Goal: Task Accomplishment & Management: Use online tool/utility

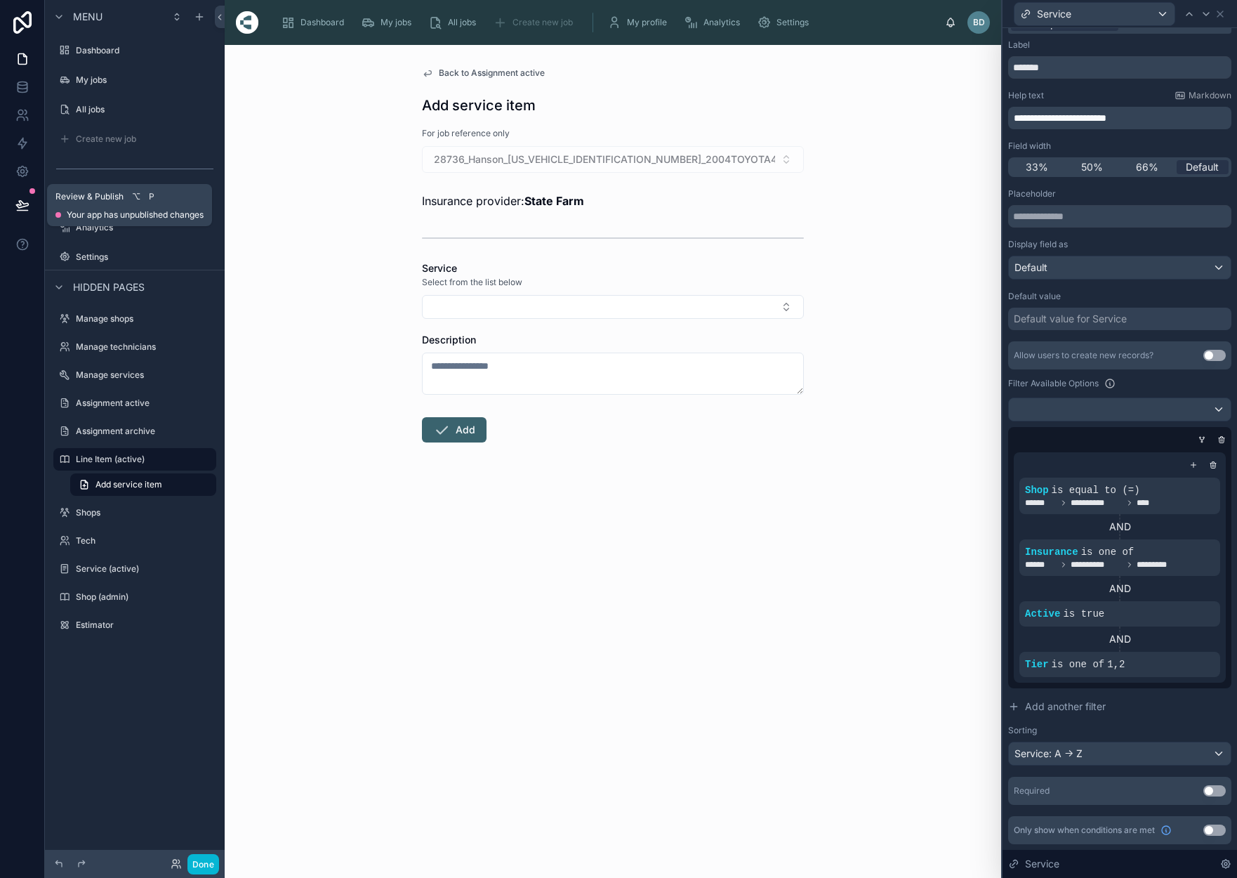
click at [25, 200] on icon at bounding box center [22, 205] width 14 height 14
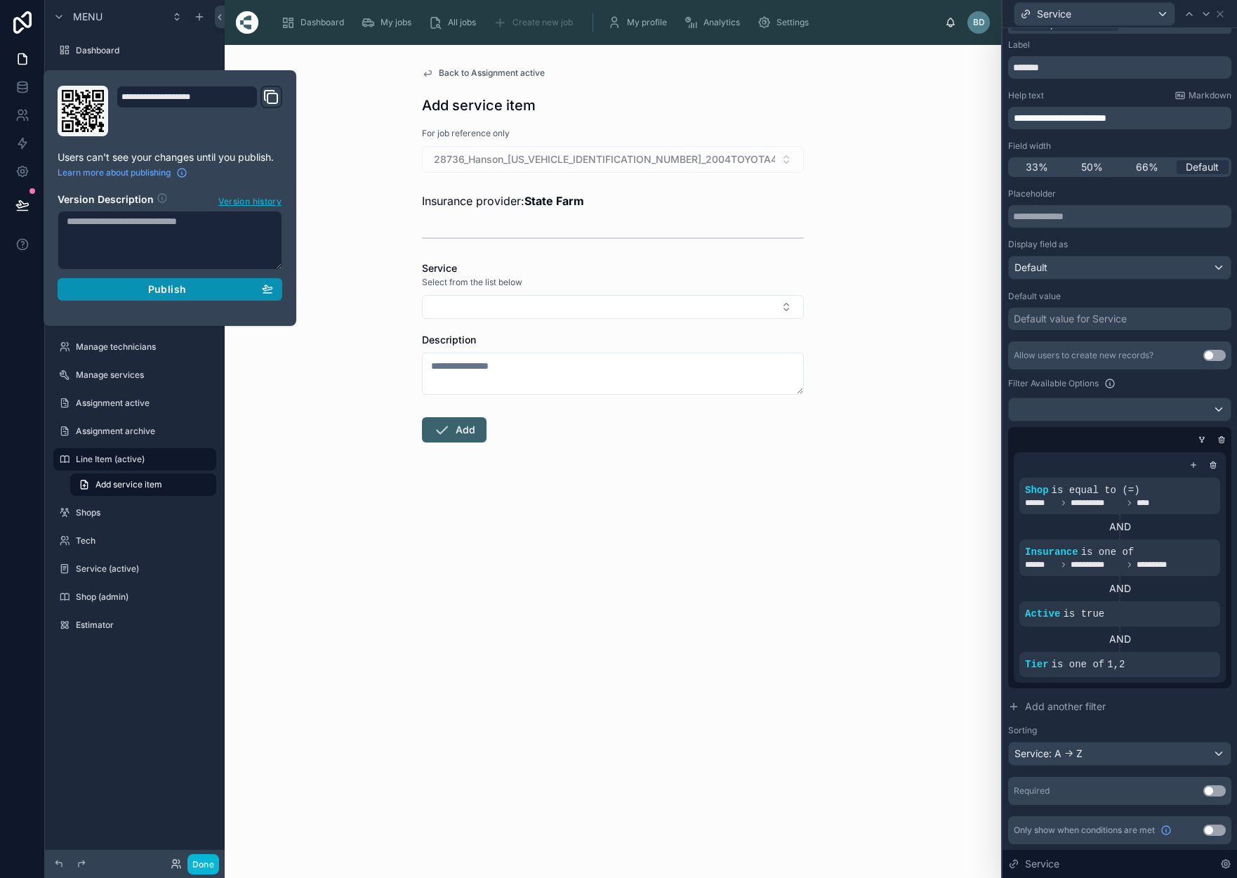
click at [141, 287] on div "Publish" at bounding box center [170, 289] width 206 height 13
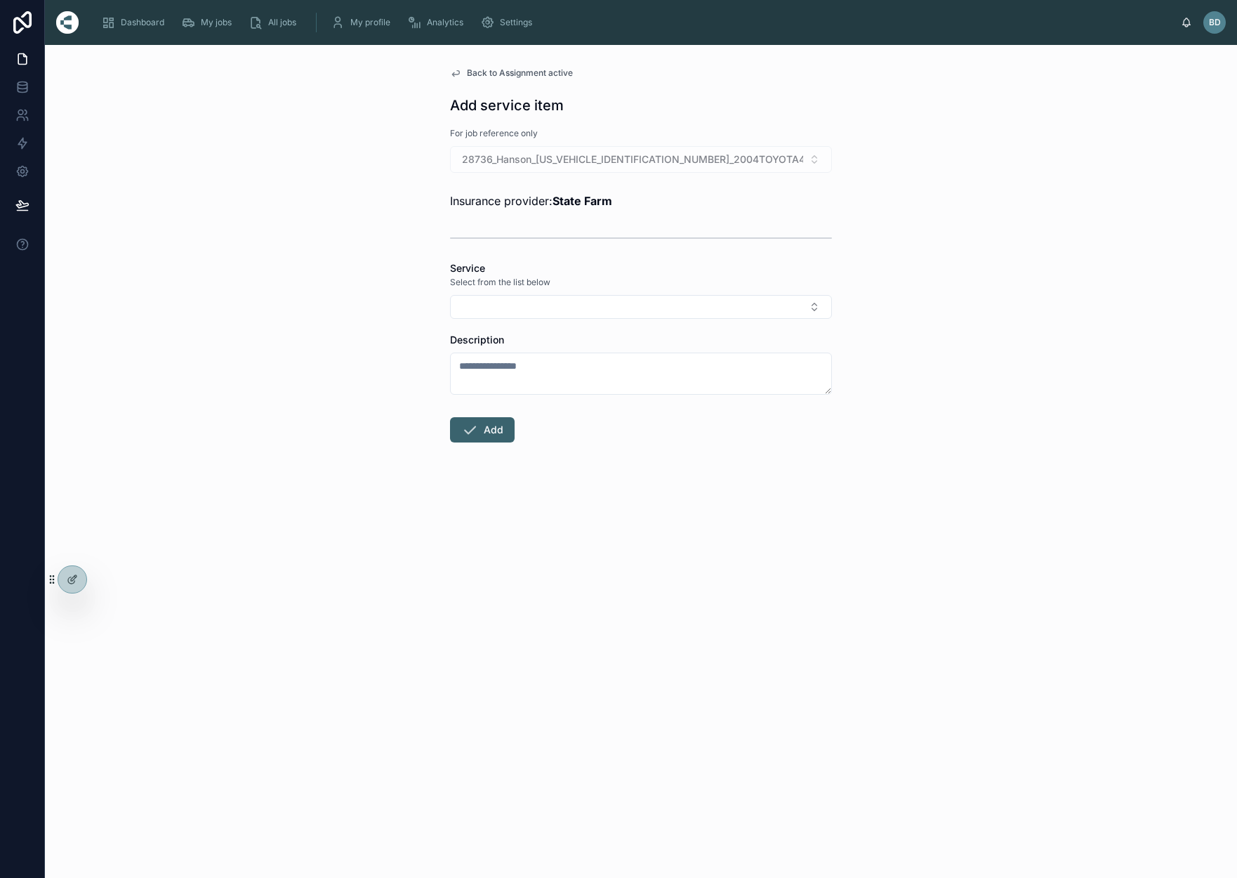
click at [374, 113] on div "Back to Assignment active Add service item For job reference only 28736_Hanson_…" at bounding box center [641, 461] width 1193 height 833
click at [67, 585] on div at bounding box center [72, 579] width 28 height 27
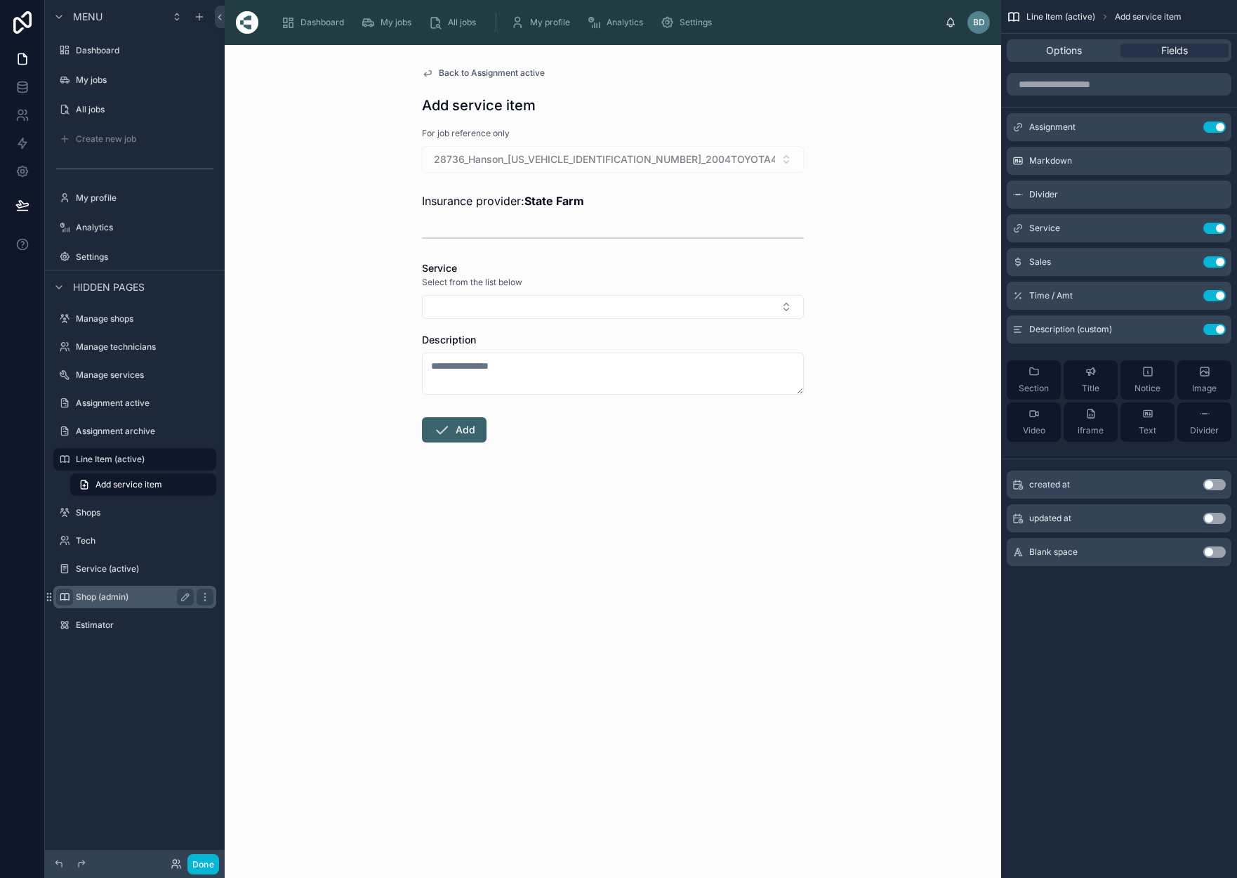
scroll to position [6, 0]
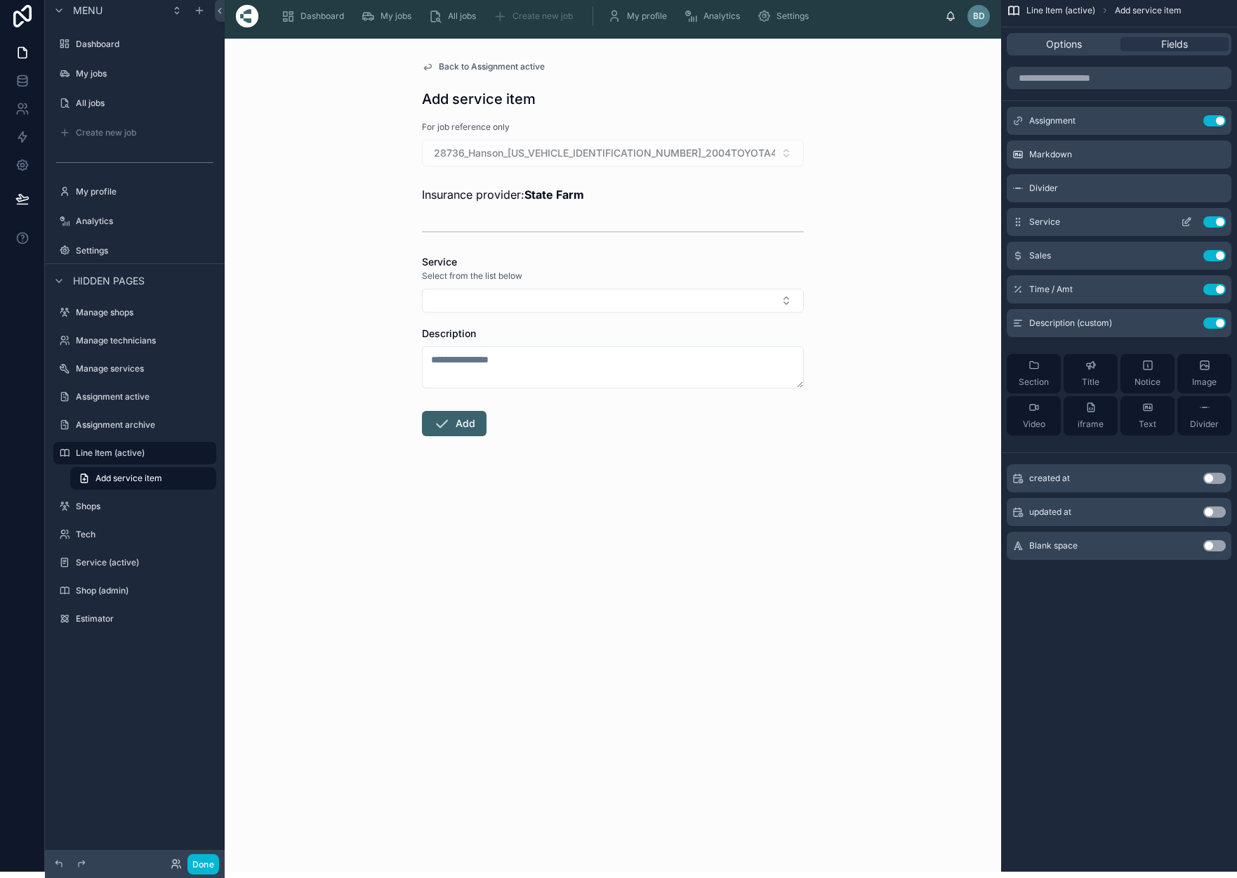
click at [1188, 221] on icon "scrollable content" at bounding box center [1186, 221] width 11 height 11
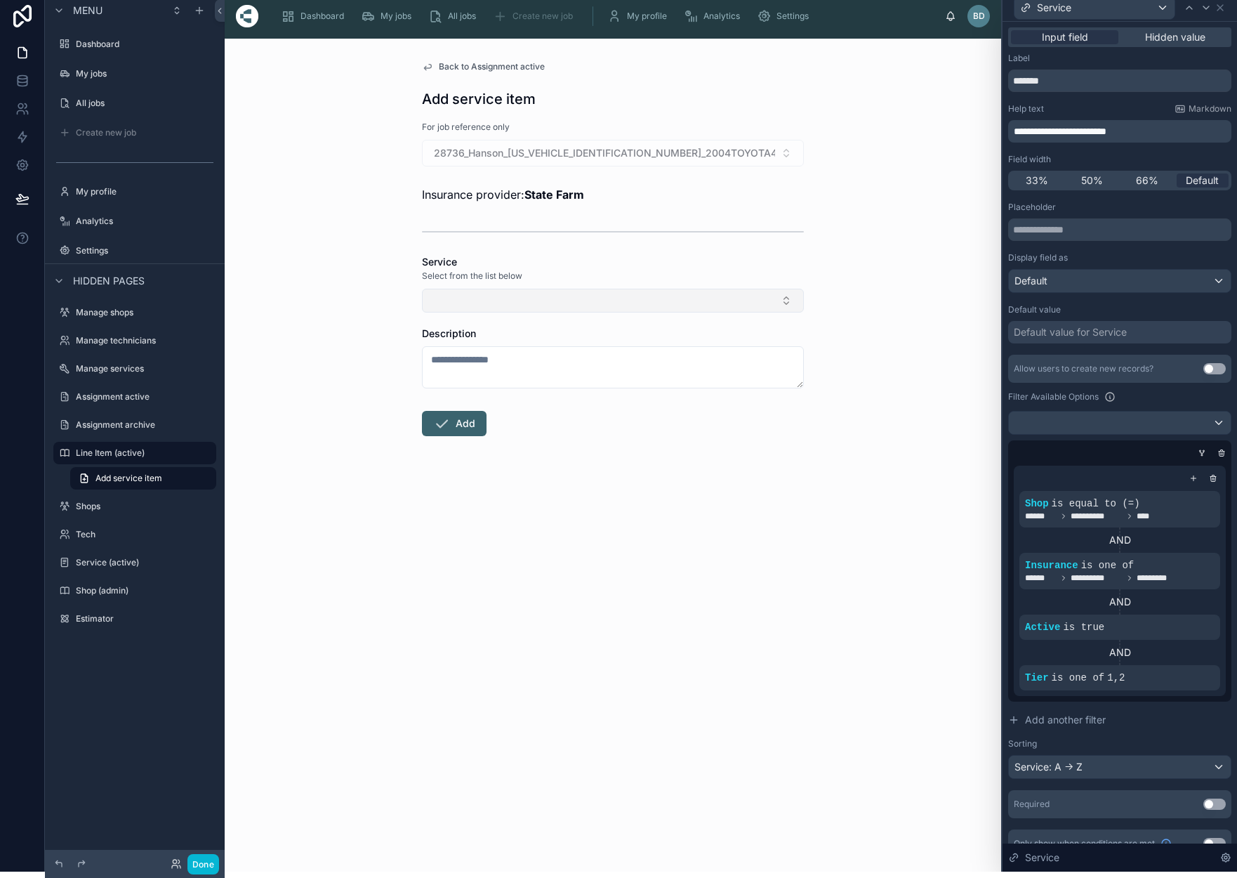
click at [785, 297] on button "Select Button" at bounding box center [613, 301] width 382 height 24
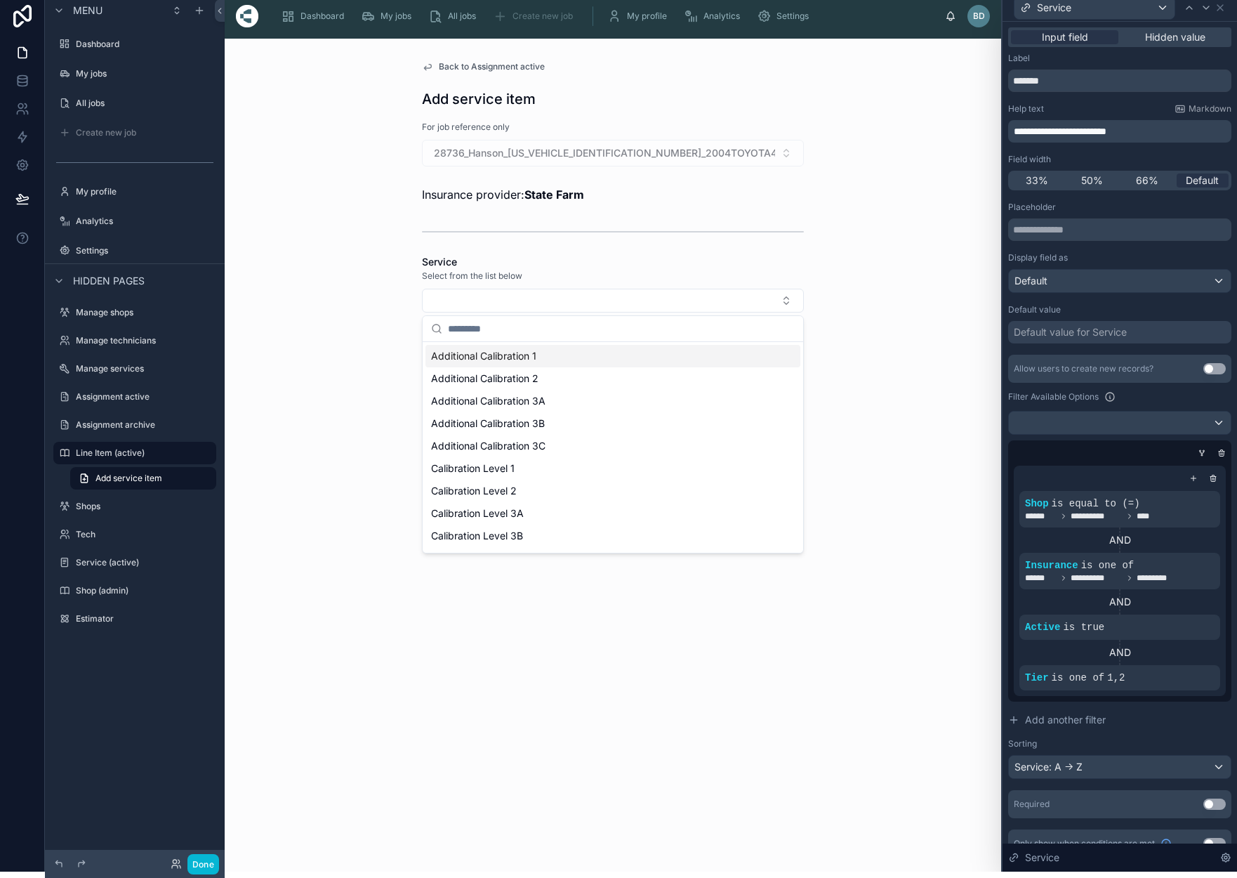
scroll to position [0, 0]
click at [894, 218] on div "Back to Assignment active Add service item For job reference only 28736_Hanson_…" at bounding box center [613, 455] width 777 height 833
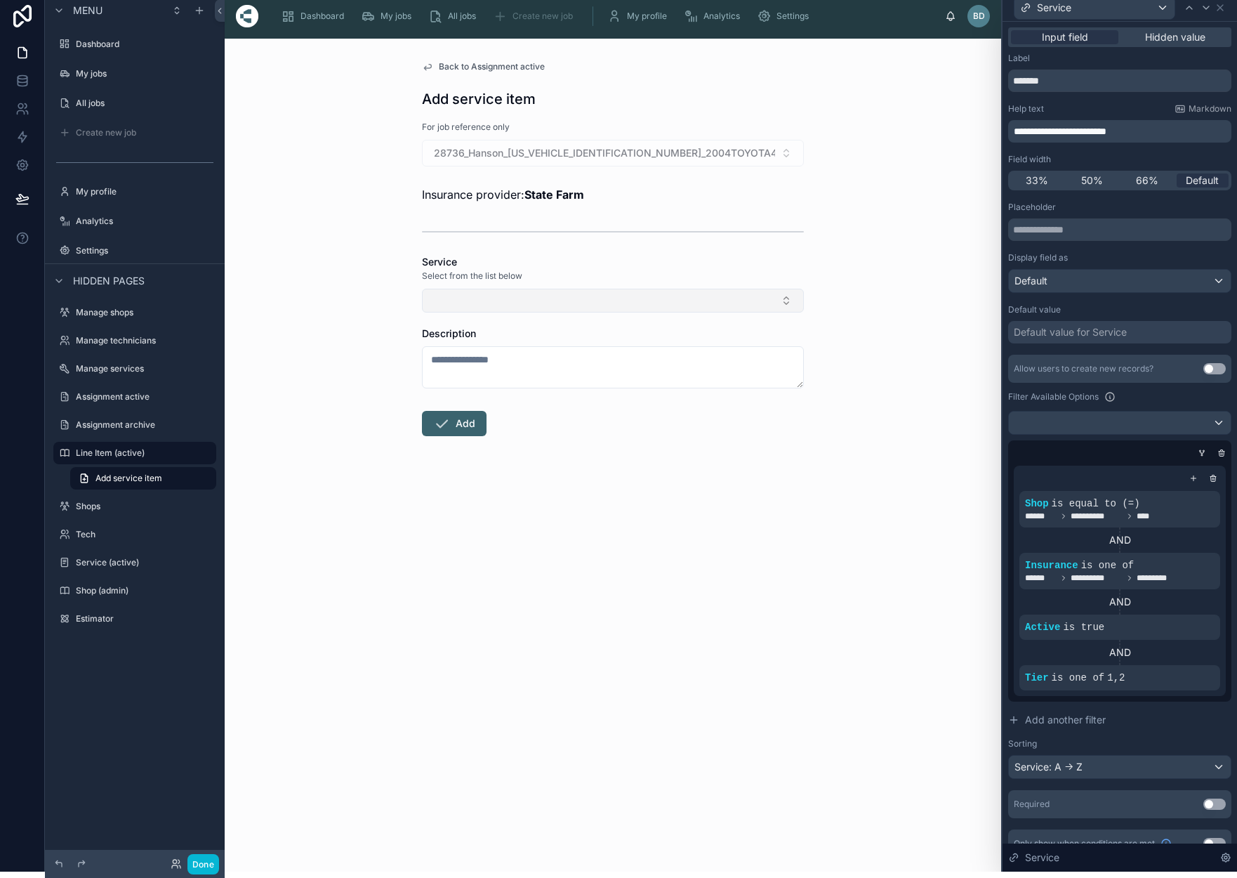
click at [787, 303] on button "Select Button" at bounding box center [613, 301] width 382 height 24
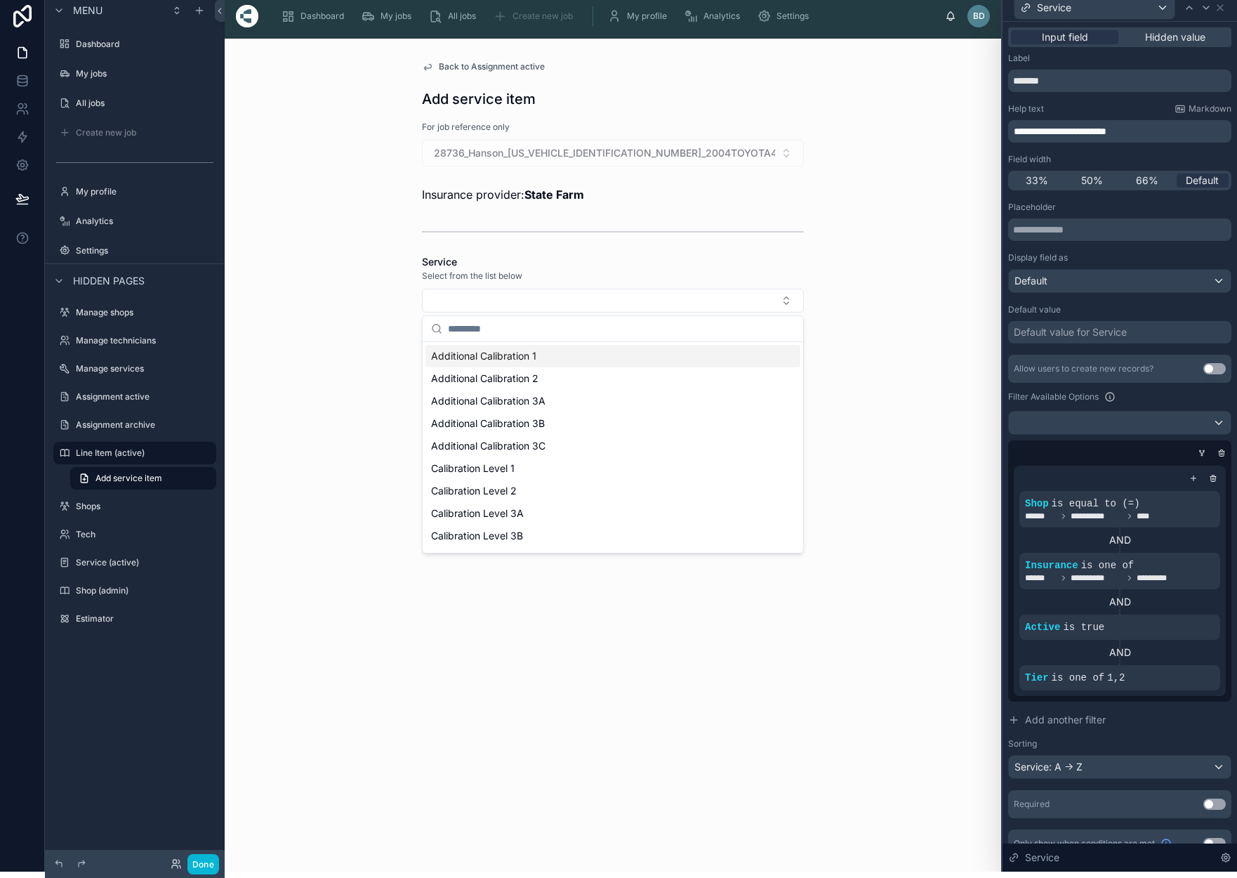
click at [902, 284] on div "Back to Assignment active Add service item For job reference only 28736_Hanson_…" at bounding box center [613, 455] width 777 height 833
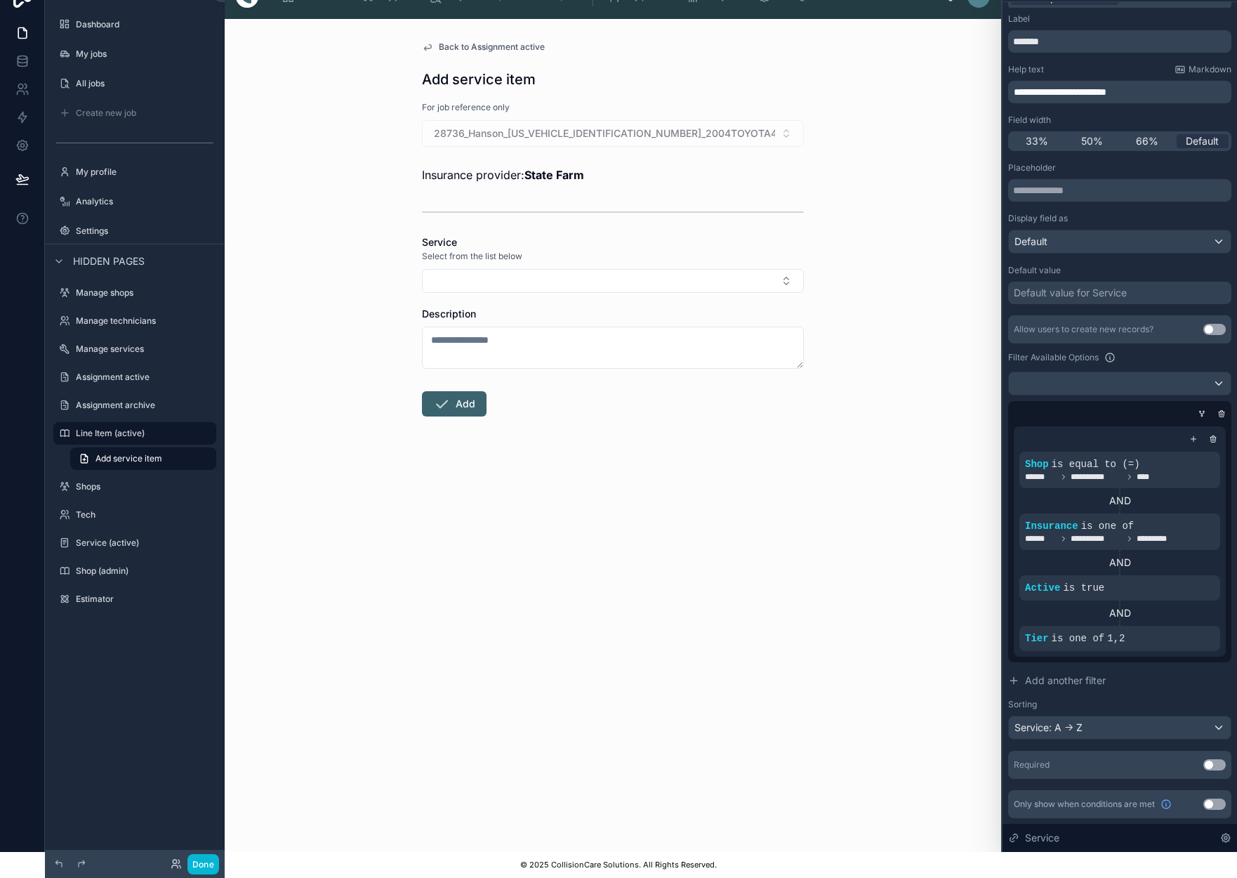
scroll to position [25, 0]
click at [1218, 730] on div "Service: A -> Z" at bounding box center [1120, 728] width 222 height 22
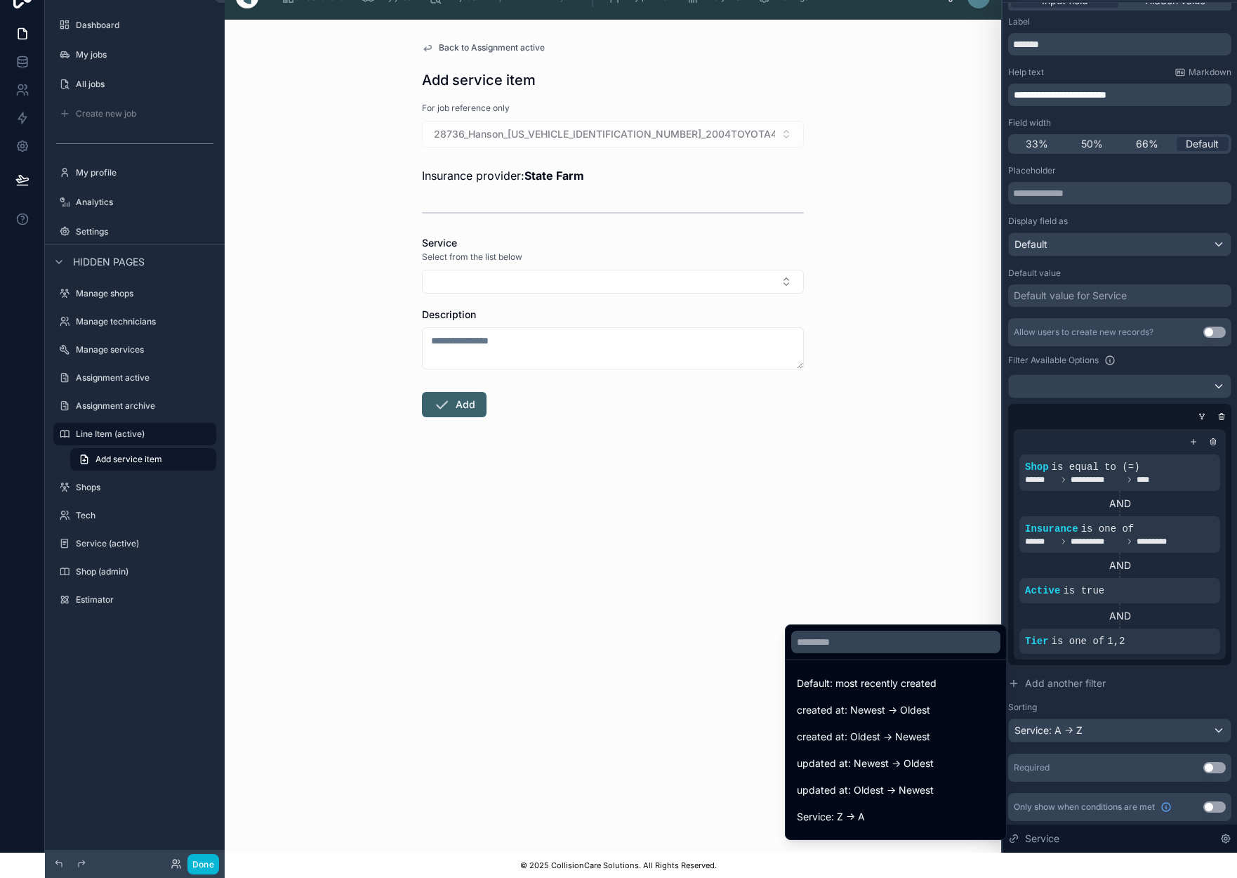
scroll to position [0, 0]
drag, startPoint x: 839, startPoint y: 577, endPoint x: 661, endPoint y: 481, distance: 202.3
click at [839, 577] on div "Back to Assignment active Add service item For job reference only 28736_Hanson_…" at bounding box center [613, 436] width 777 height 833
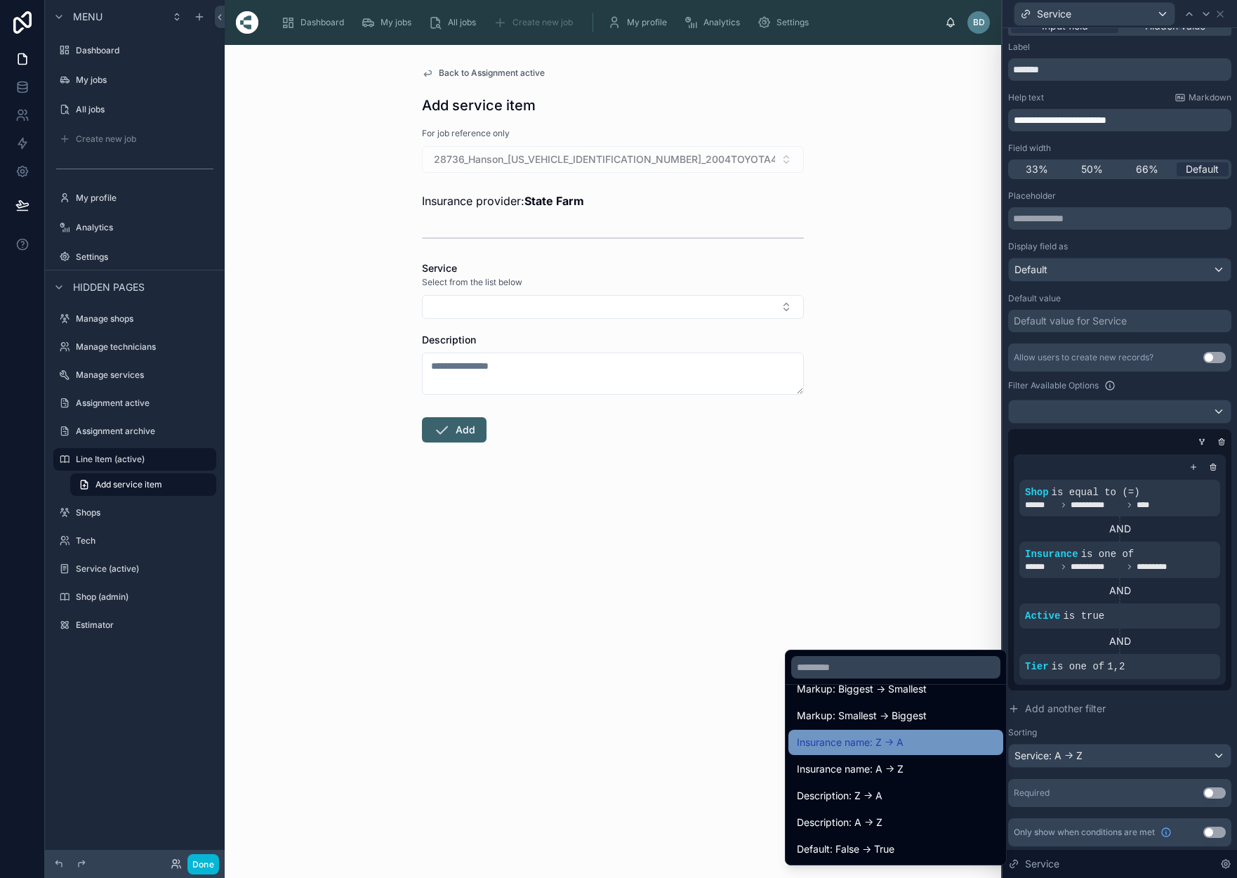
scroll to position [526, 0]
click at [826, 669] on input "text" at bounding box center [895, 667] width 209 height 22
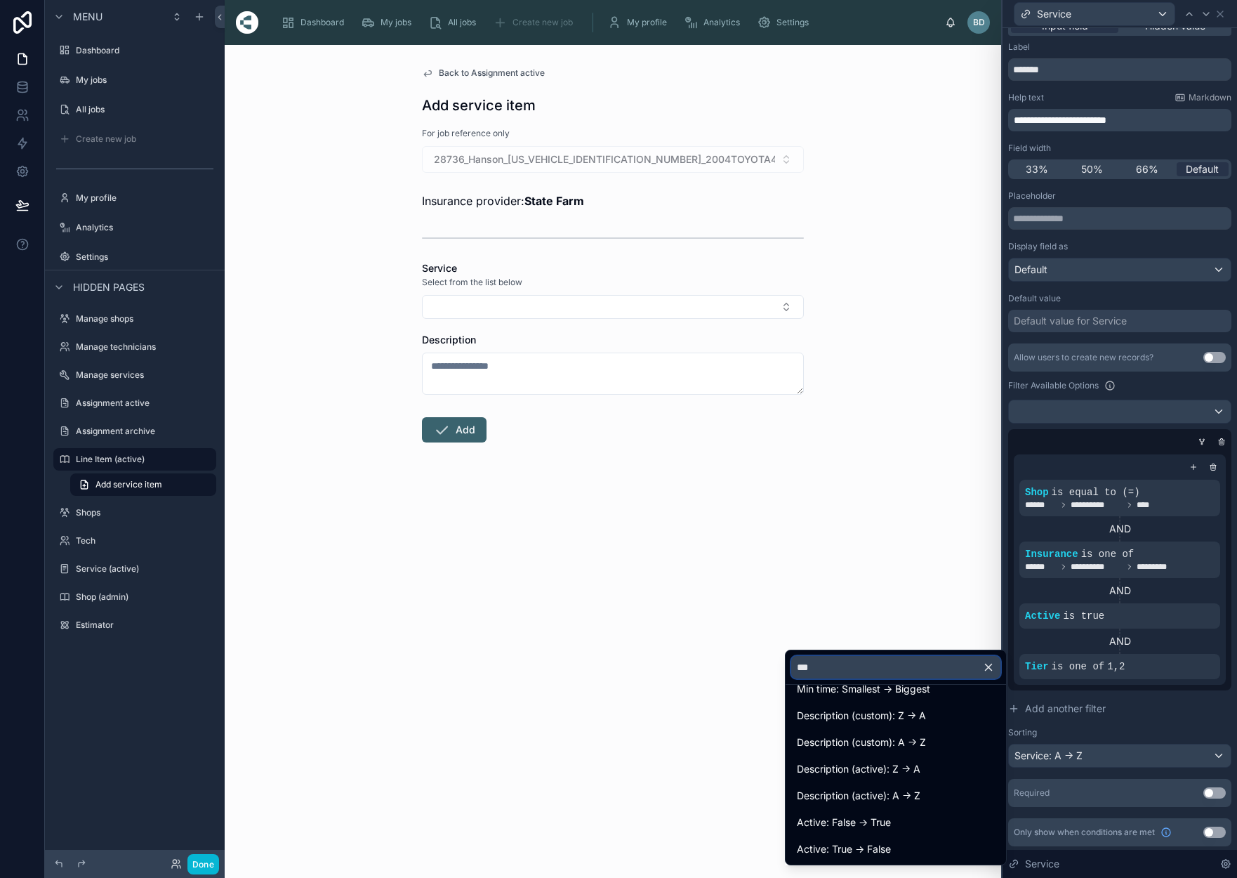
scroll to position [0, 0]
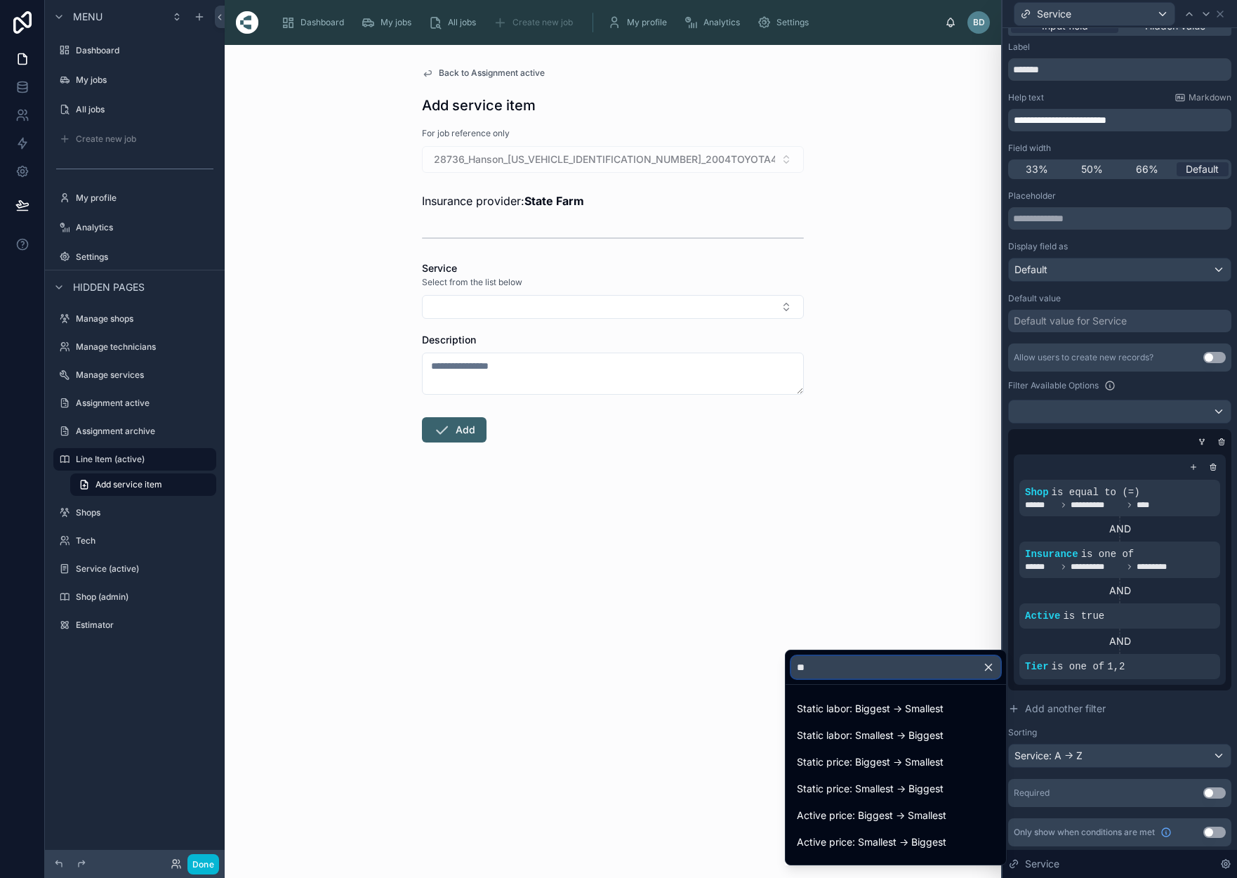
type input "*"
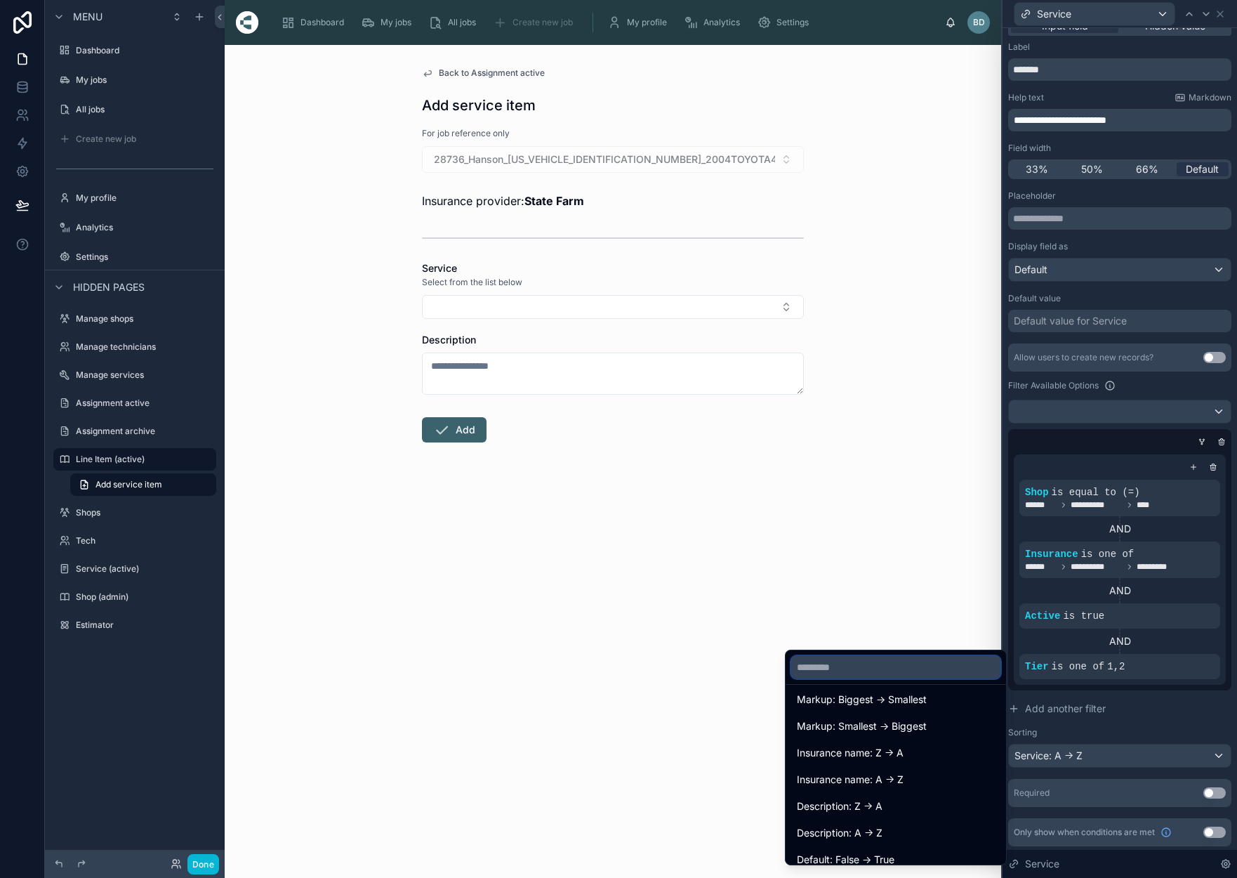
scroll to position [518, 0]
click at [723, 752] on div "Back to Assignment active Add service item For job reference only 28736_Hanson_…" at bounding box center [613, 461] width 777 height 833
click at [762, 607] on div "Back to Assignment active Add service item For job reference only 28736_Hanson_…" at bounding box center [613, 461] width 777 height 833
click at [1168, 666] on div at bounding box center [1120, 439] width 235 height 878
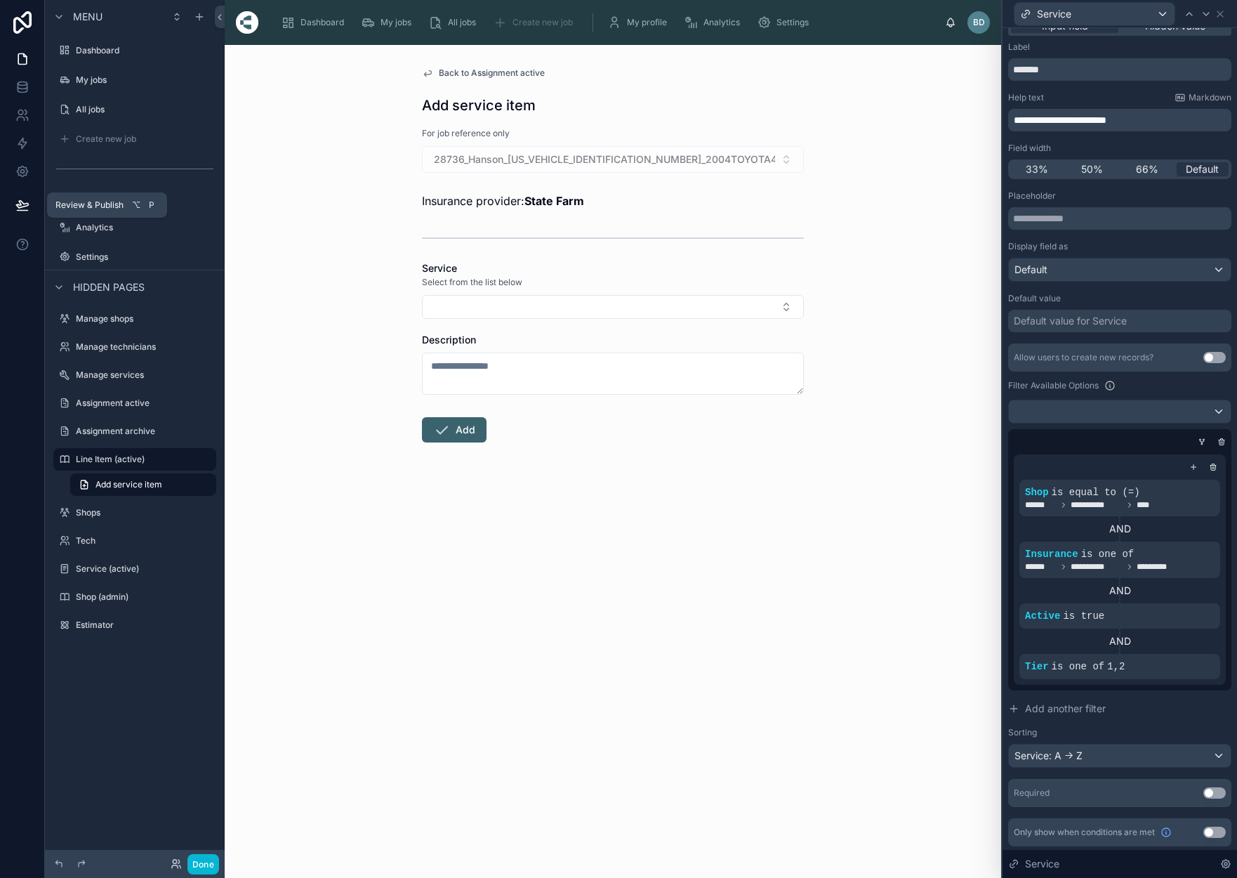
click at [24, 208] on icon at bounding box center [22, 205] width 14 height 14
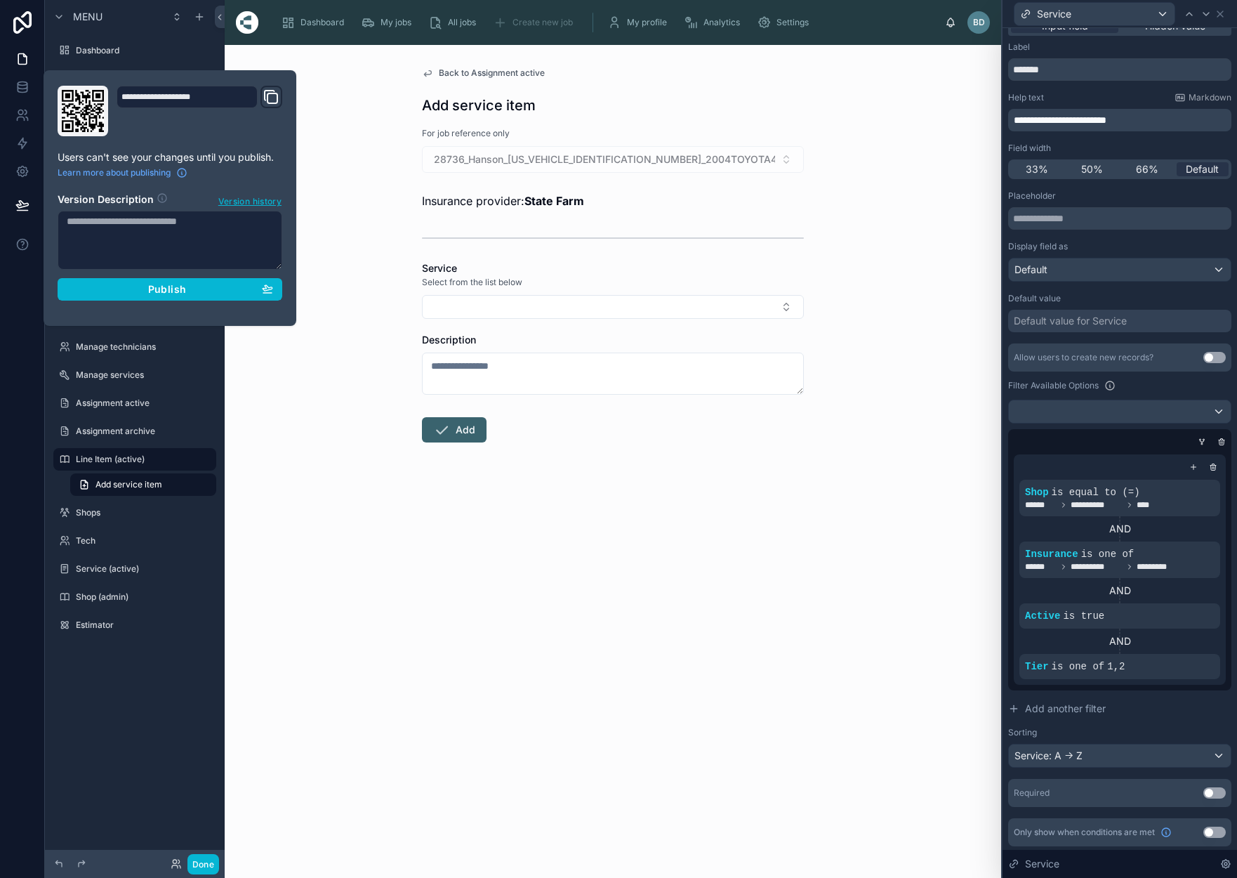
click at [137, 287] on div "Publish" at bounding box center [170, 289] width 206 height 13
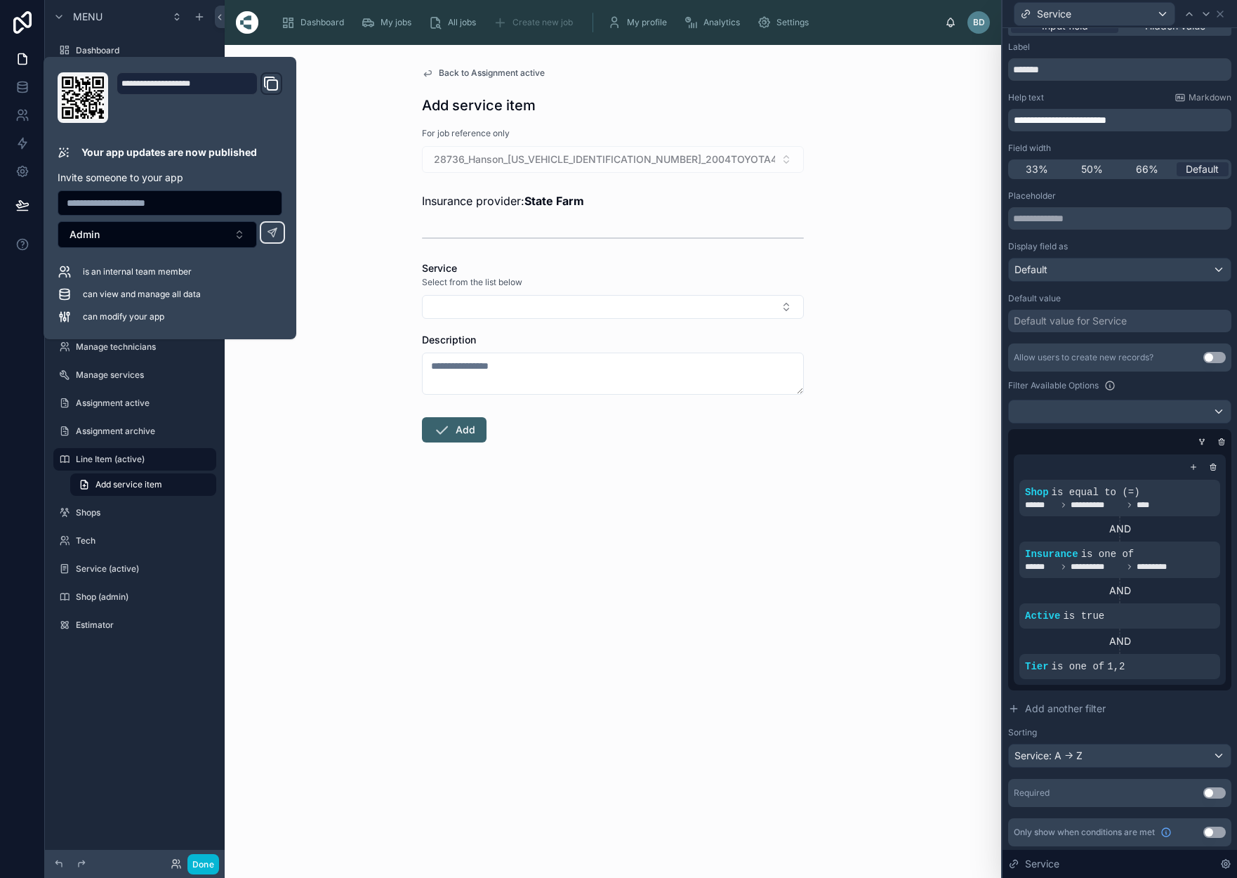
click at [508, 670] on div "Back to Assignment active Add service item For job reference only 28736_Hanson_…" at bounding box center [613, 461] width 777 height 833
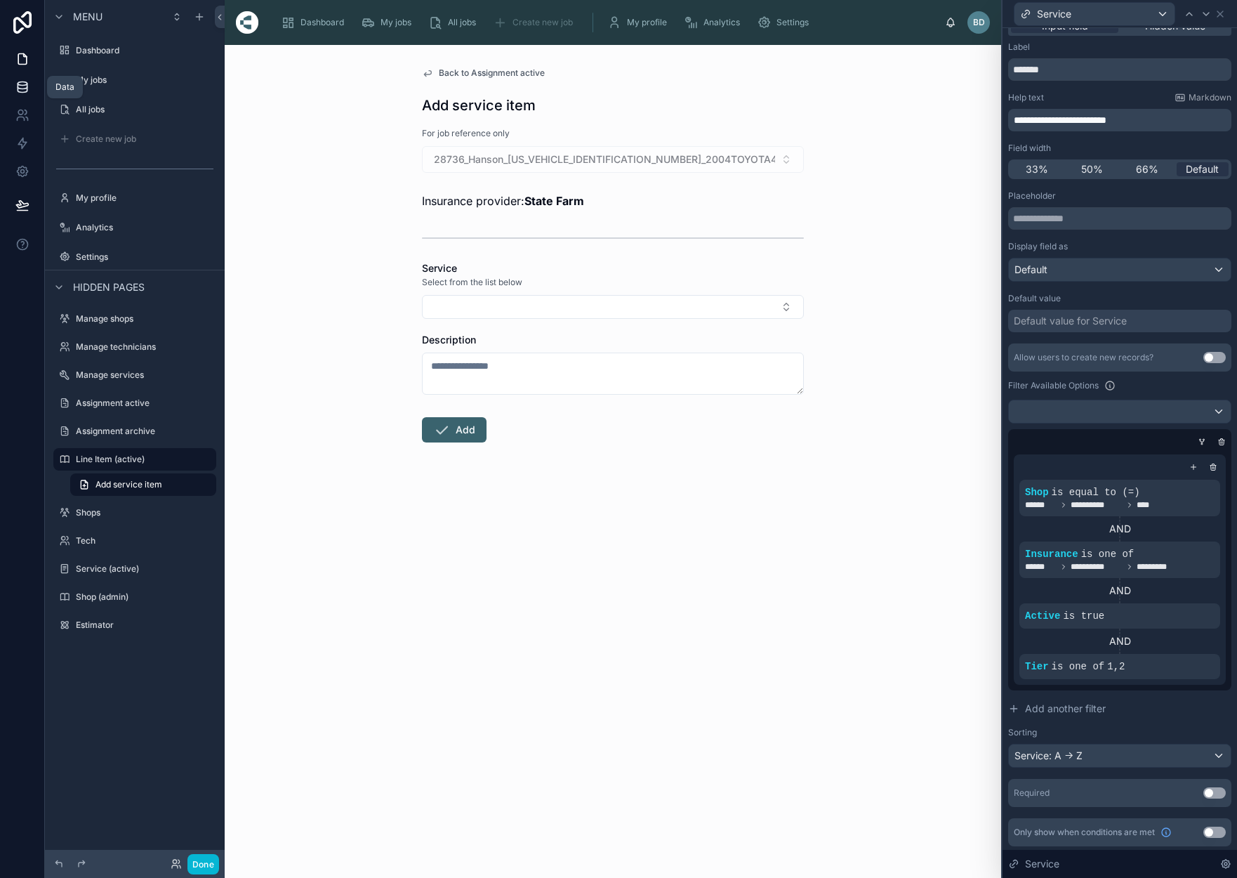
click at [23, 82] on icon at bounding box center [22, 87] width 14 height 14
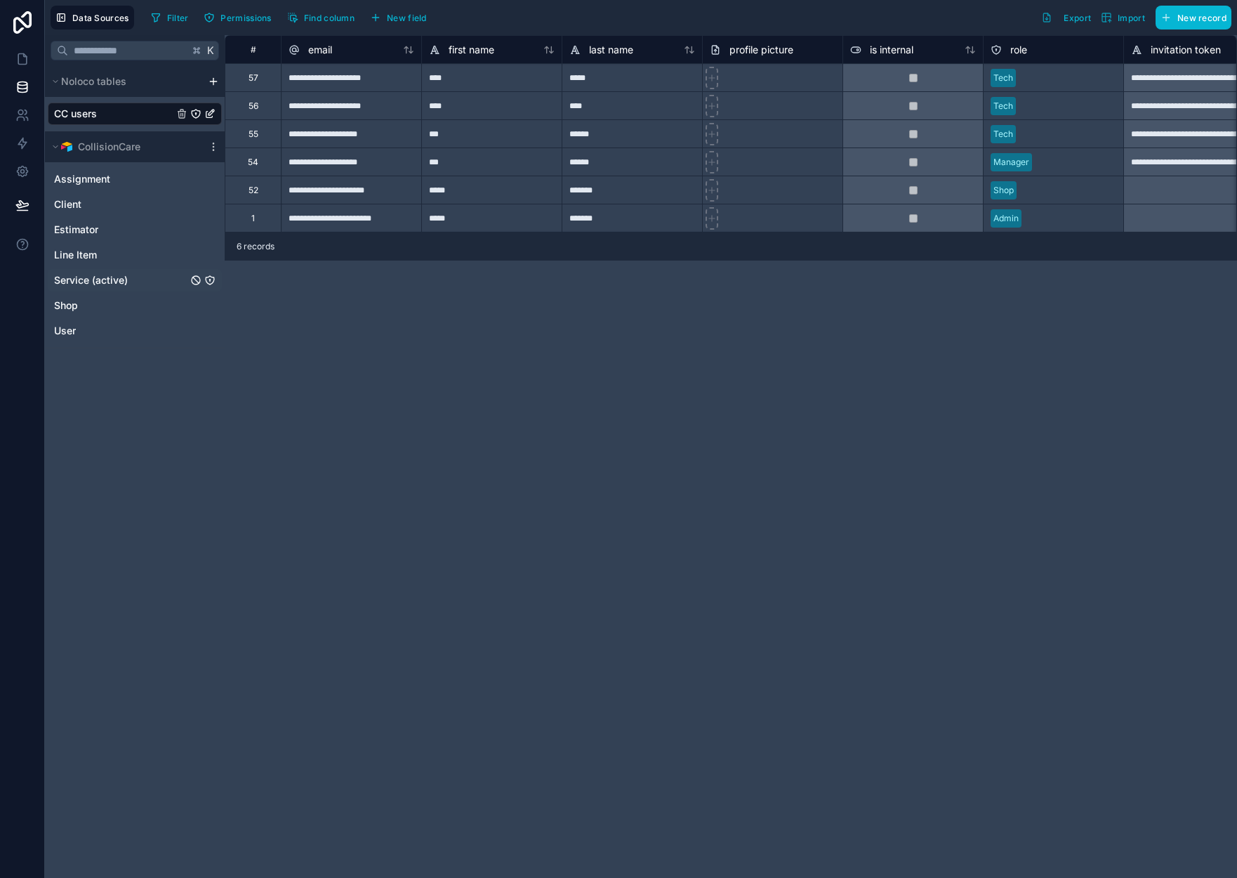
click at [102, 275] on span "Service (active)" at bounding box center [91, 280] width 74 height 14
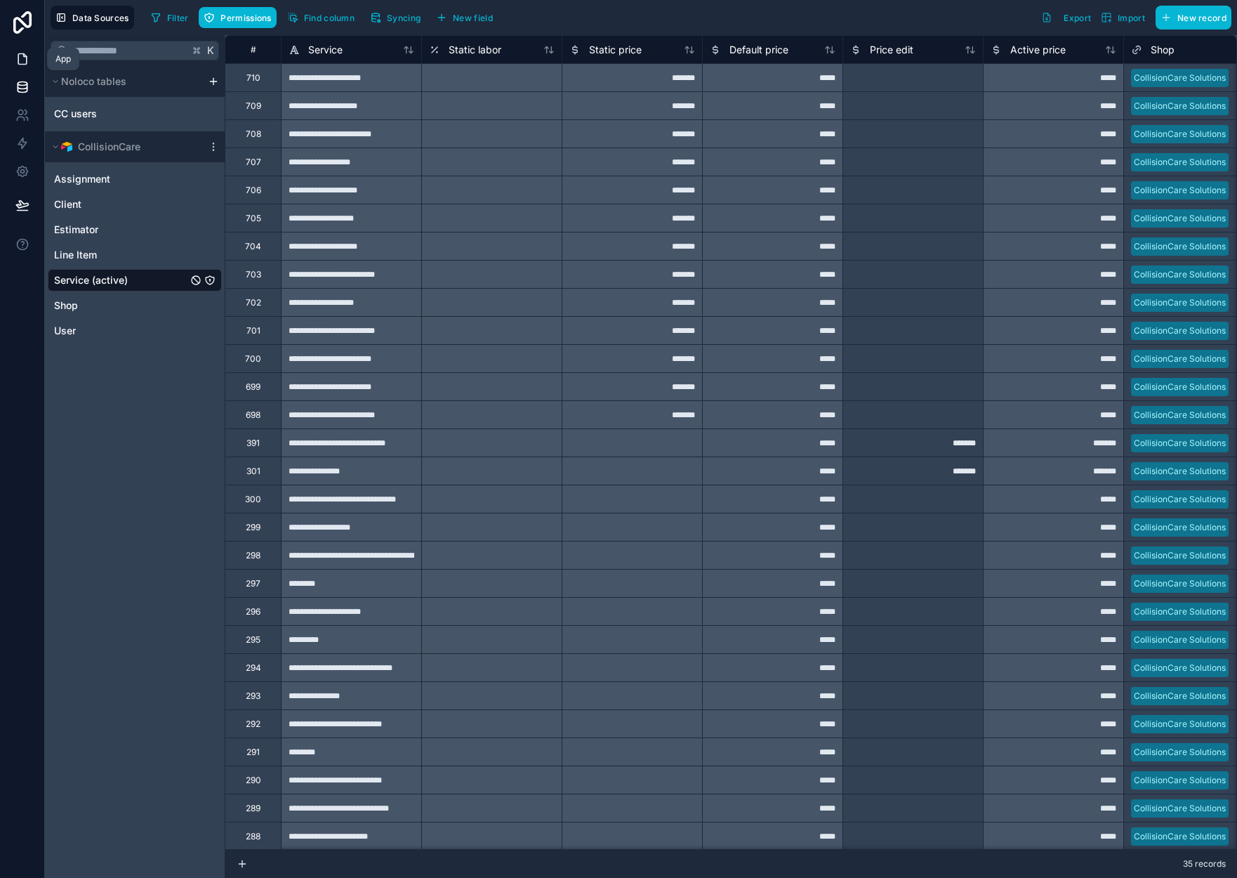
click at [21, 55] on icon at bounding box center [22, 59] width 14 height 14
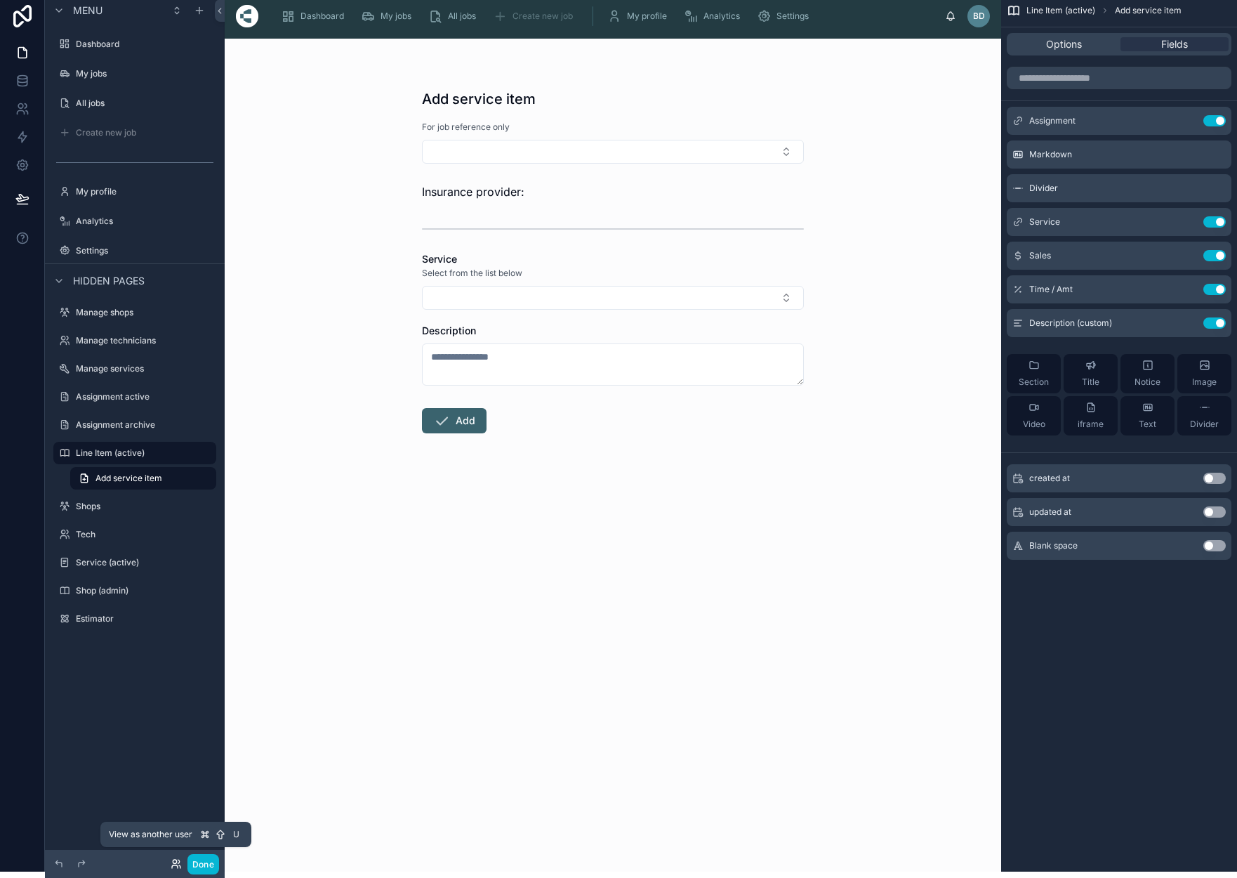
click at [176, 865] on icon at bounding box center [176, 863] width 11 height 11
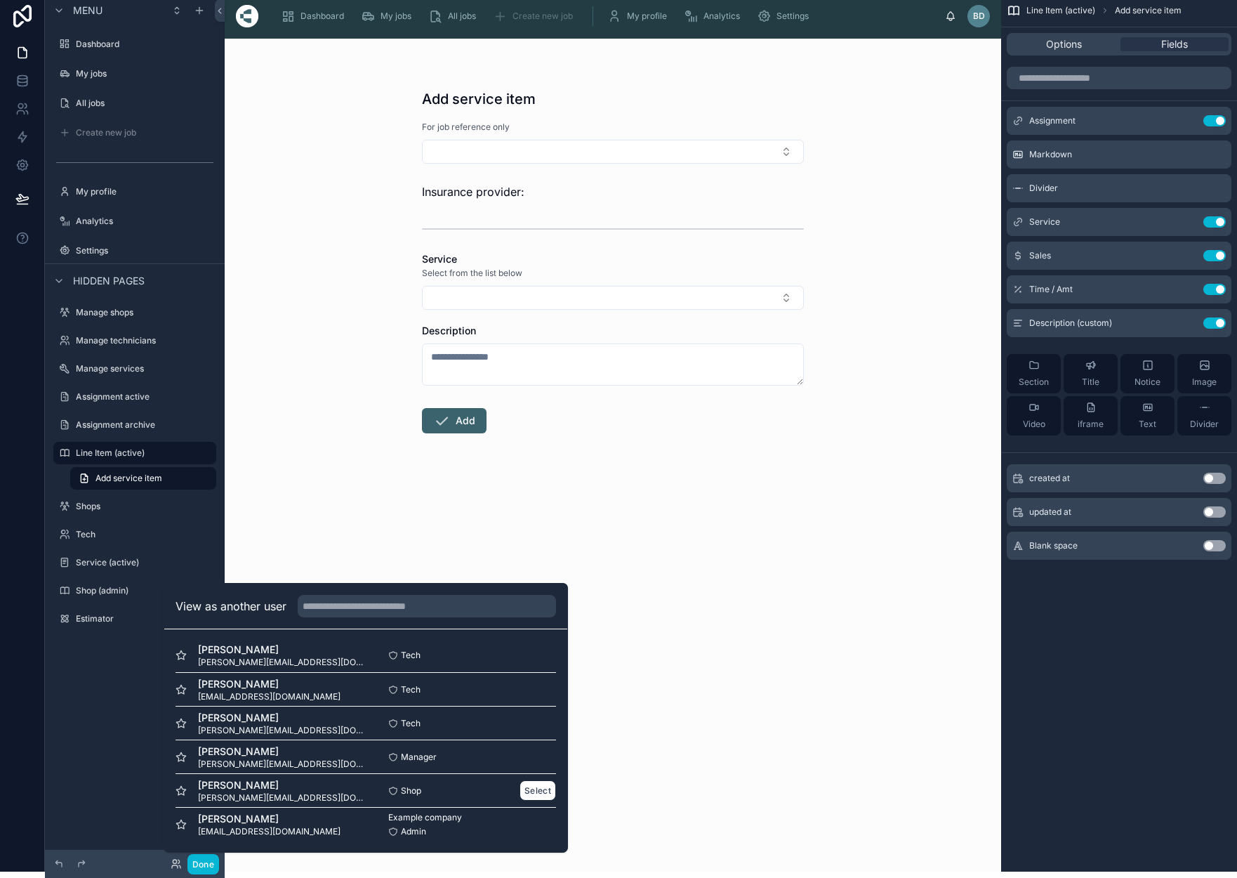
scroll to position [2, 0]
click at [534, 789] on button "Select" at bounding box center [538, 790] width 37 height 20
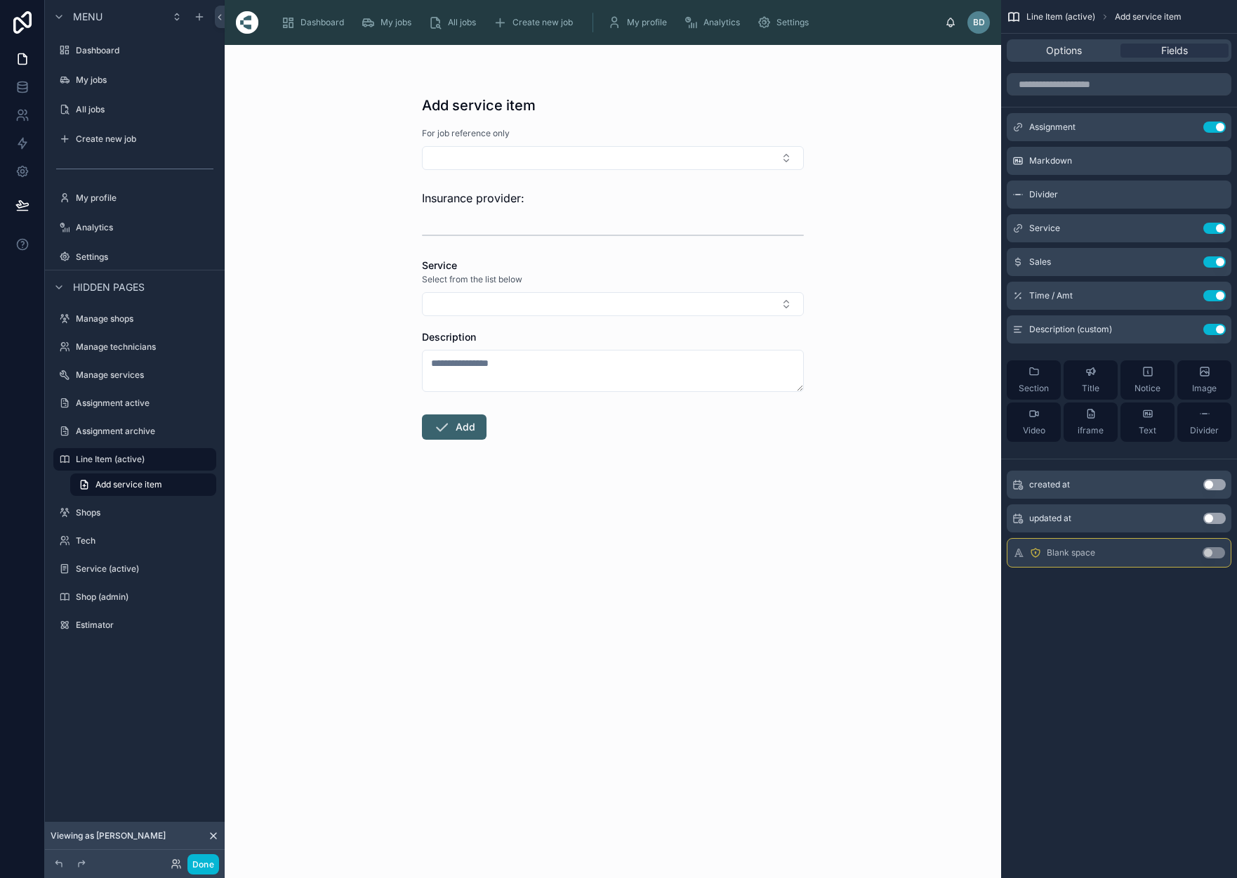
scroll to position [6, 0]
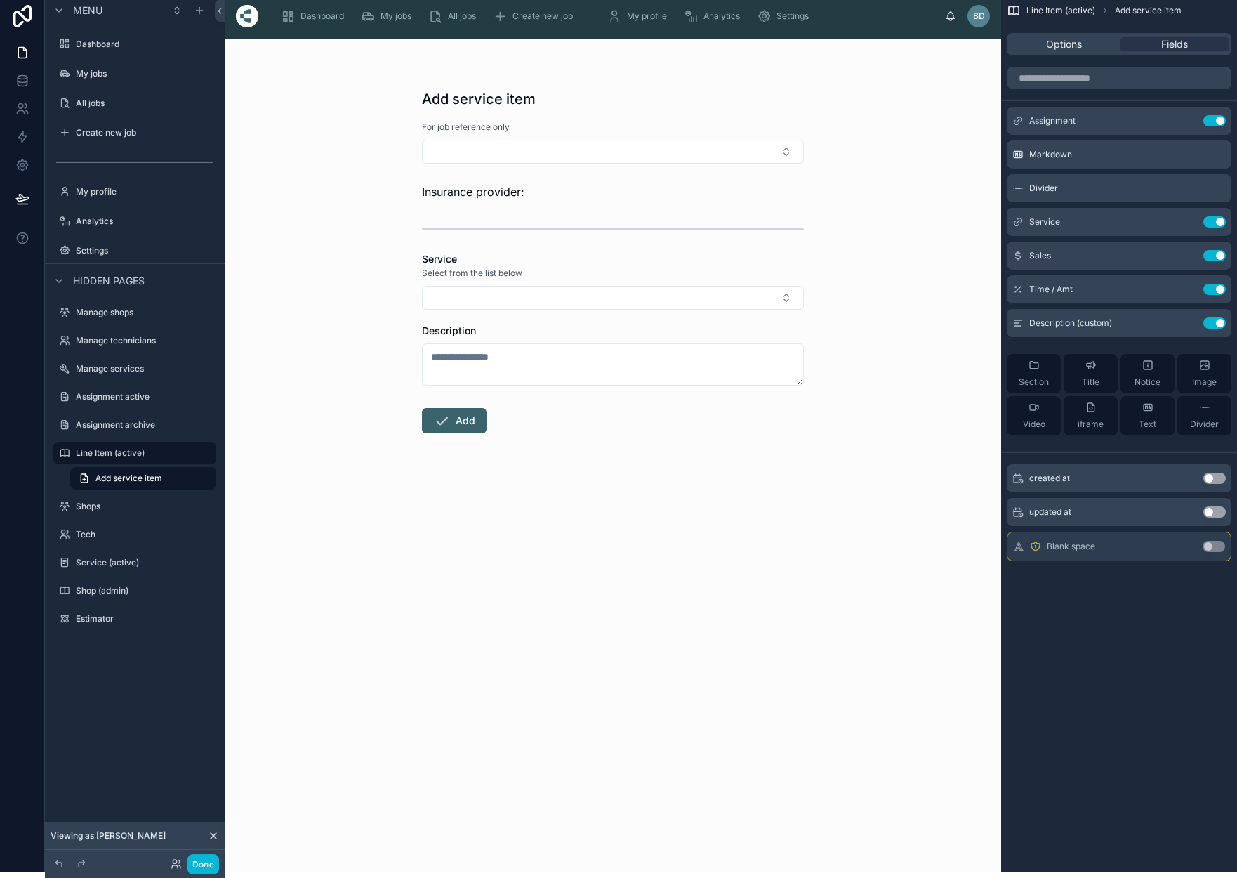
click at [829, 303] on div "Add service item For job reference only Insurance provider: Service Select from…" at bounding box center [613, 455] width 777 height 833
click at [365, 17] on icon "scrollable content" at bounding box center [368, 16] width 14 height 14
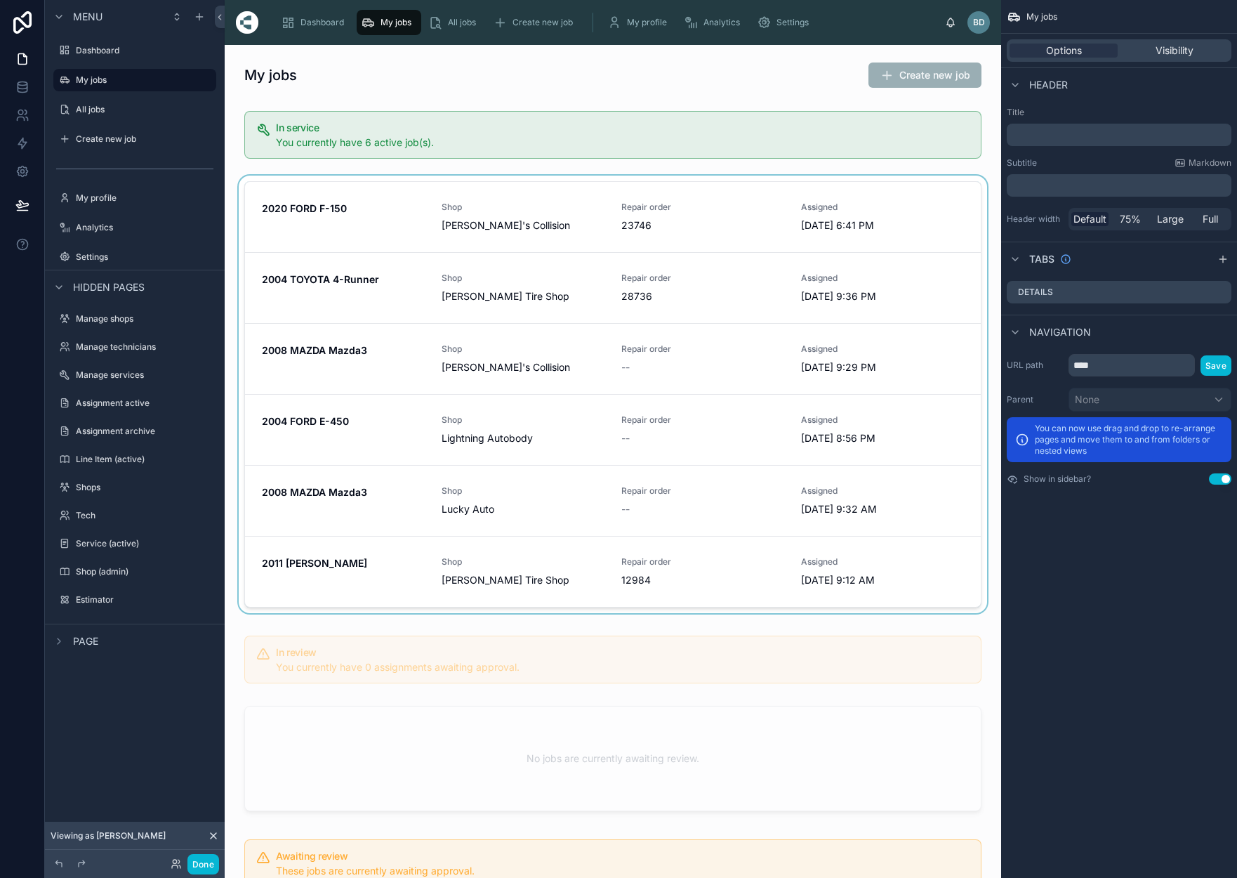
scroll to position [4, 0]
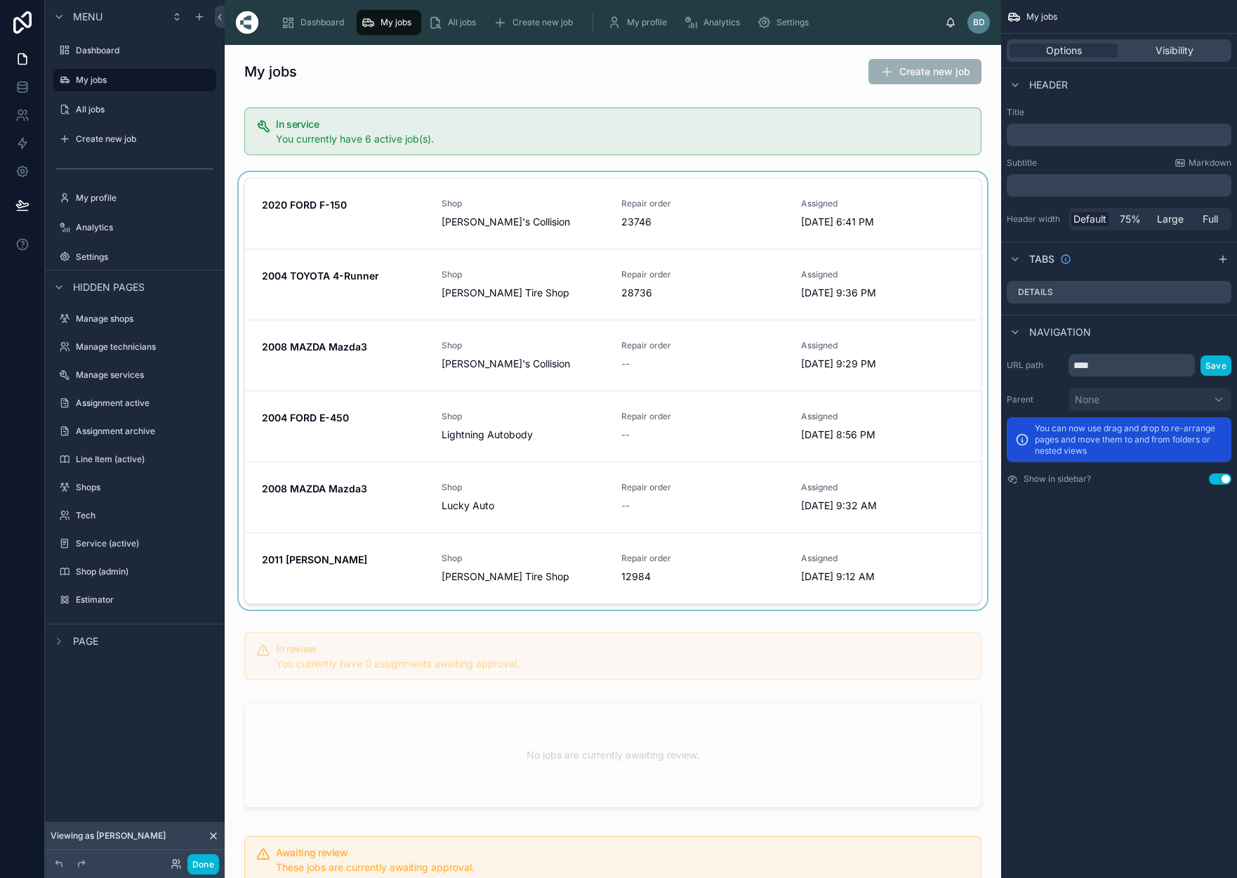
click at [386, 290] on div at bounding box center [613, 393] width 754 height 443
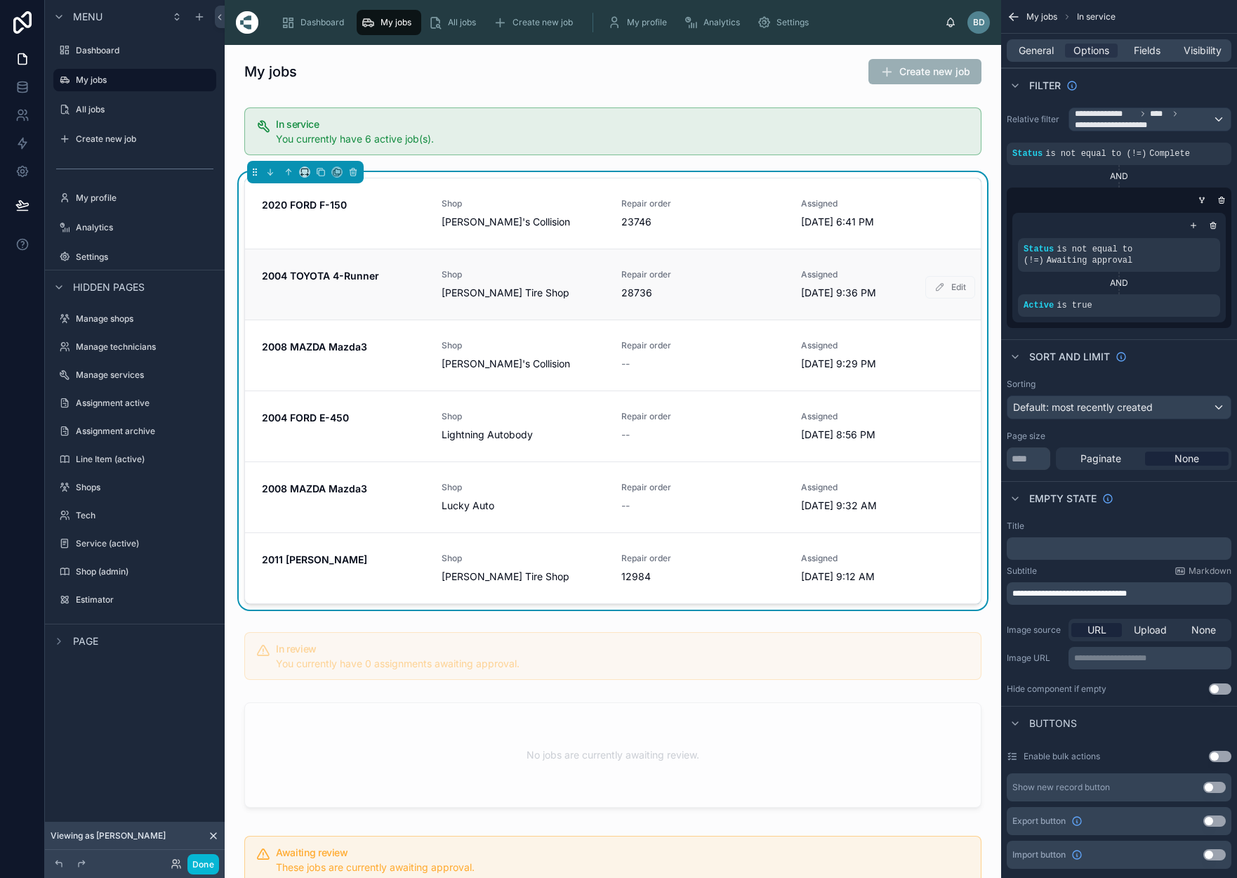
drag, startPoint x: 386, startPoint y: 290, endPoint x: 350, endPoint y: 270, distance: 41.8
click at [350, 270] on strong "2004 TOYOTA 4-Runner" at bounding box center [320, 276] width 117 height 12
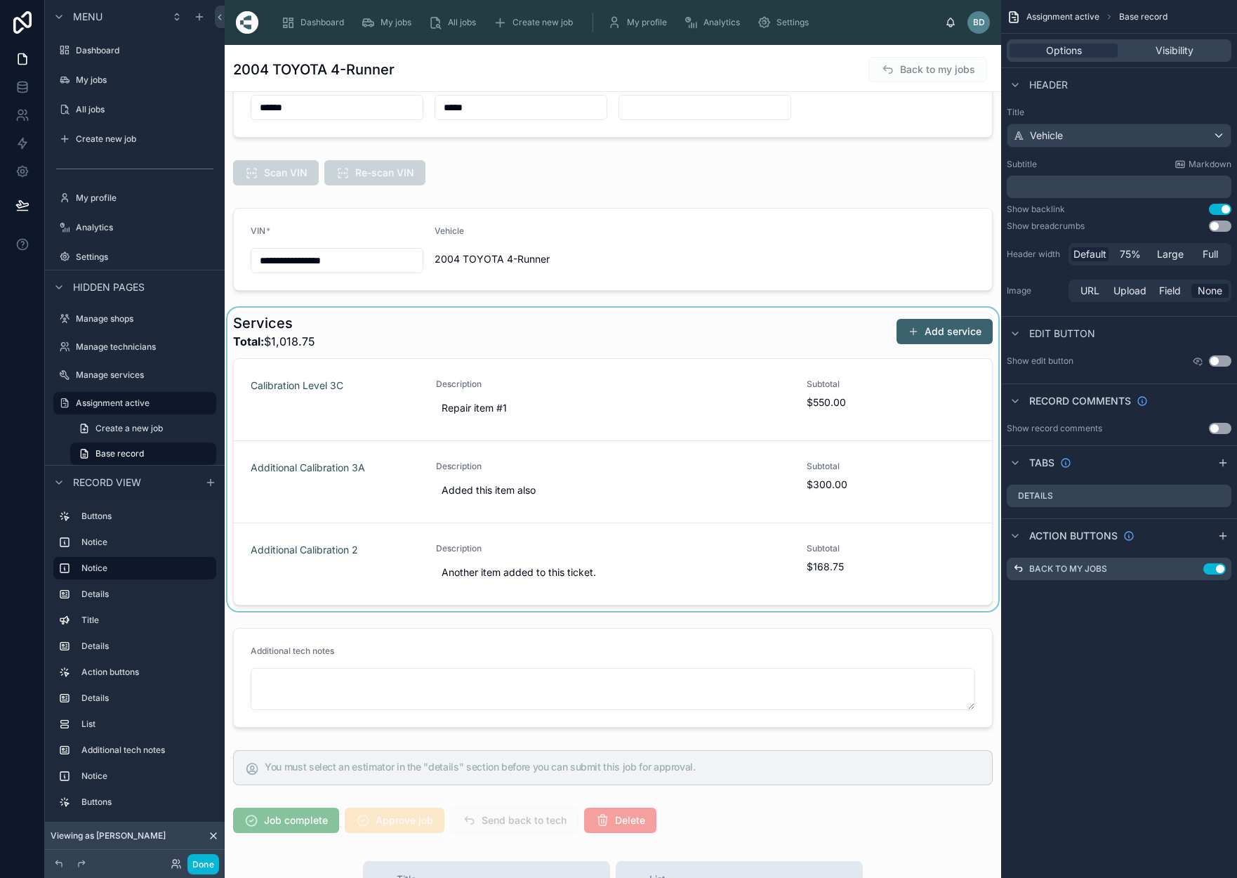
scroll to position [460, 0]
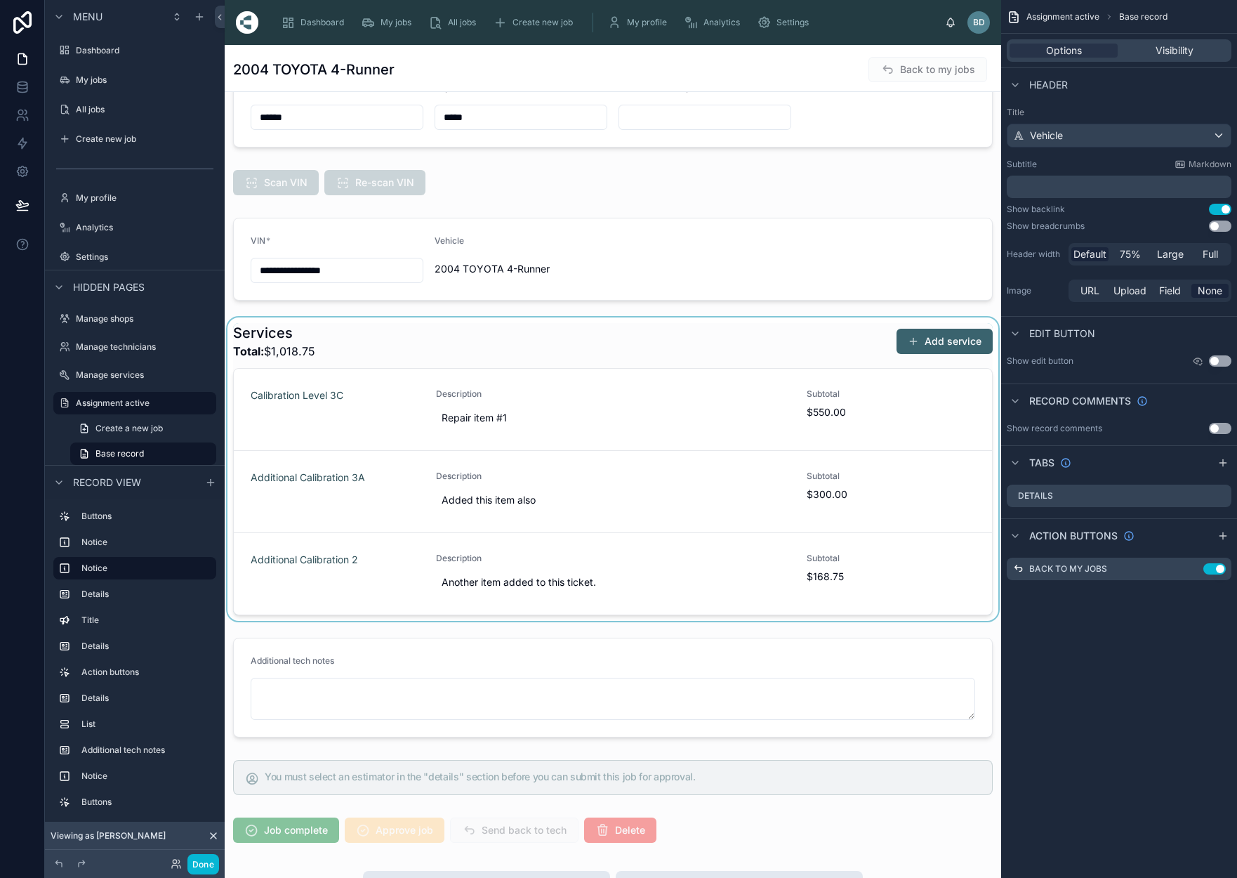
click at [707, 353] on div at bounding box center [613, 468] width 777 height 303
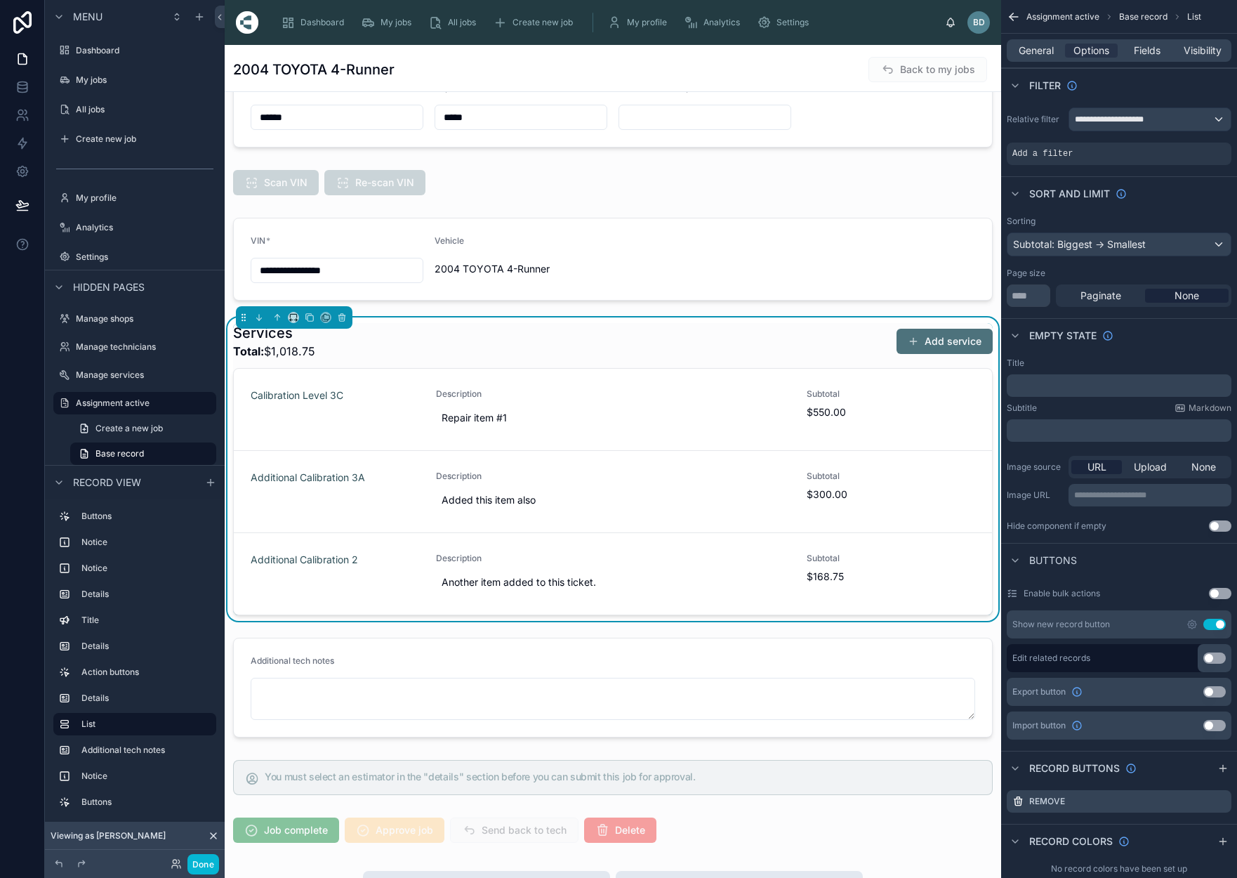
click at [936, 339] on button "Add service" at bounding box center [945, 341] width 96 height 25
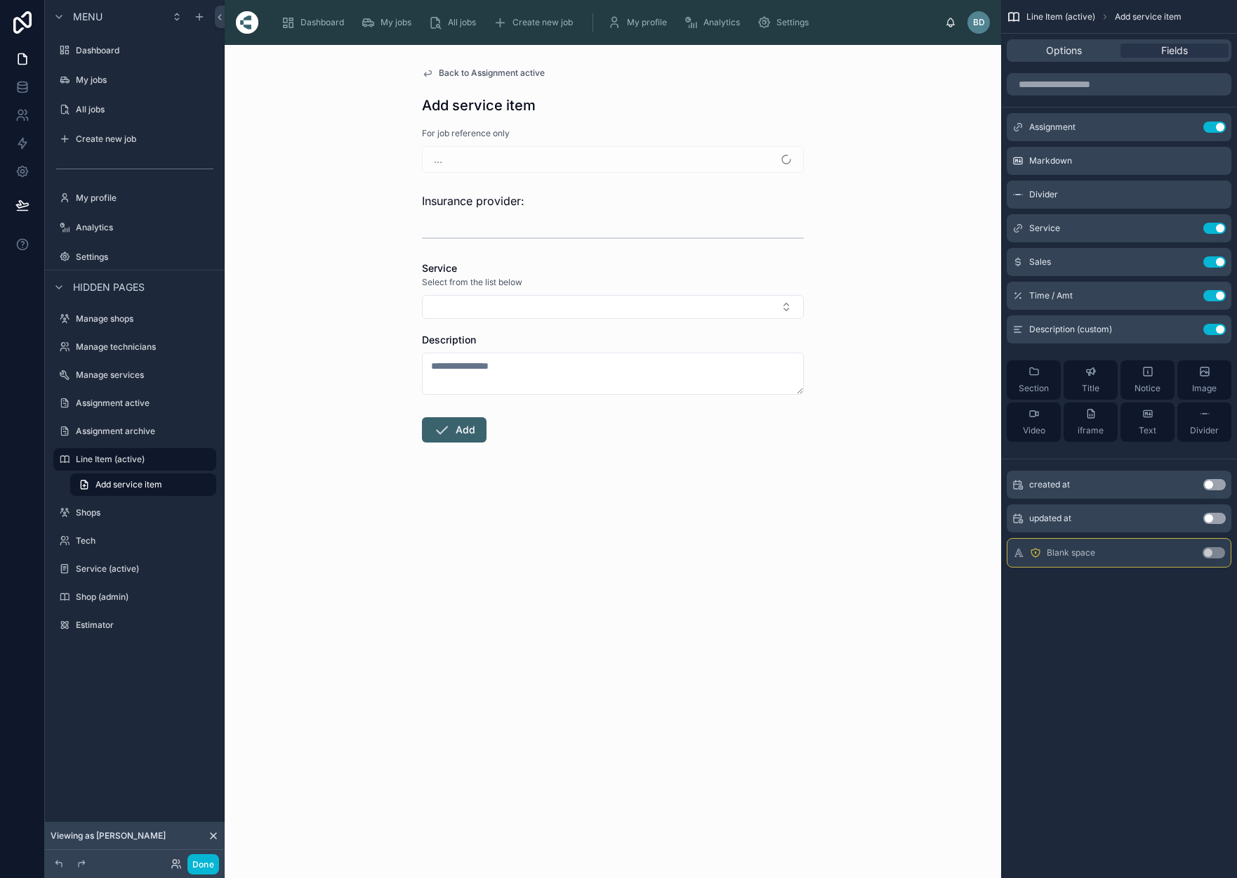
scroll to position [6, 0]
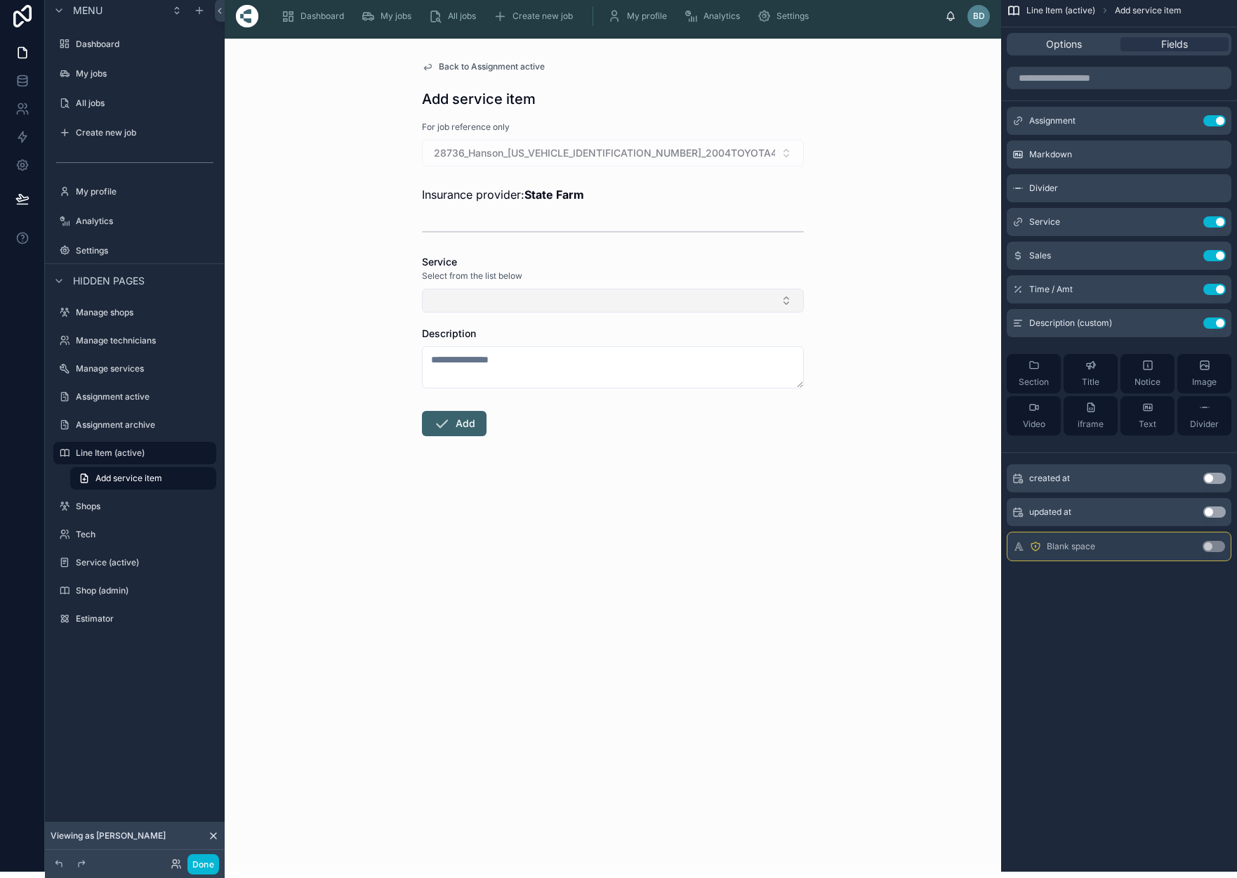
click at [786, 301] on button "Select Button" at bounding box center [613, 301] width 382 height 24
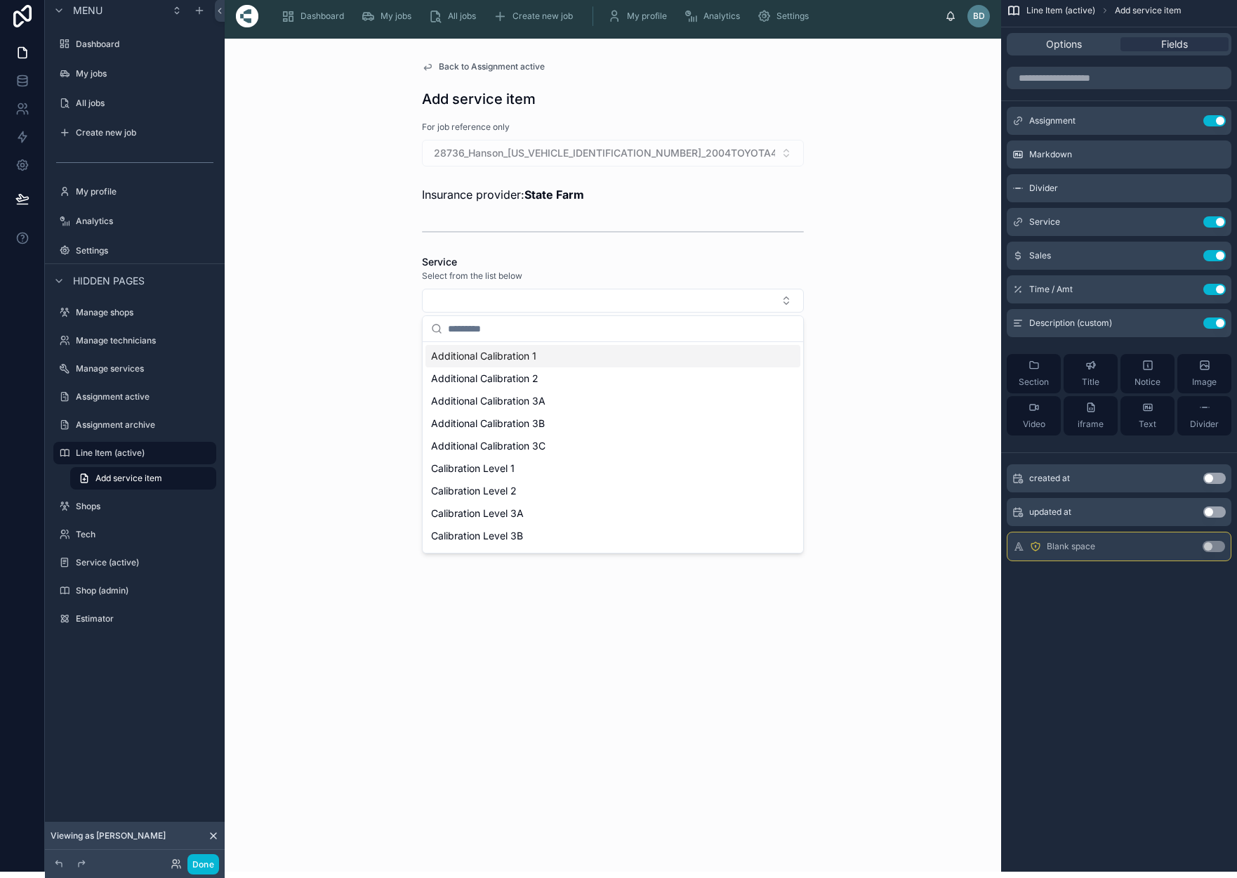
click at [875, 282] on div "Back to Assignment active Add service item For job reference only 28736_Hanson_…" at bounding box center [613, 455] width 777 height 833
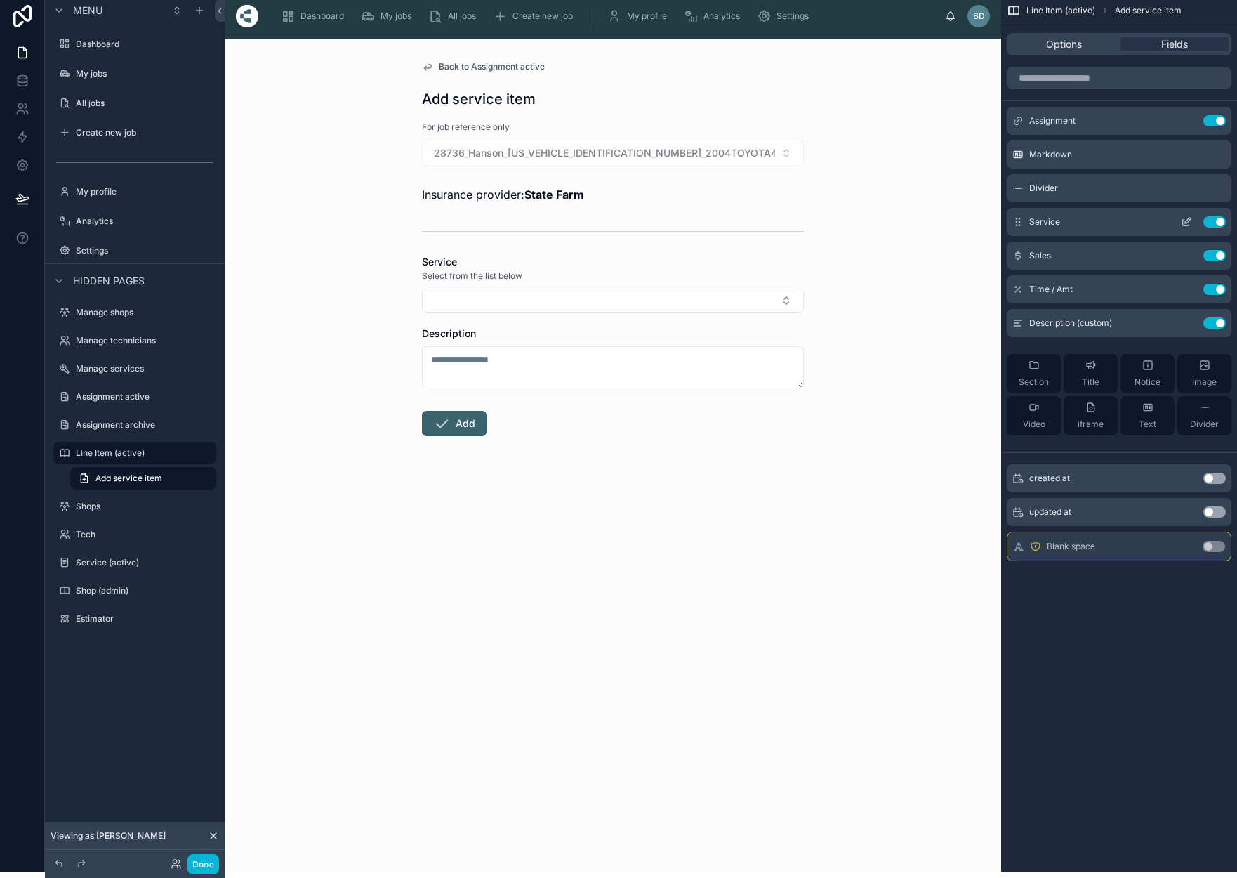
click at [1188, 222] on icon "scrollable content" at bounding box center [1186, 221] width 11 height 11
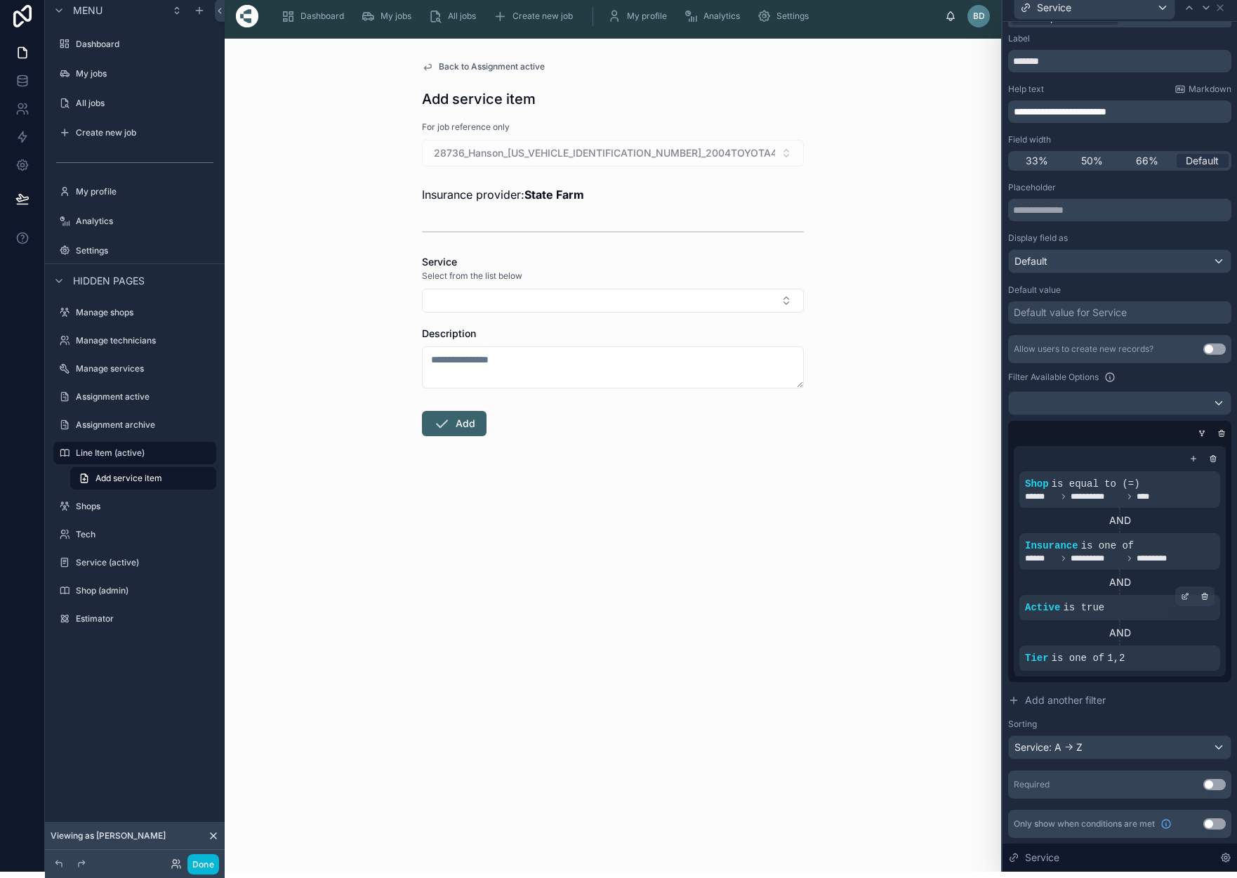
scroll to position [20, 0]
click at [1187, 648] on icon at bounding box center [1185, 647] width 8 height 8
click at [963, 666] on icon at bounding box center [967, 666] width 10 height 10
click at [991, 667] on div "1" at bounding box center [940, 666] width 127 height 22
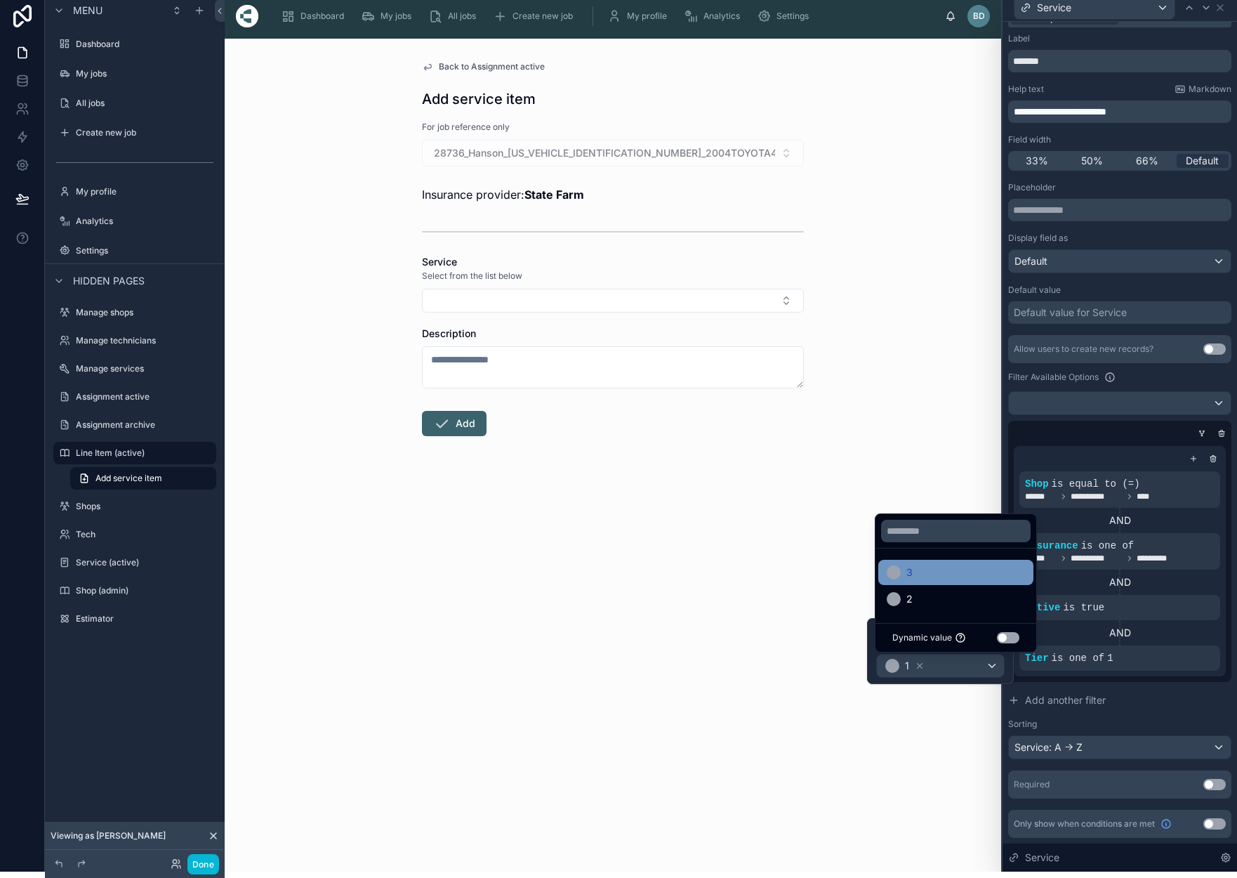
click at [935, 579] on div "3" at bounding box center [956, 572] width 138 height 17
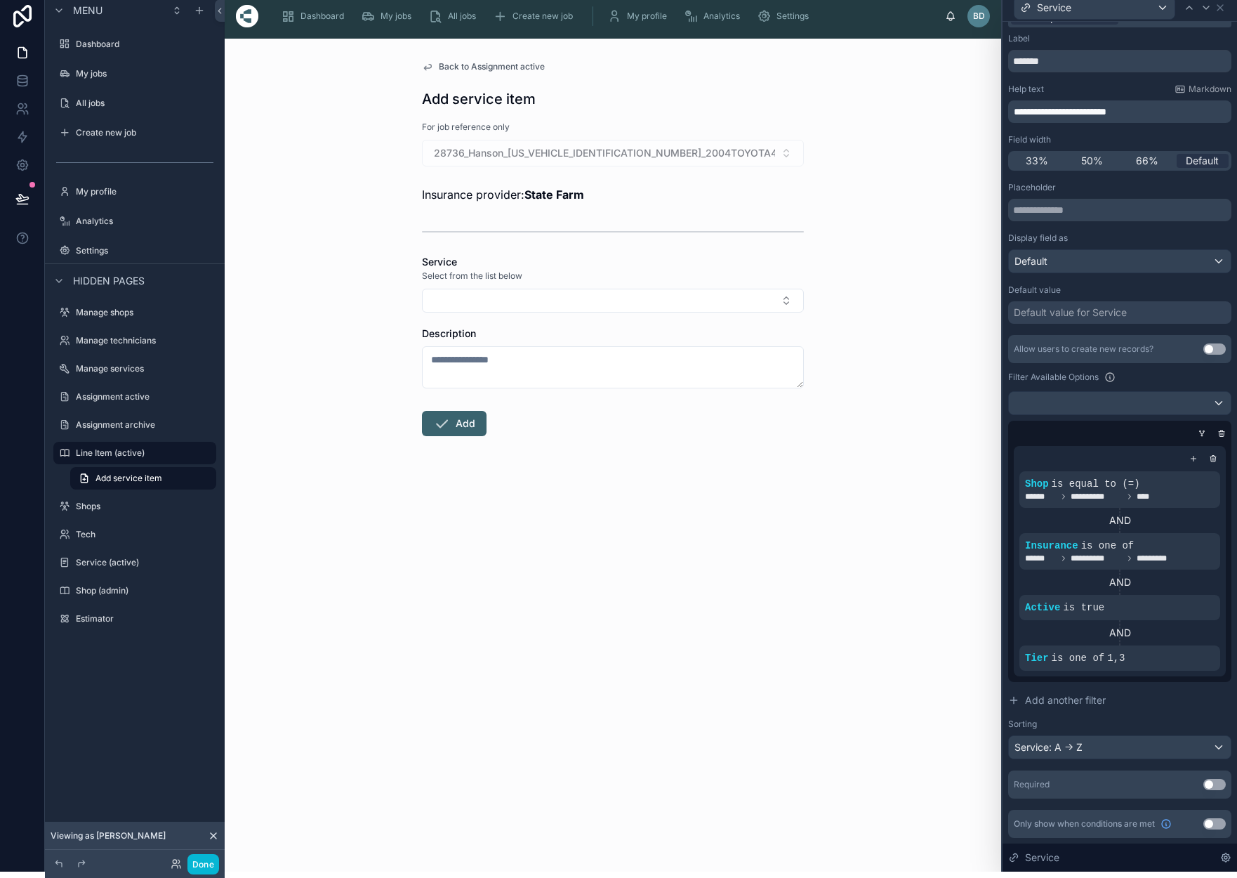
click at [1066, 587] on div "AND" at bounding box center [1120, 582] width 201 height 14
click at [794, 304] on button "Select Button" at bounding box center [613, 301] width 382 height 24
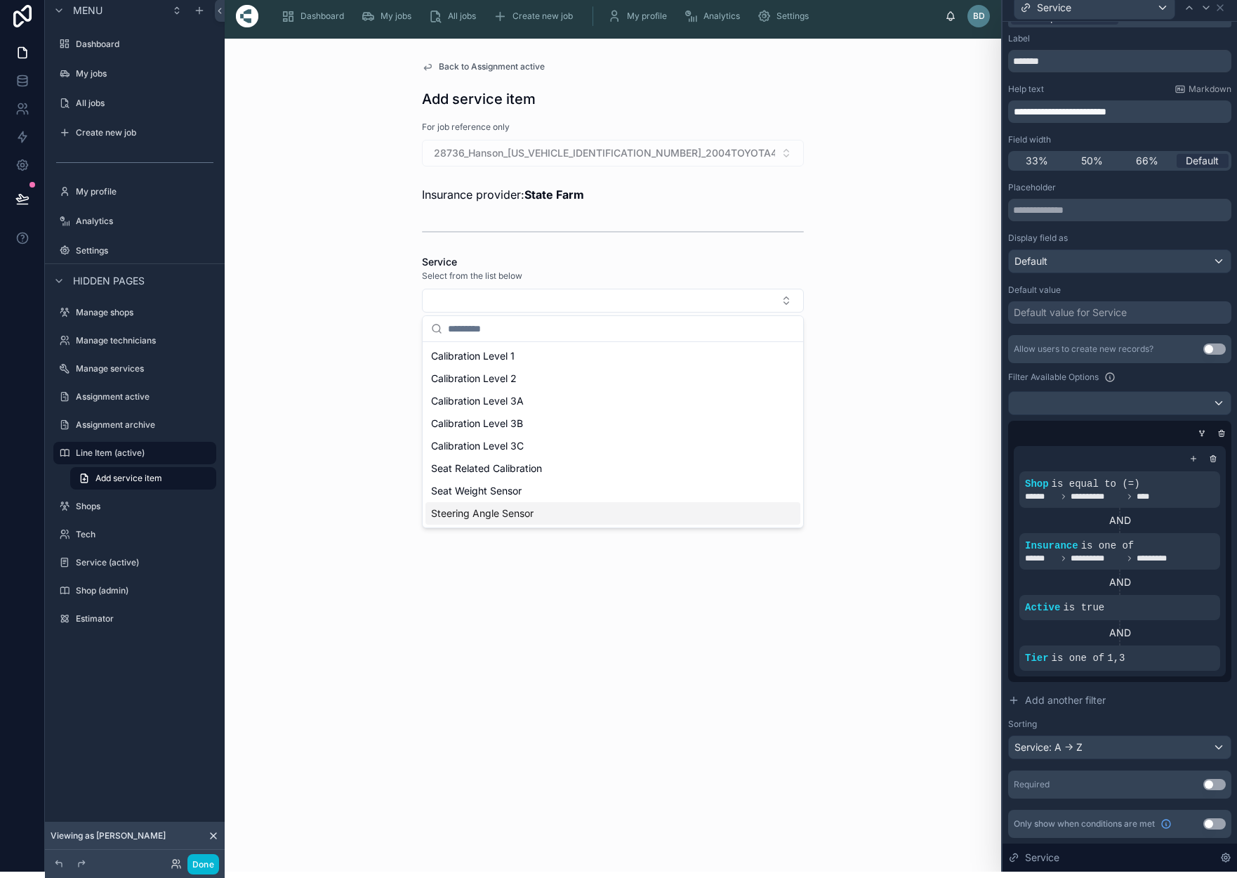
scroll to position [6, 0]
click at [1051, 432] on div at bounding box center [1117, 433] width 223 height 14
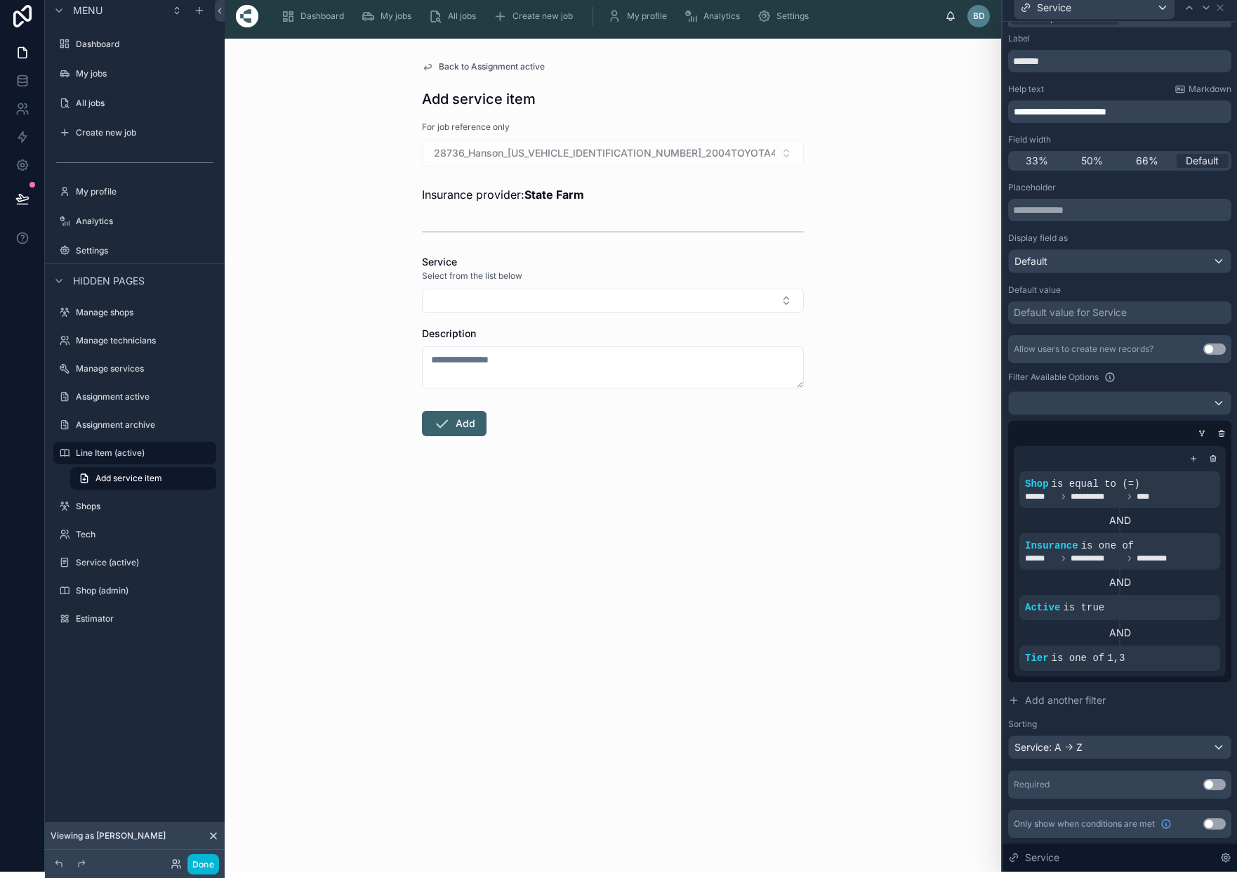
click at [1216, 747] on div "Service: A -> Z" at bounding box center [1120, 747] width 222 height 22
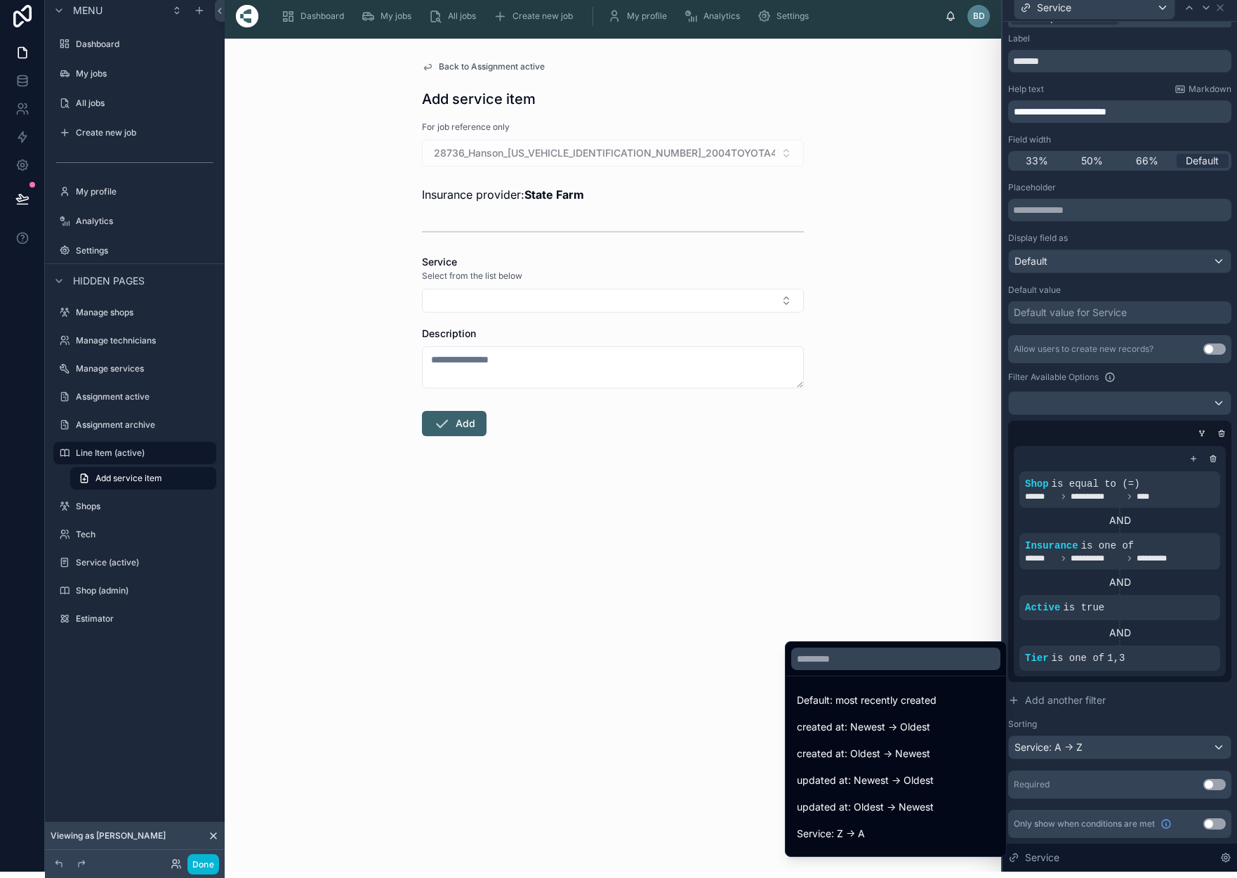
scroll to position [0, 0]
click at [850, 566] on div "Back to Assignment active Add service item For job reference only 28736_Hanson_…" at bounding box center [613, 455] width 777 height 833
click at [768, 296] on button "Select Button" at bounding box center [613, 301] width 382 height 24
click at [865, 284] on div "Back to Assignment active Add service item For job reference only 28736_Hanson_…" at bounding box center [613, 455] width 777 height 833
click at [1040, 423] on div at bounding box center [1120, 433] width 235 height 878
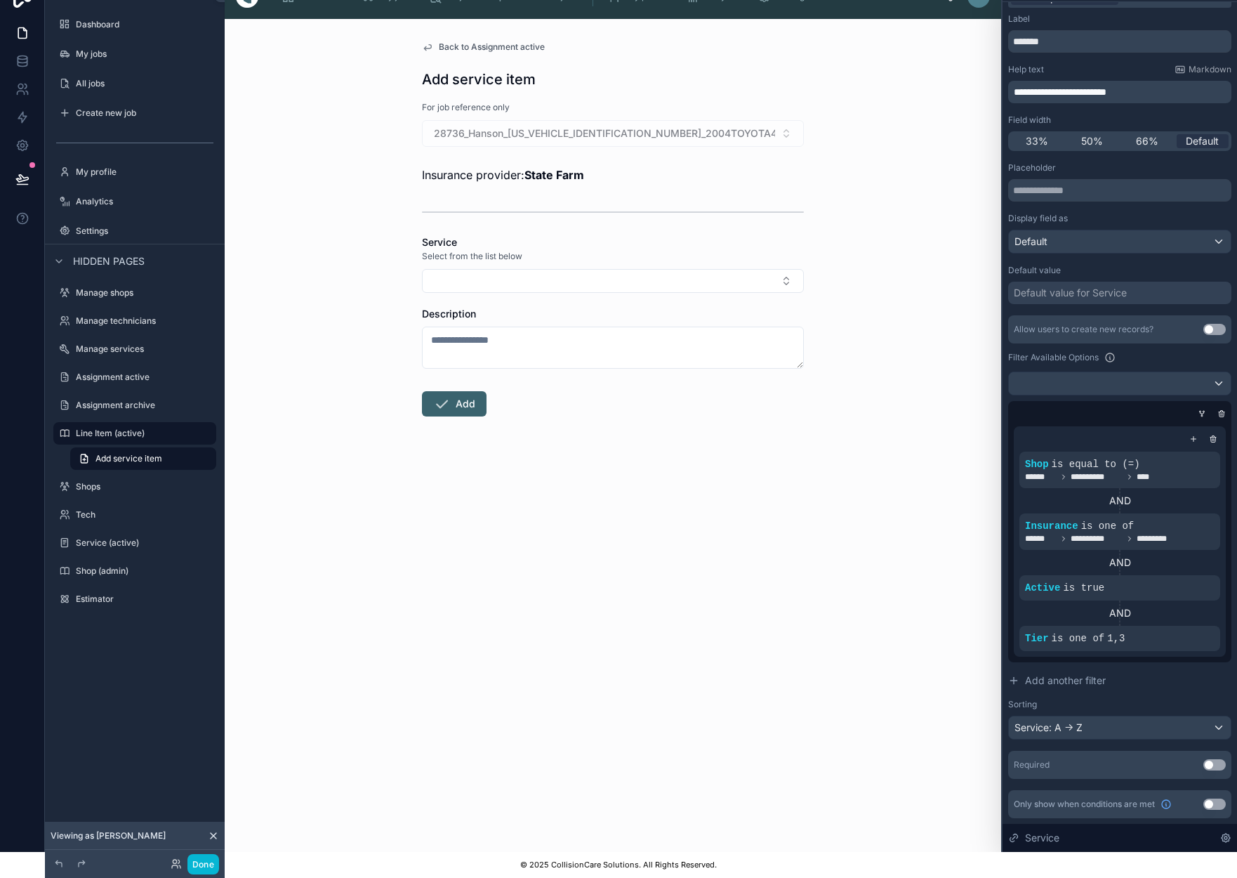
scroll to position [25, 0]
click at [1204, 415] on icon at bounding box center [1202, 414] width 8 height 8
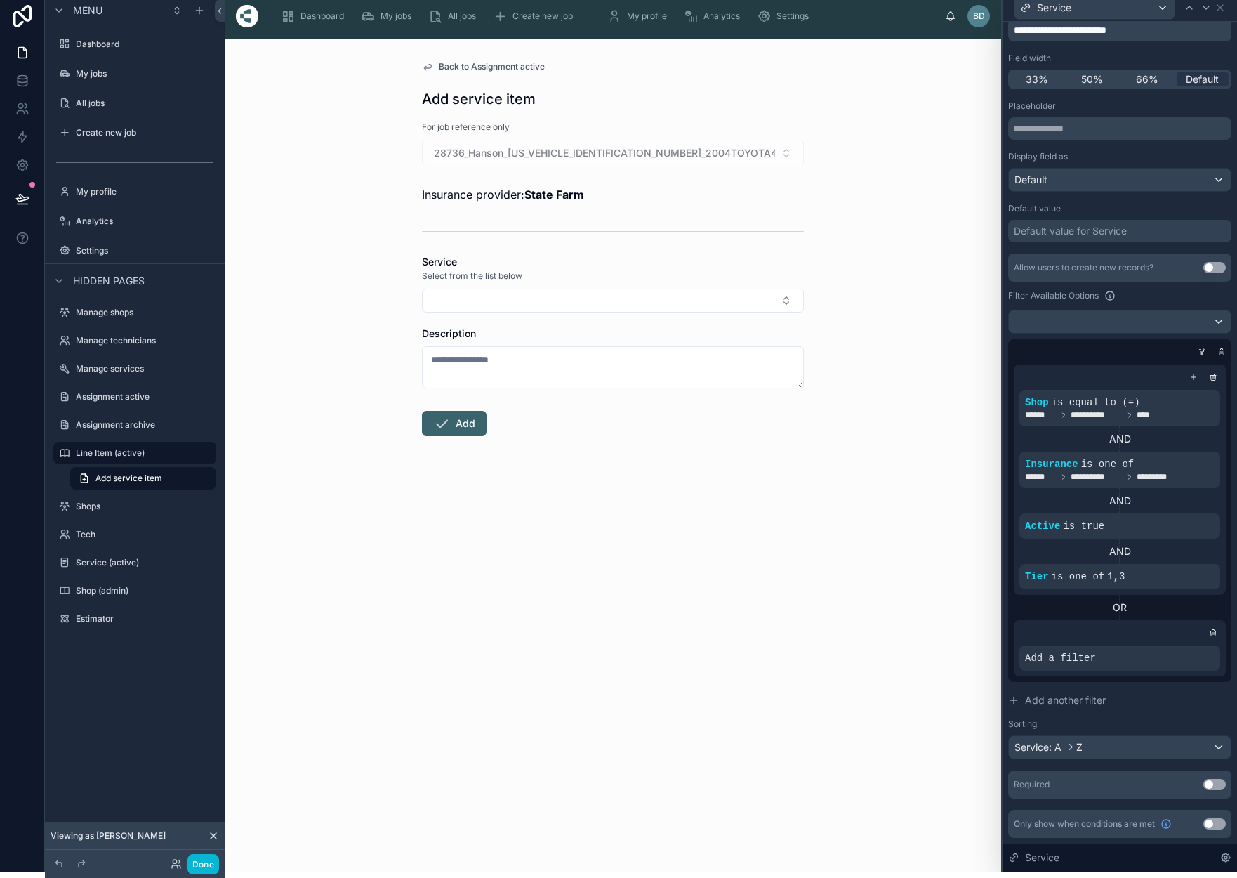
scroll to position [101, 0]
click at [1186, 645] on icon at bounding box center [1187, 645] width 4 height 4
click at [898, 638] on span "Select a field" at bounding box center [878, 637] width 60 height 12
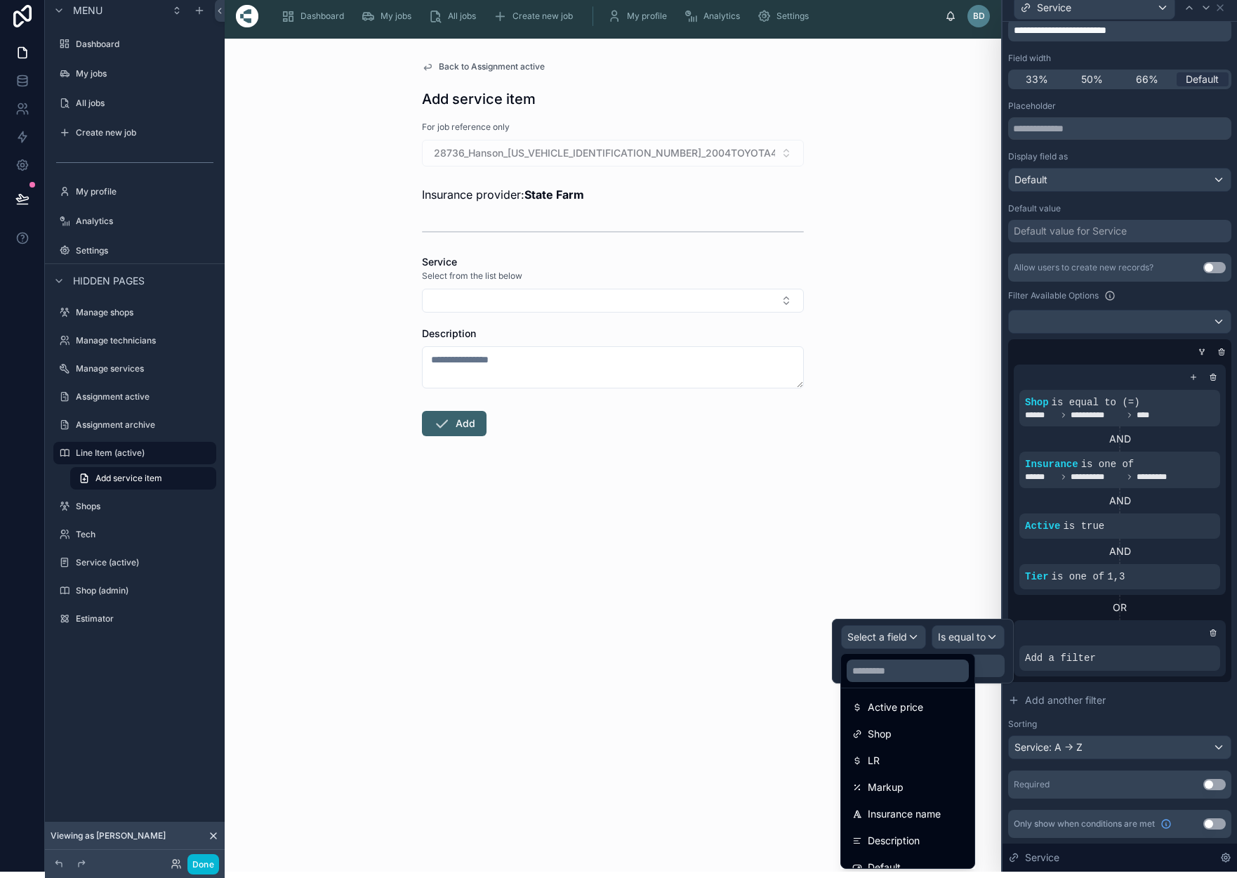
scroll to position [247, 0]
click at [891, 732] on span "Shop" at bounding box center [880, 732] width 24 height 17
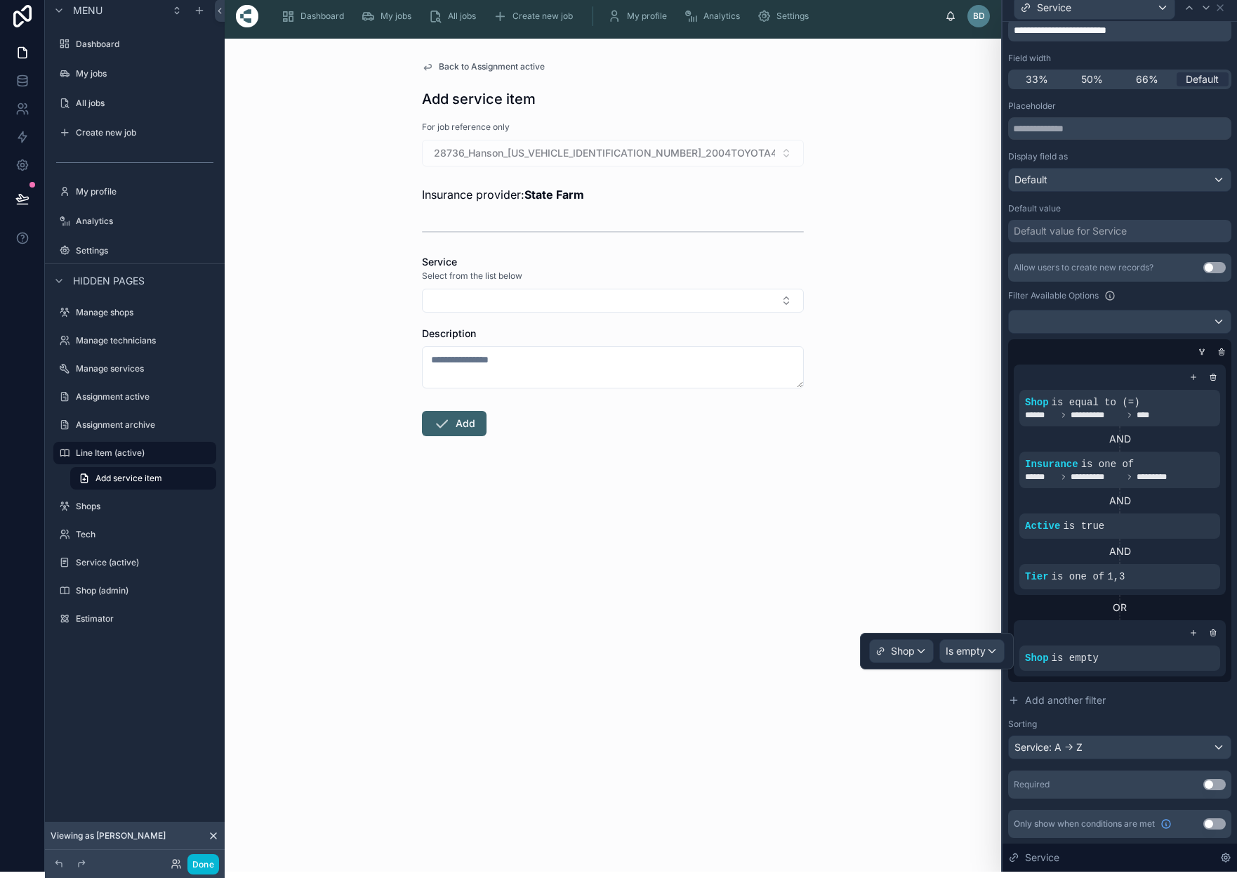
click at [996, 652] on div "Is empty" at bounding box center [972, 651] width 64 height 22
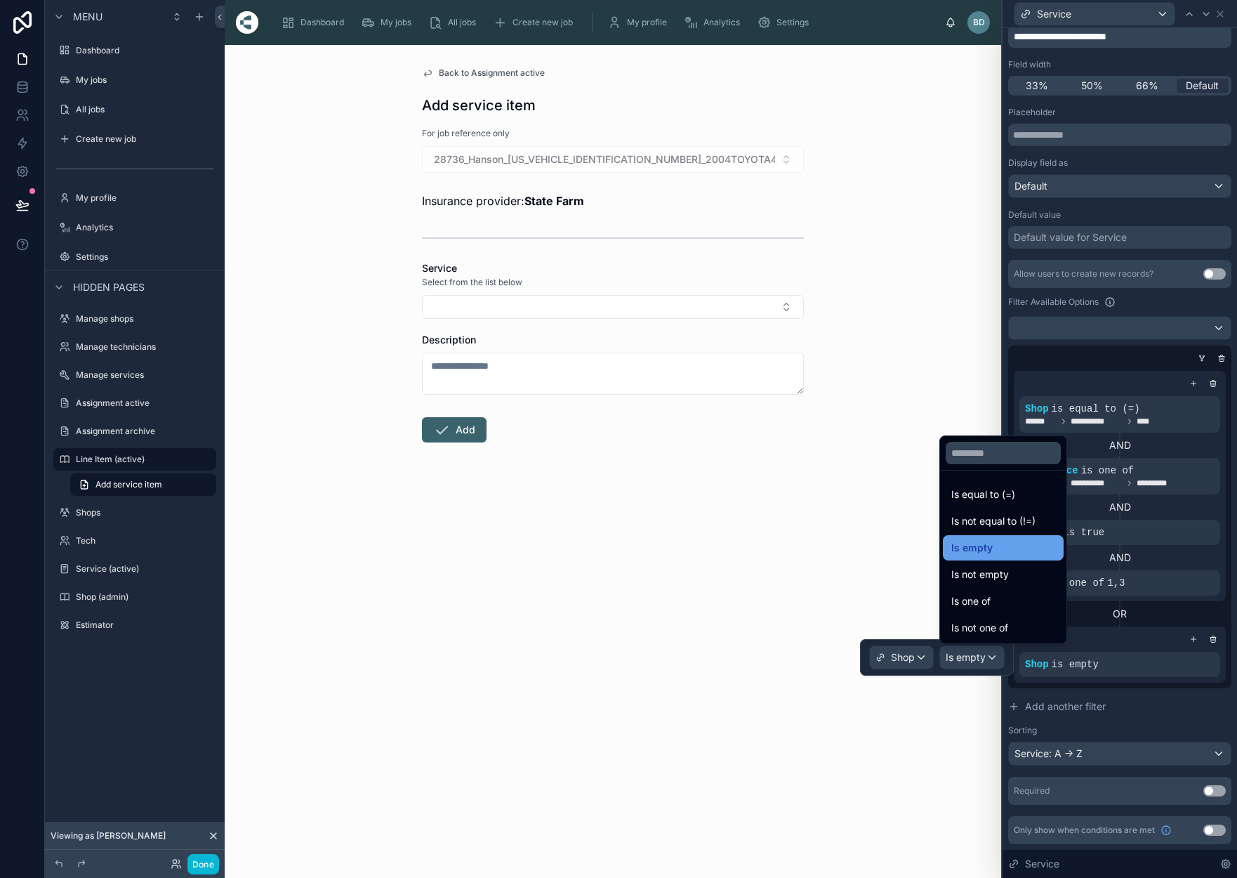
scroll to position [0, 0]
click at [1005, 489] on span "Is equal to (=)" at bounding box center [984, 494] width 64 height 17
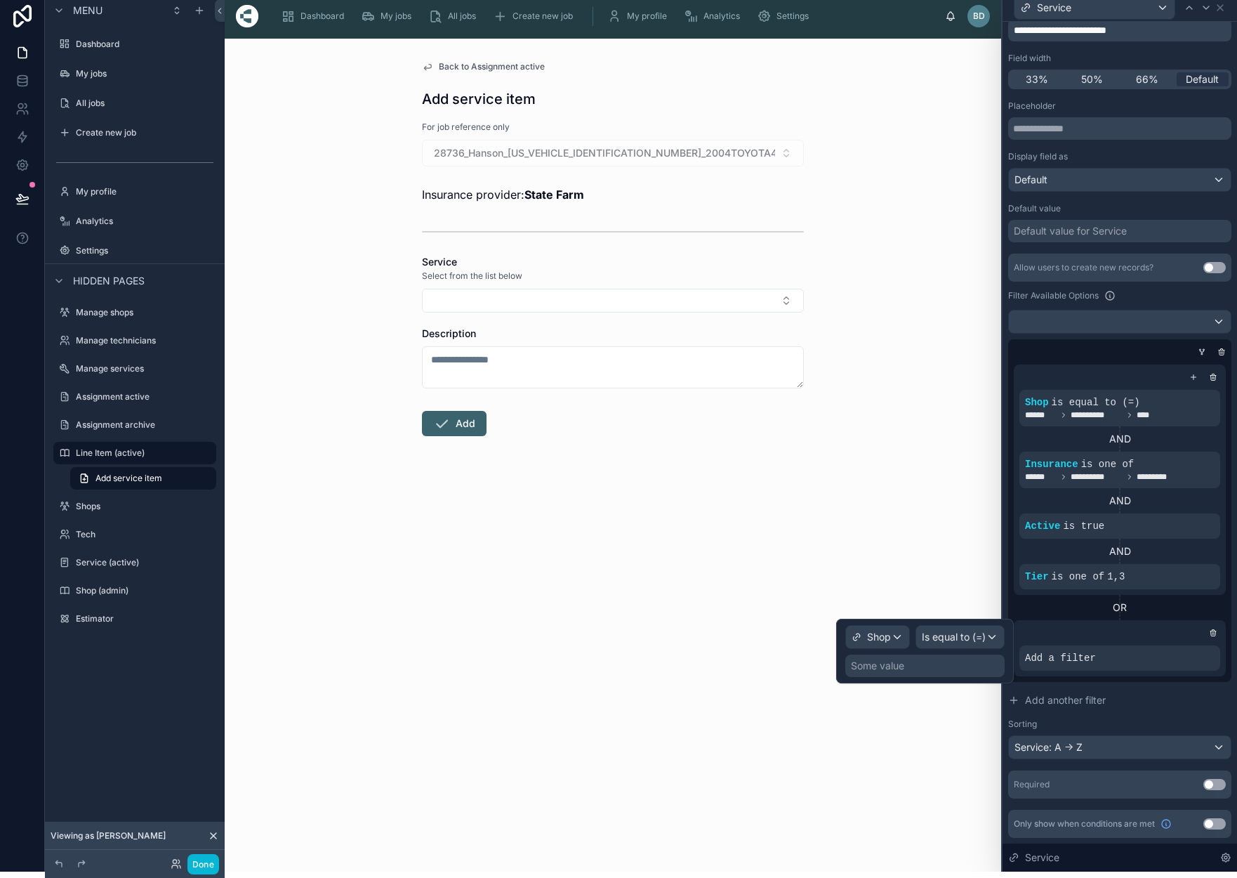
click at [957, 667] on div "Some value" at bounding box center [925, 666] width 159 height 22
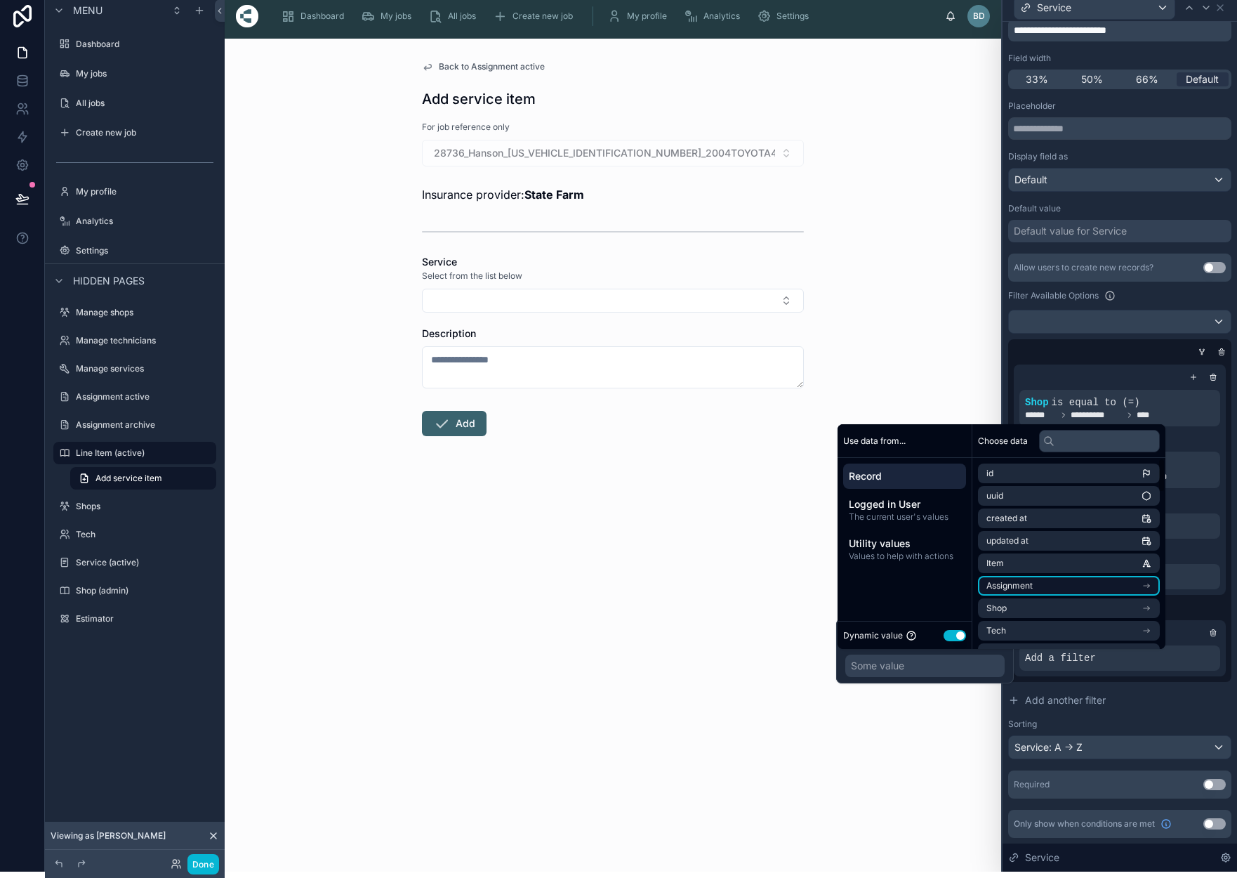
click at [1032, 584] on span "Assignment" at bounding box center [1010, 585] width 46 height 11
click at [1033, 550] on li "Shop" at bounding box center [1069, 548] width 182 height 20
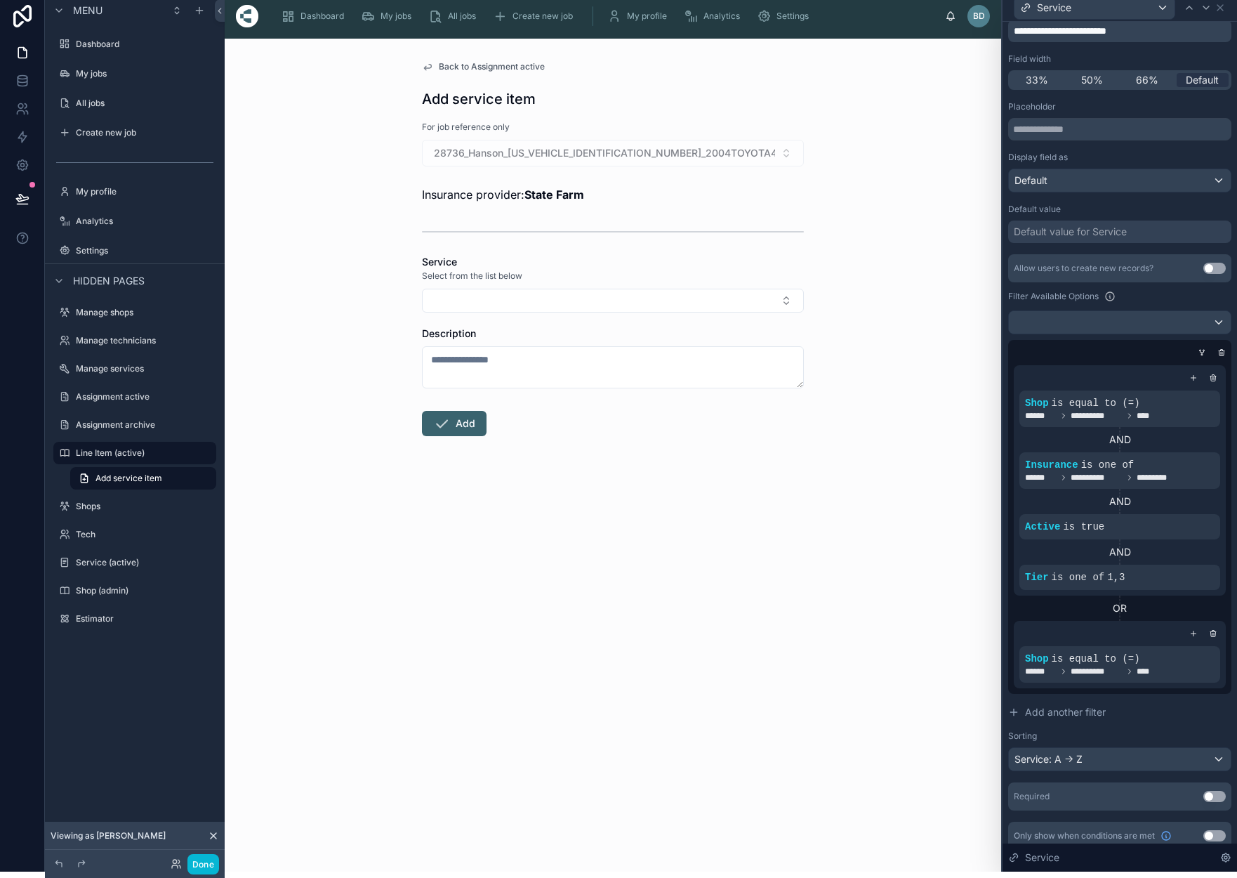
click at [1195, 694] on div "**********" at bounding box center [1120, 512] width 223 height 517
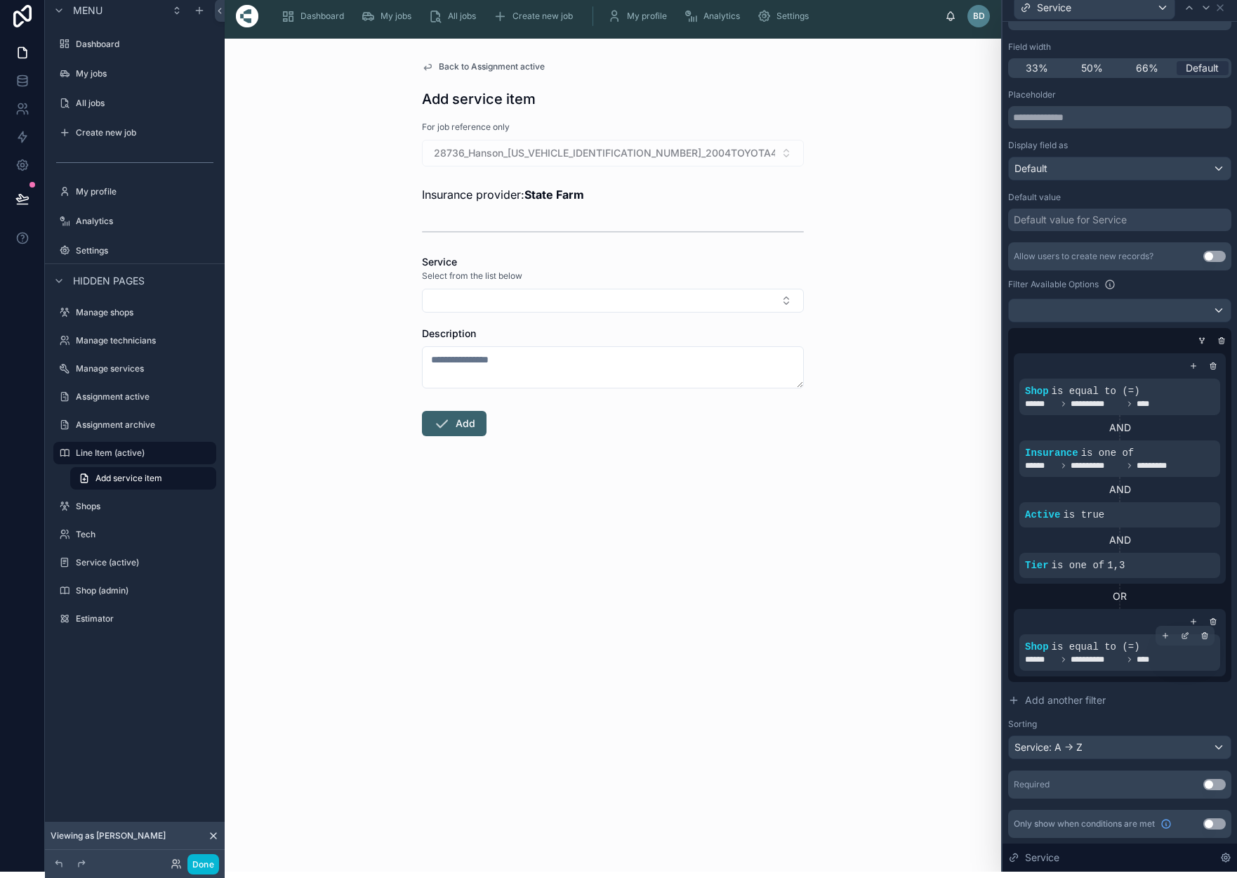
scroll to position [112, 0]
click at [1193, 622] on icon at bounding box center [1194, 621] width 8 height 8
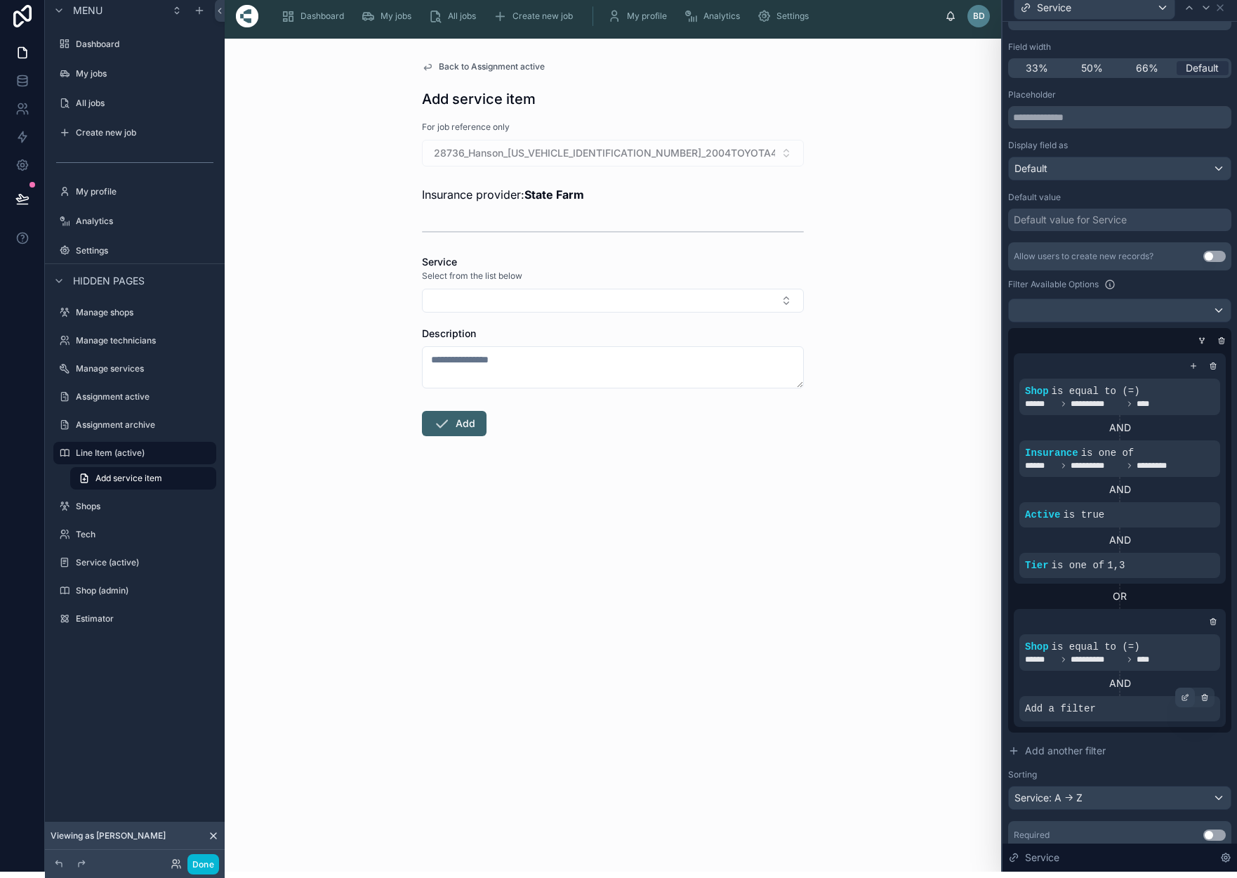
click at [1186, 697] on icon at bounding box center [1185, 697] width 8 height 8
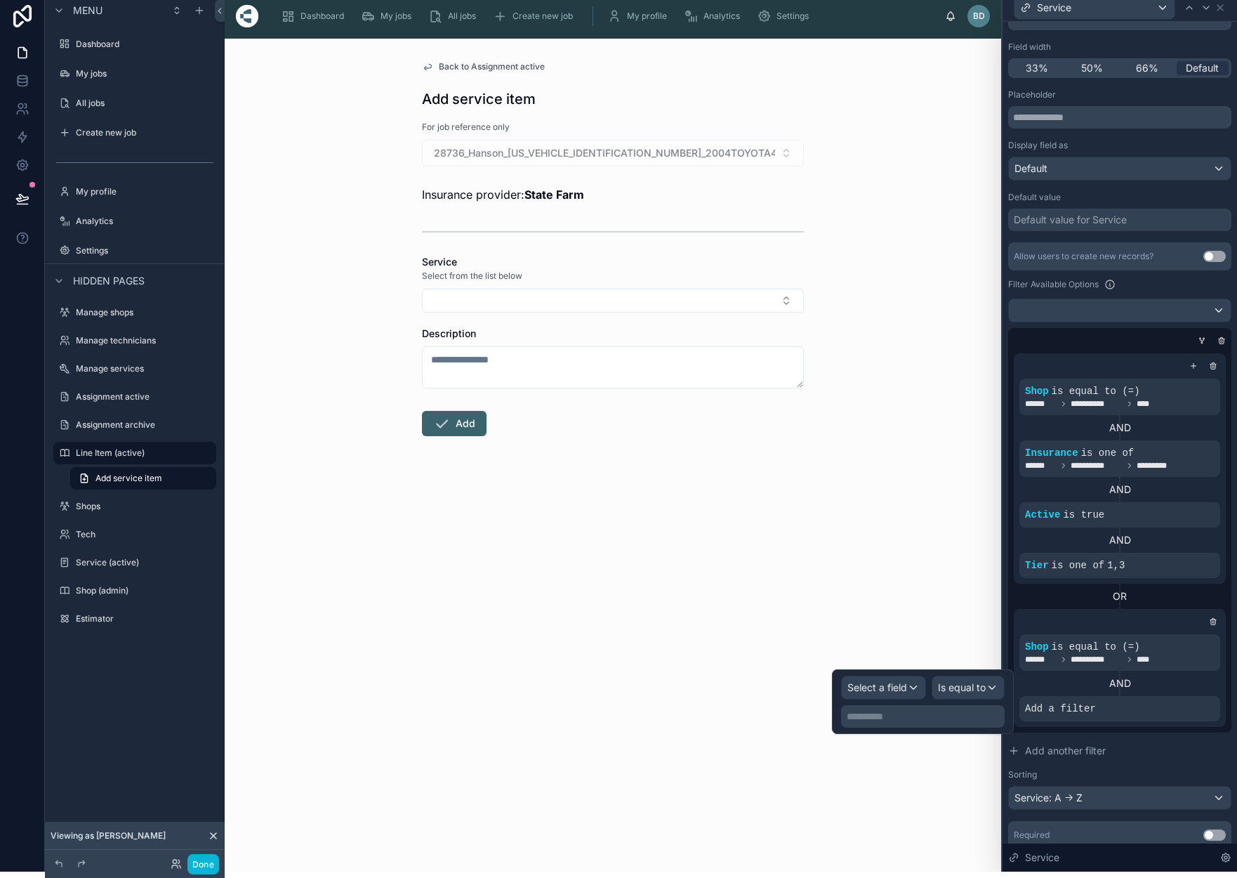
click at [893, 682] on span "Select a field" at bounding box center [878, 687] width 60 height 12
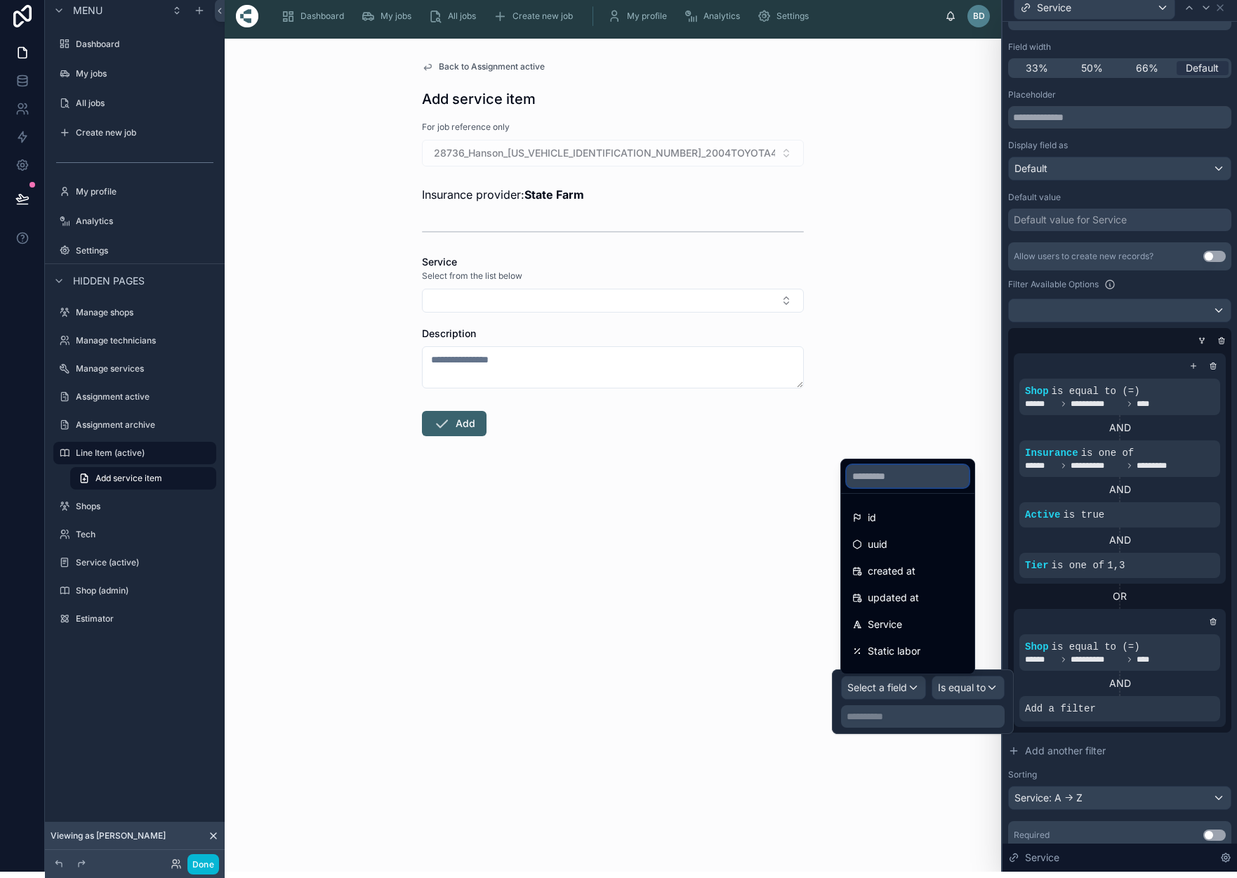
click at [896, 482] on input "text" at bounding box center [908, 476] width 122 height 22
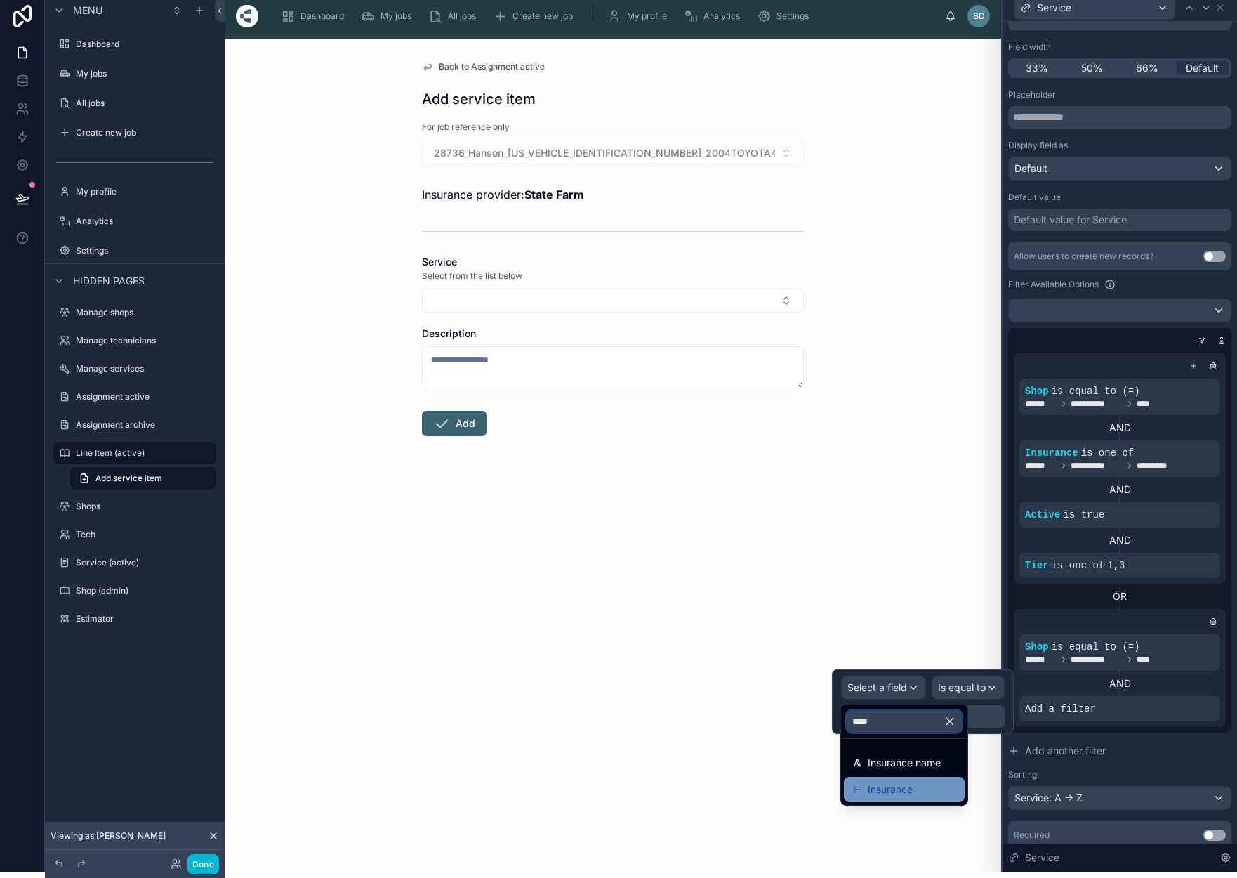
type input "****"
click at [902, 786] on span "Insurance" at bounding box center [890, 789] width 45 height 17
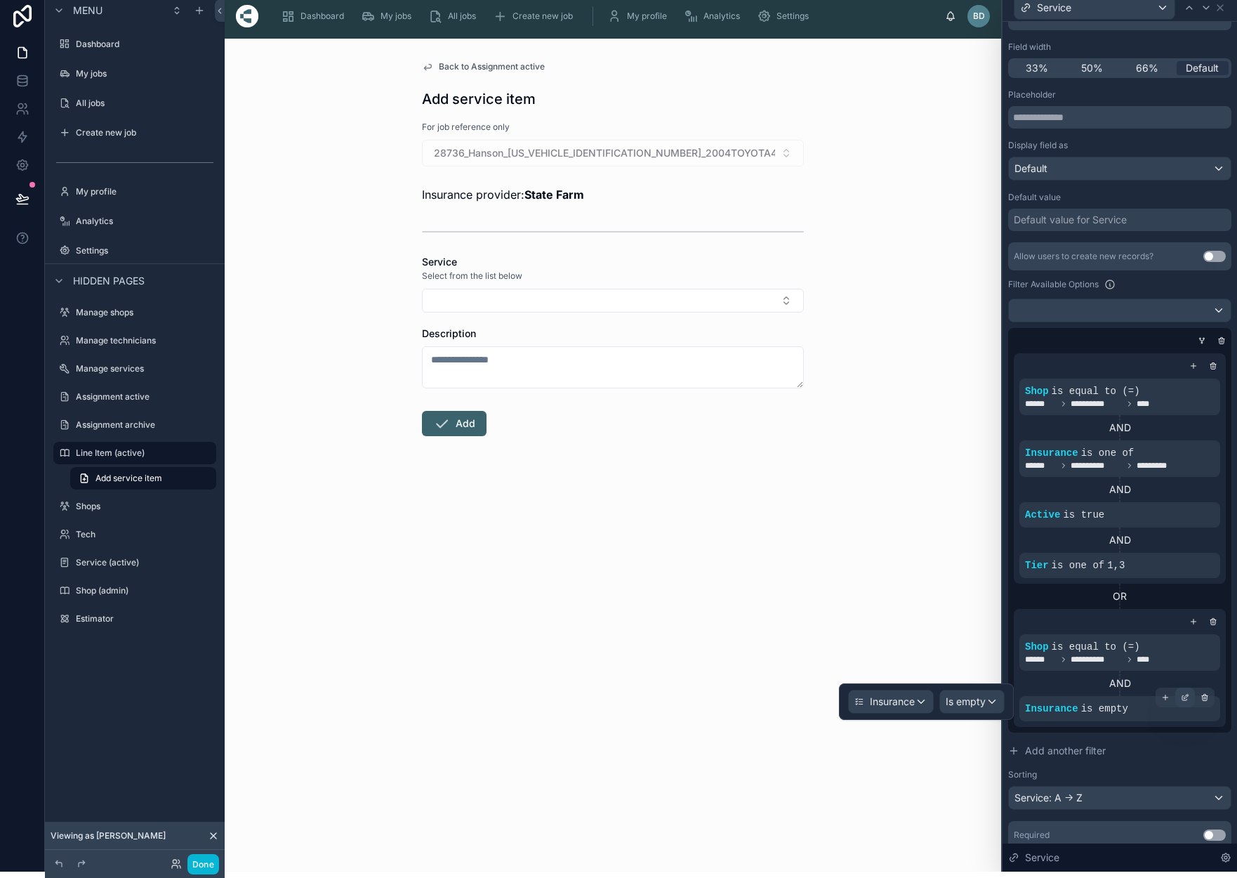
click at [1183, 697] on icon at bounding box center [1185, 698] width 5 height 5
click at [983, 709] on div "Is empty" at bounding box center [972, 701] width 64 height 22
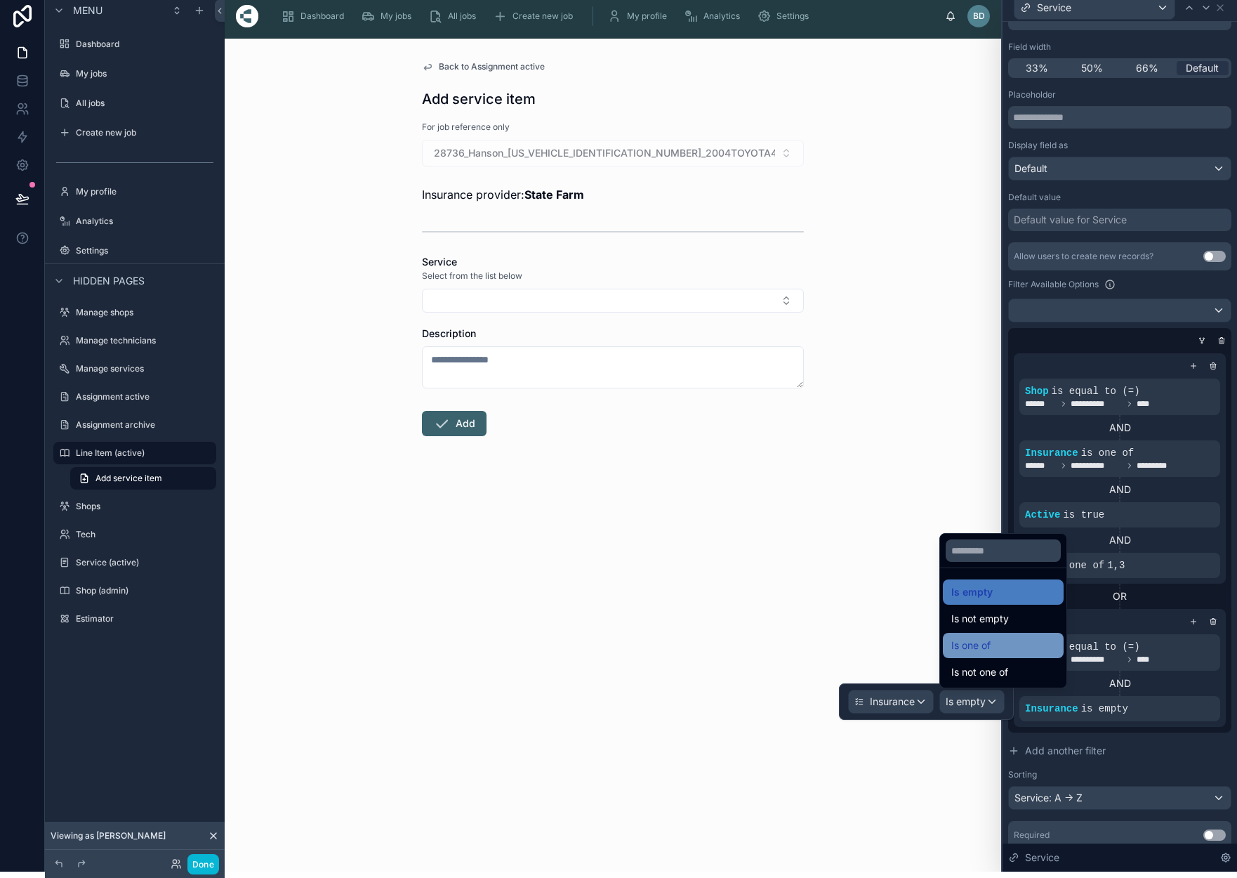
click at [989, 643] on span "Is one of" at bounding box center [971, 645] width 39 height 17
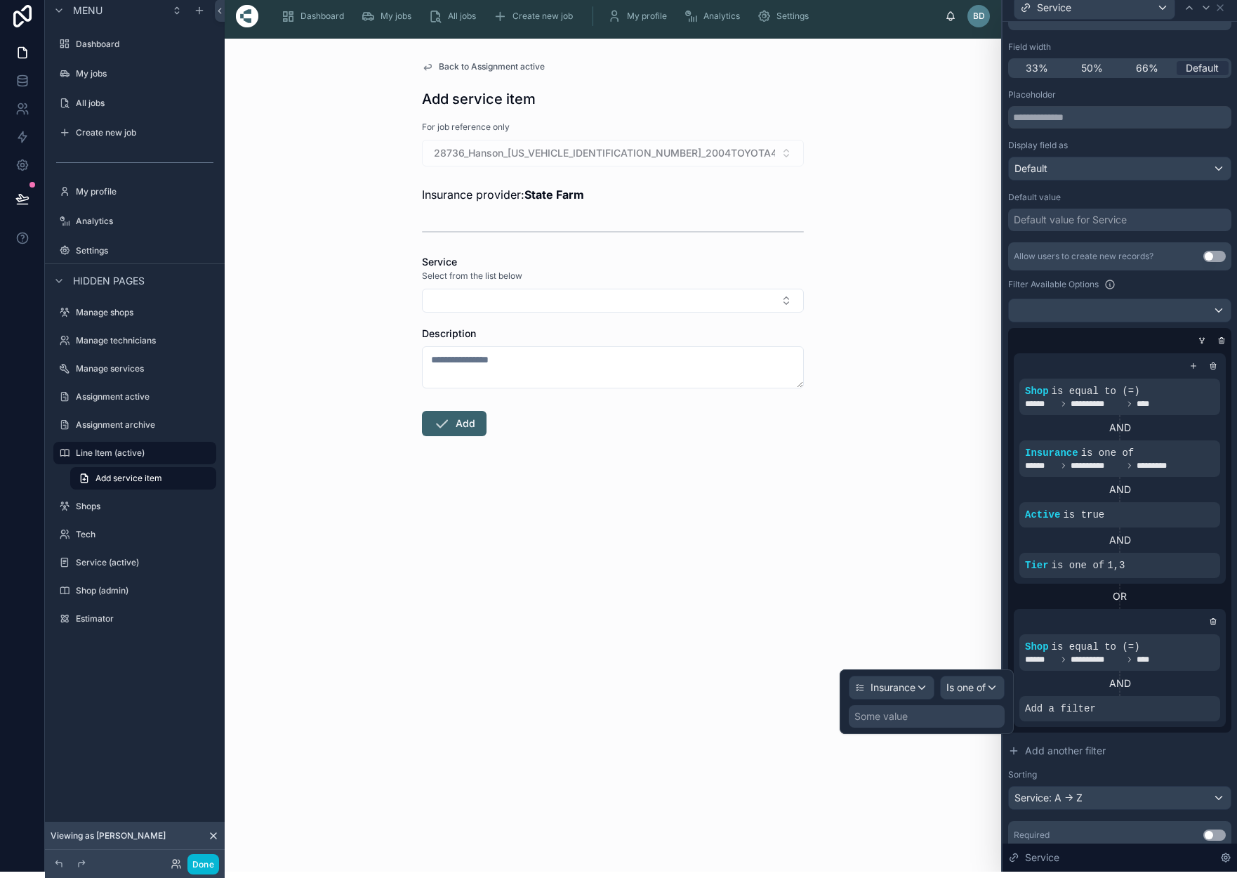
click at [938, 725] on div "Some value" at bounding box center [927, 716] width 156 height 22
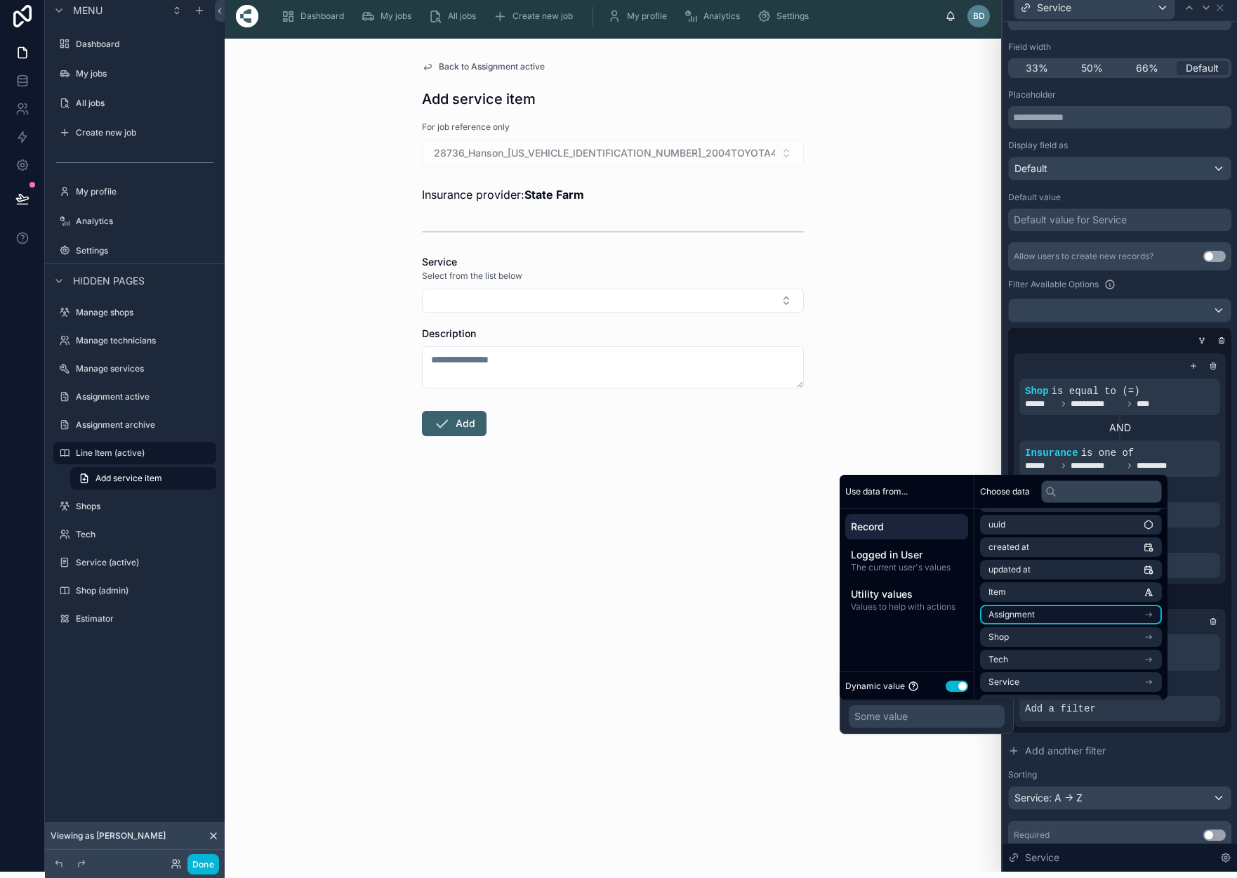
click at [1027, 607] on li "Assignment" at bounding box center [1071, 615] width 182 height 20
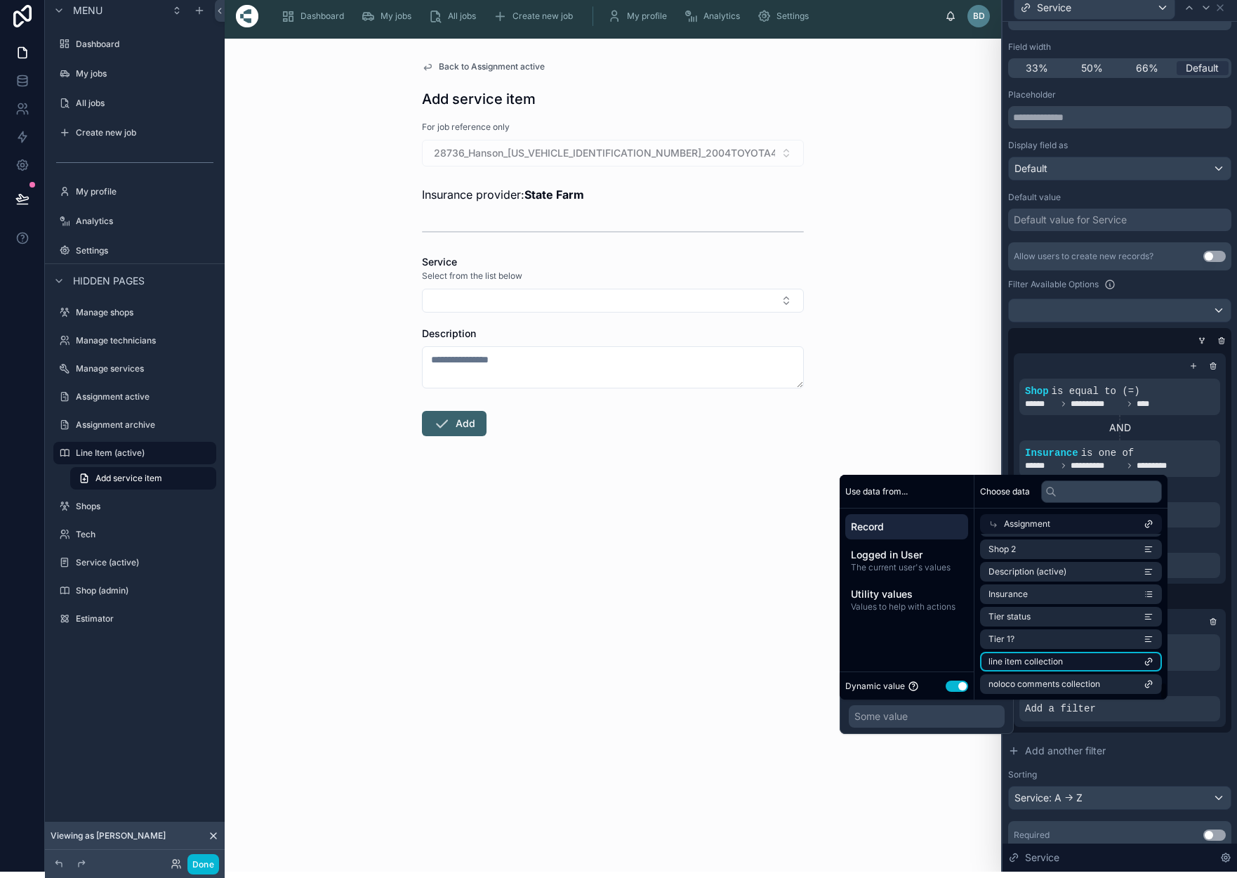
scroll to position [2315, 0]
click at [1025, 596] on span "Insurance" at bounding box center [1008, 594] width 39 height 11
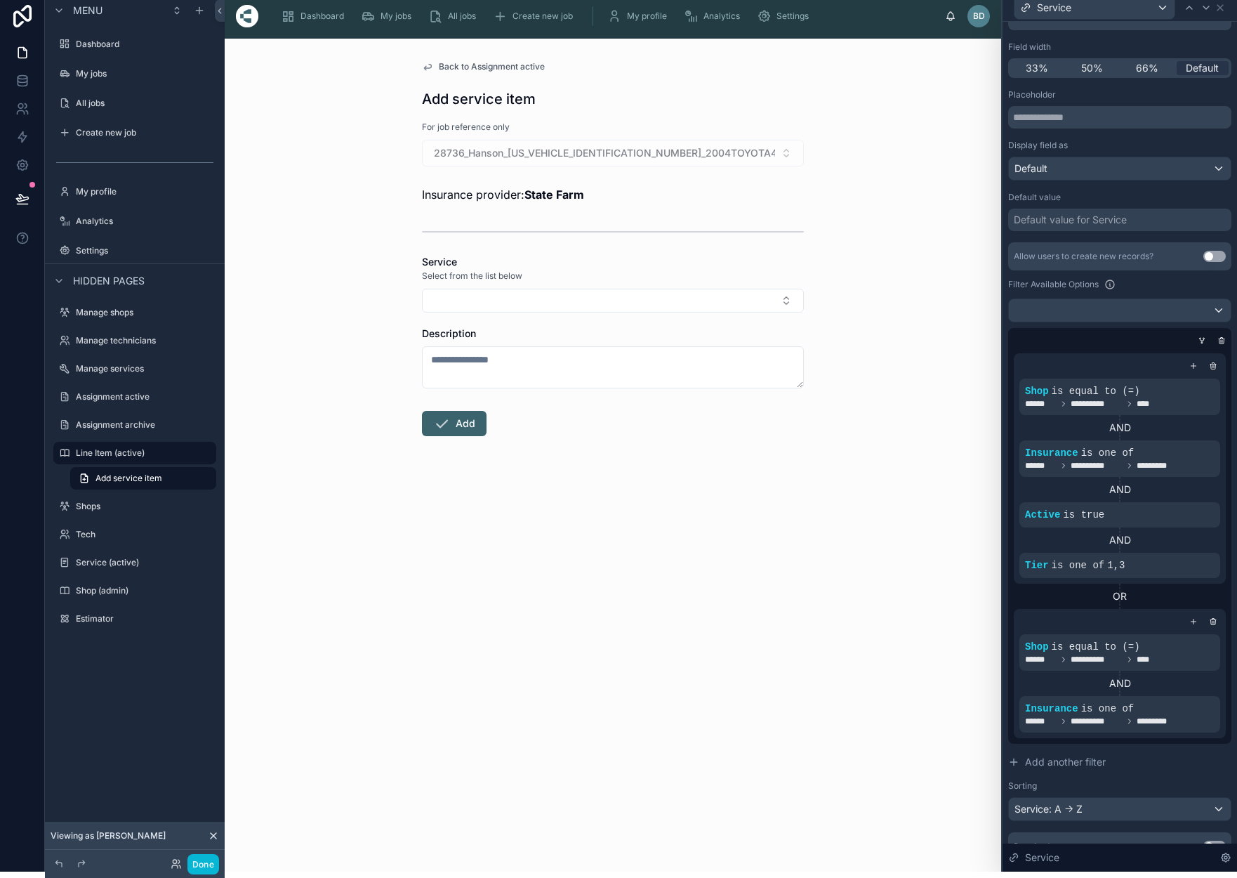
click at [1181, 598] on div "OR" at bounding box center [1120, 596] width 212 height 14
click at [1197, 623] on icon at bounding box center [1194, 621] width 8 height 8
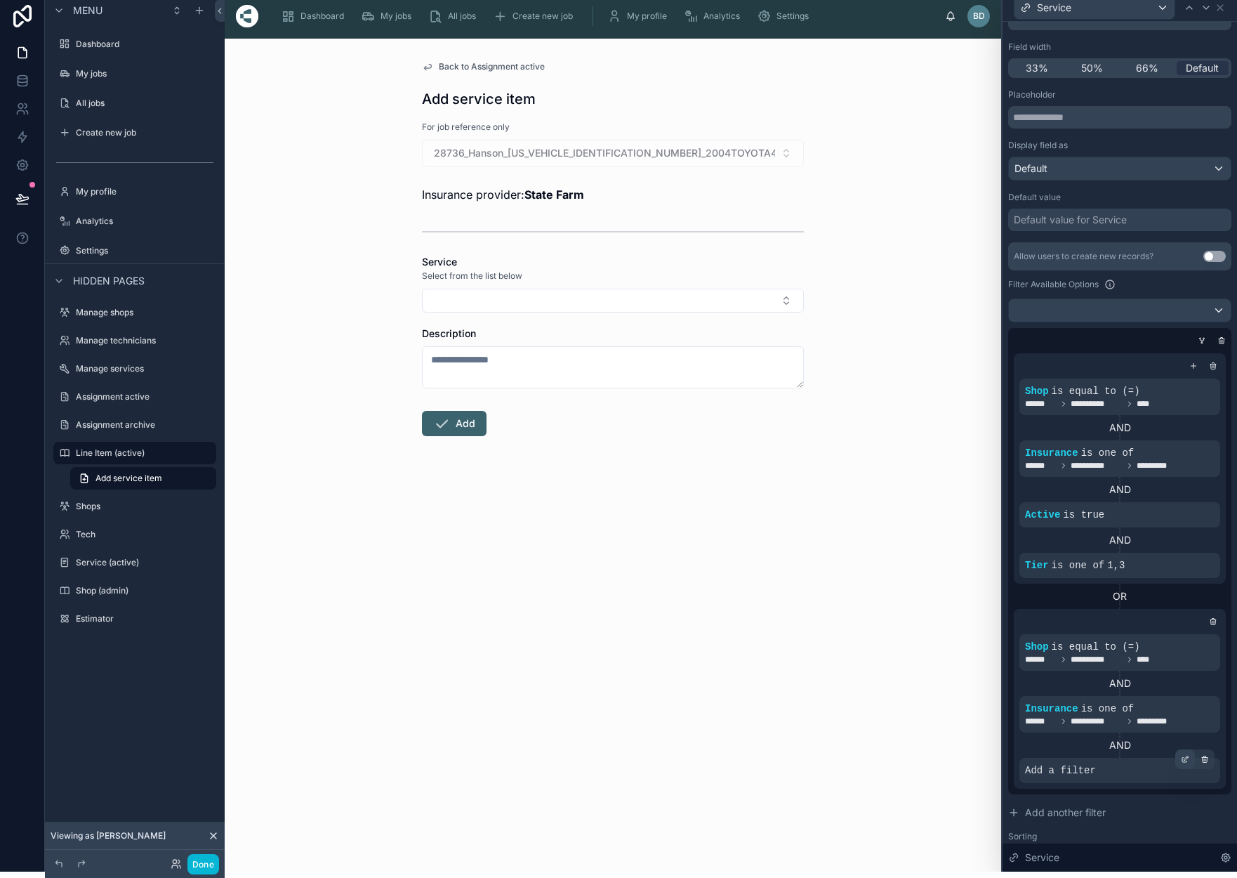
click at [1187, 758] on icon at bounding box center [1187, 758] width 4 height 4
click at [921, 748] on div "Select a field" at bounding box center [884, 749] width 84 height 22
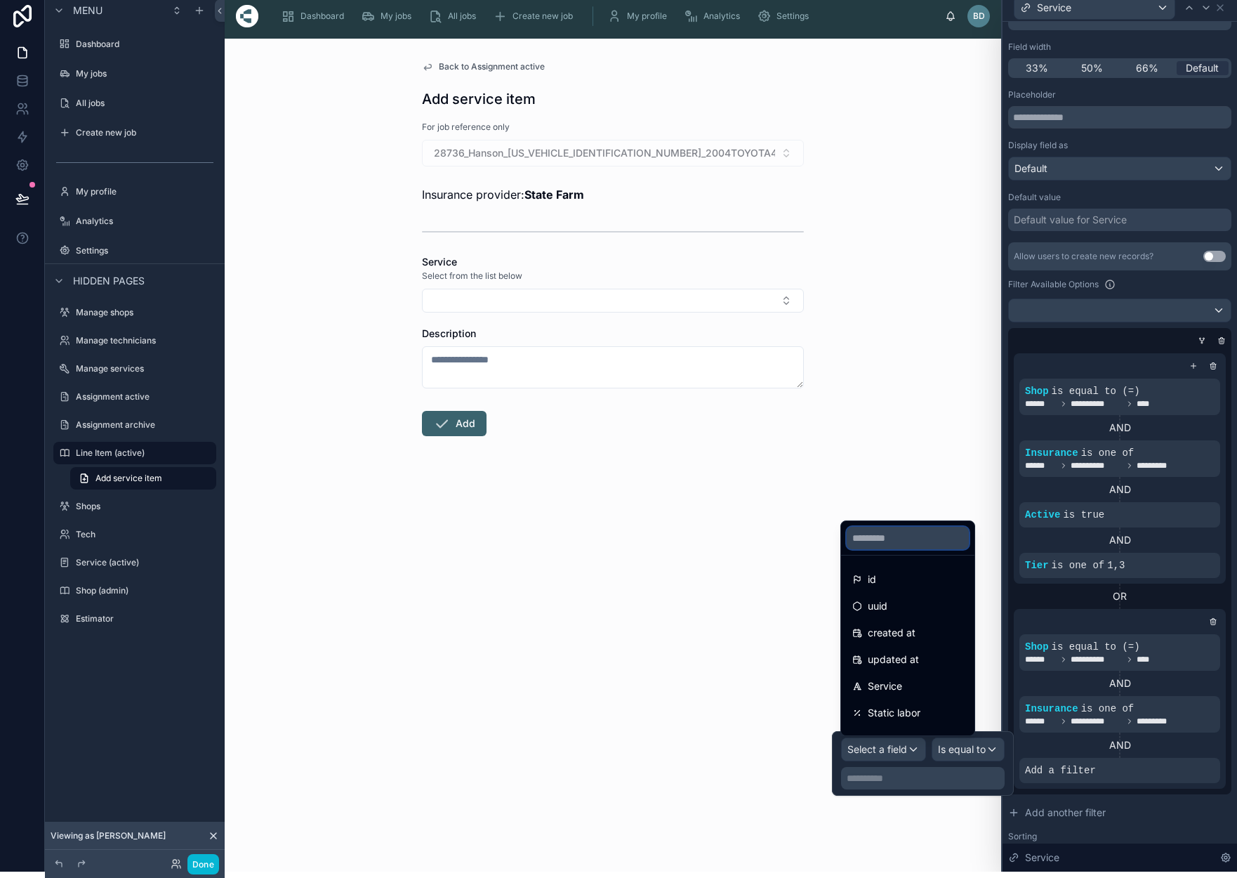
click at [899, 540] on input "text" at bounding box center [908, 538] width 122 height 22
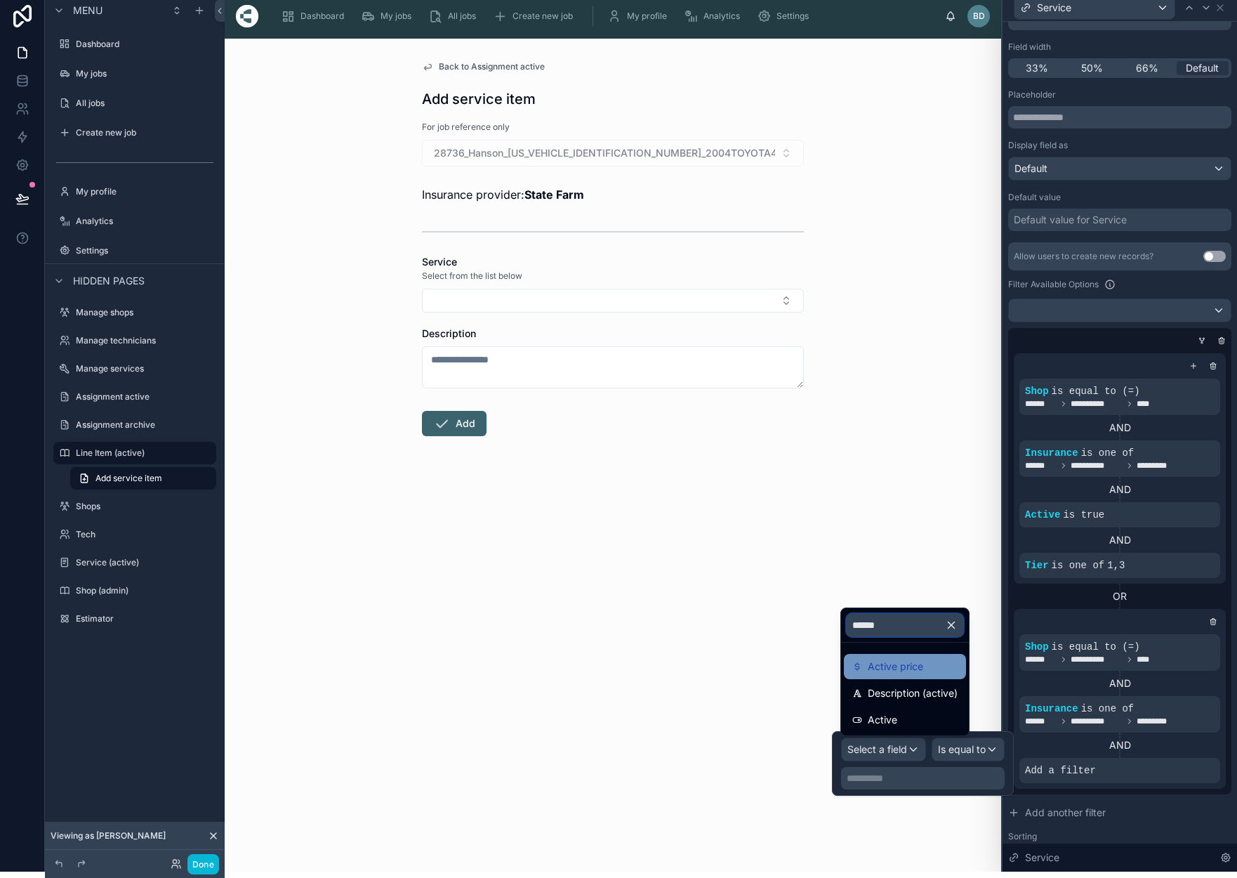
scroll to position [10, 0]
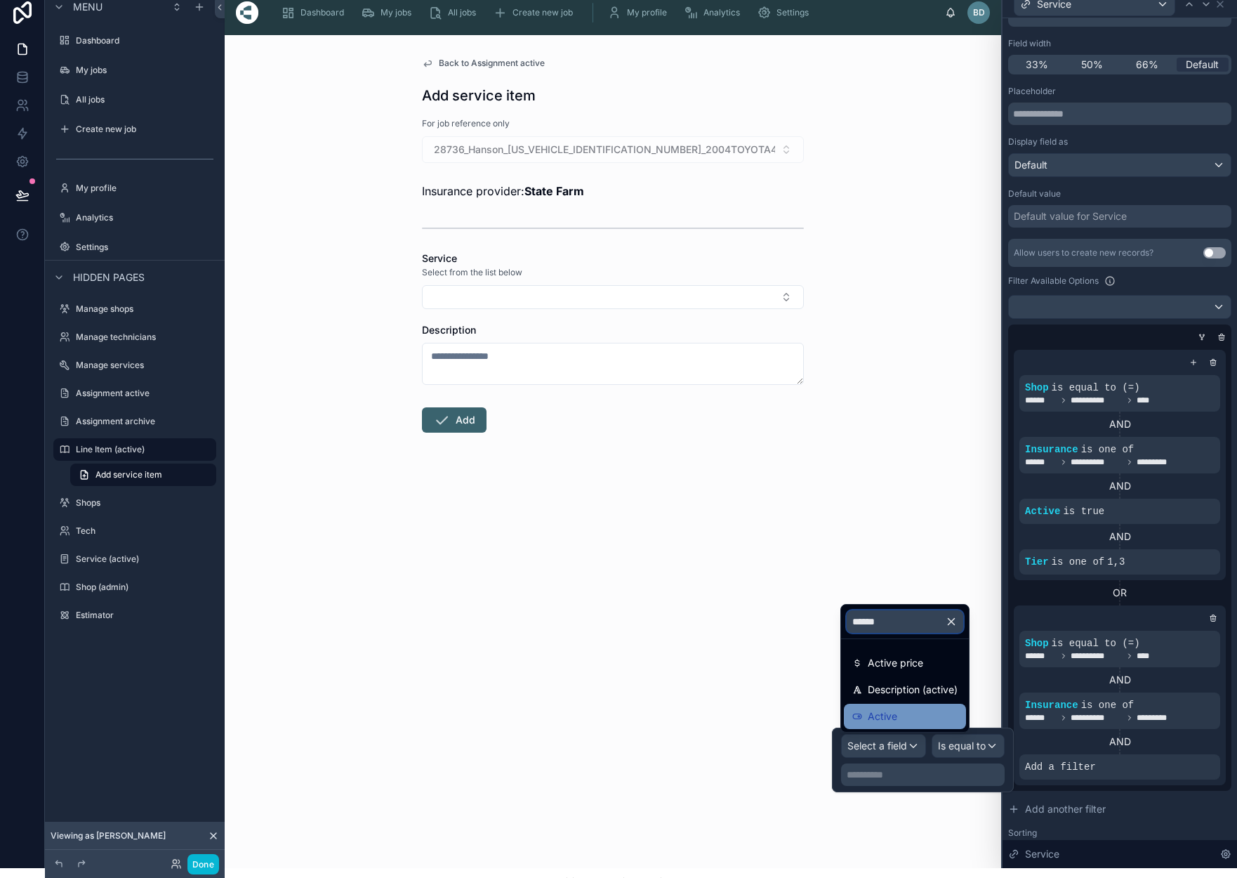
type input "******"
click at [889, 716] on span "Active" at bounding box center [882, 716] width 29 height 17
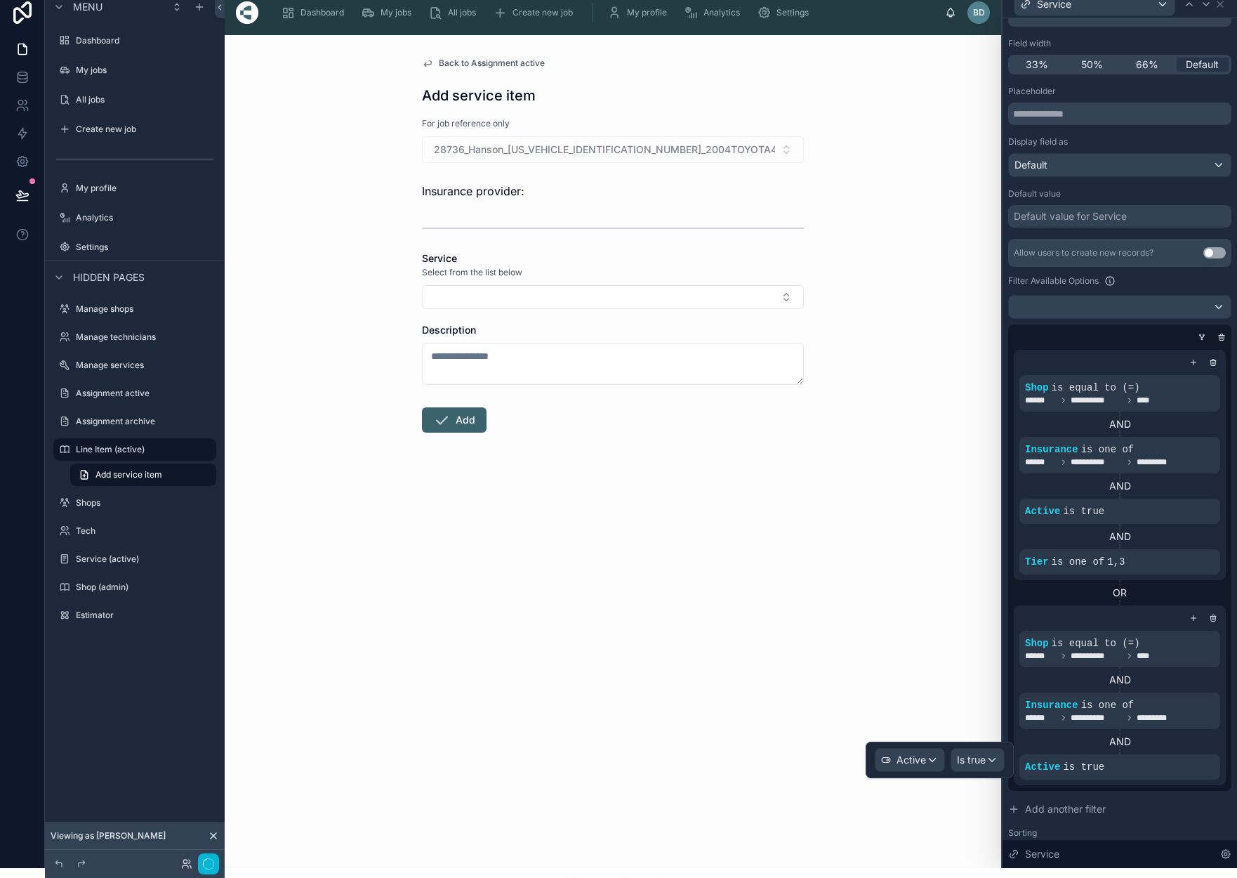
scroll to position [6, 0]
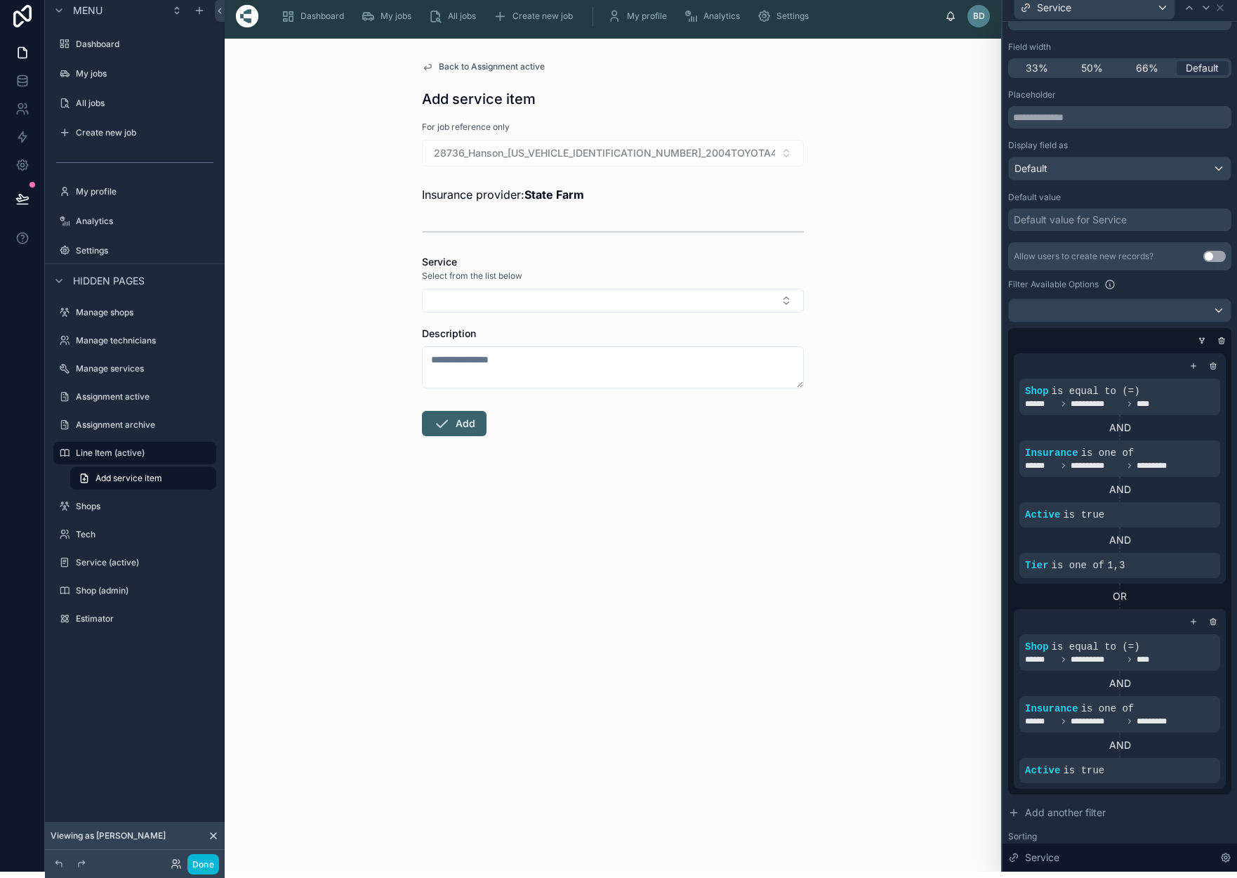
drag, startPoint x: 1169, startPoint y: 600, endPoint x: 1160, endPoint y: 600, distance: 9.1
click at [1169, 600] on div "OR" at bounding box center [1120, 596] width 212 height 14
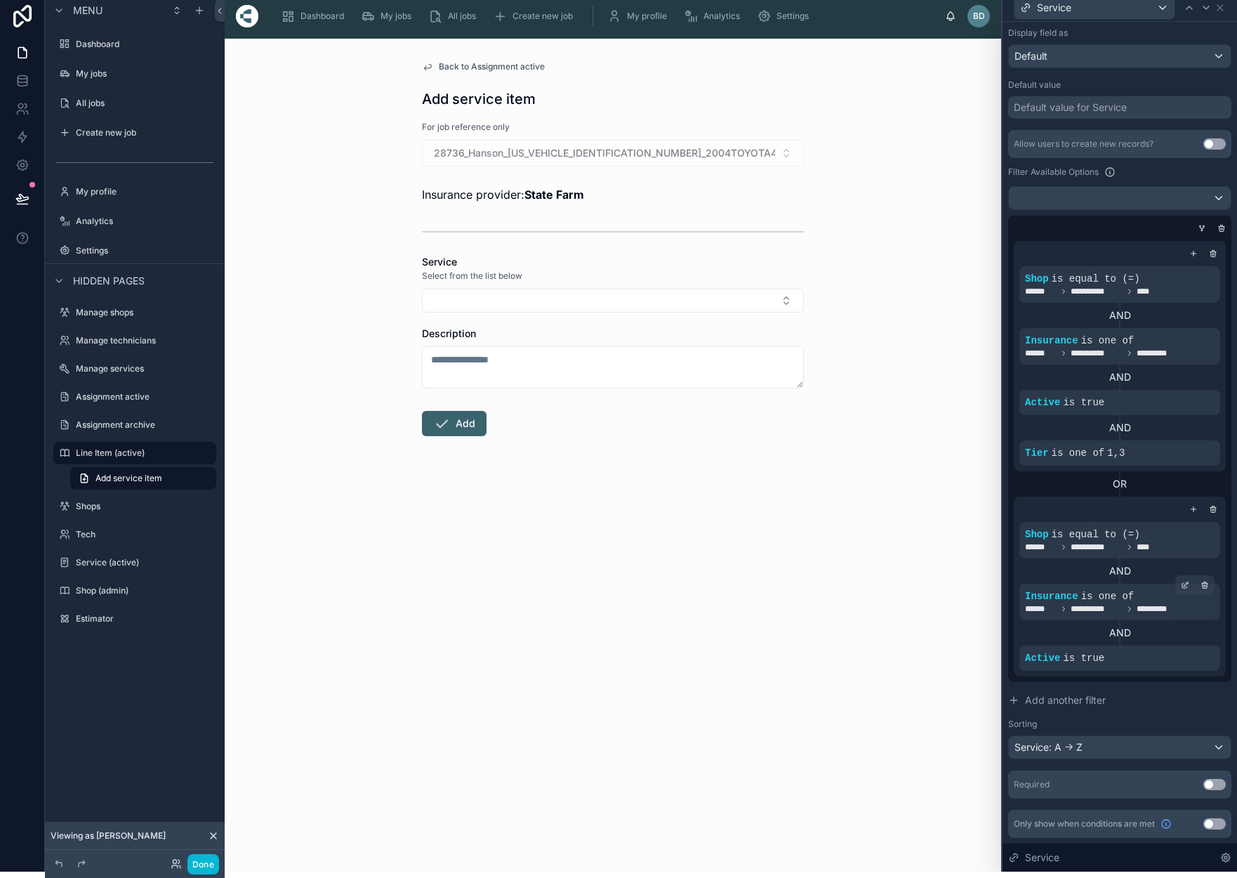
scroll to position [225, 0]
click at [1187, 647] on icon at bounding box center [1187, 645] width 4 height 4
click at [1195, 514] on div at bounding box center [1194, 509] width 14 height 14
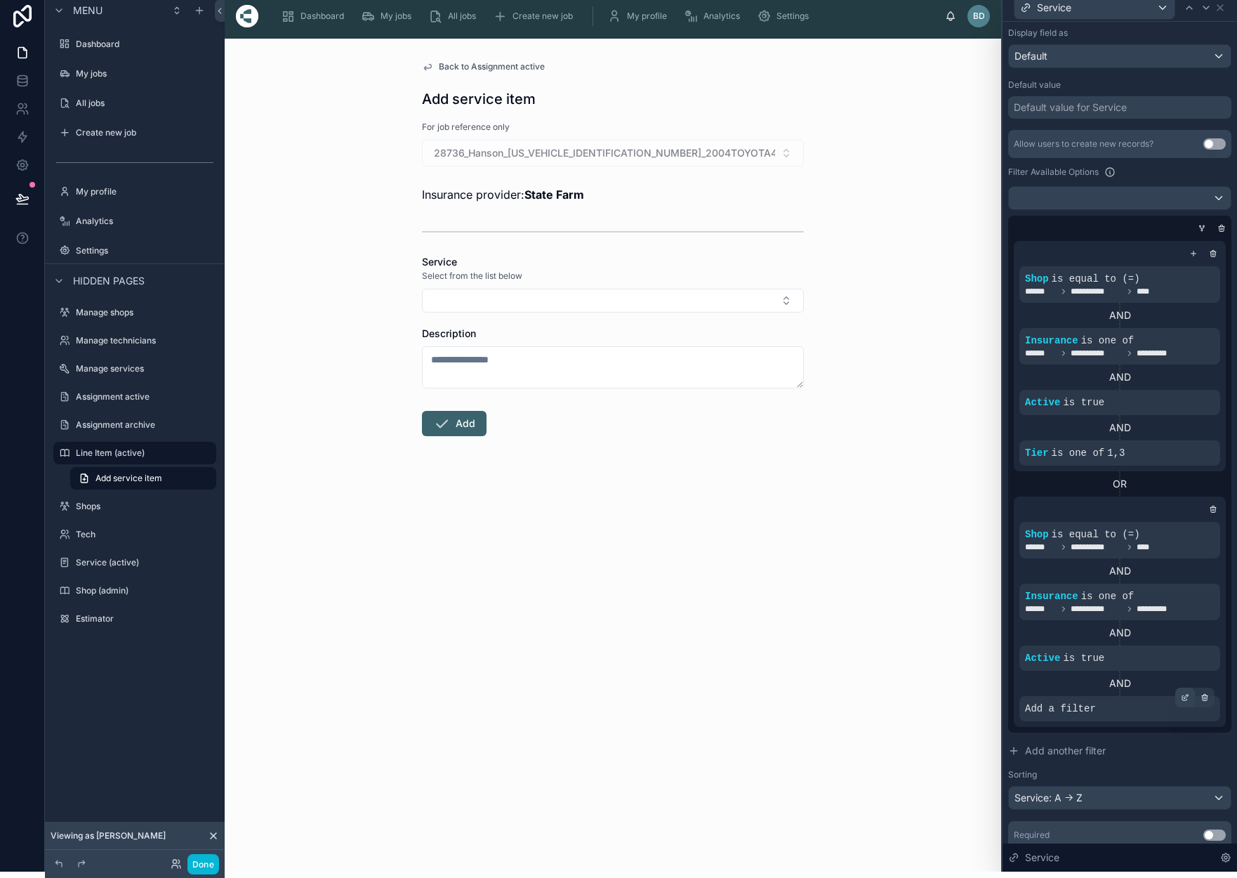
click at [1185, 700] on icon at bounding box center [1185, 698] width 5 height 5
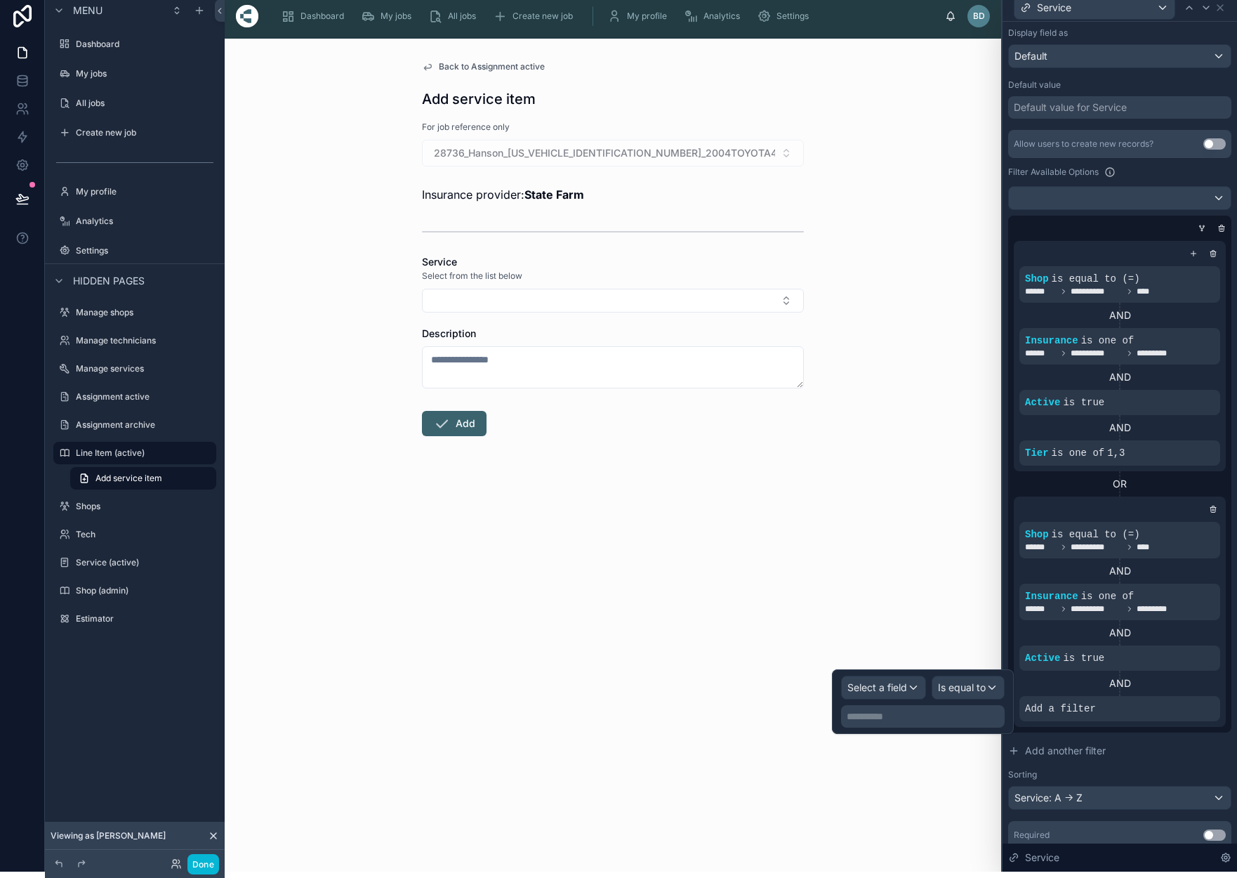
click at [913, 688] on div "Select a field" at bounding box center [884, 687] width 84 height 22
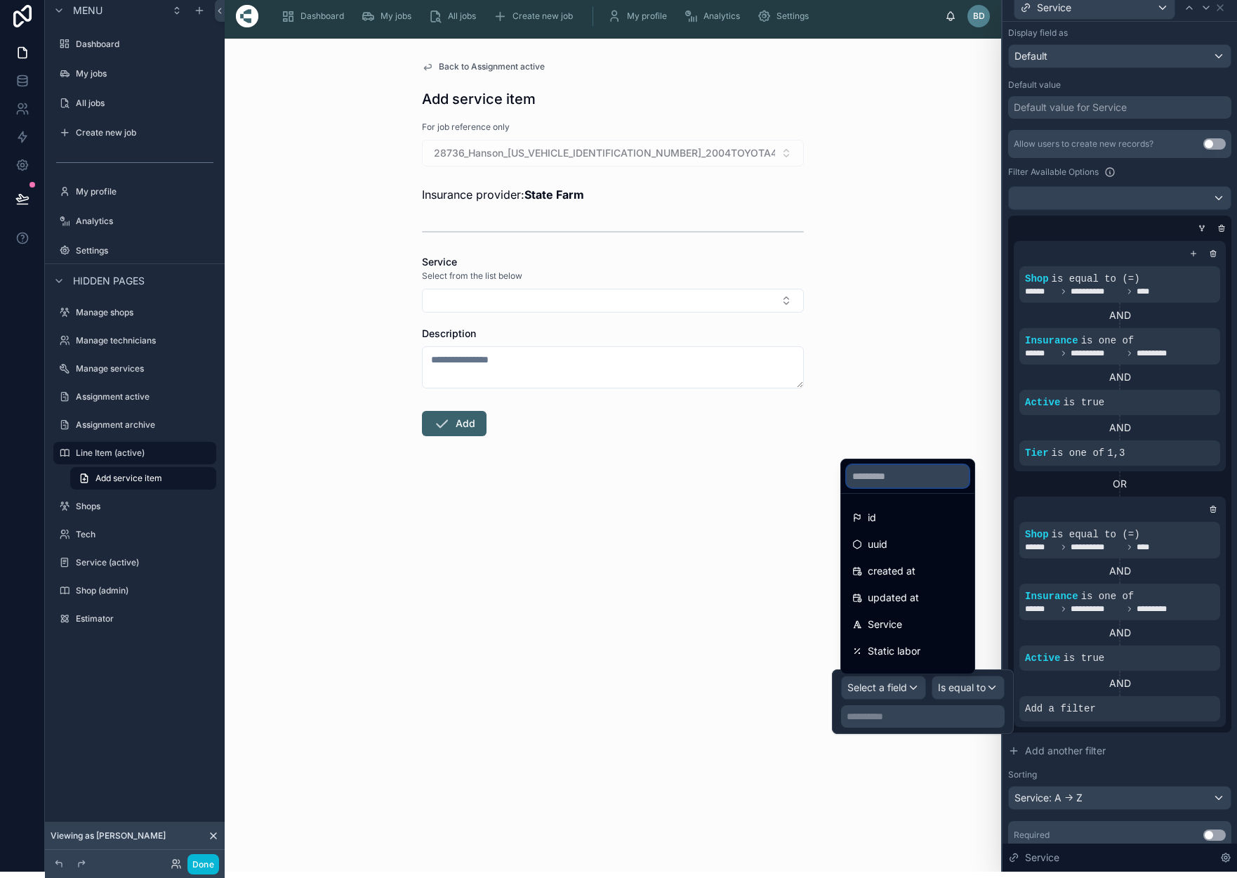
click at [890, 471] on input "text" at bounding box center [908, 476] width 122 height 22
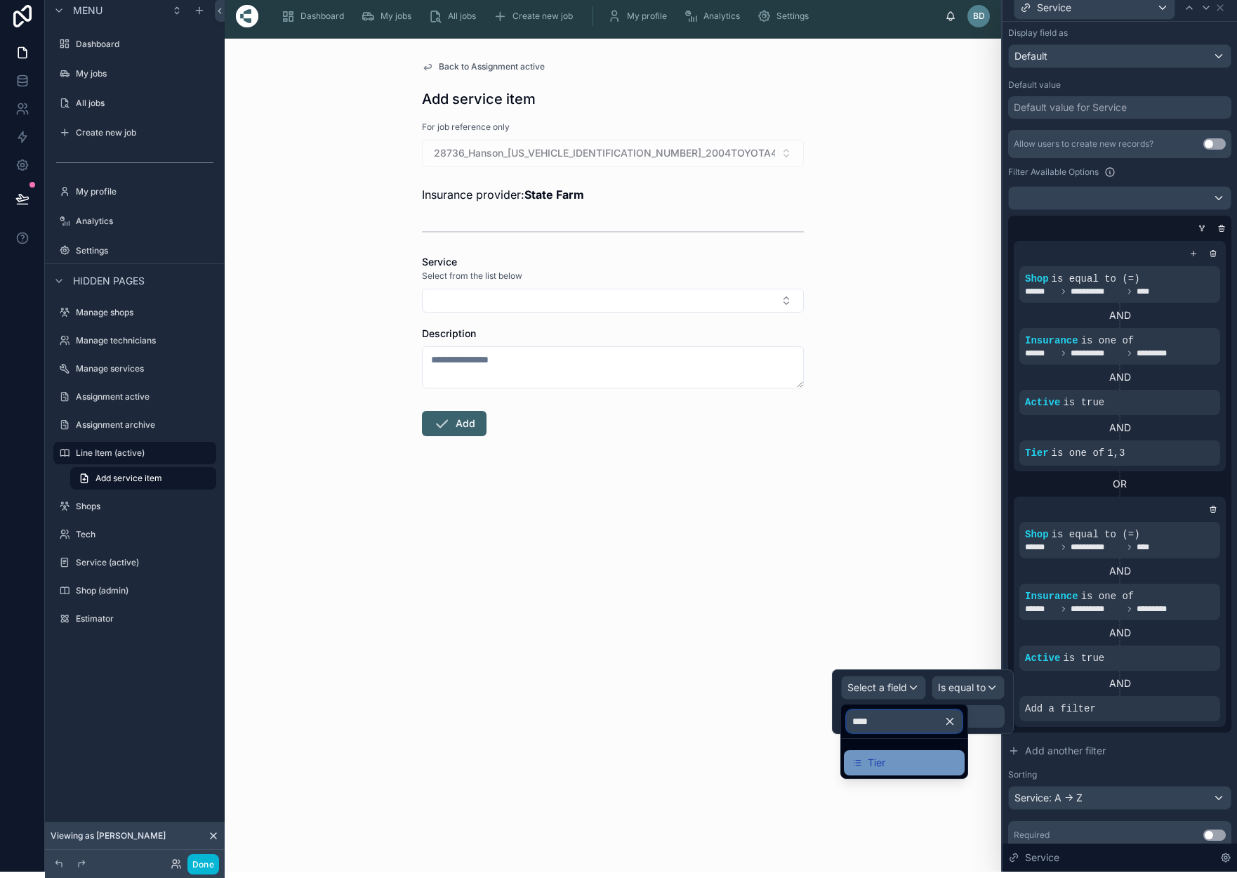
type input "****"
click at [883, 761] on span "Tier" at bounding box center [877, 762] width 18 height 17
click at [990, 687] on div "Is equal to (=)" at bounding box center [961, 687] width 88 height 22
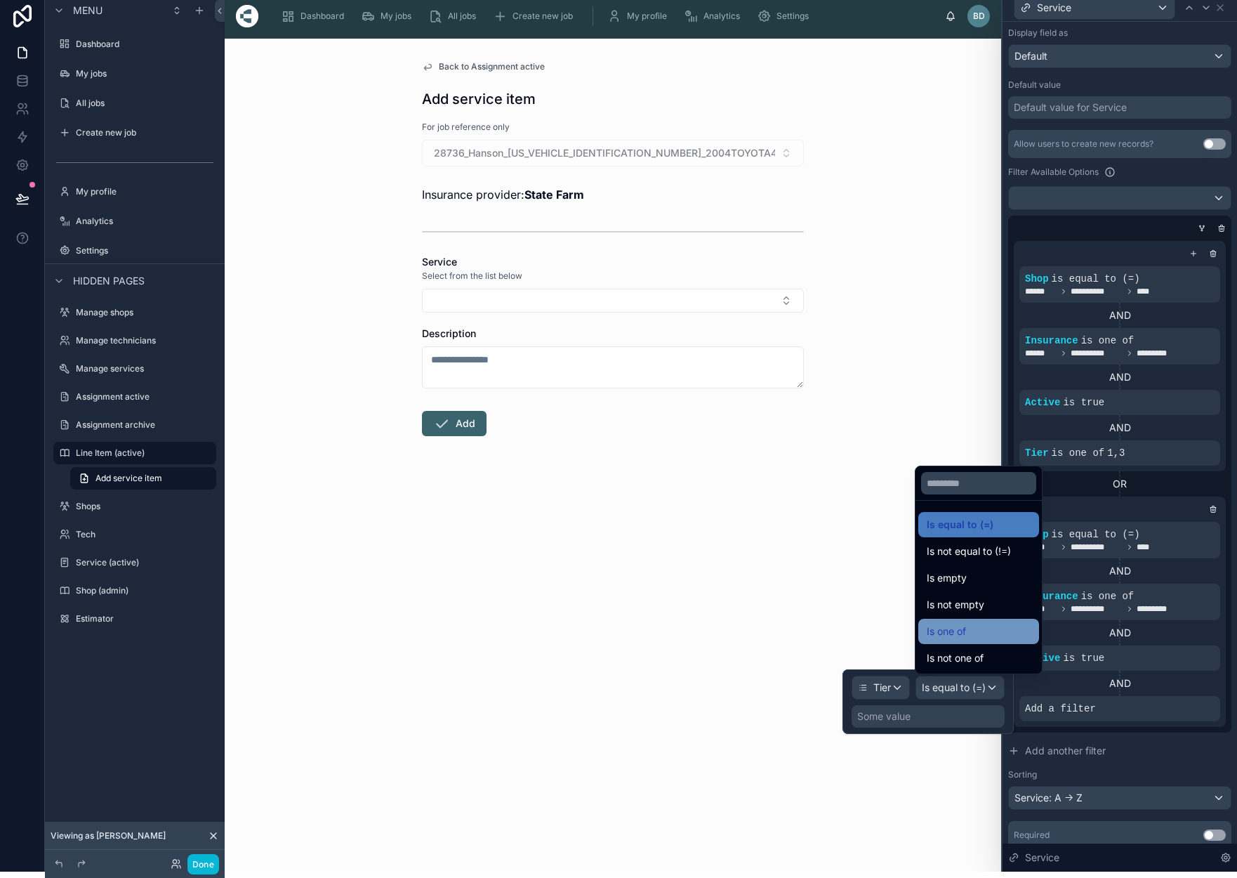
click at [964, 636] on span "Is one of" at bounding box center [946, 631] width 39 height 17
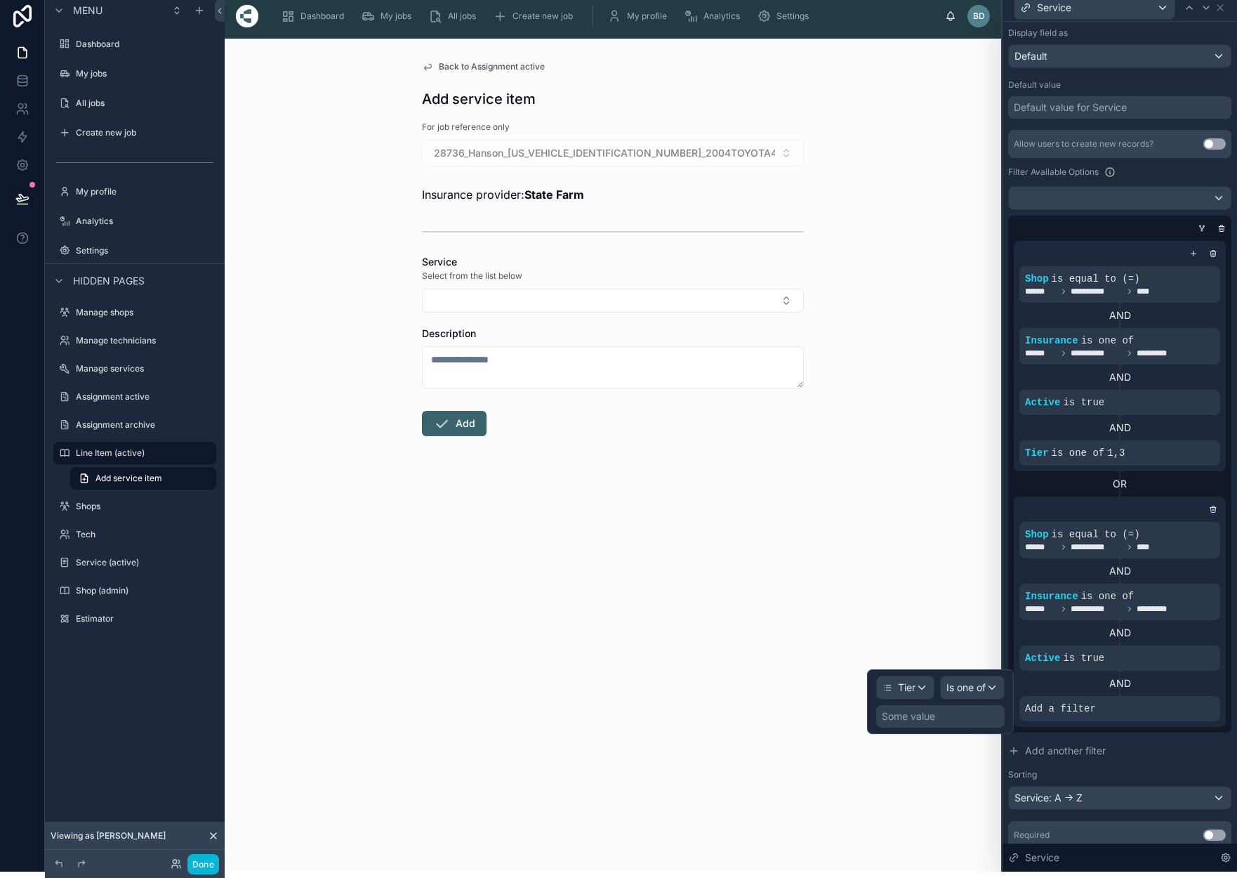
click at [952, 721] on div "Some value" at bounding box center [940, 716] width 129 height 22
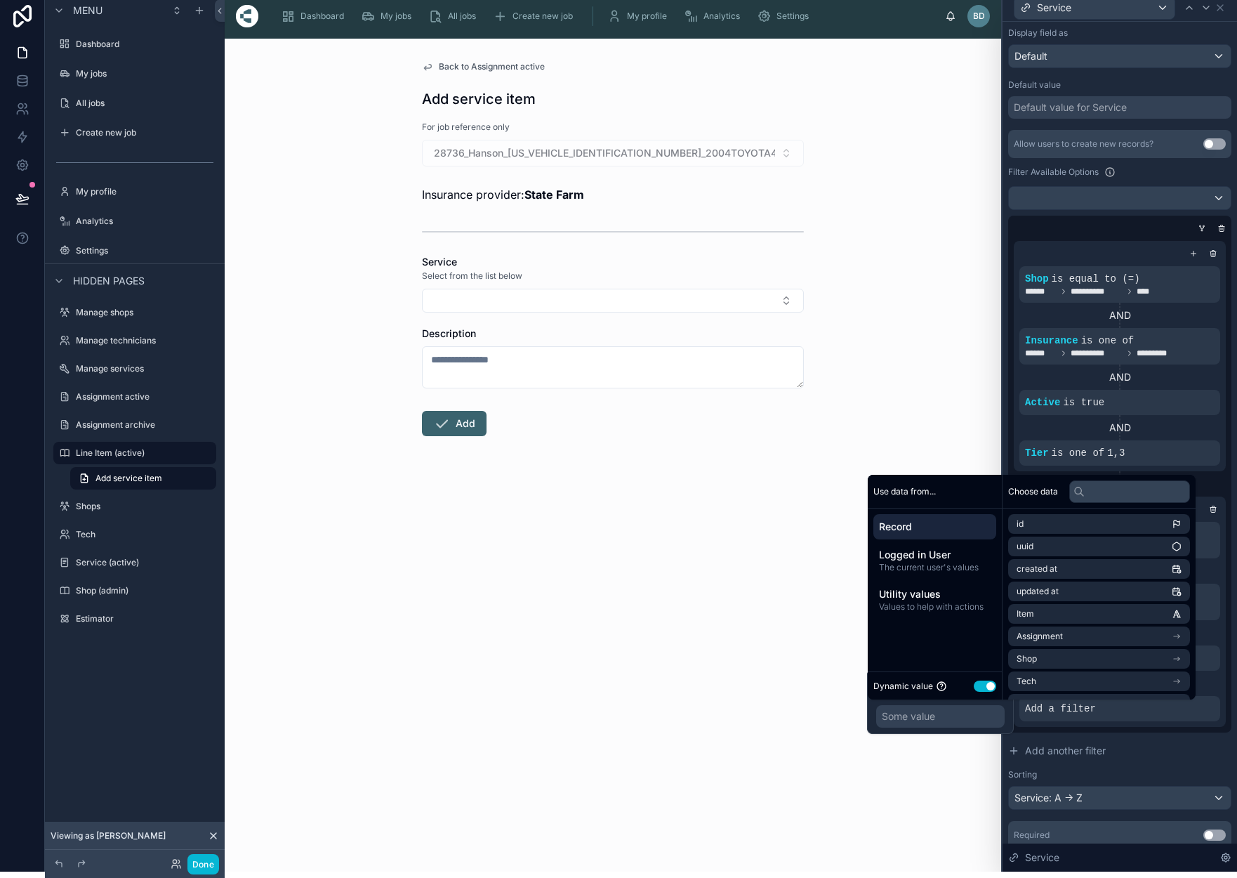
click at [985, 689] on button "Use setting" at bounding box center [985, 686] width 22 height 11
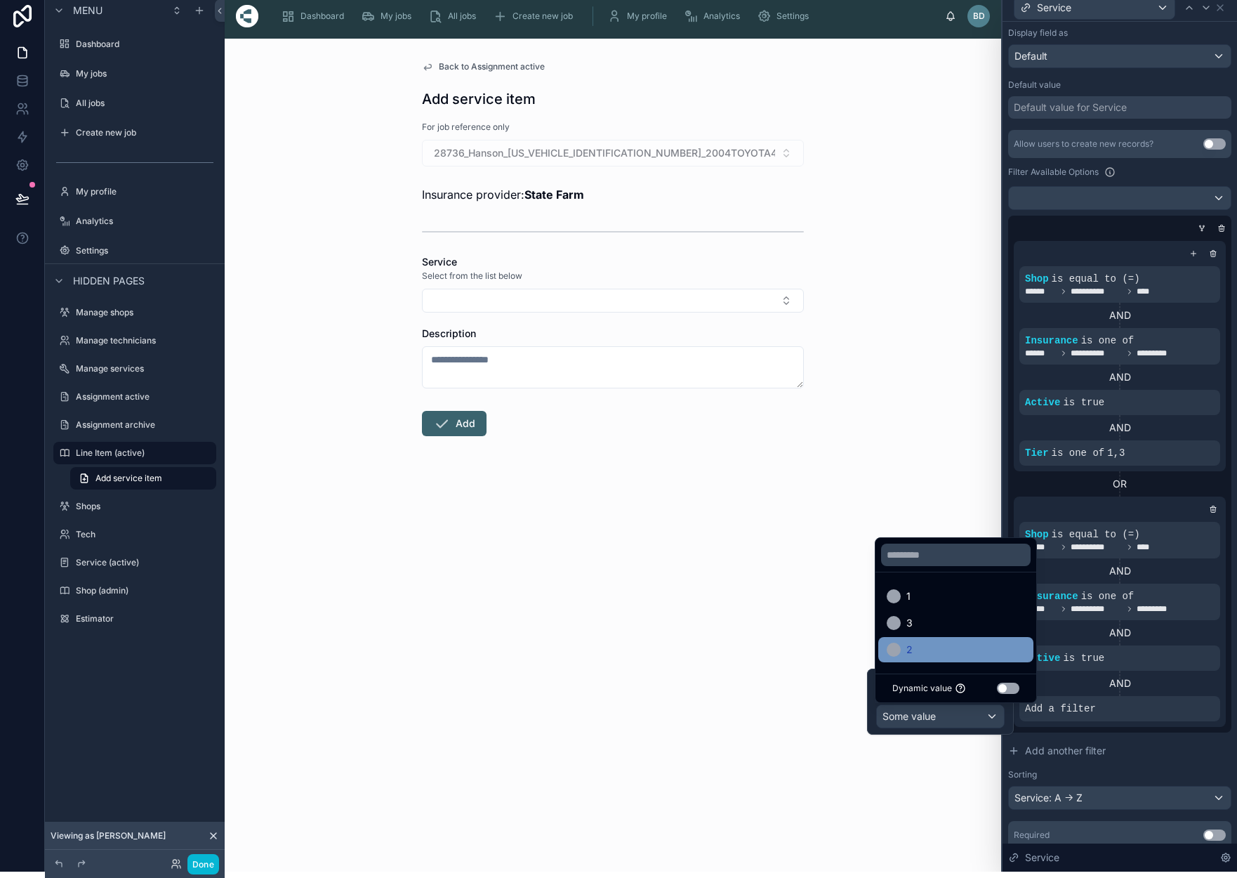
click at [912, 650] on span "2" at bounding box center [910, 649] width 6 height 17
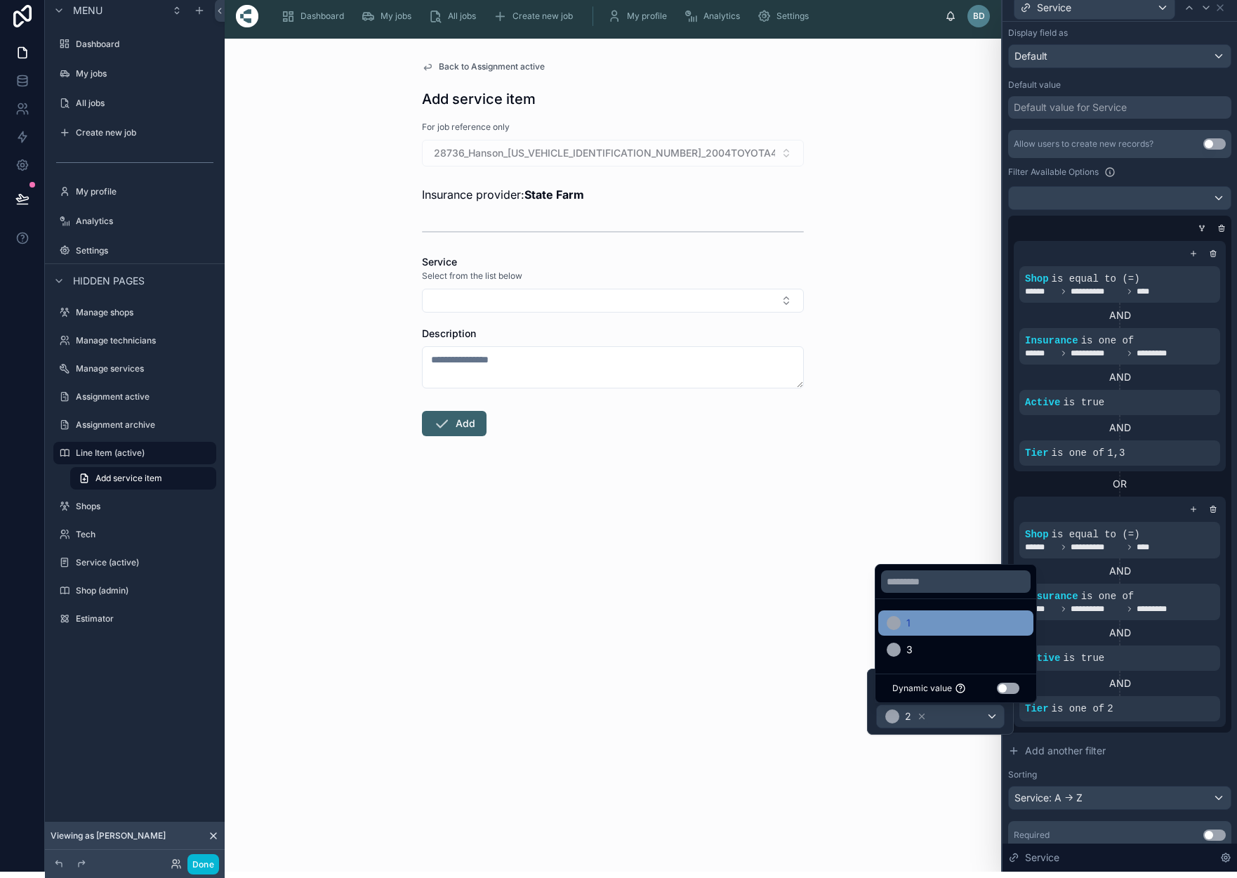
drag, startPoint x: 914, startPoint y: 649, endPoint x: 924, endPoint y: 651, distance: 10.7
click at [914, 649] on div "3" at bounding box center [956, 649] width 138 height 17
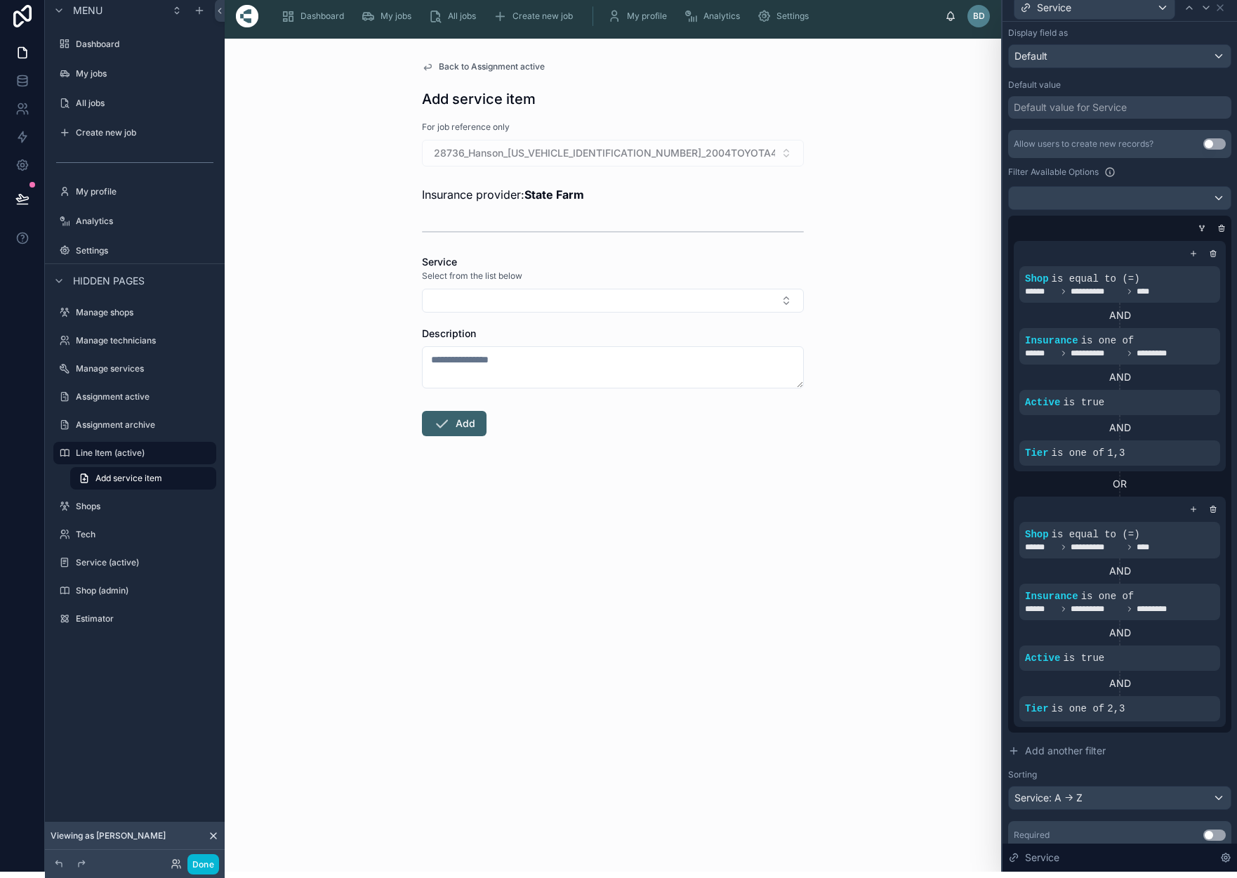
drag, startPoint x: 1164, startPoint y: 686, endPoint x: 1058, endPoint y: 645, distance: 113.9
click at [1164, 686] on div "AND" at bounding box center [1120, 683] width 201 height 14
click at [787, 298] on button "Select Button" at bounding box center [613, 301] width 382 height 24
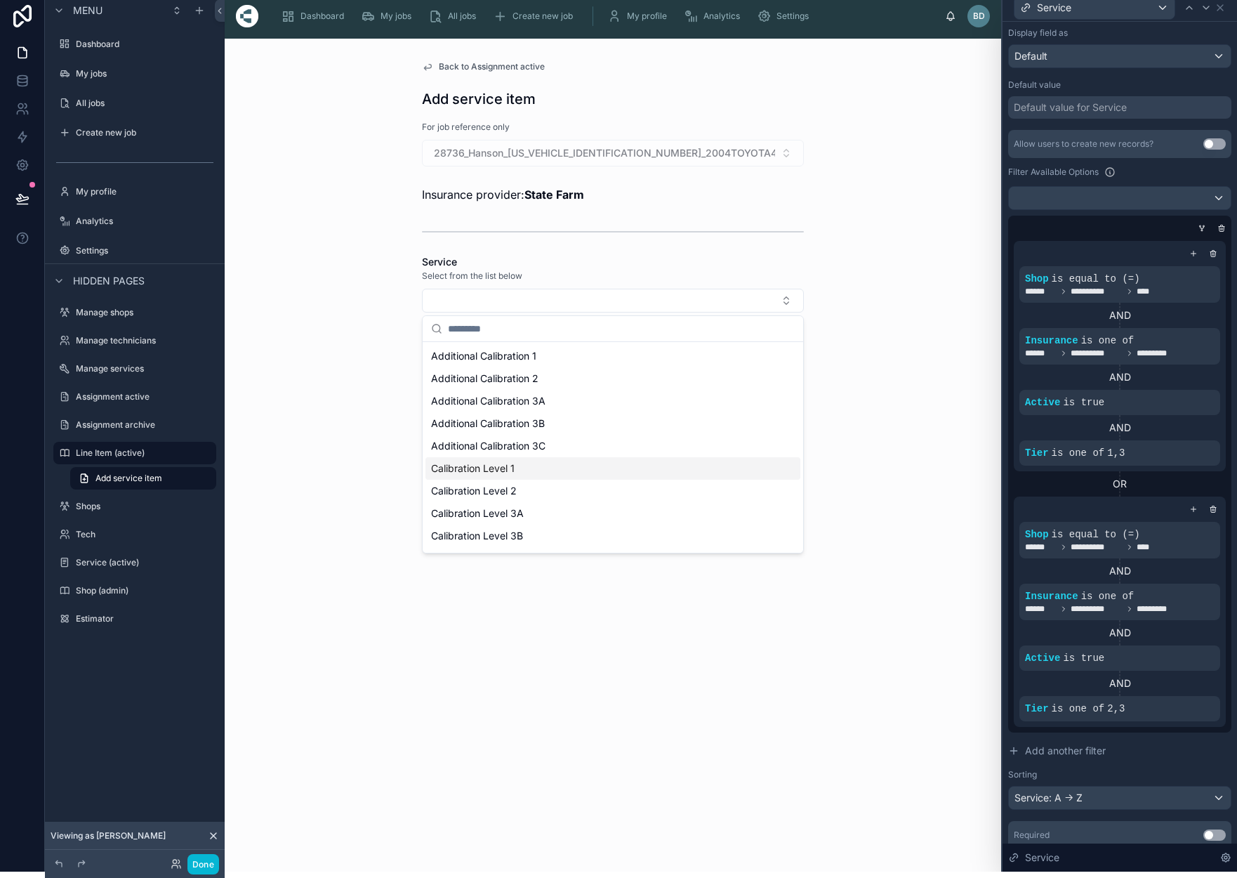
scroll to position [0, 0]
click at [1068, 501] on div "**********" at bounding box center [1120, 612] width 212 height 230
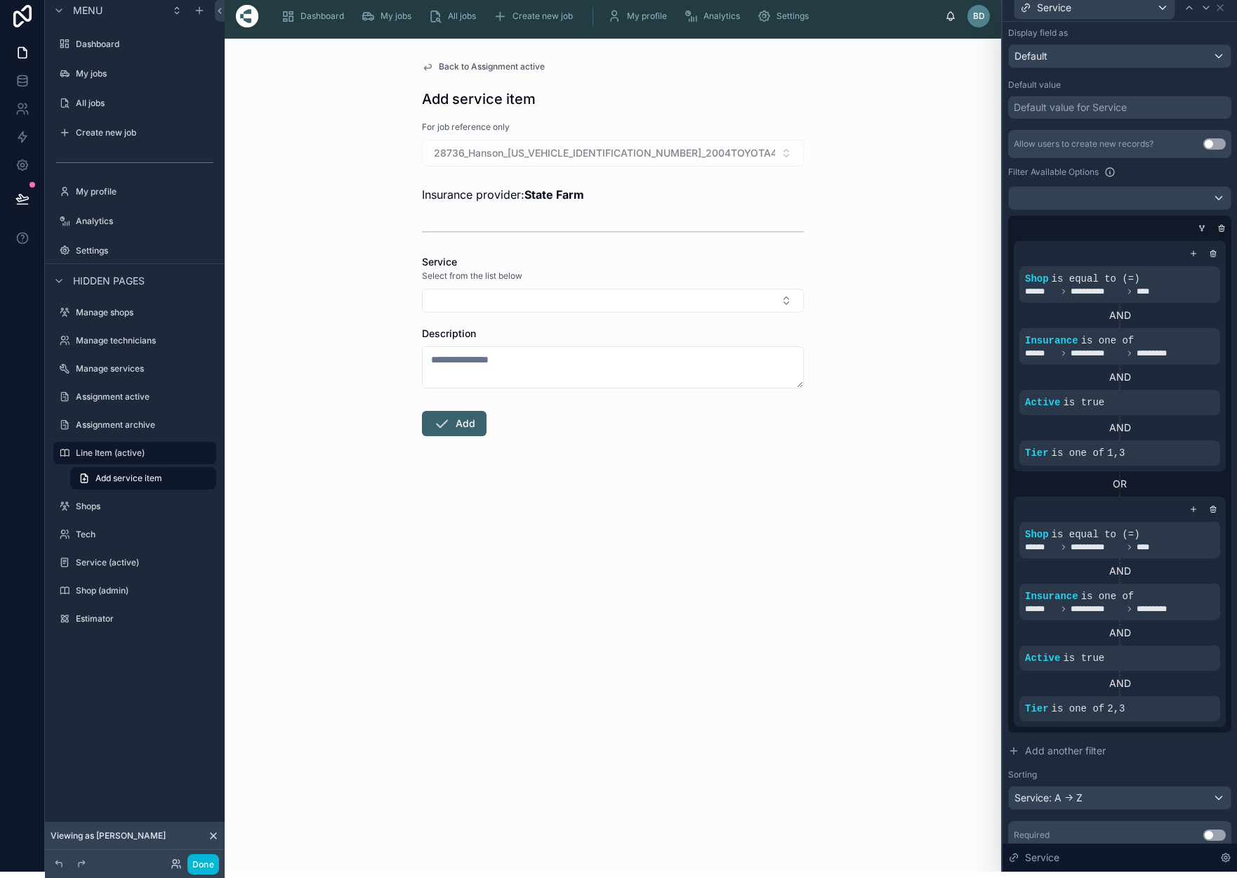
click at [1149, 482] on div "OR" at bounding box center [1120, 484] width 212 height 14
click at [14, 194] on button at bounding box center [22, 198] width 31 height 39
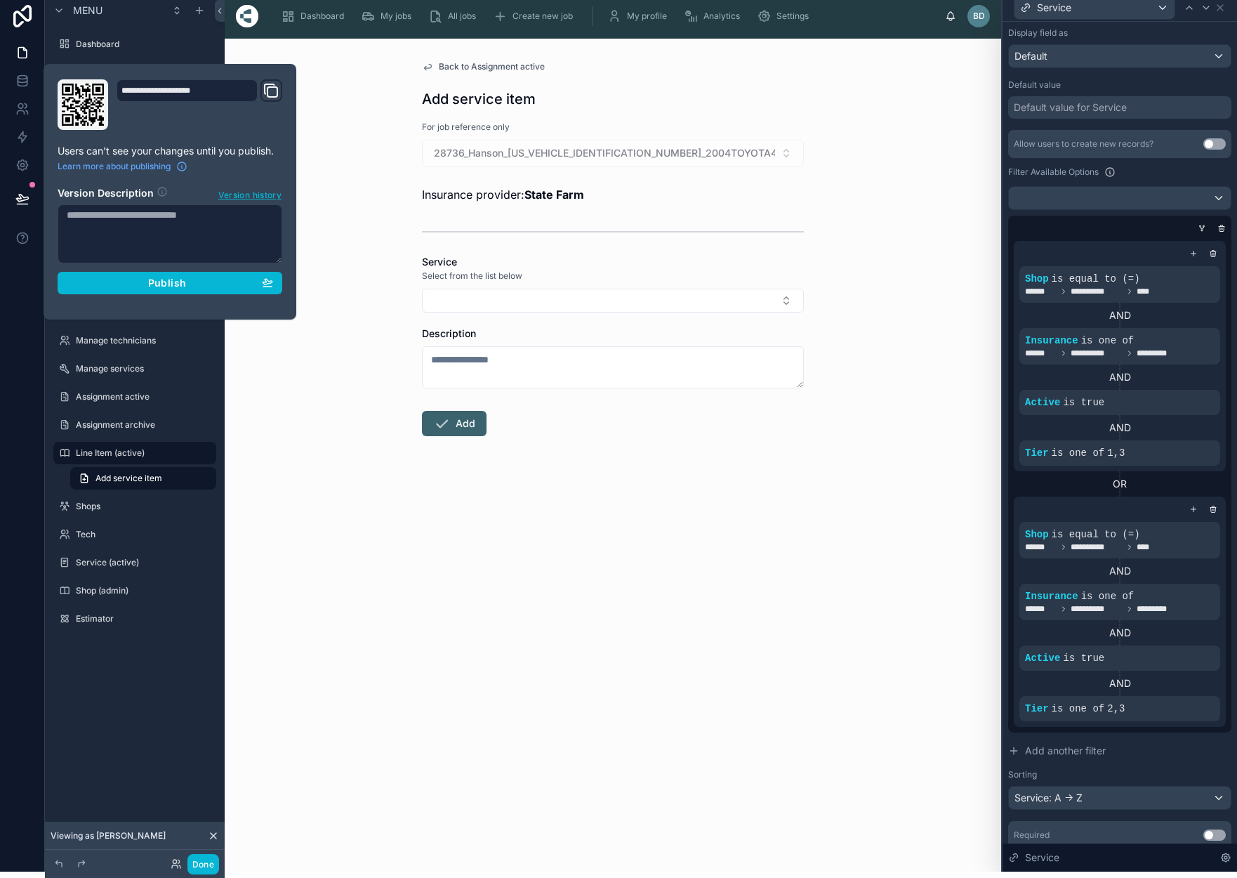
drag, startPoint x: 162, startPoint y: 286, endPoint x: 185, endPoint y: 289, distance: 22.6
click at [164, 286] on span "Publish" at bounding box center [167, 283] width 38 height 13
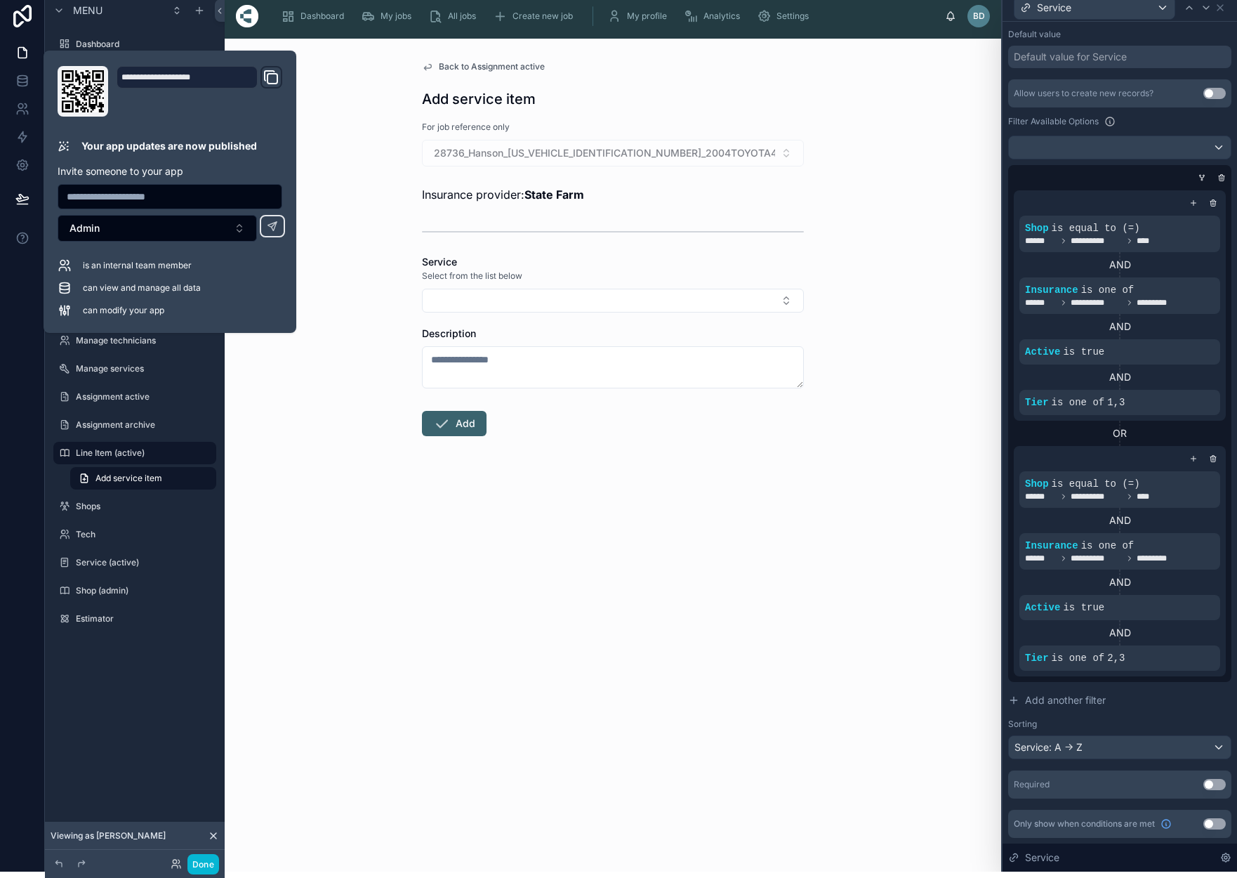
scroll to position [275, 0]
click at [927, 446] on div "Back to Assignment active Add service item For job reference only 28736_Hanson_…" at bounding box center [613, 455] width 777 height 833
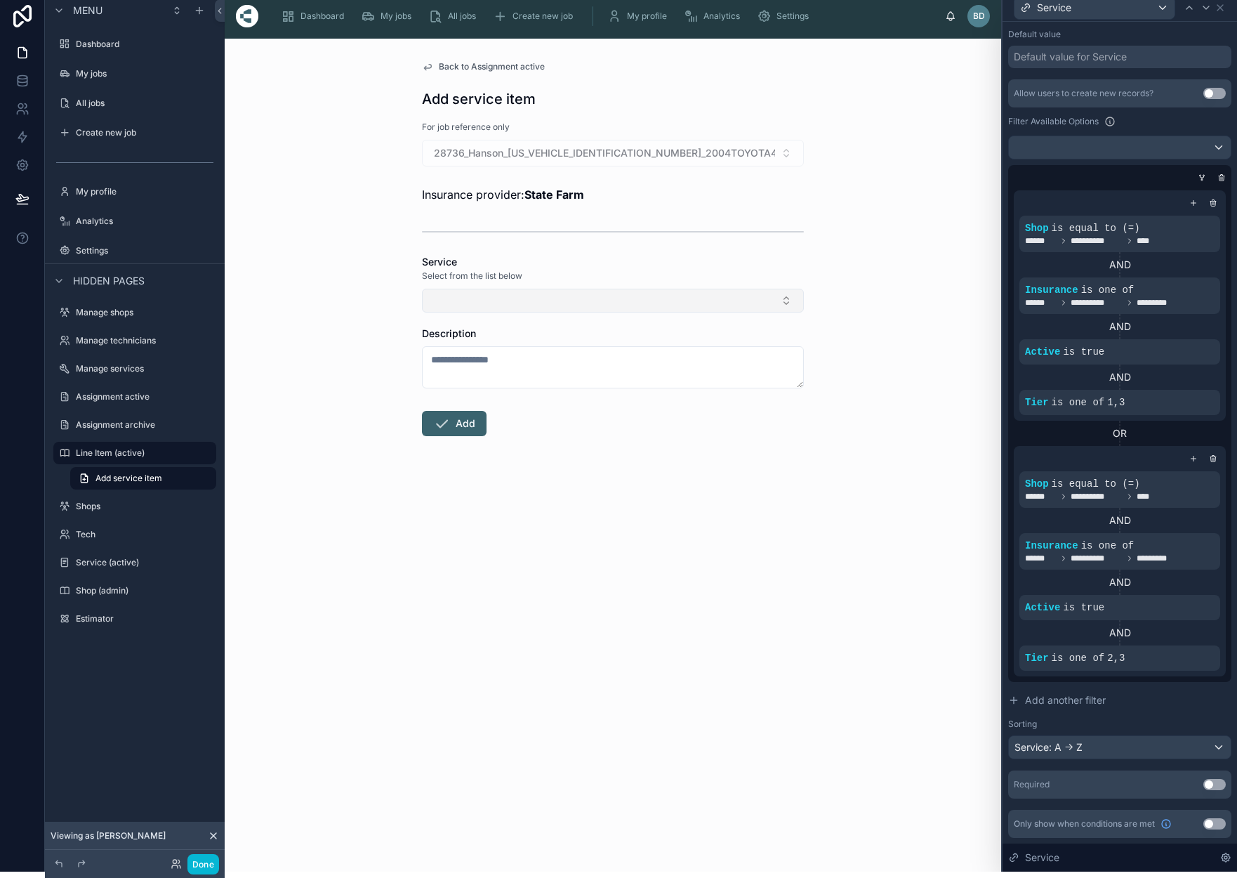
click at [786, 299] on button "Select Button" at bounding box center [613, 301] width 382 height 24
click at [874, 377] on div "Back to Assignment active Add service item For job reference only 28736_Hanson_…" at bounding box center [613, 455] width 777 height 833
click at [28, 84] on icon at bounding box center [22, 81] width 14 height 14
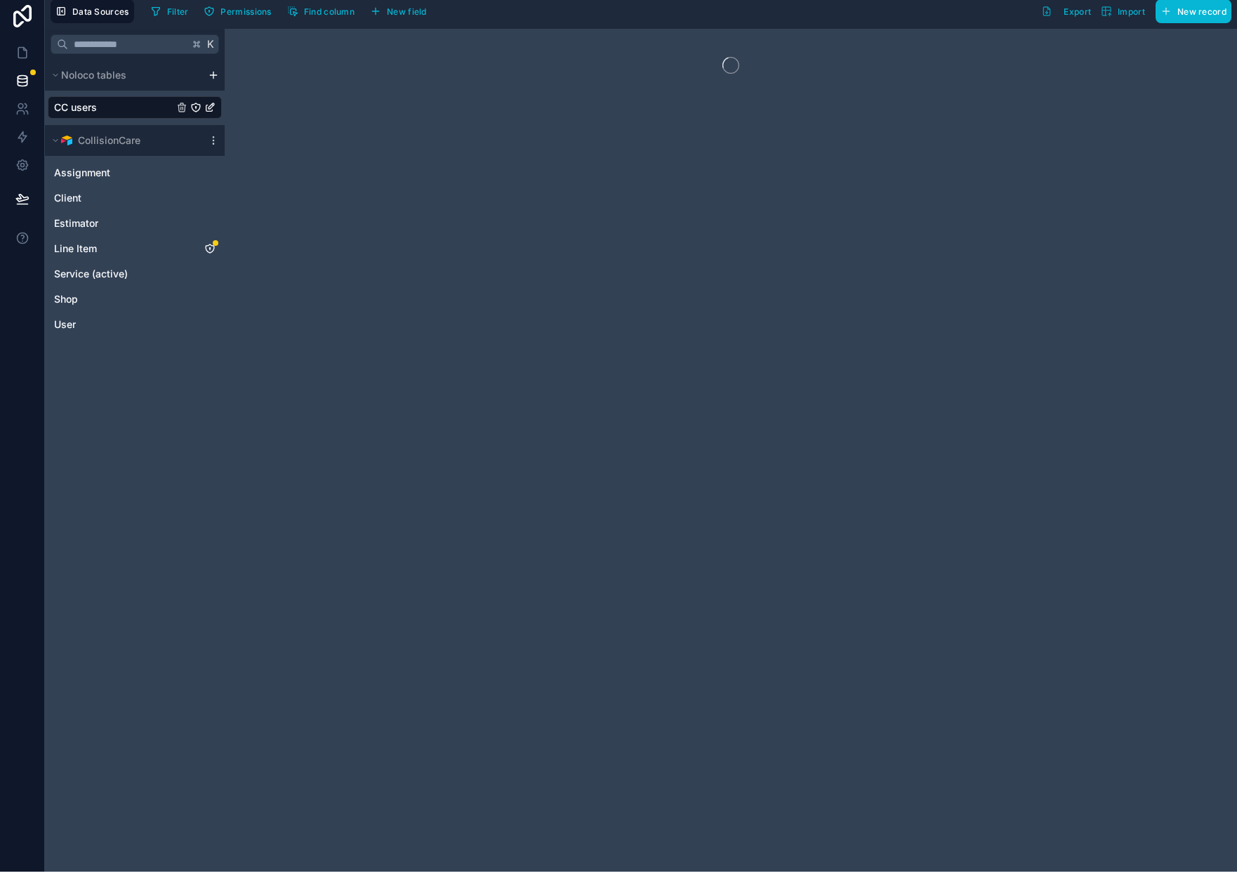
drag, startPoint x: 453, startPoint y: 339, endPoint x: 423, endPoint y: 331, distance: 31.4
click at [452, 339] on div at bounding box center [731, 450] width 1013 height 843
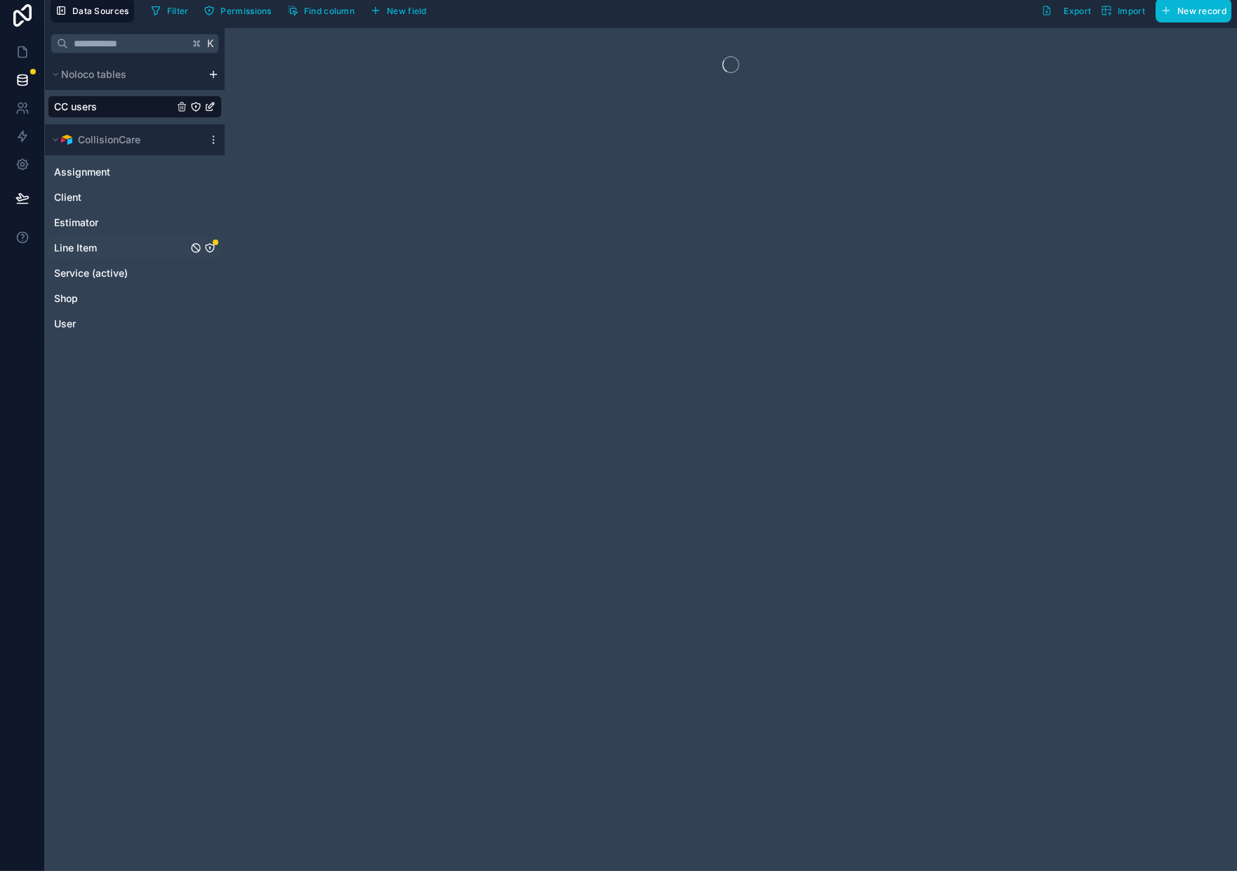
click at [206, 247] on icon "Line Item" at bounding box center [209, 247] width 11 height 11
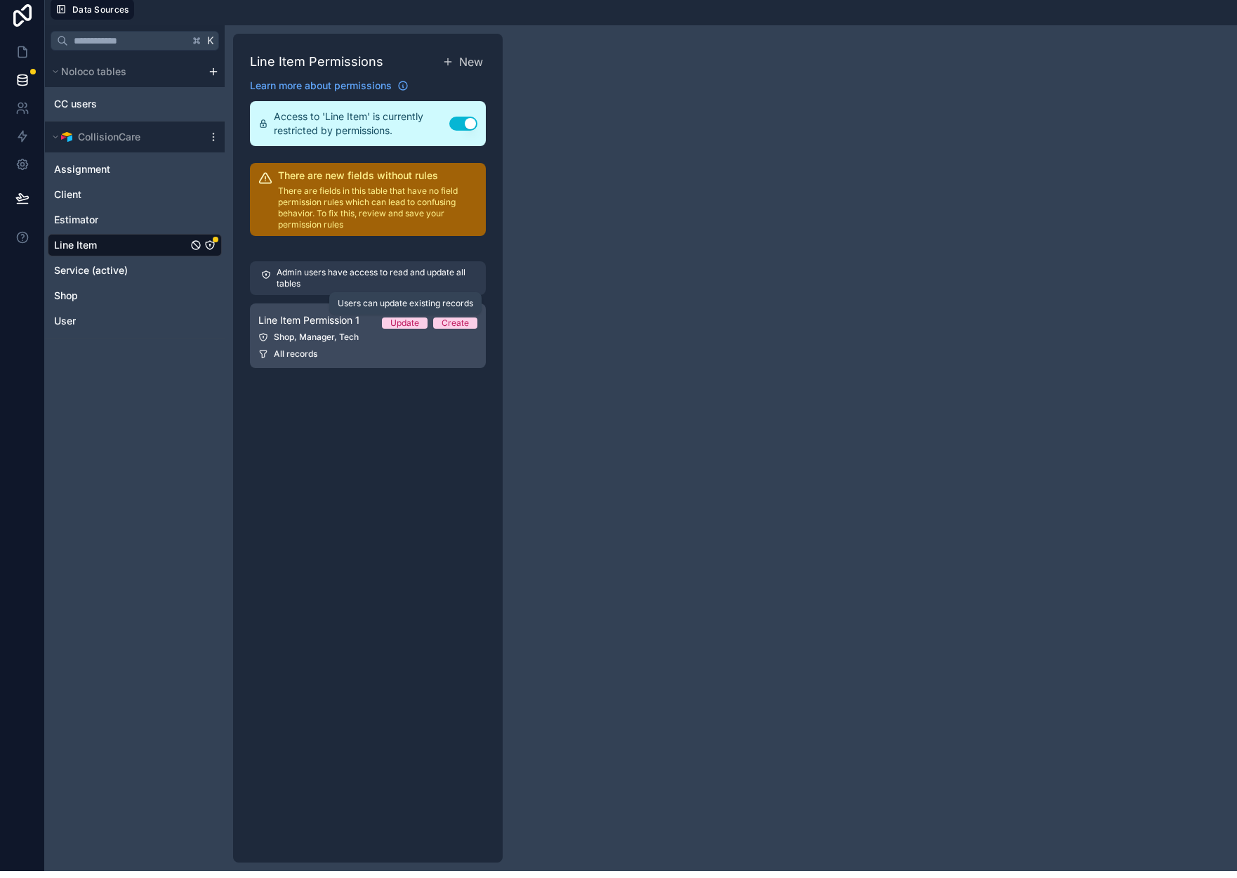
click at [400, 320] on div "Update" at bounding box center [404, 322] width 29 height 11
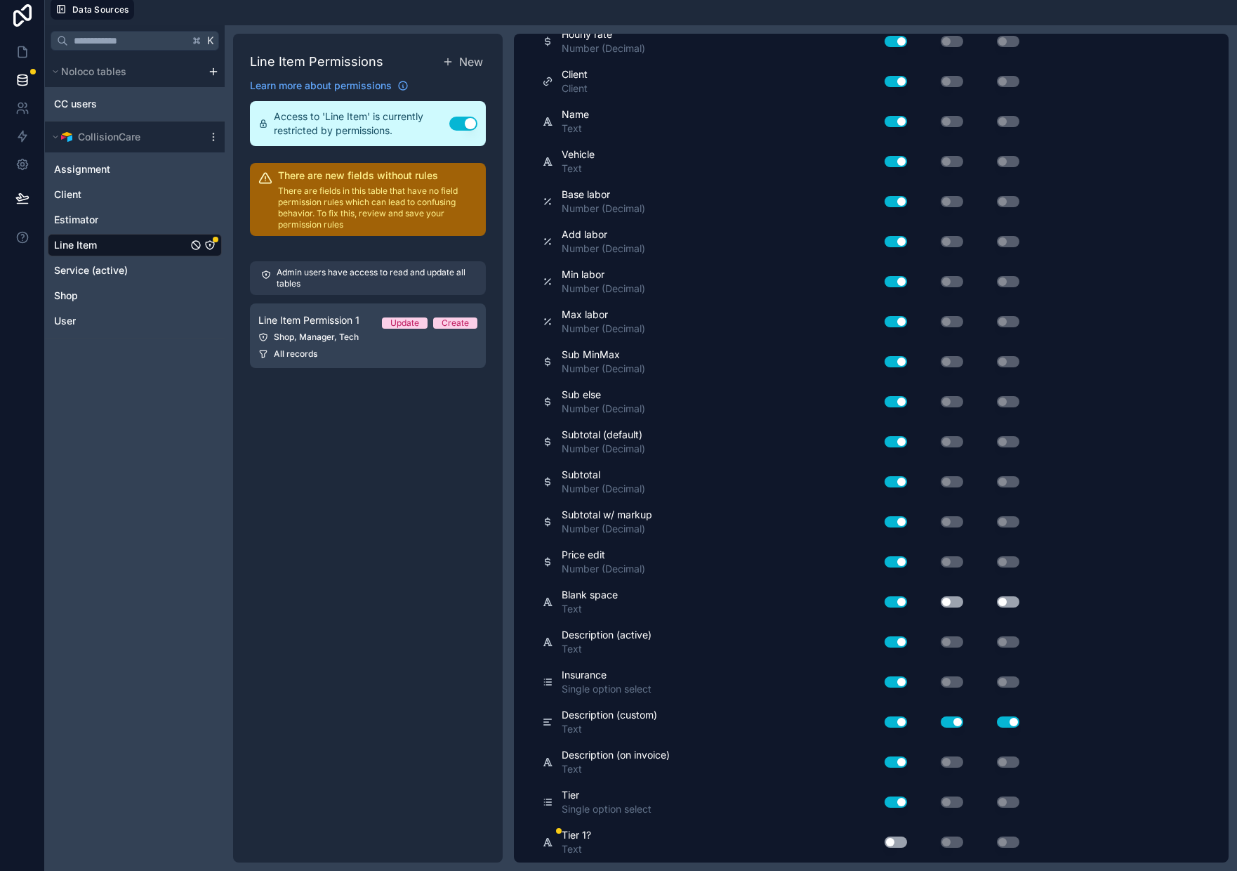
scroll to position [1093, 0]
drag, startPoint x: 892, startPoint y: 841, endPoint x: 911, endPoint y: 825, distance: 24.9
click at [897, 841] on button "Use setting" at bounding box center [896, 842] width 22 height 11
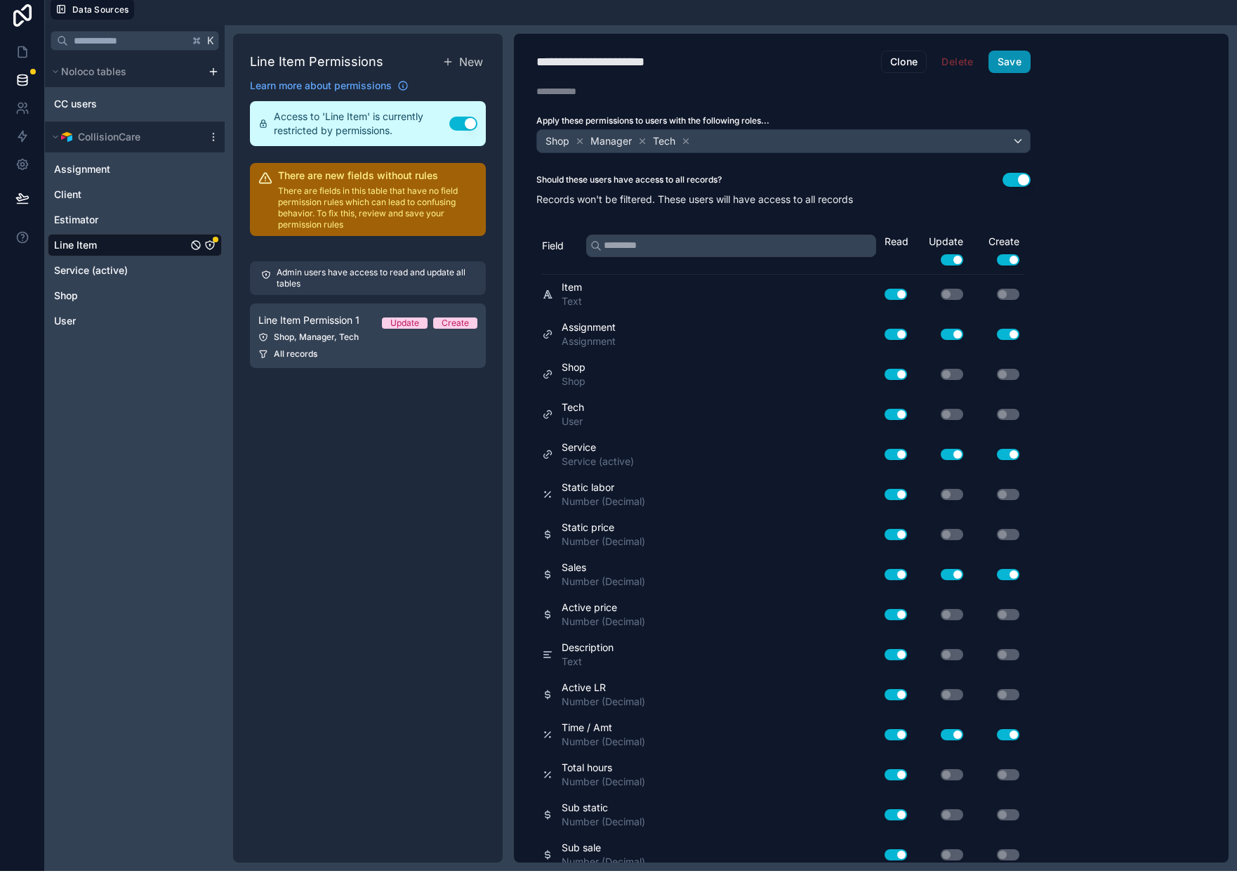
scroll to position [0, 0]
click at [1025, 64] on button "Save" at bounding box center [1010, 62] width 42 height 22
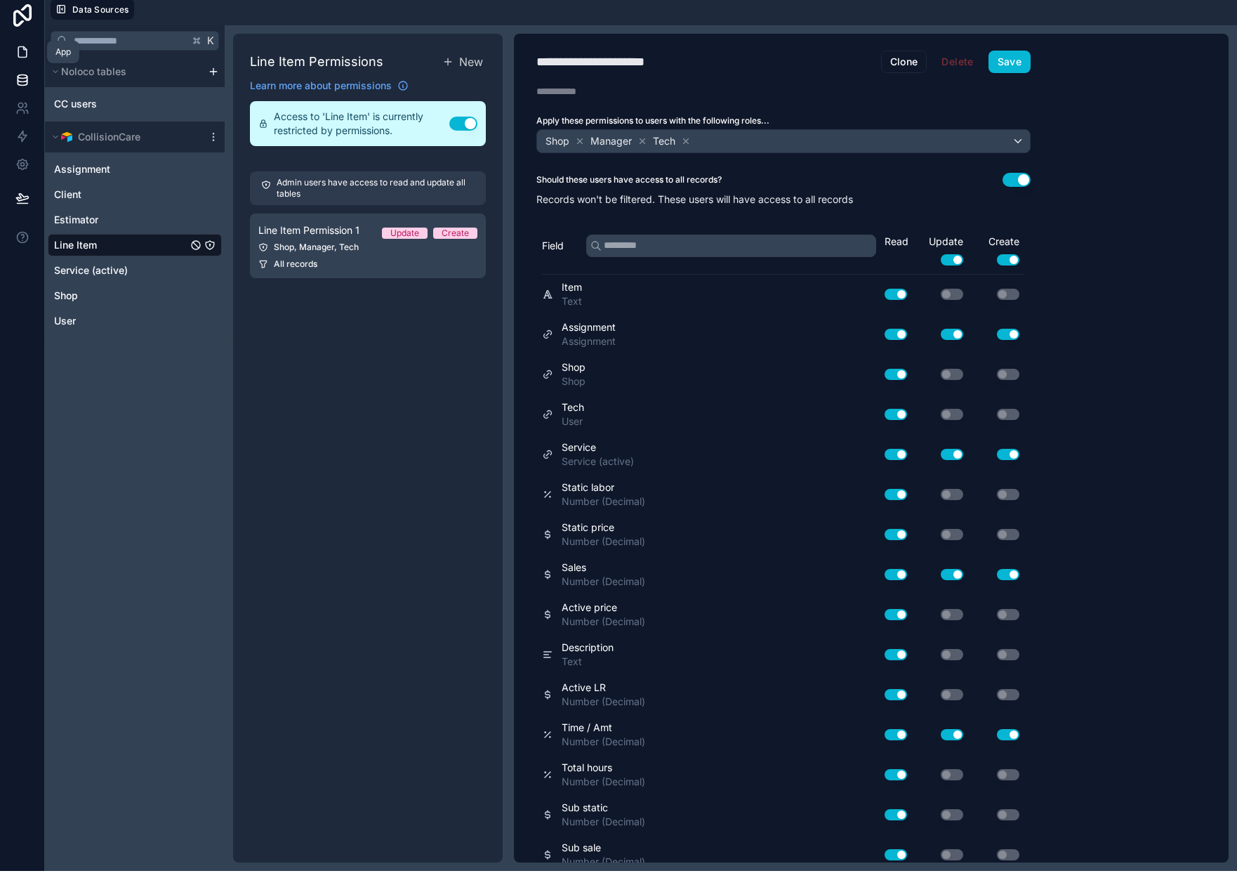
click at [20, 47] on icon at bounding box center [22, 52] width 8 height 11
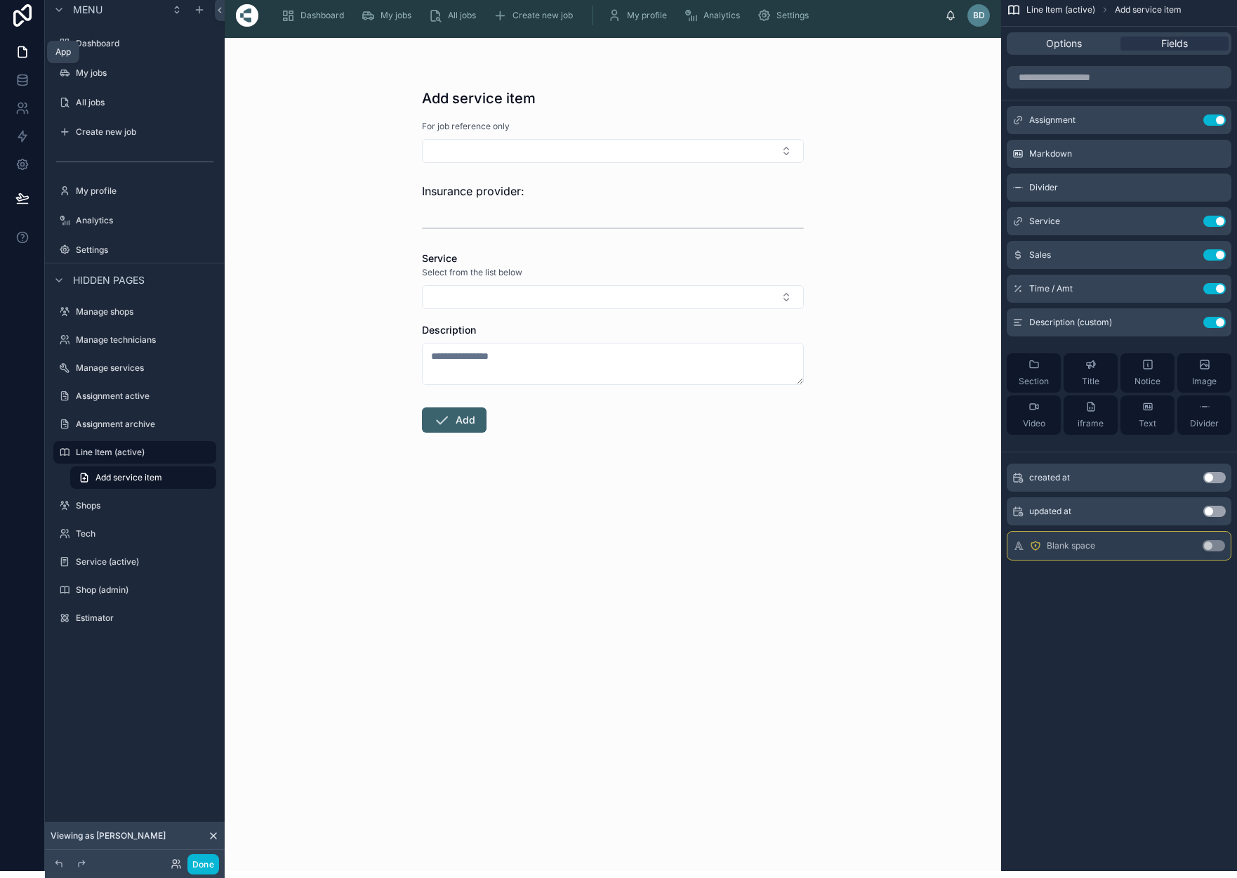
scroll to position [6, 0]
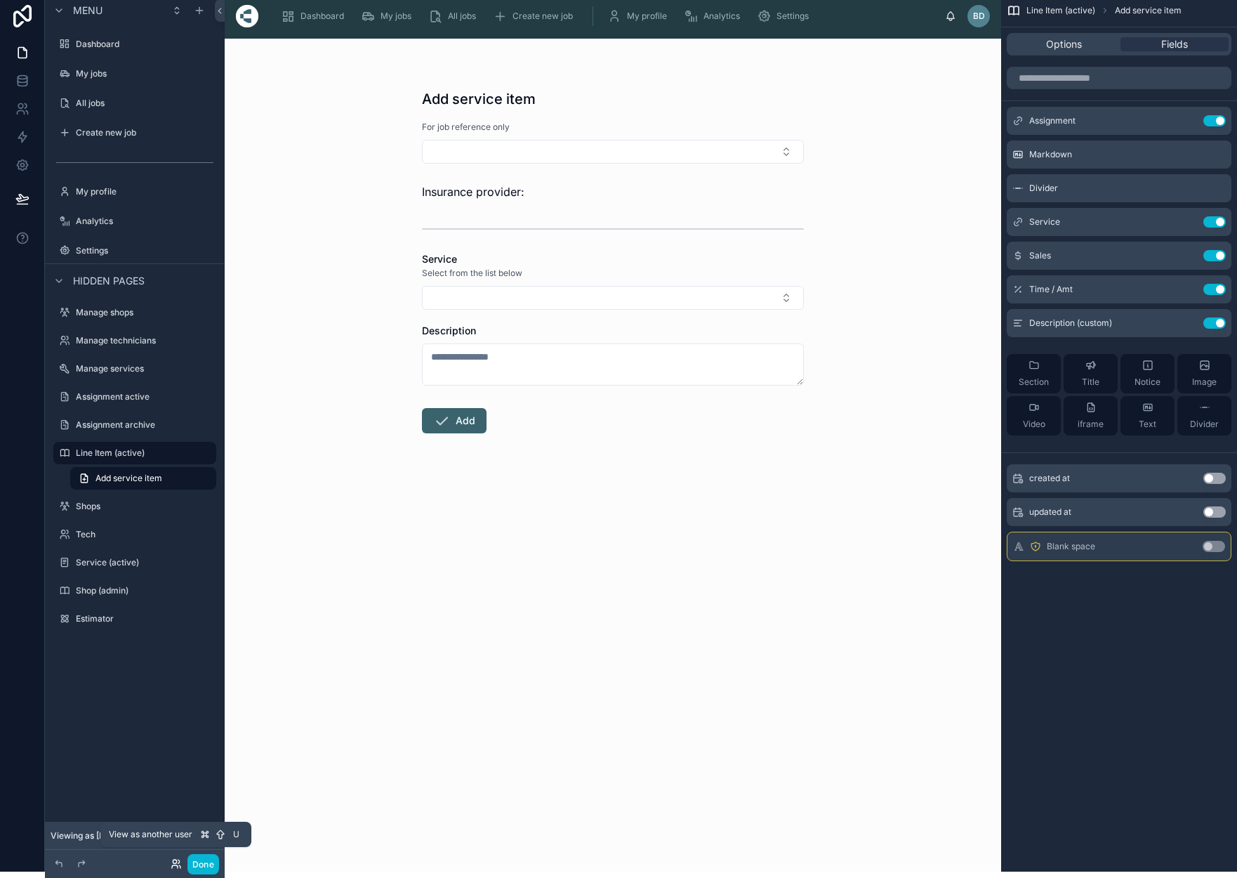
click at [175, 863] on icon at bounding box center [175, 862] width 4 height 4
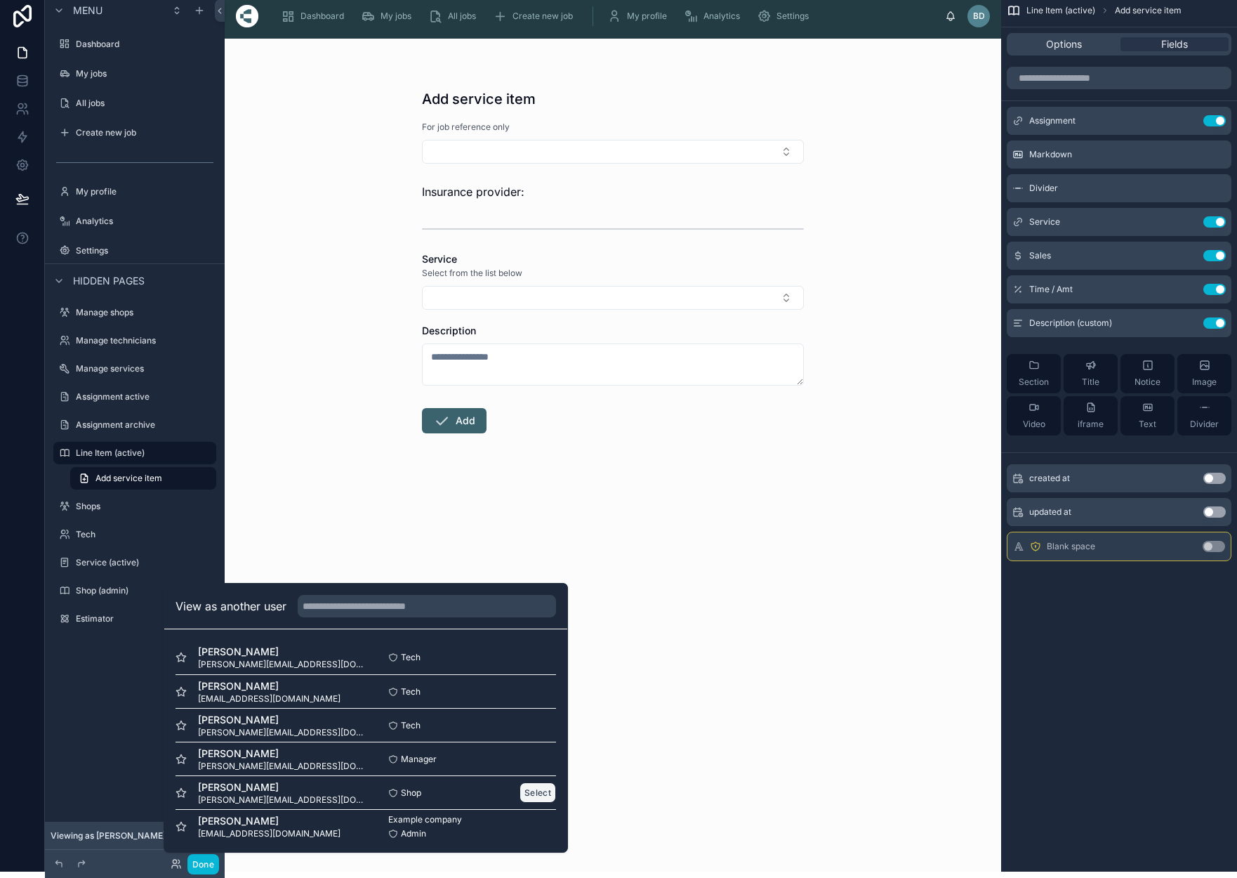
click at [536, 794] on button "Select" at bounding box center [538, 792] width 37 height 20
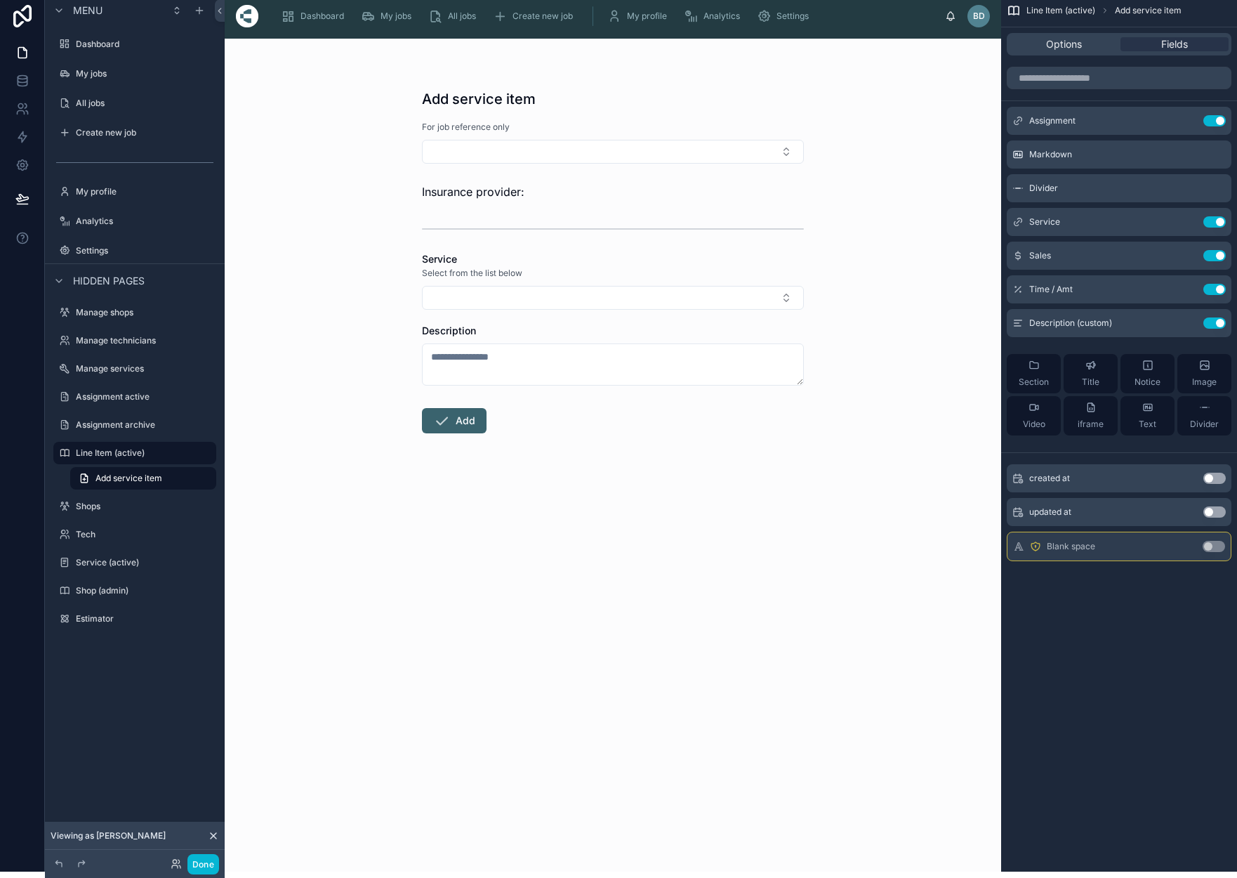
click at [832, 549] on div "Add service item For job reference only Insurance provider: Service Select from…" at bounding box center [613, 455] width 777 height 833
click at [403, 17] on span "My jobs" at bounding box center [396, 16] width 31 height 11
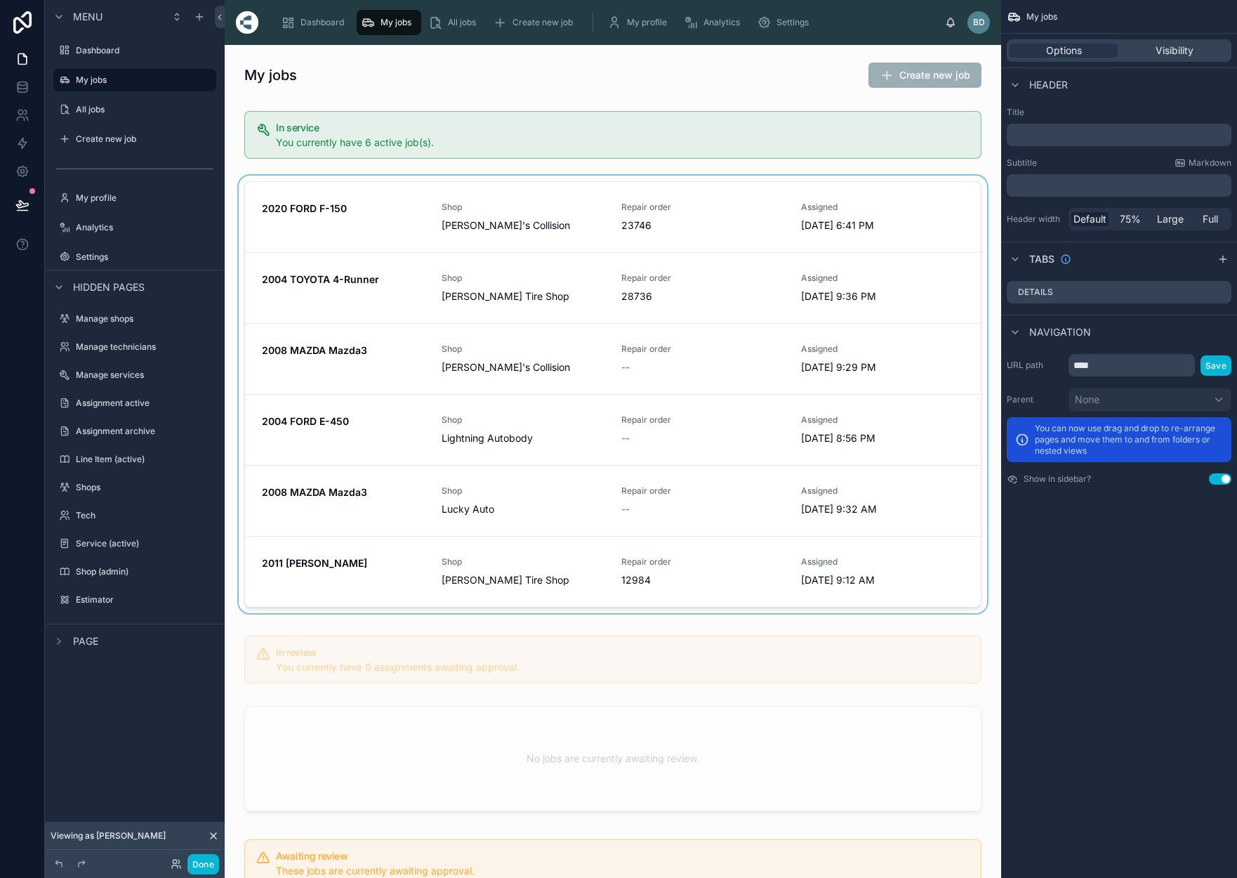
click at [409, 284] on div at bounding box center [613, 397] width 754 height 443
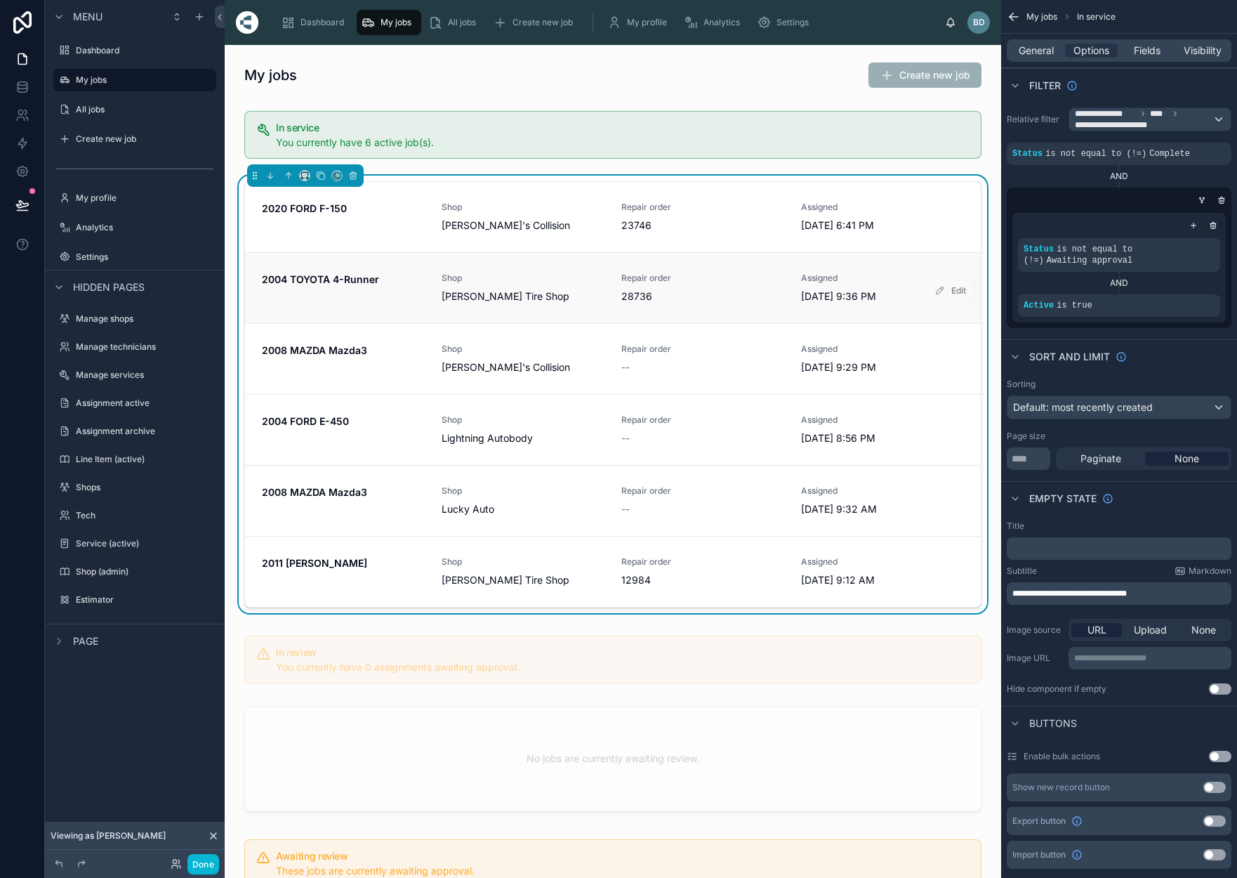
click at [369, 272] on link "2004 TOYOTA 4-Runner Shop Copeland Tire Shop Repair order 28736 Assigned 9/6/20…" at bounding box center [613, 287] width 736 height 71
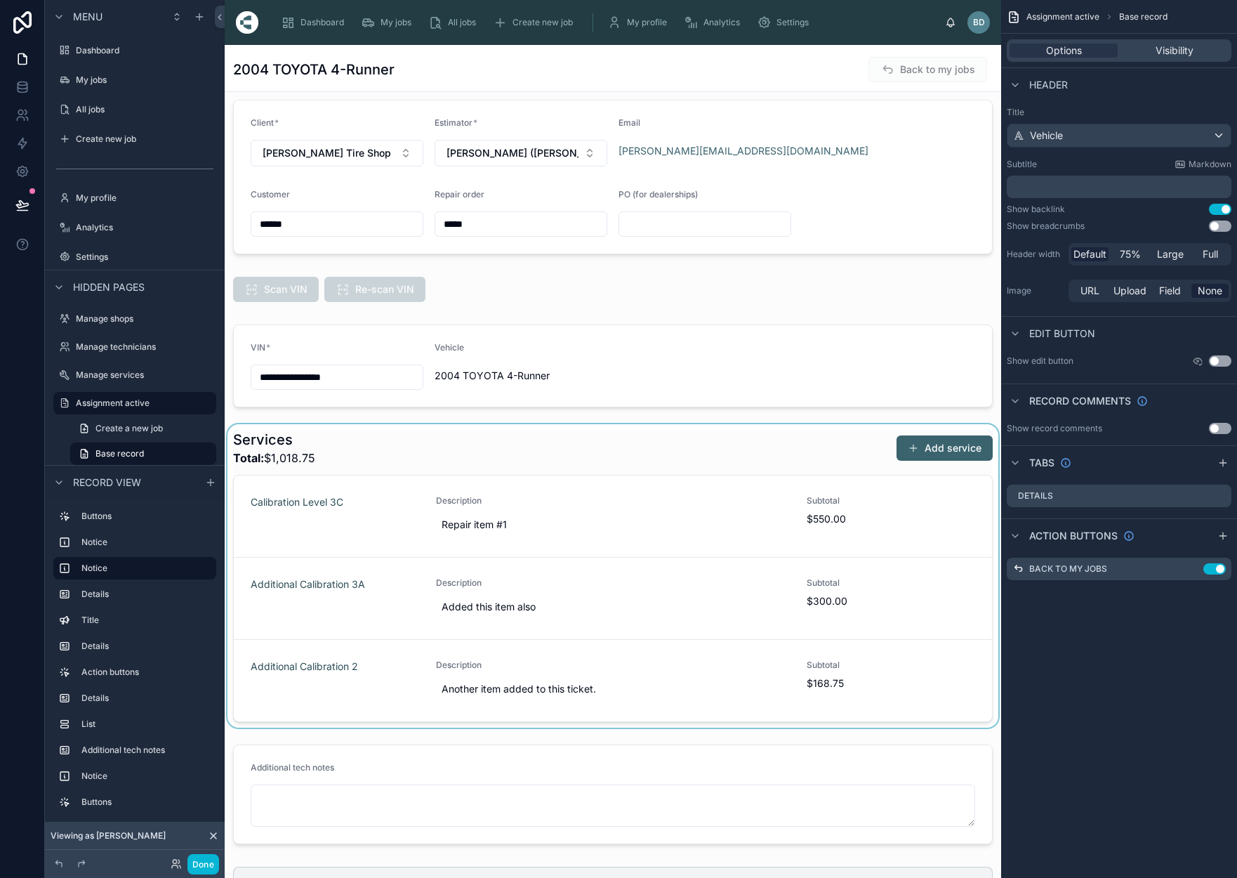
scroll to position [356, 0]
click at [941, 448] on div at bounding box center [613, 572] width 777 height 303
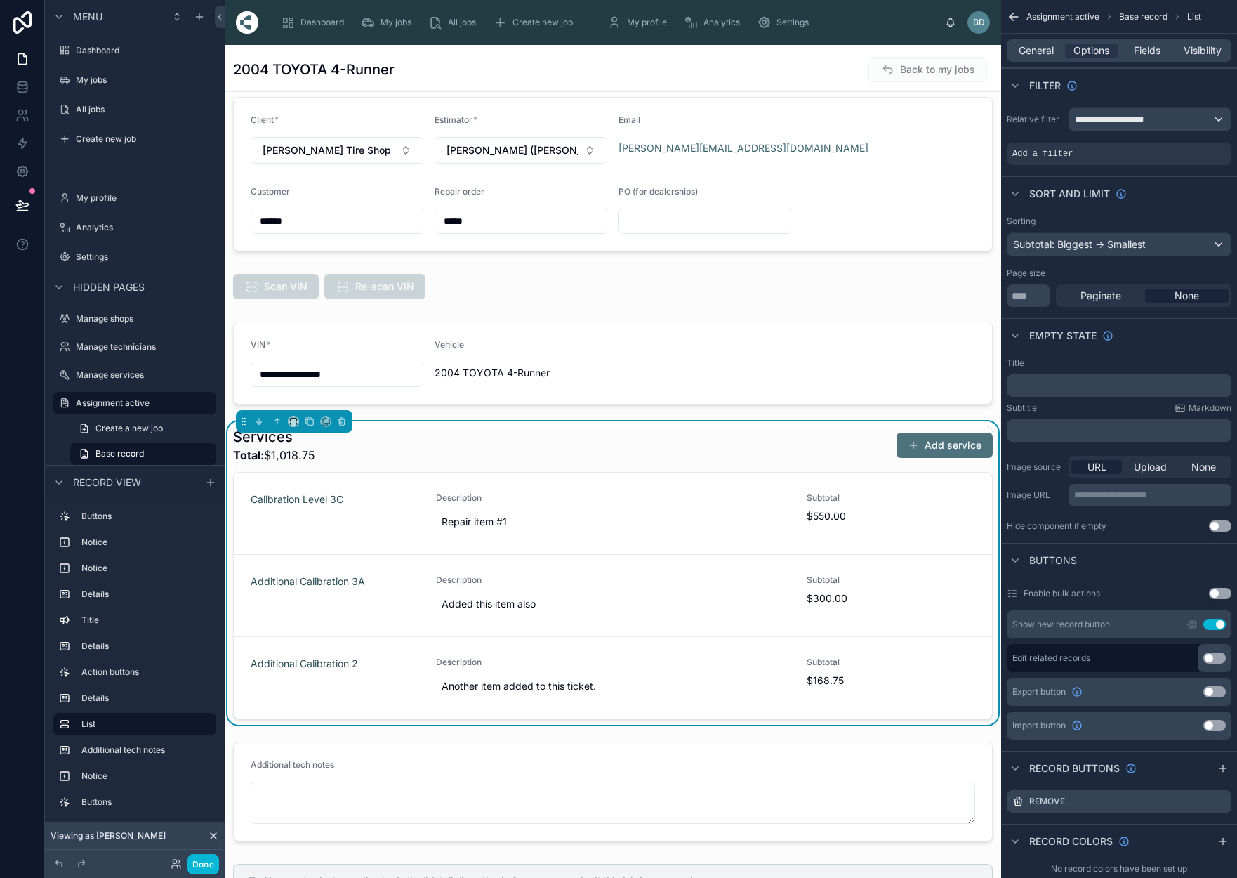
click at [930, 447] on button "Add service" at bounding box center [945, 445] width 96 height 25
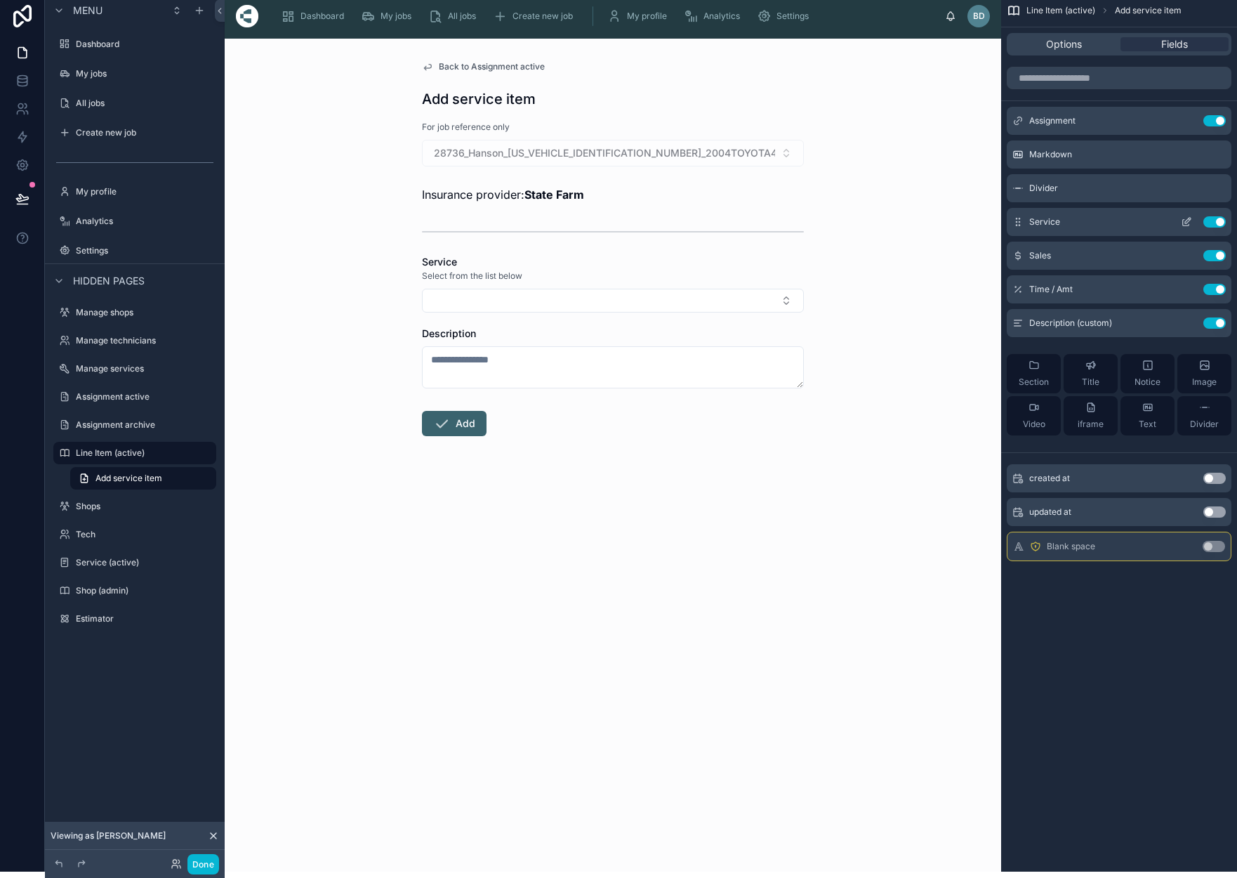
click at [1190, 221] on icon "scrollable content" at bounding box center [1186, 221] width 11 height 11
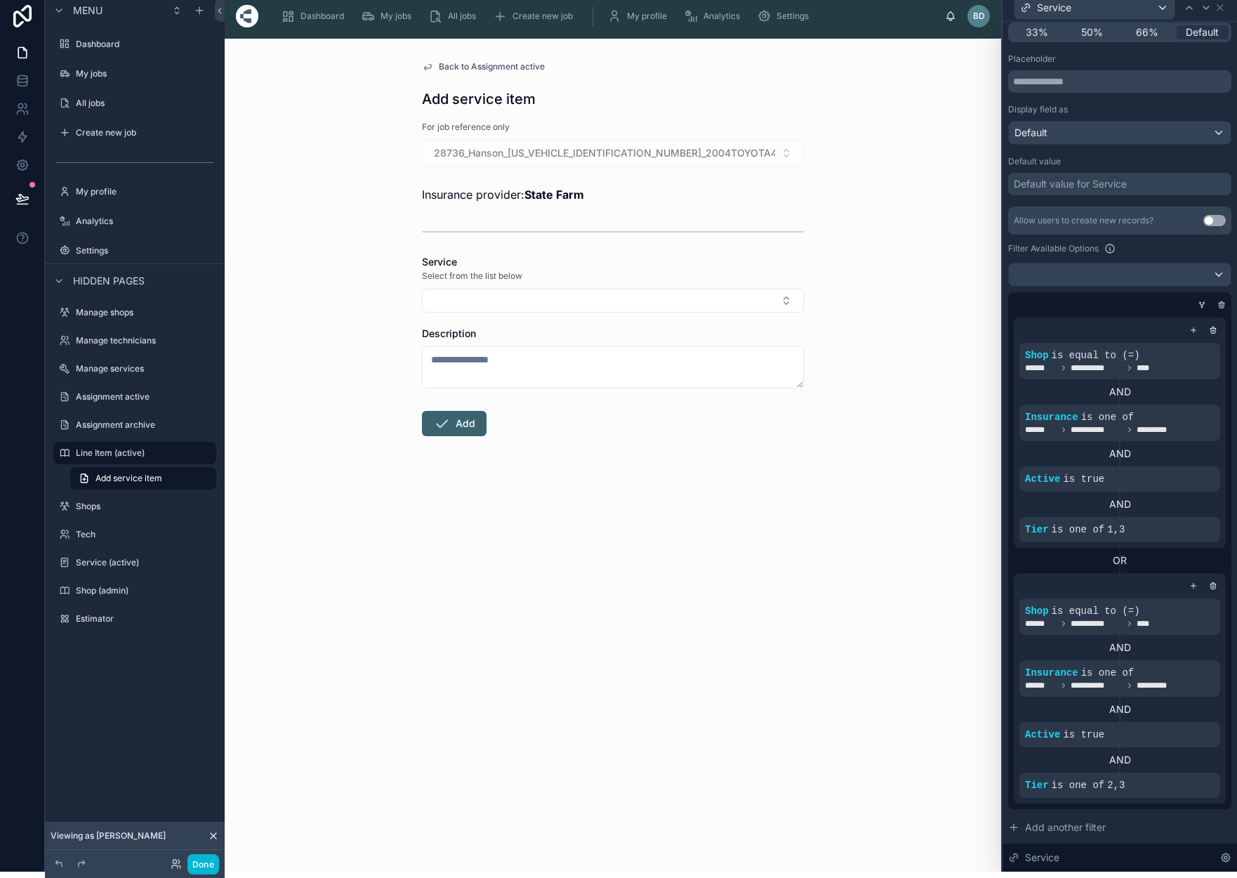
scroll to position [235, 0]
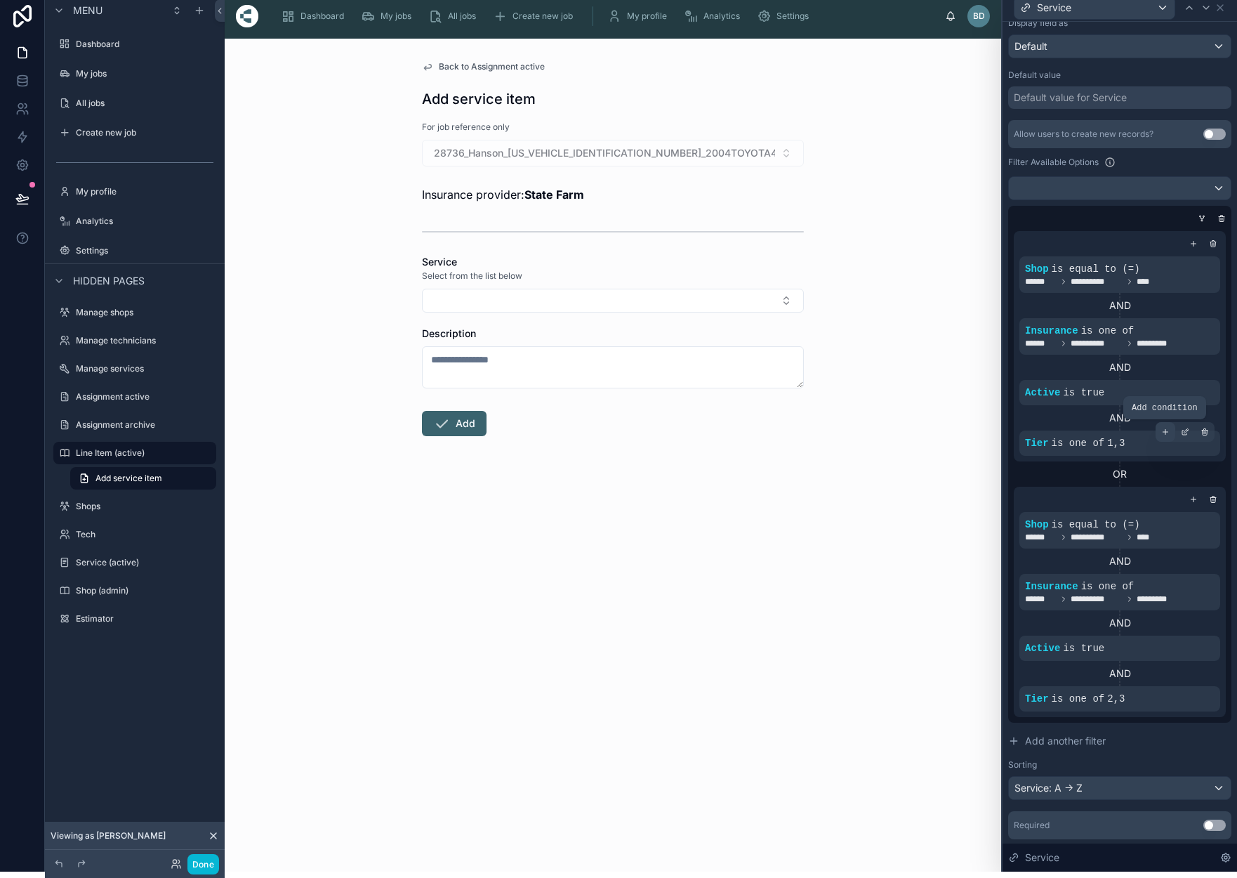
click at [1167, 435] on icon at bounding box center [1166, 432] width 8 height 8
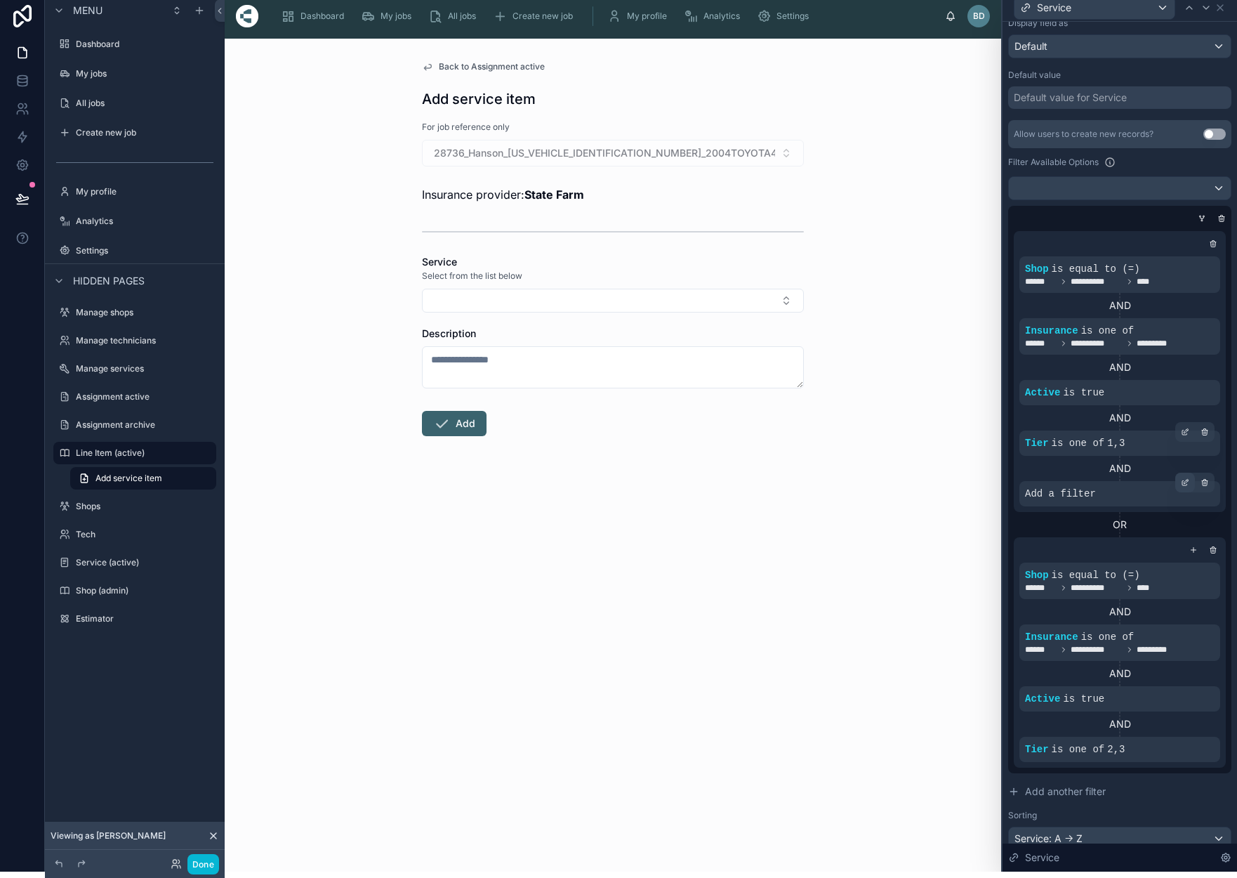
click at [1185, 483] on icon at bounding box center [1187, 481] width 4 height 4
click at [912, 471] on div "Select a field" at bounding box center [884, 472] width 84 height 22
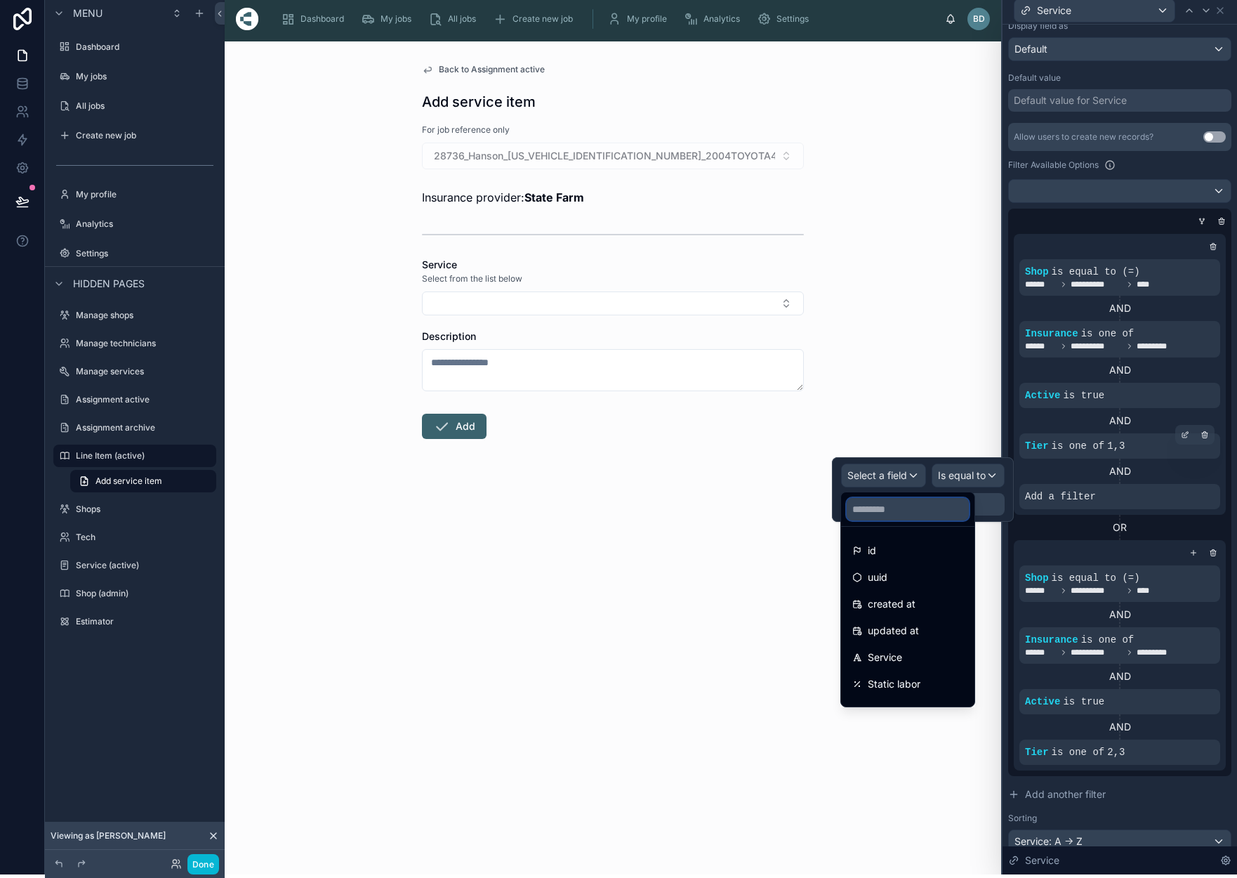
scroll to position [1, 0]
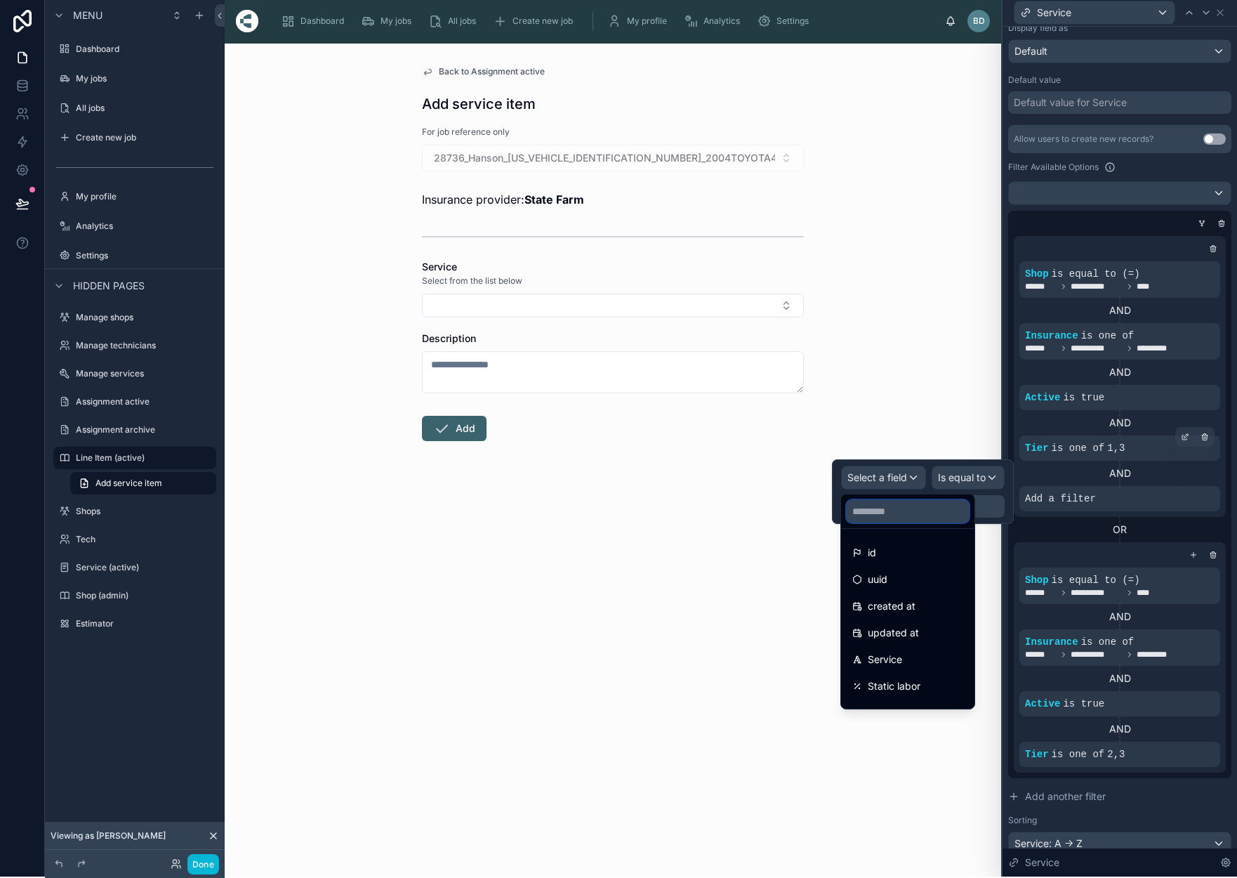
click at [889, 506] on input "text" at bounding box center [908, 511] width 122 height 22
type input "*"
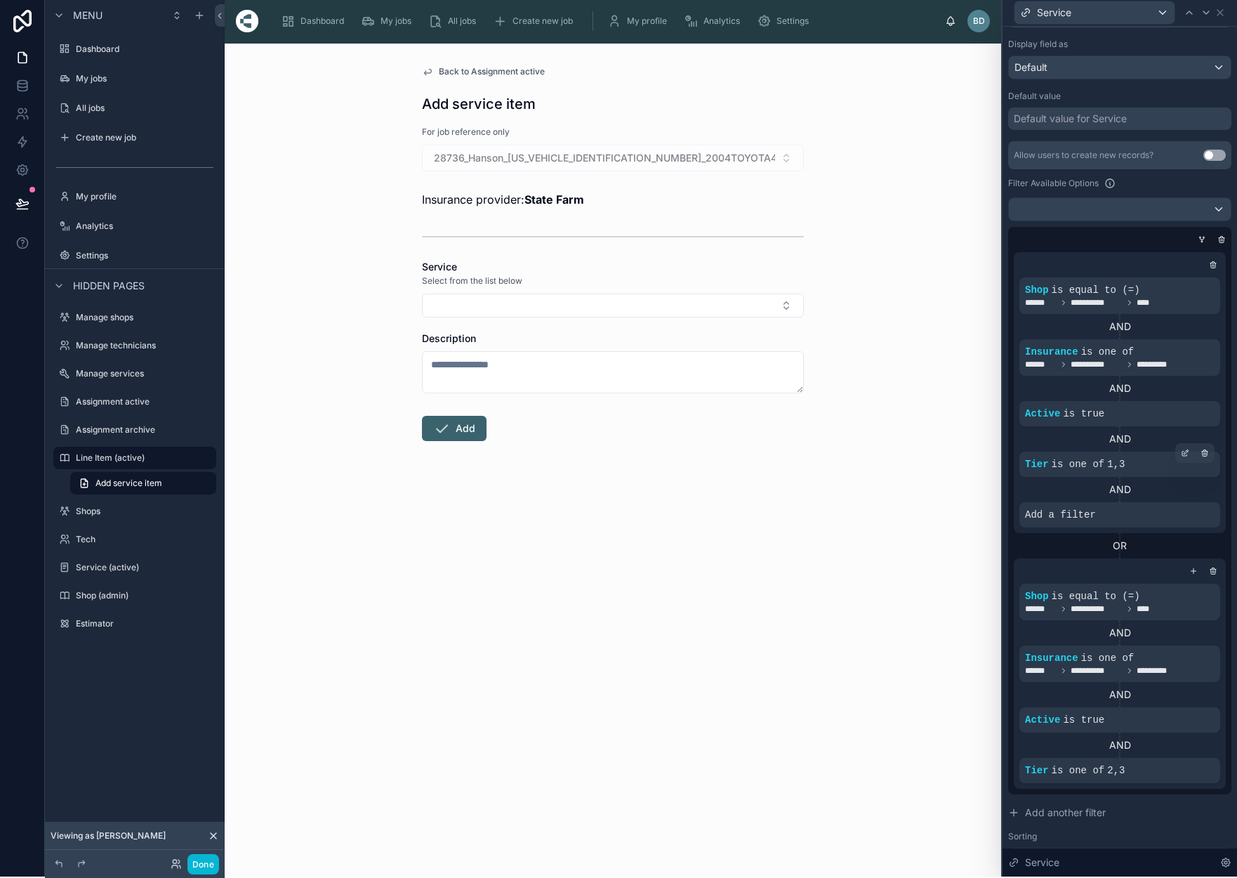
click at [1057, 240] on div at bounding box center [1117, 239] width 223 height 14
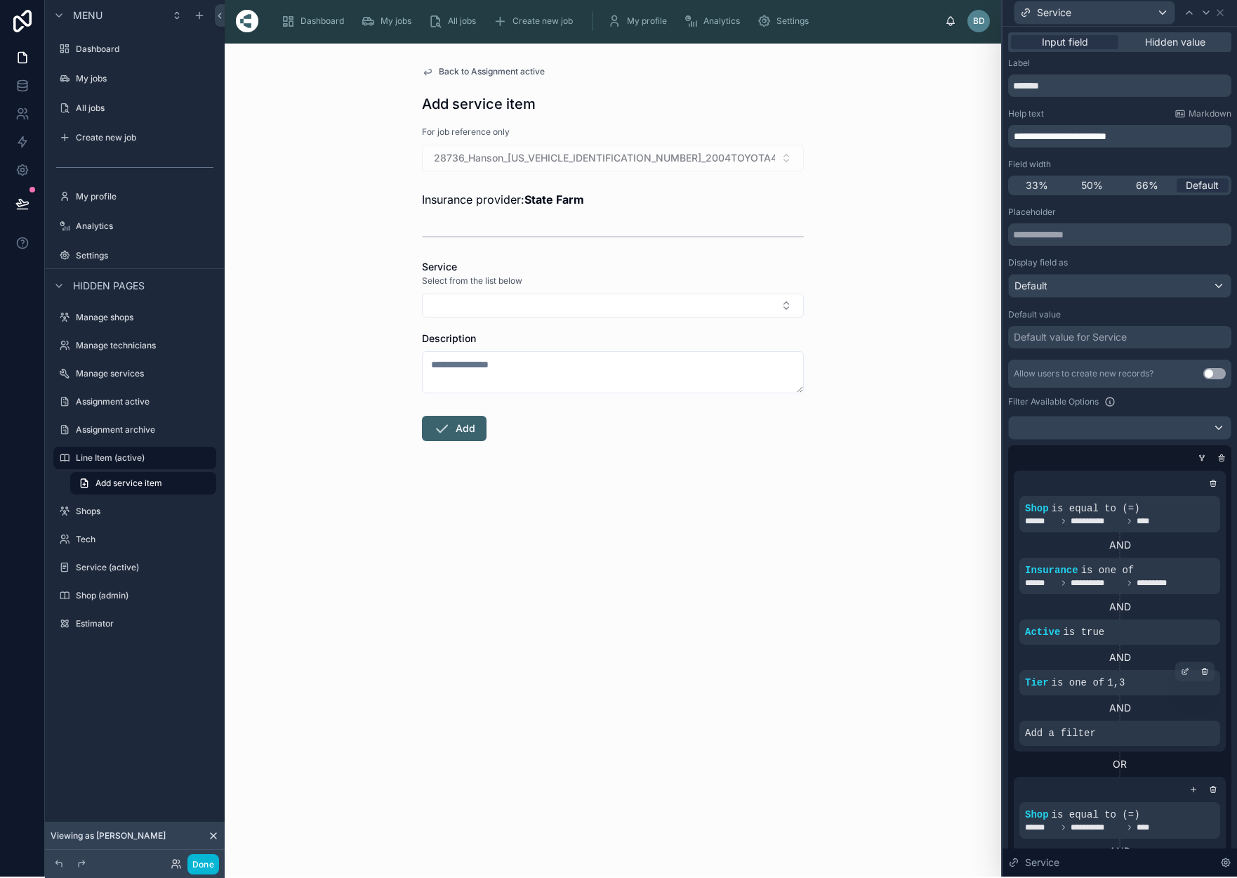
scroll to position [2, 0]
click at [27, 80] on icon at bounding box center [22, 82] width 9 height 4
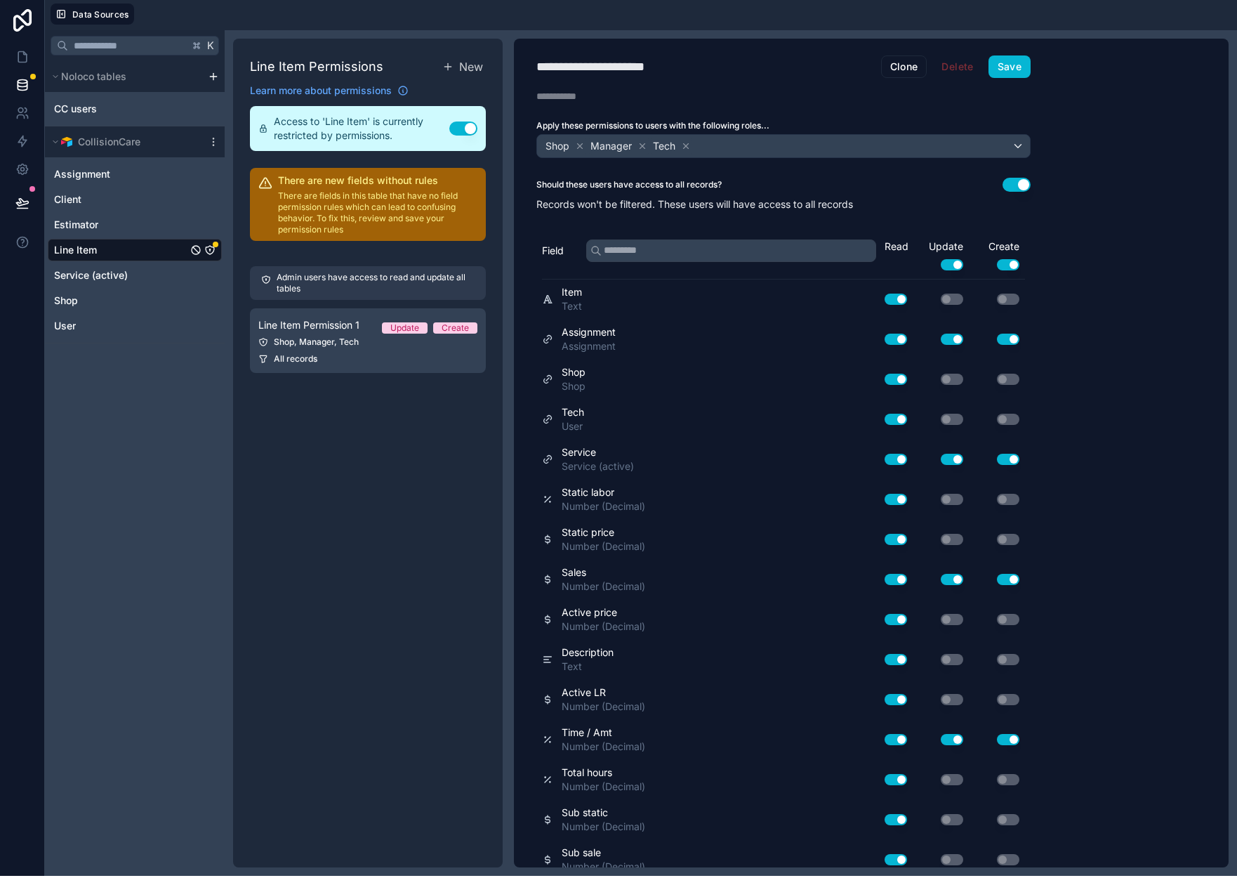
click at [209, 249] on icon "Line Item" at bounding box center [209, 249] width 11 height 11
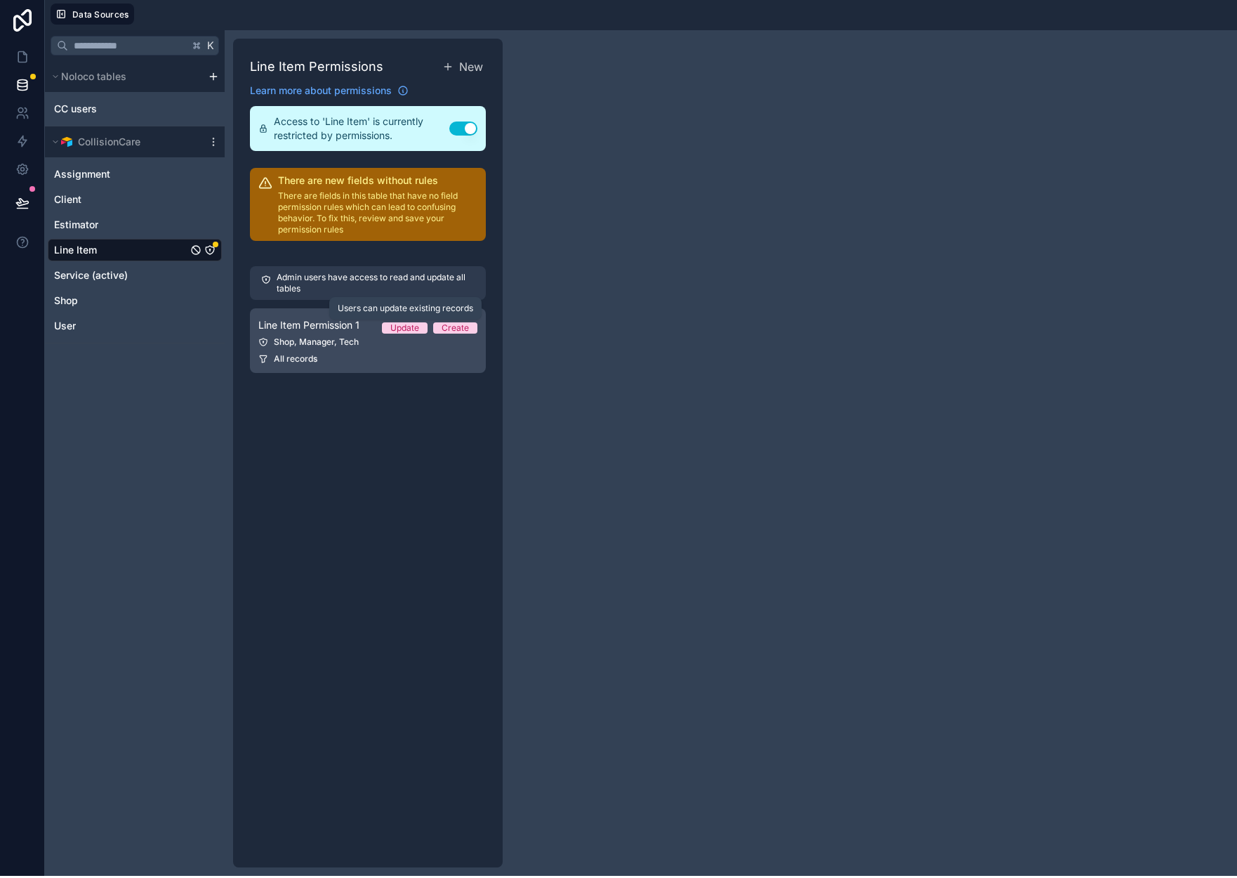
click at [413, 324] on div "Update" at bounding box center [404, 327] width 29 height 11
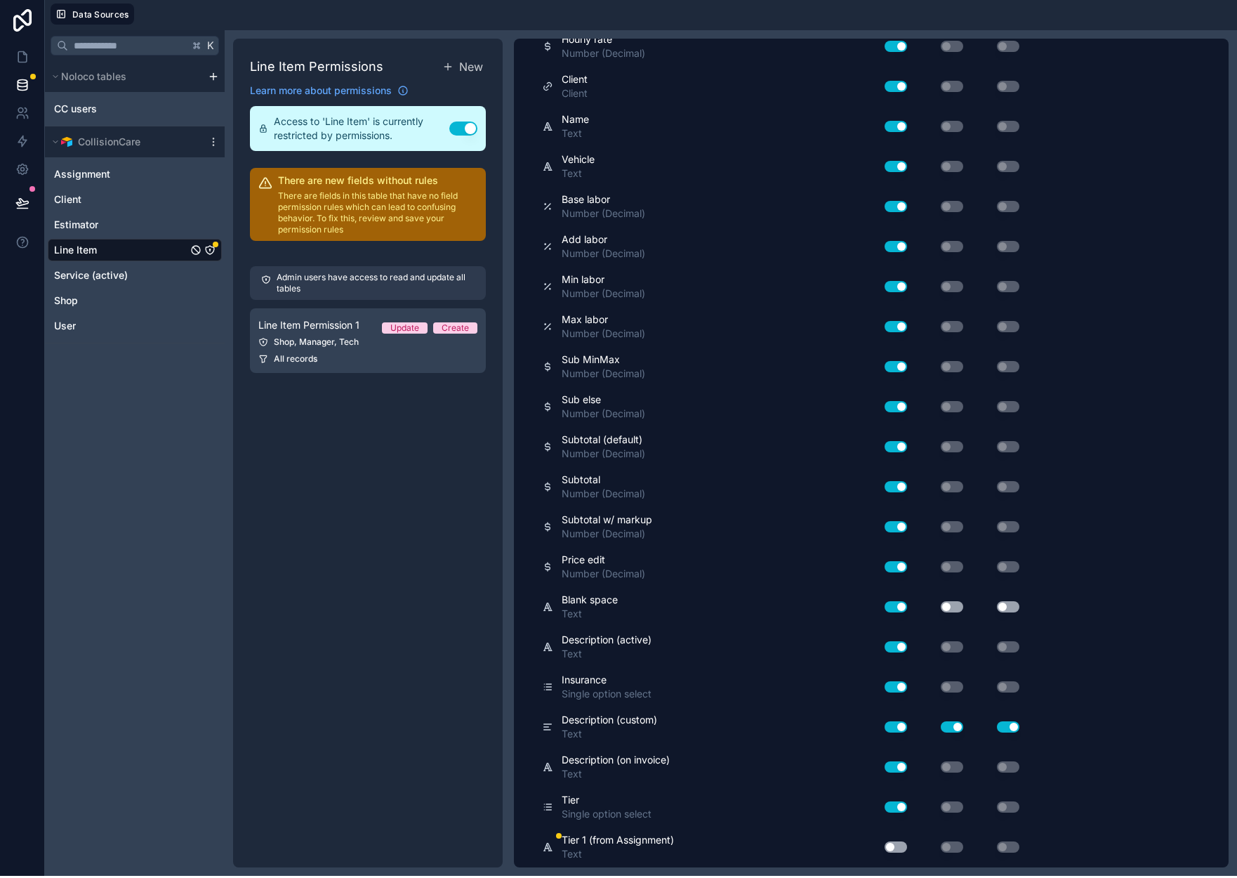
scroll to position [1093, 0]
click at [895, 849] on button "Use setting" at bounding box center [896, 847] width 22 height 11
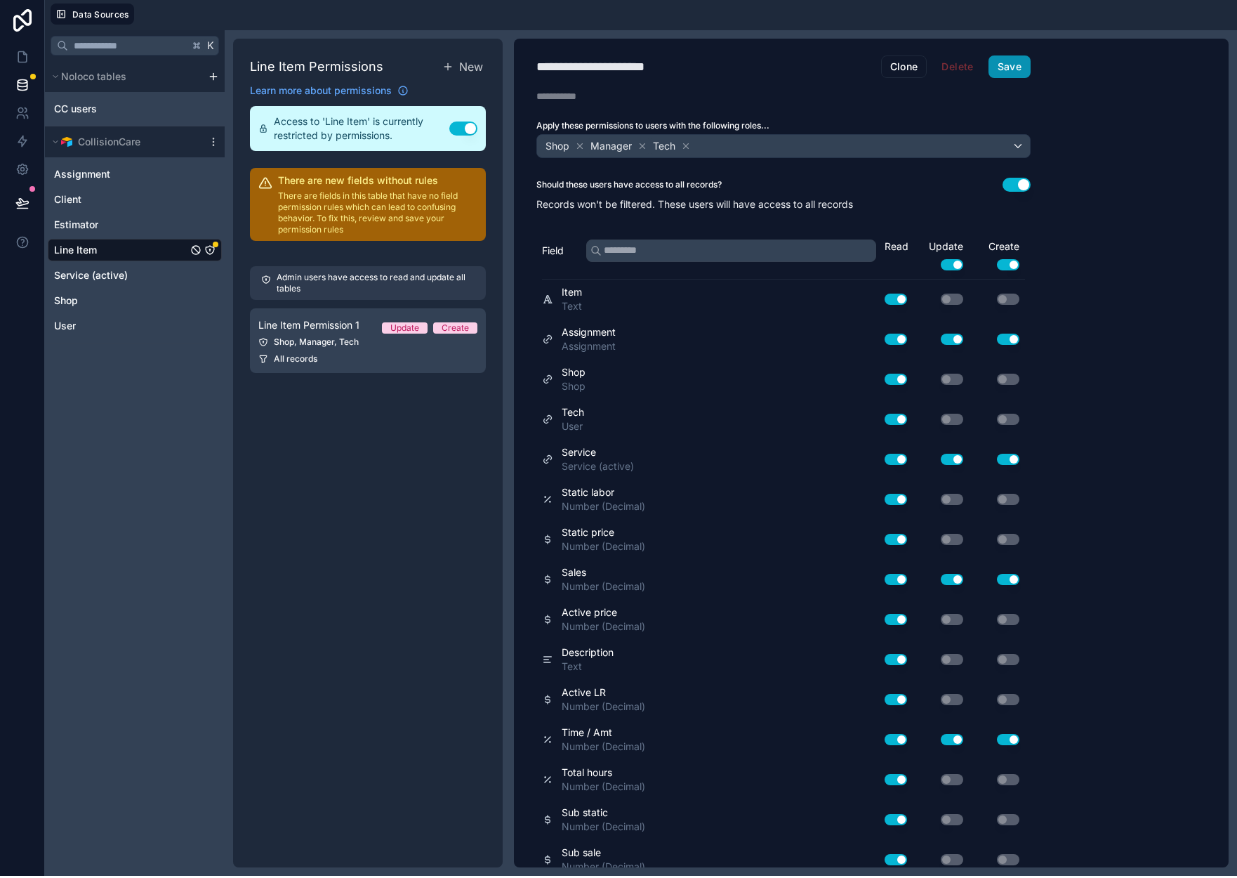
scroll to position [0, 0]
click at [1013, 67] on button "Save" at bounding box center [1010, 66] width 42 height 22
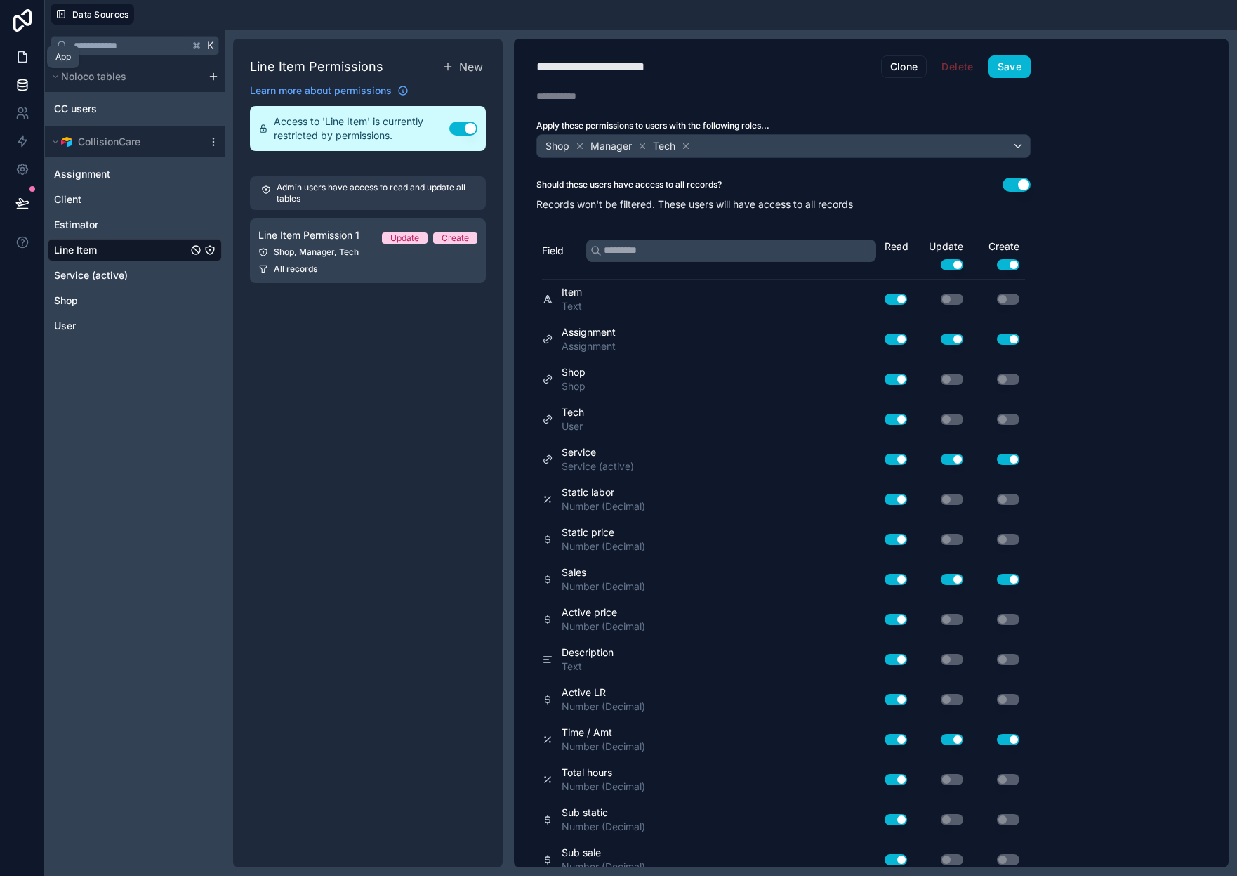
click at [27, 55] on icon at bounding box center [22, 57] width 8 height 11
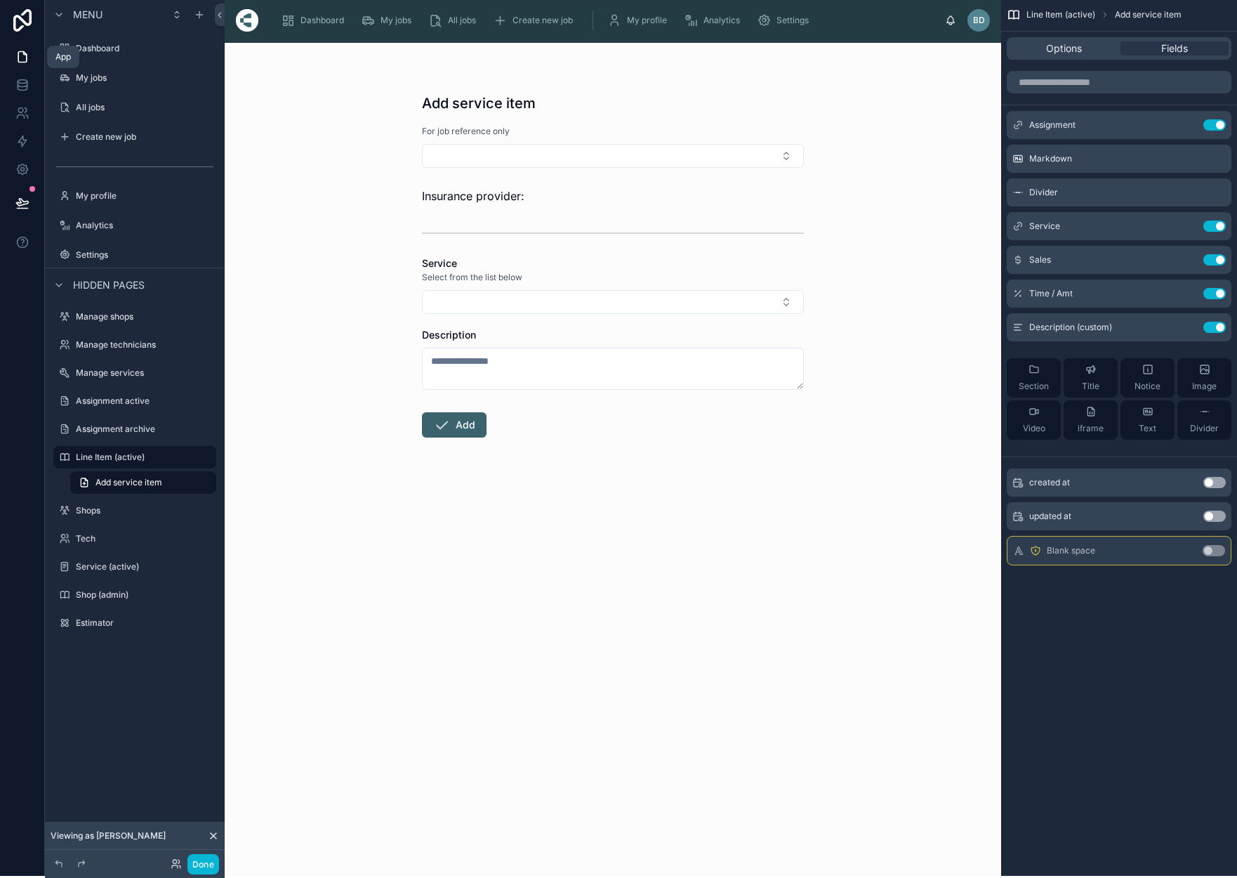
scroll to position [6, 0]
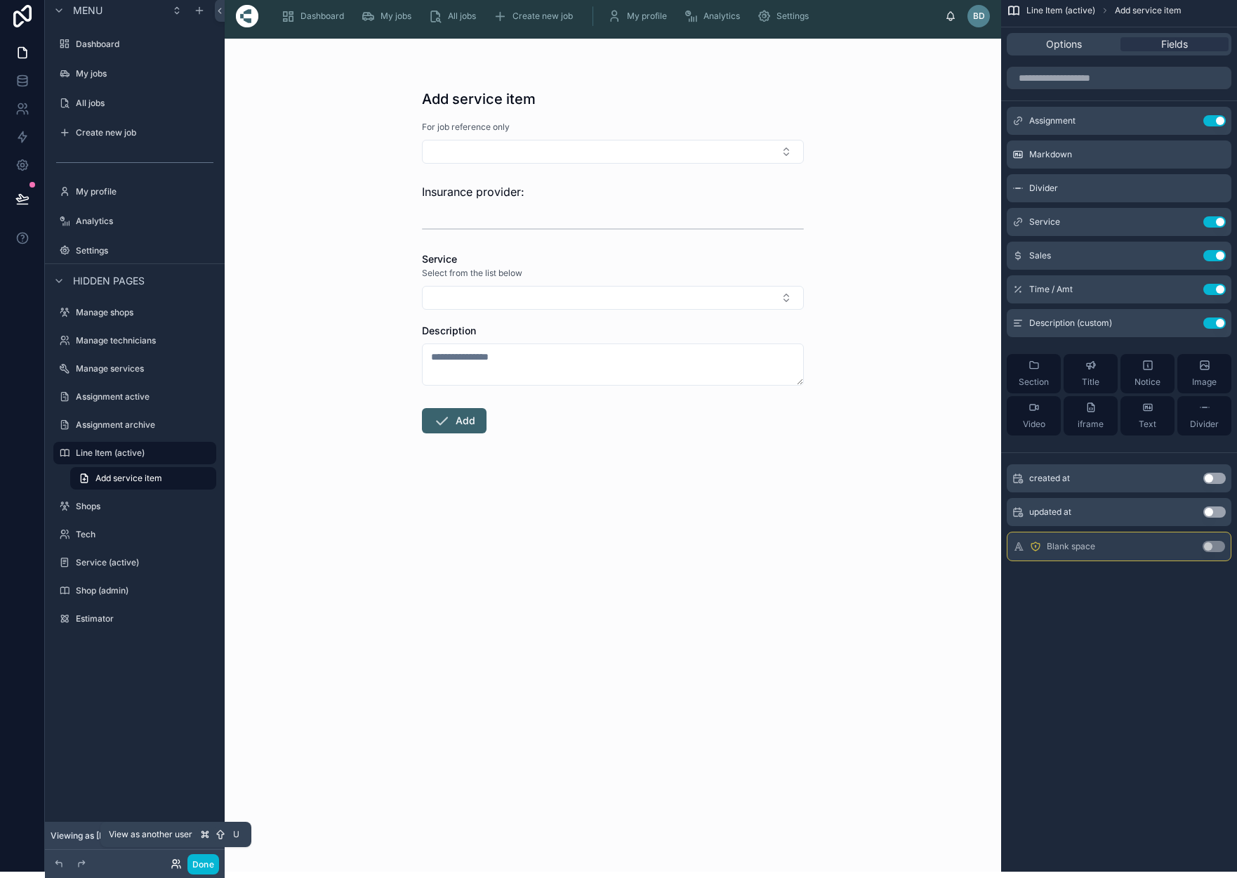
click at [172, 863] on icon at bounding box center [176, 863] width 11 height 11
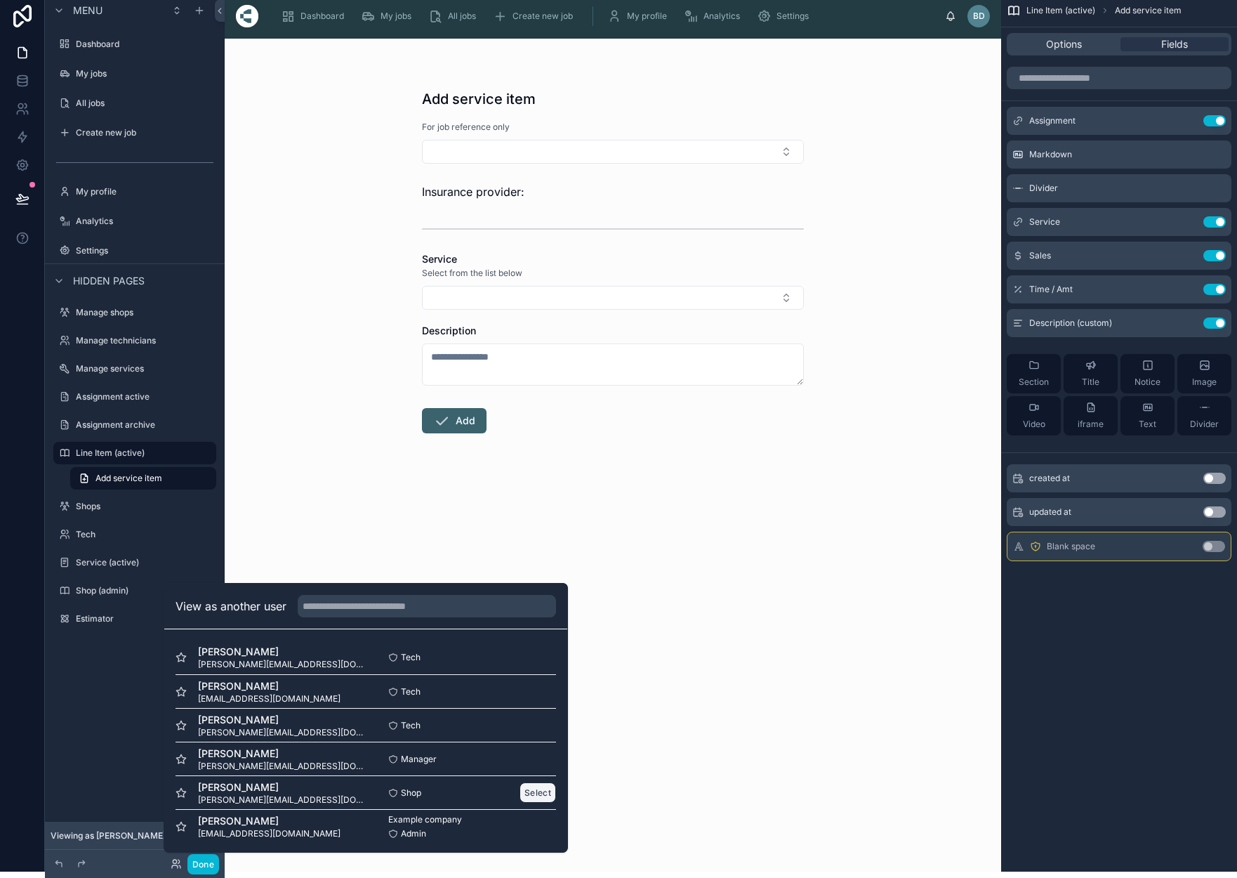
click at [520, 791] on button "Select" at bounding box center [538, 792] width 37 height 20
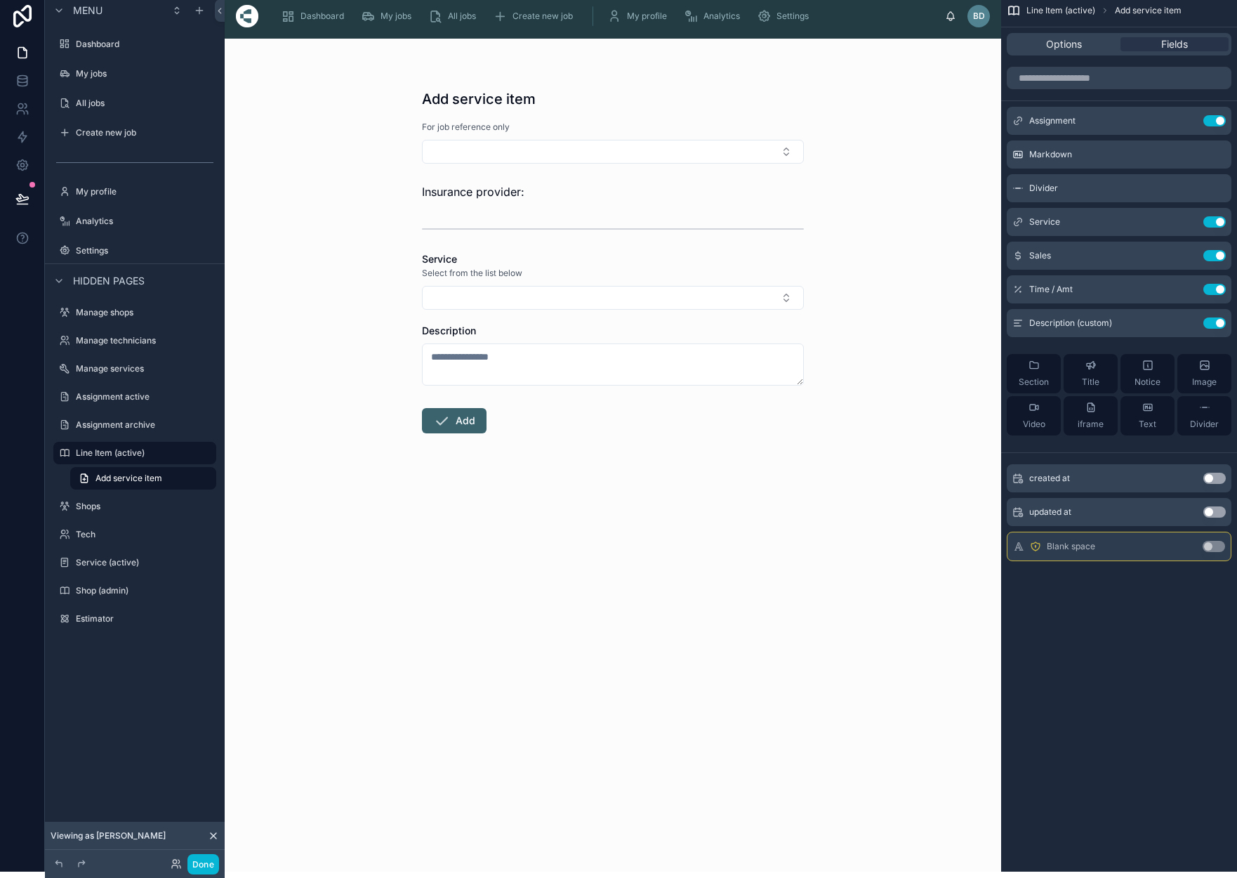
drag, startPoint x: 744, startPoint y: 540, endPoint x: 638, endPoint y: 427, distance: 155.0
click at [744, 540] on div "Add service item For job reference only Insurance provider: Service Select from…" at bounding box center [613, 455] width 777 height 833
click at [383, 20] on span "My jobs" at bounding box center [396, 16] width 31 height 11
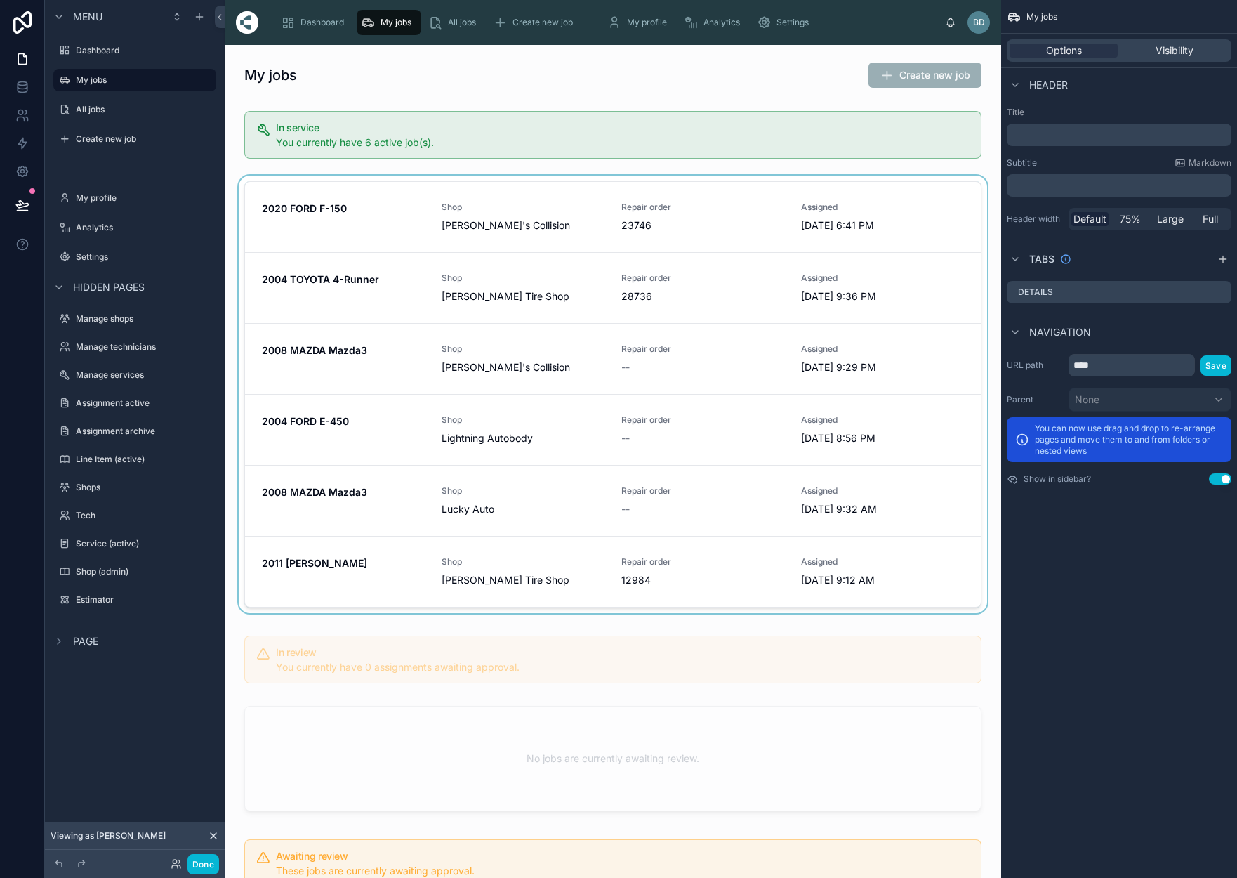
click at [354, 285] on div at bounding box center [613, 397] width 754 height 443
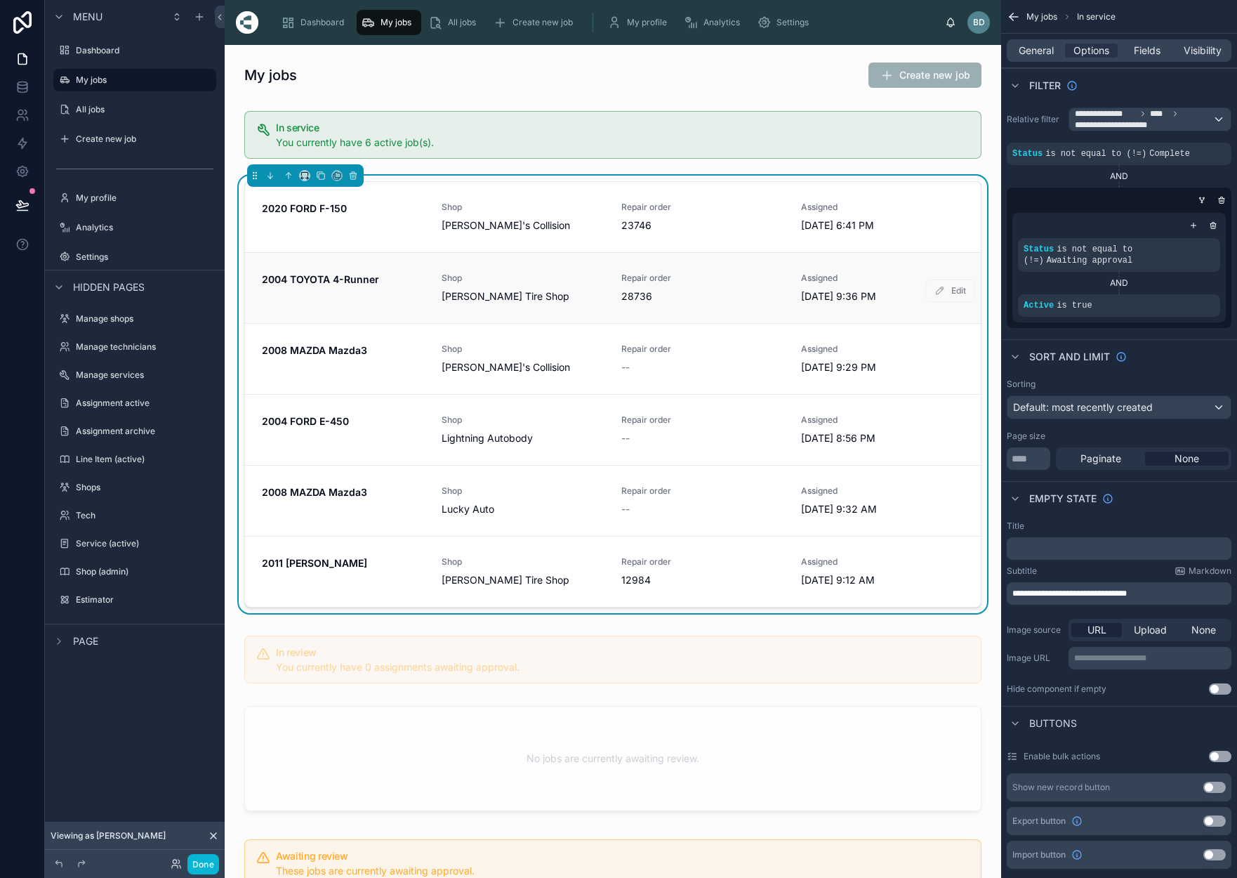
click at [349, 278] on strong "2004 TOYOTA 4-Runner" at bounding box center [320, 279] width 117 height 12
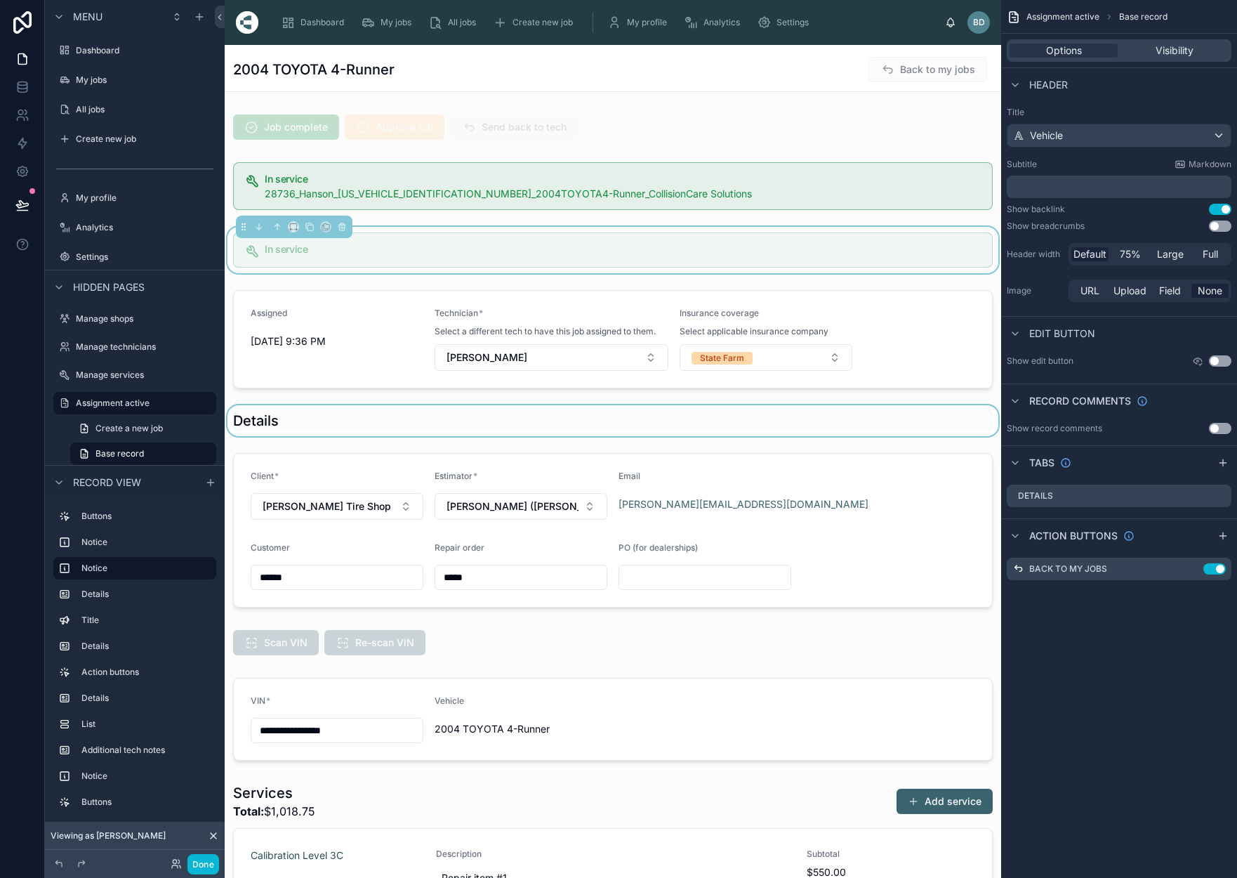
click at [879, 420] on div at bounding box center [613, 420] width 777 height 31
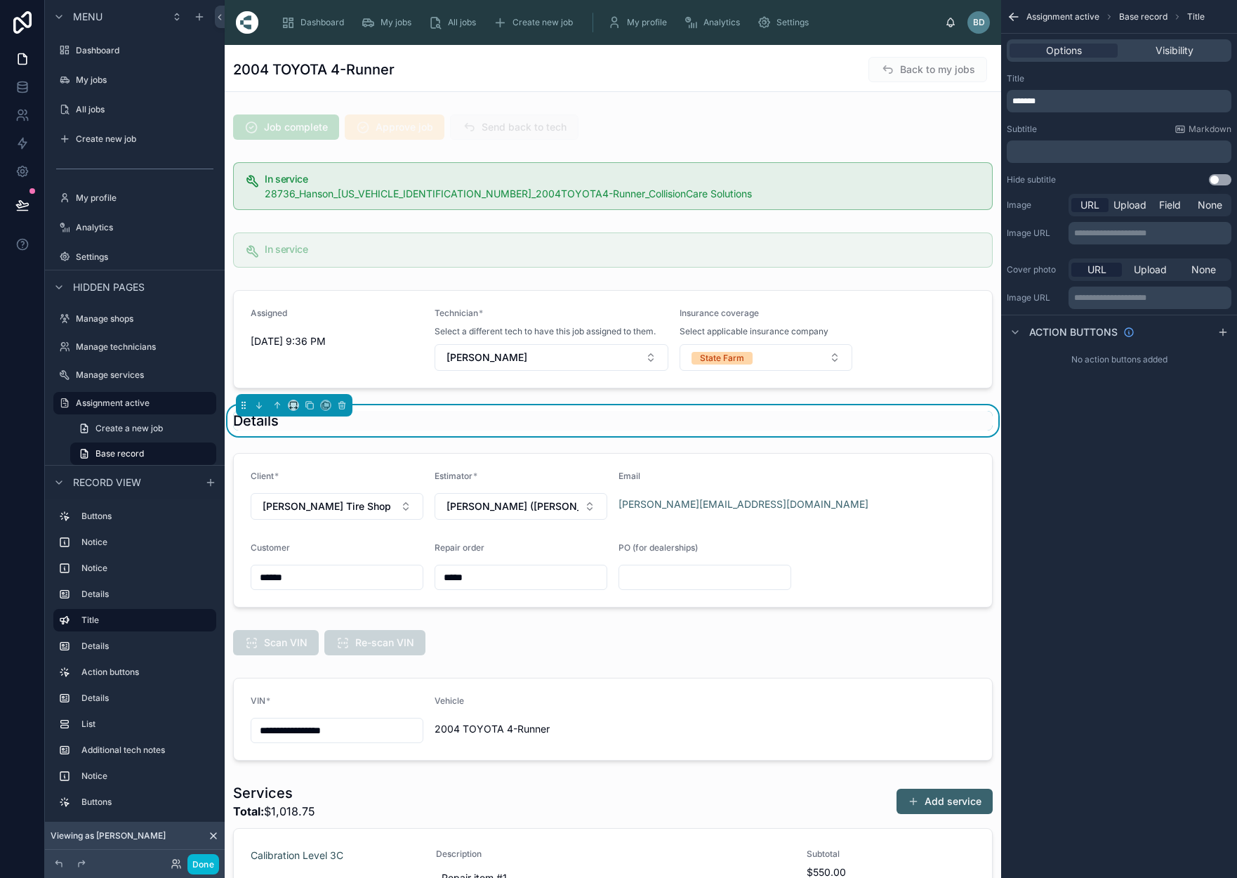
click at [1080, 576] on div "**********" at bounding box center [1119, 439] width 236 height 878
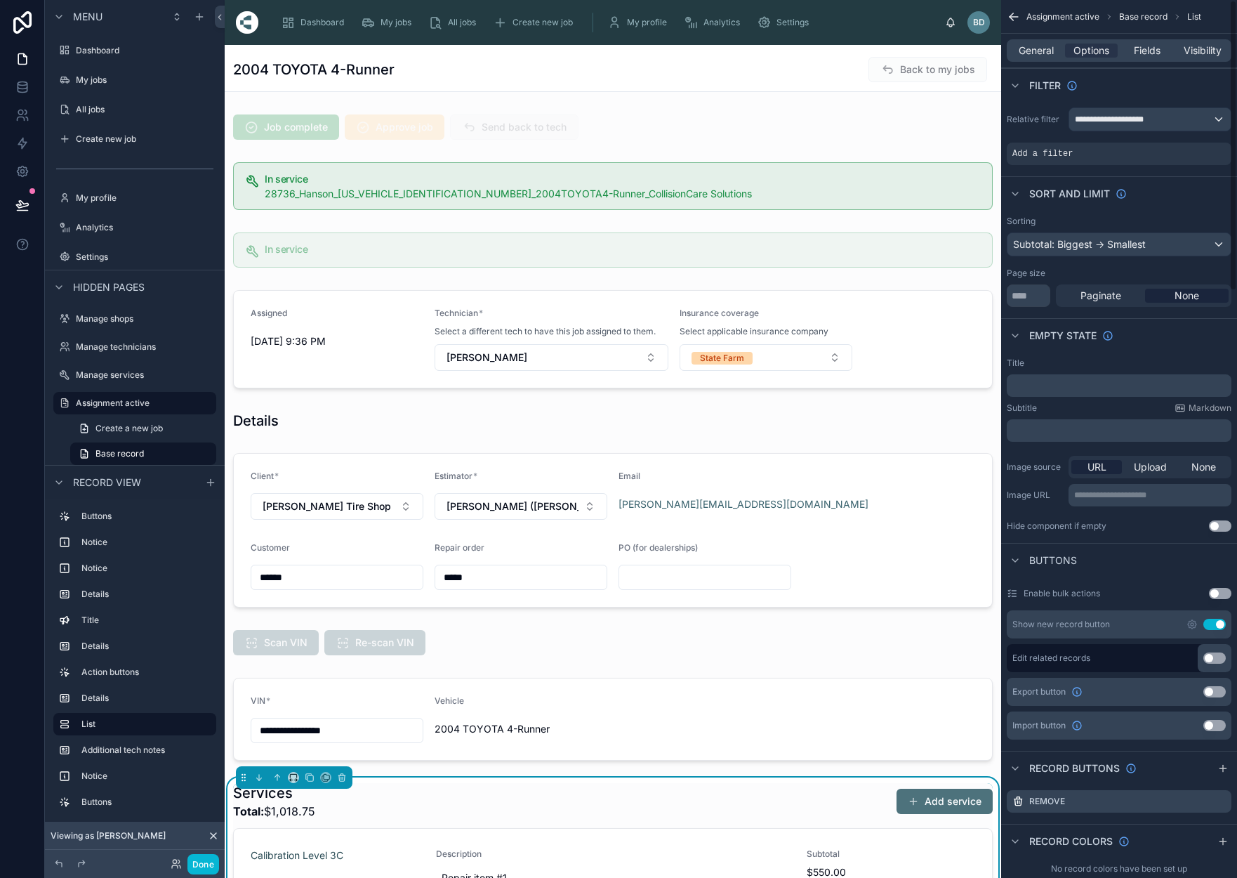
click at [942, 807] on button "Add service" at bounding box center [945, 801] width 96 height 25
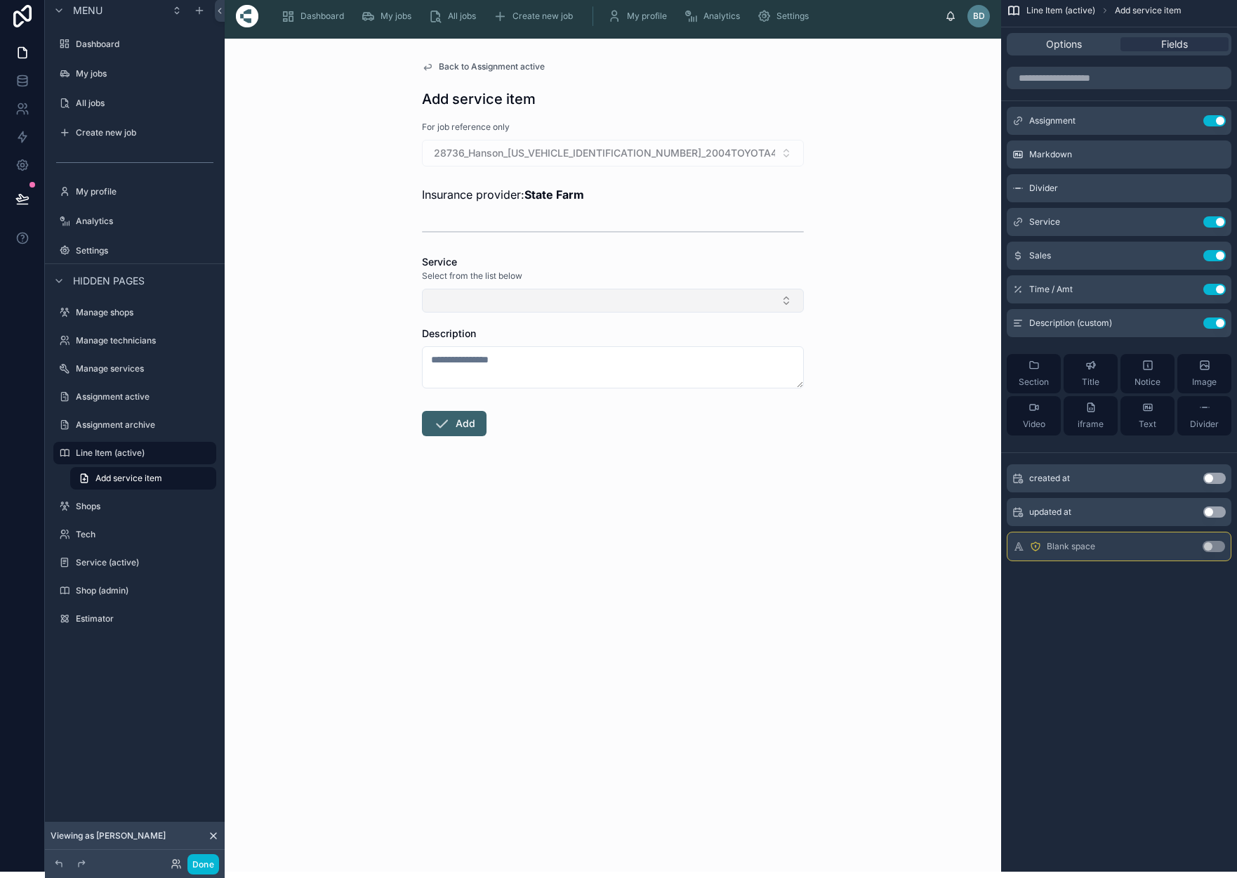
click at [782, 298] on button "Select Button" at bounding box center [613, 301] width 382 height 24
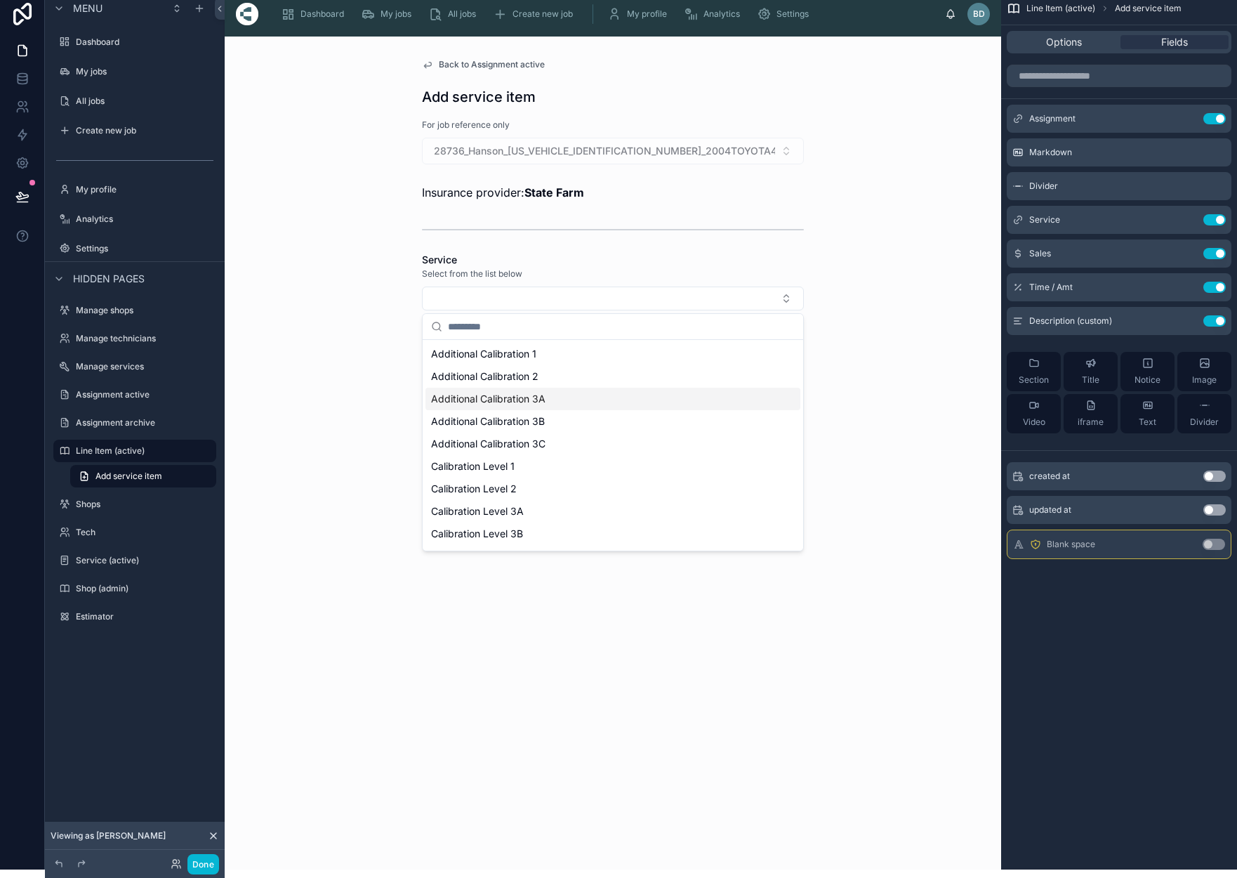
scroll to position [0, 0]
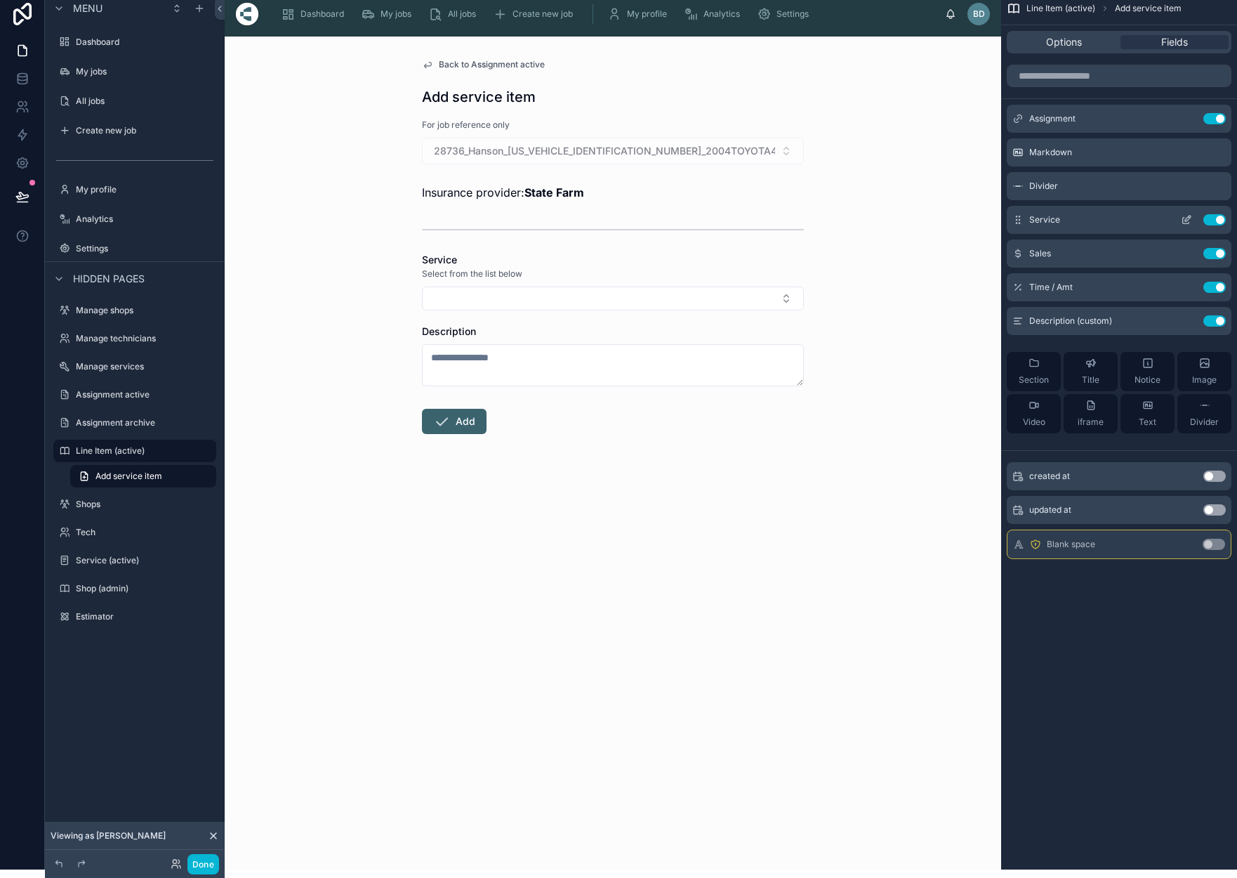
click at [1184, 218] on icon "scrollable content" at bounding box center [1186, 219] width 11 height 11
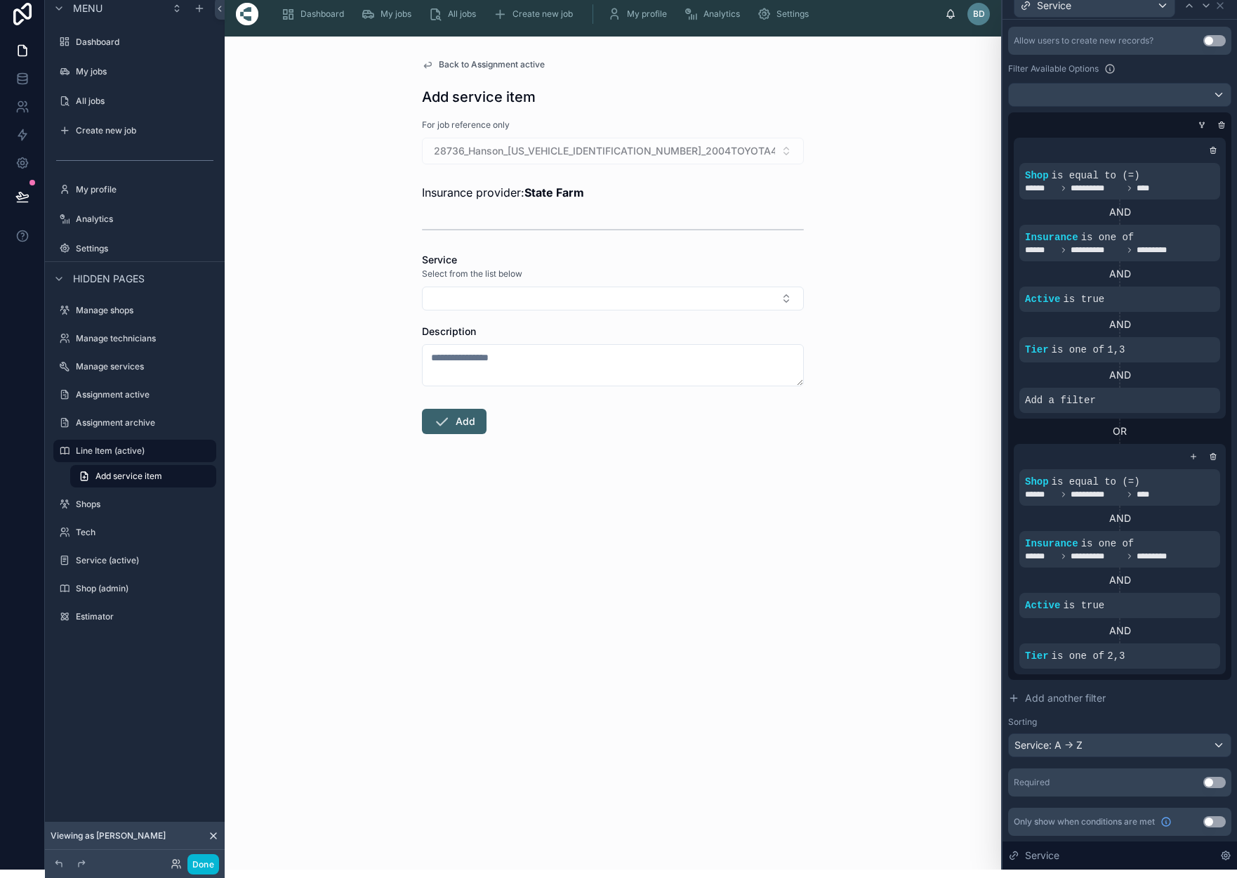
scroll to position [326, 0]
click at [1185, 390] on icon at bounding box center [1187, 388] width 4 height 4
click at [917, 381] on div "Select a field" at bounding box center [884, 379] width 84 height 22
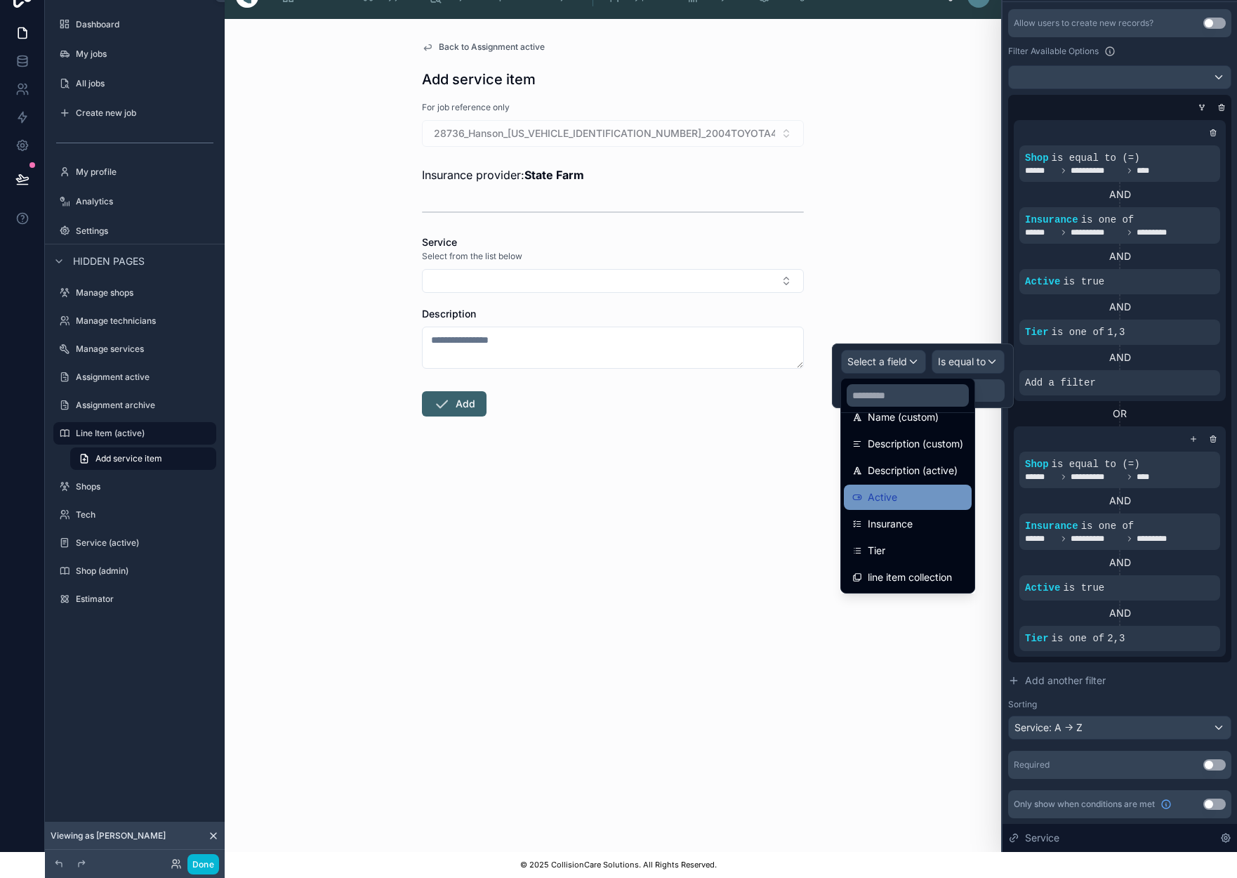
scroll to position [25, 0]
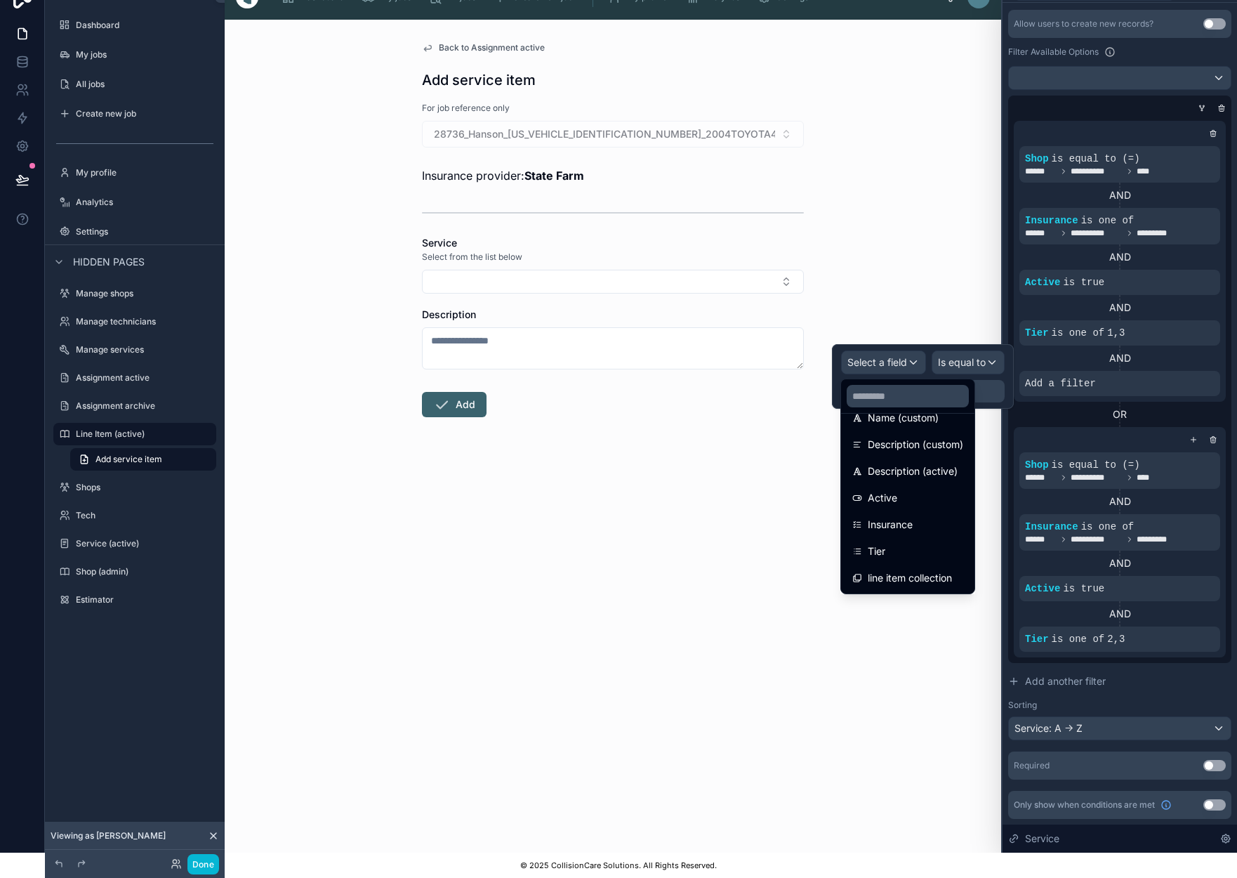
click at [886, 580] on span "line item collection" at bounding box center [910, 578] width 84 height 17
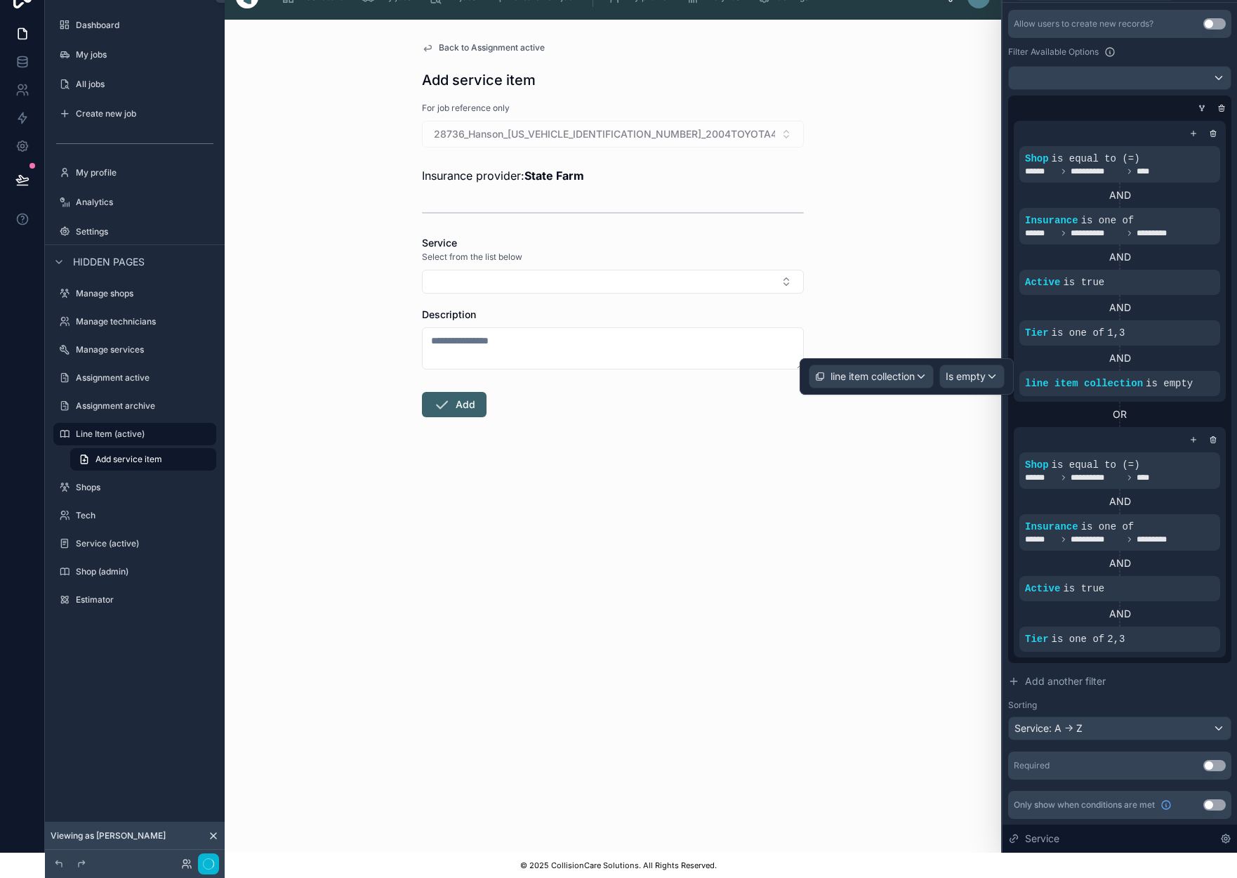
scroll to position [6, 0]
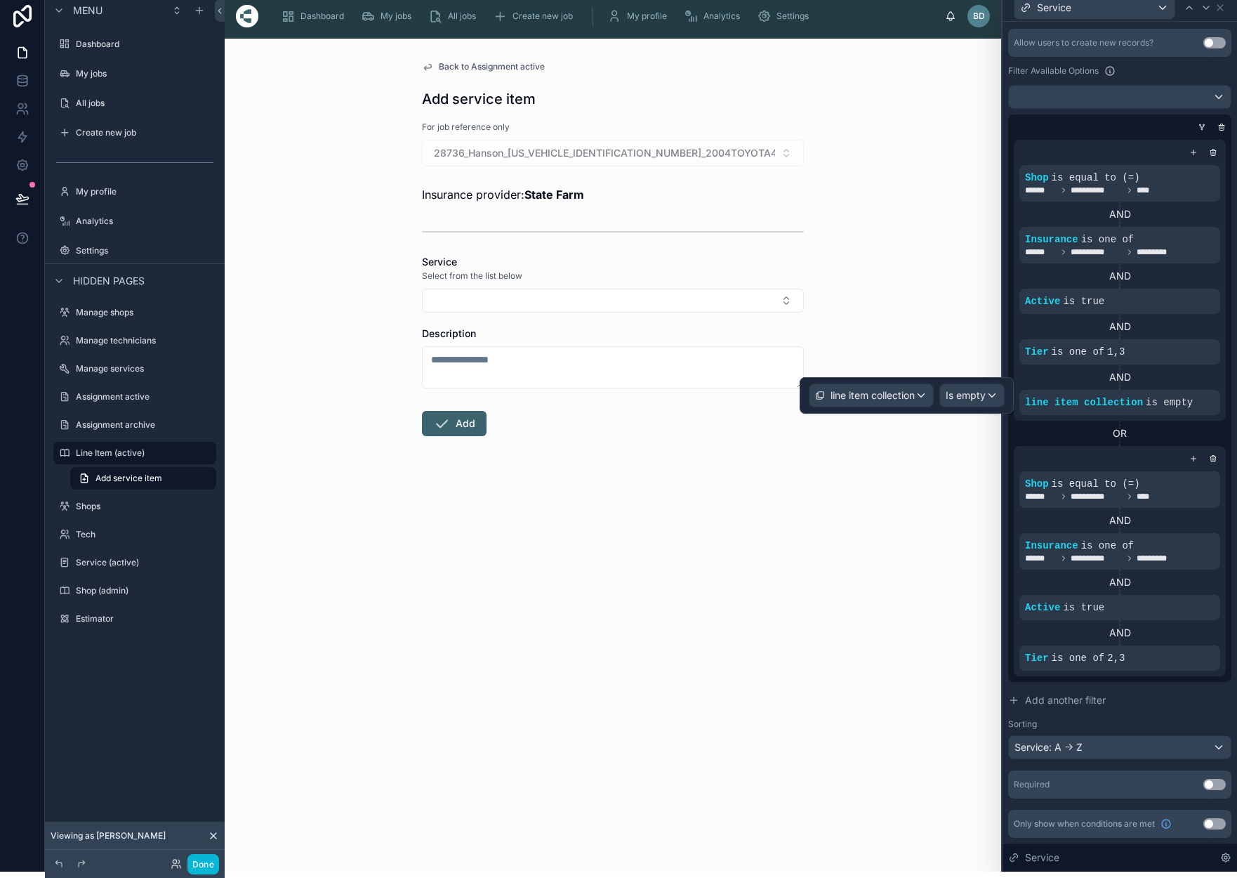
click at [983, 400] on span "Is empty" at bounding box center [966, 395] width 40 height 14
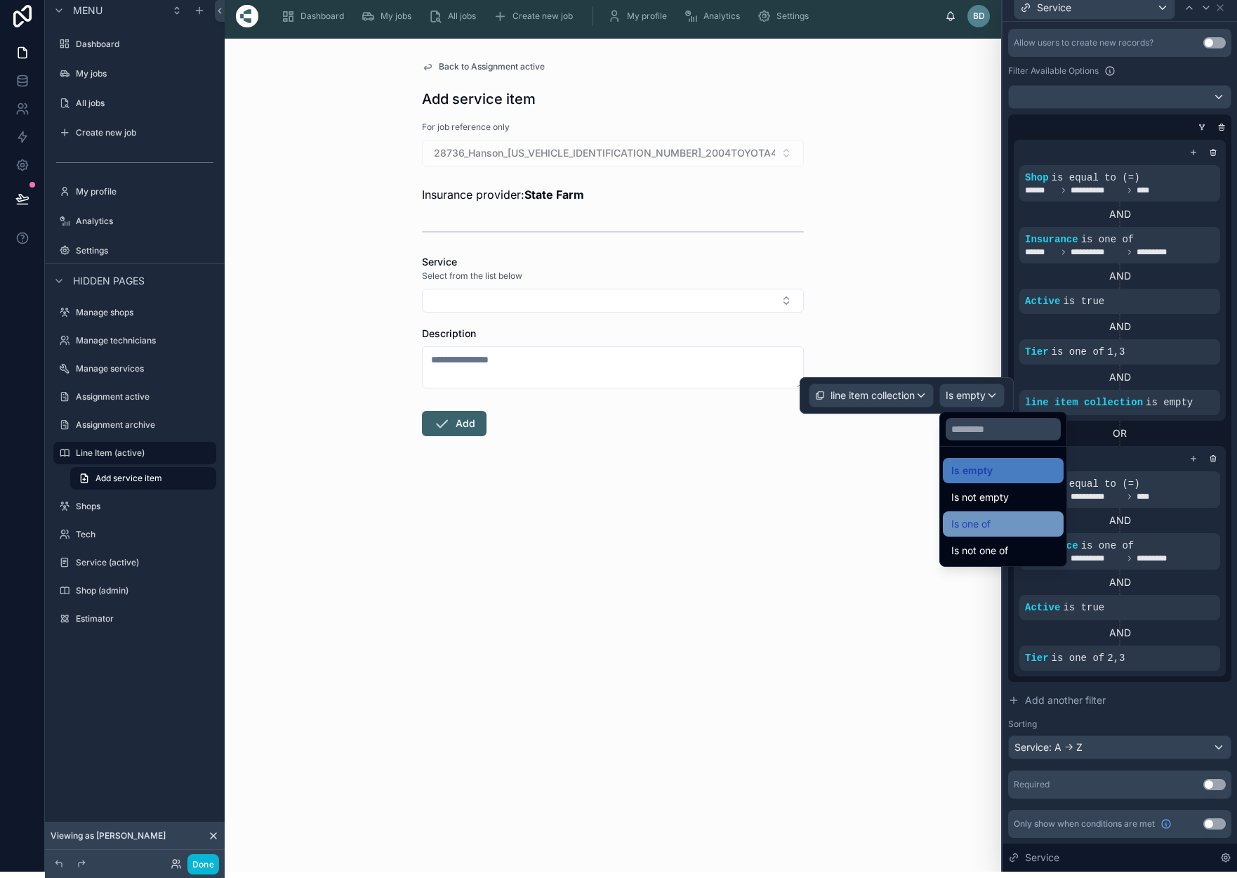
click at [1013, 519] on div "Is one of" at bounding box center [1004, 523] width 104 height 17
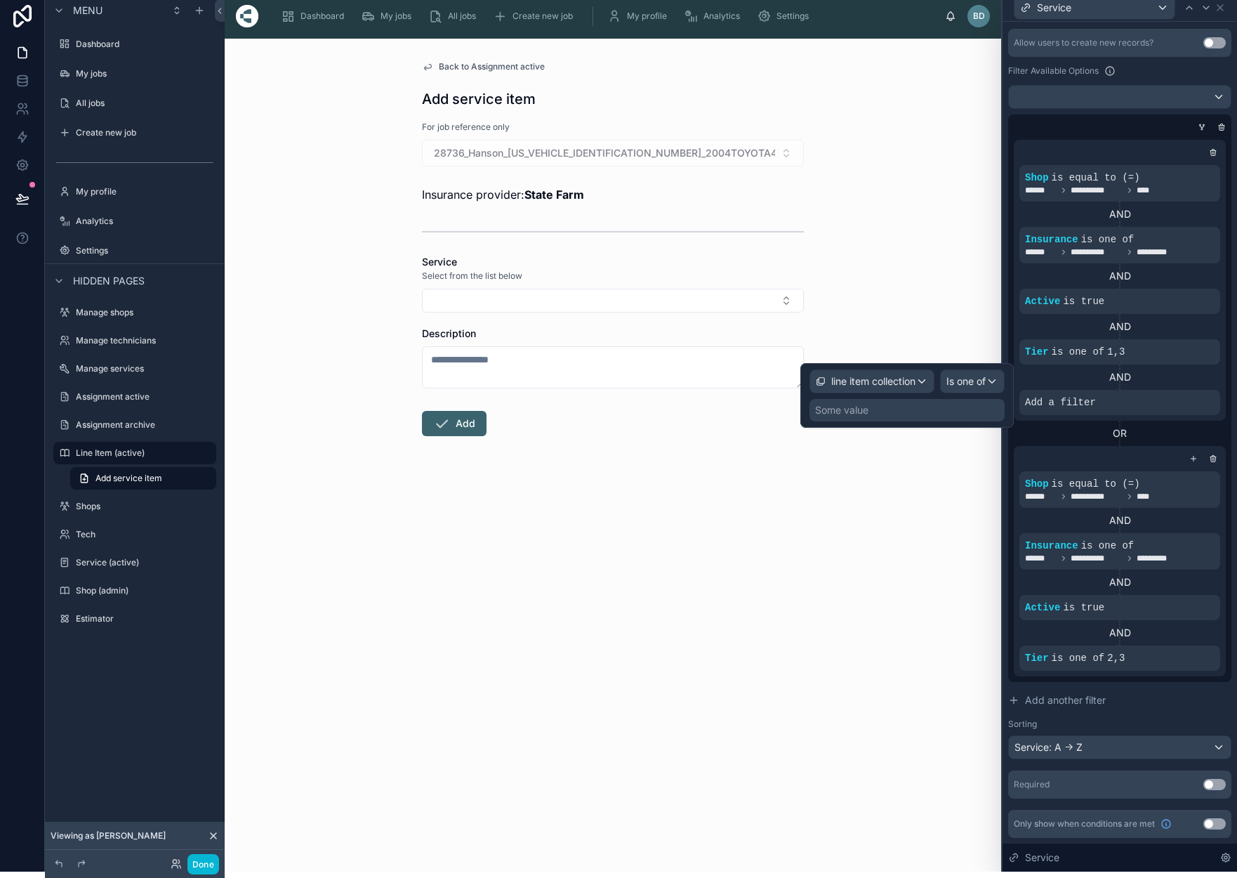
click at [930, 412] on div "Some value" at bounding box center [907, 410] width 195 height 22
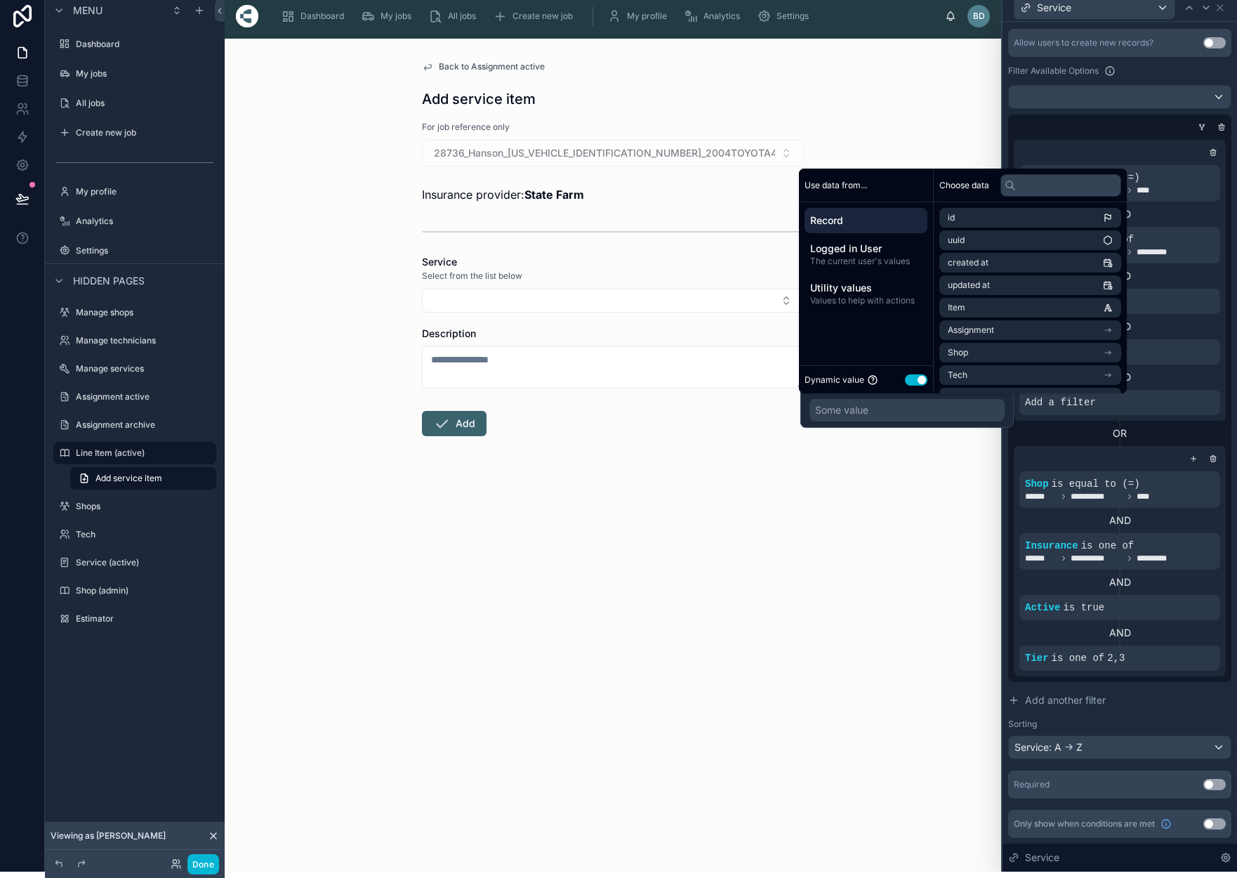
click at [918, 381] on button "Use setting" at bounding box center [916, 379] width 22 height 11
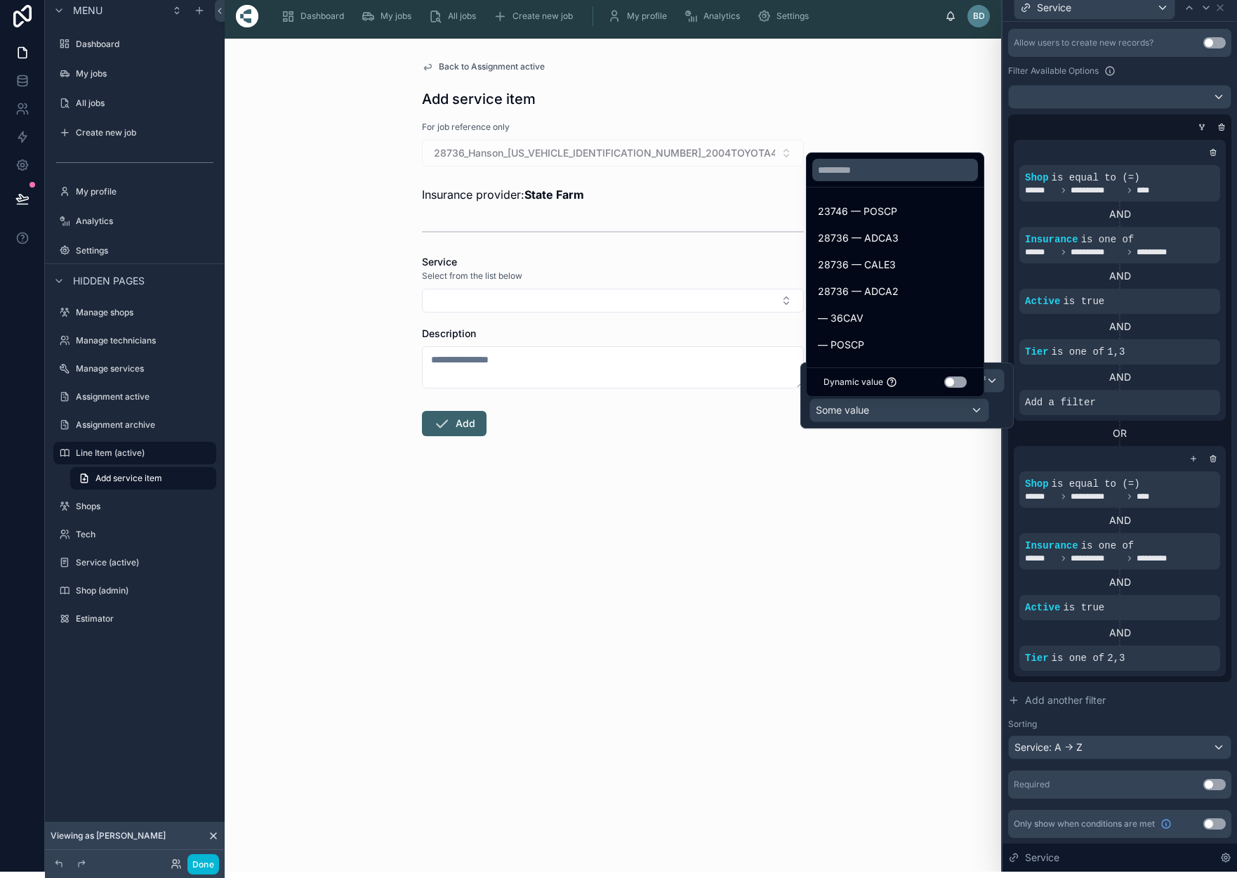
click at [961, 385] on button "Use setting" at bounding box center [956, 381] width 22 height 11
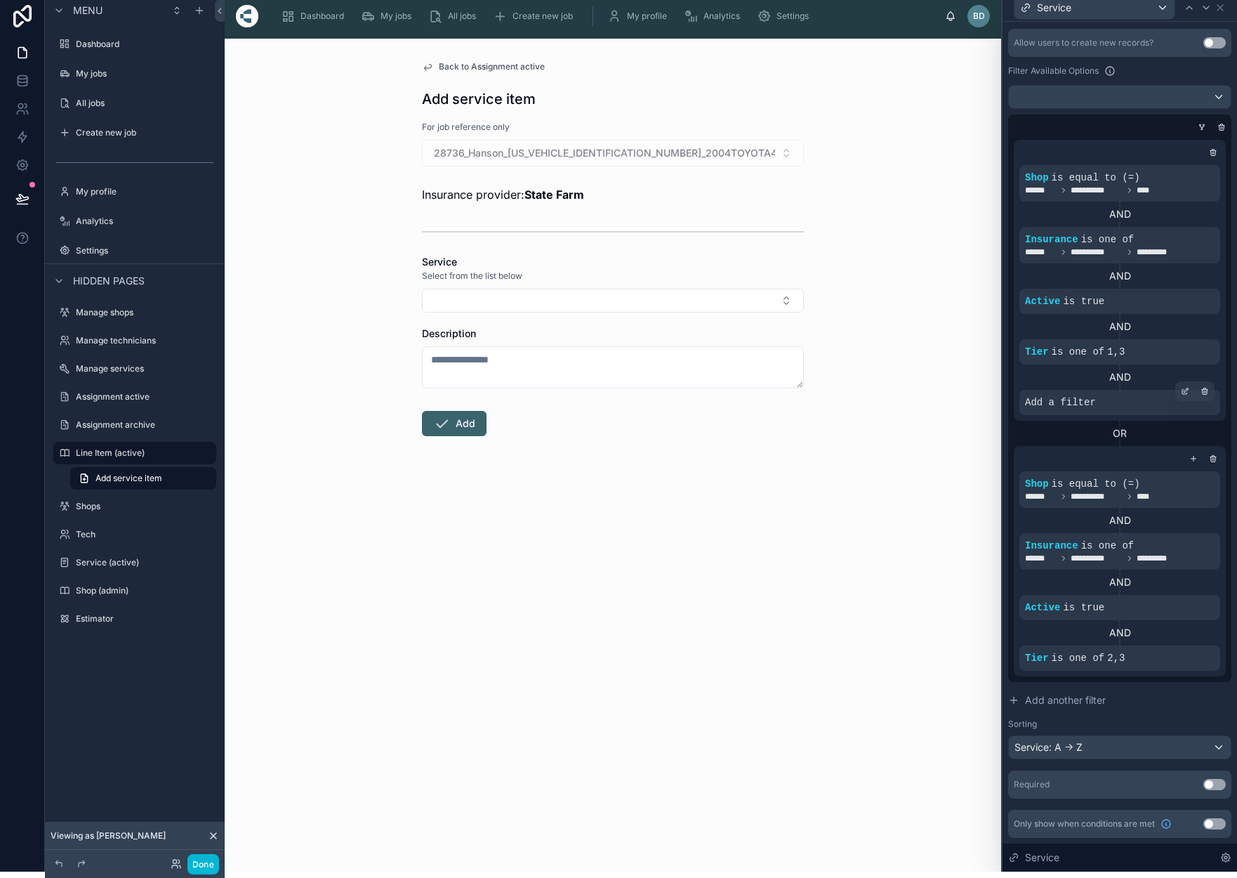
drag, startPoint x: 1053, startPoint y: 419, endPoint x: 1072, endPoint y: 412, distance: 19.6
click at [1055, 419] on div "**********" at bounding box center [1120, 280] width 212 height 281
click at [1183, 390] on icon at bounding box center [1185, 391] width 8 height 8
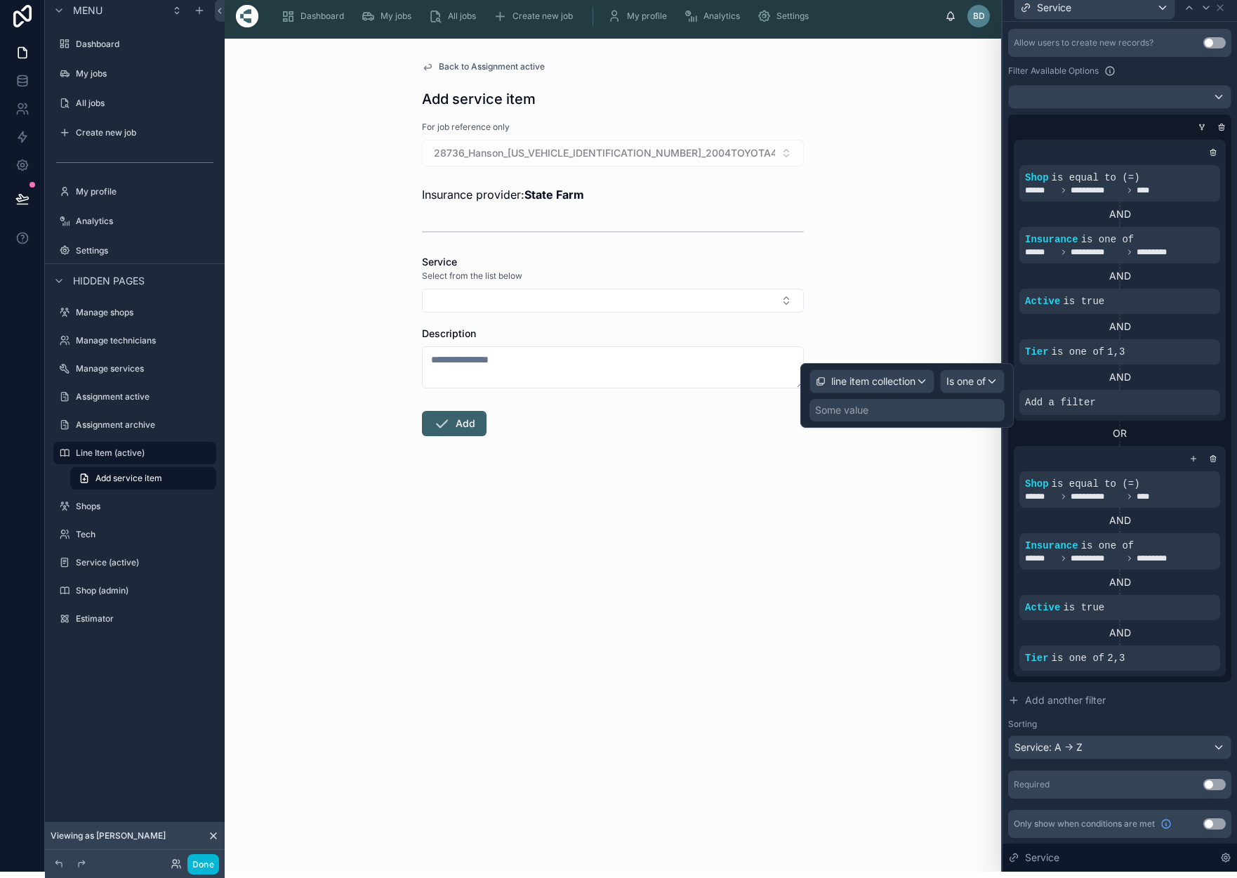
click at [919, 380] on div "line item collection" at bounding box center [872, 381] width 124 height 22
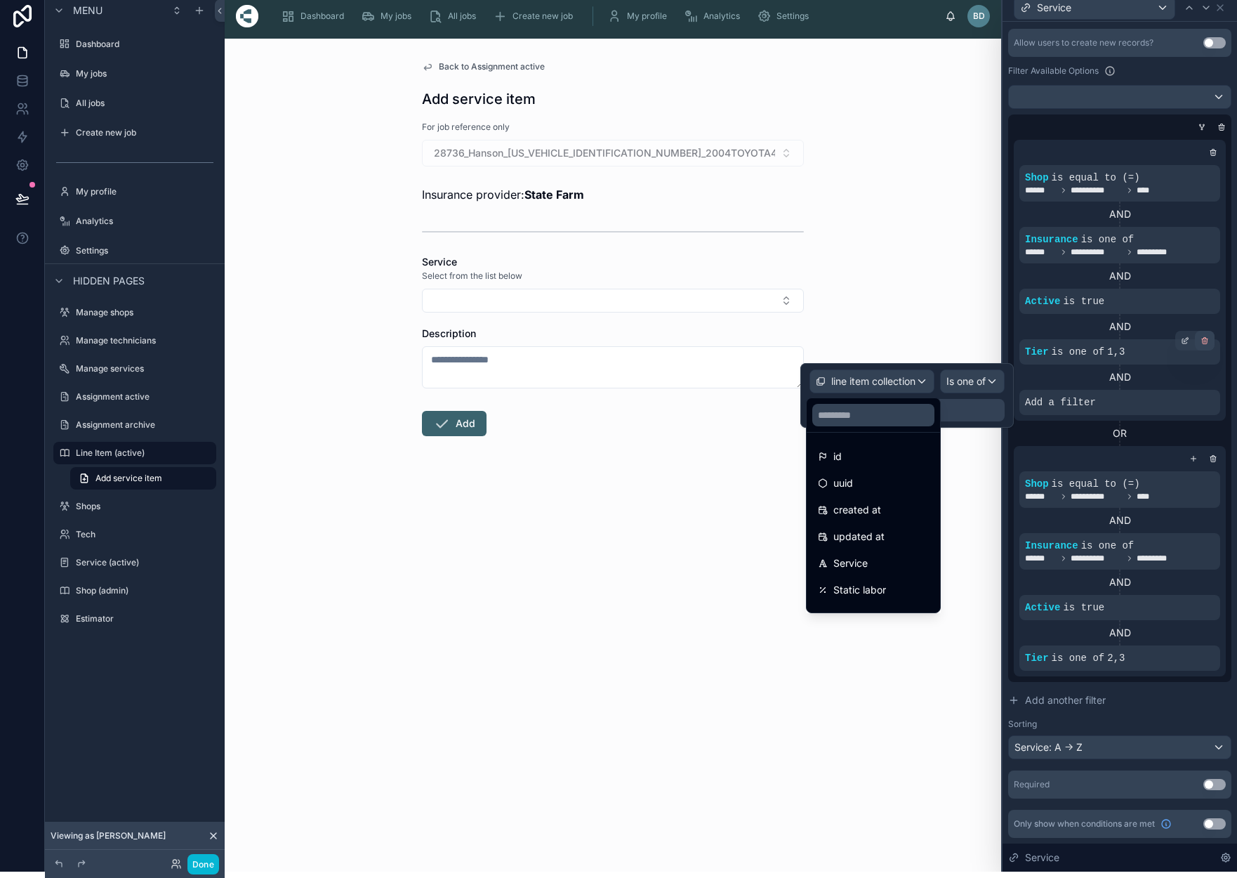
click at [0, 0] on icon at bounding box center [0, 0] width 0 height 0
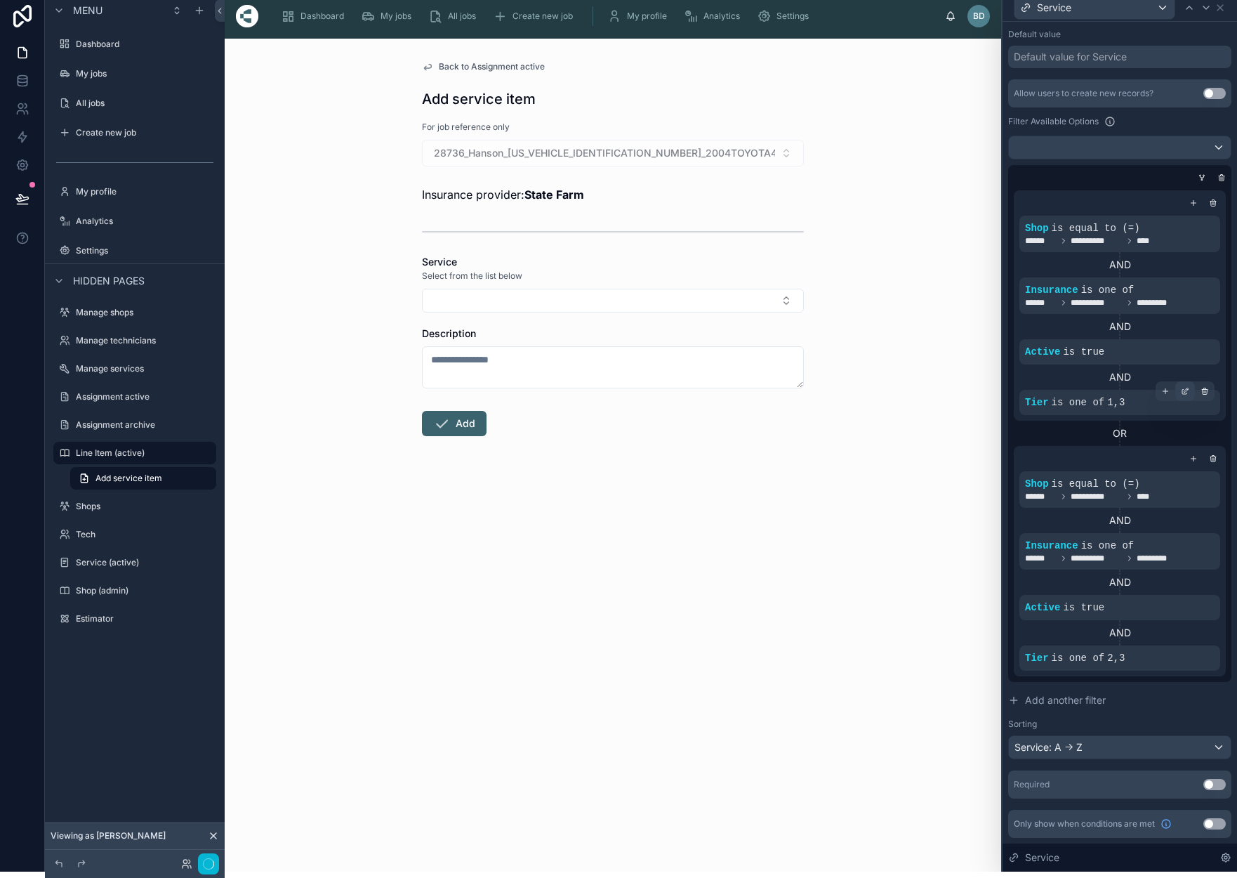
scroll to position [275, 0]
click at [1195, 201] on icon at bounding box center [1194, 203] width 8 height 8
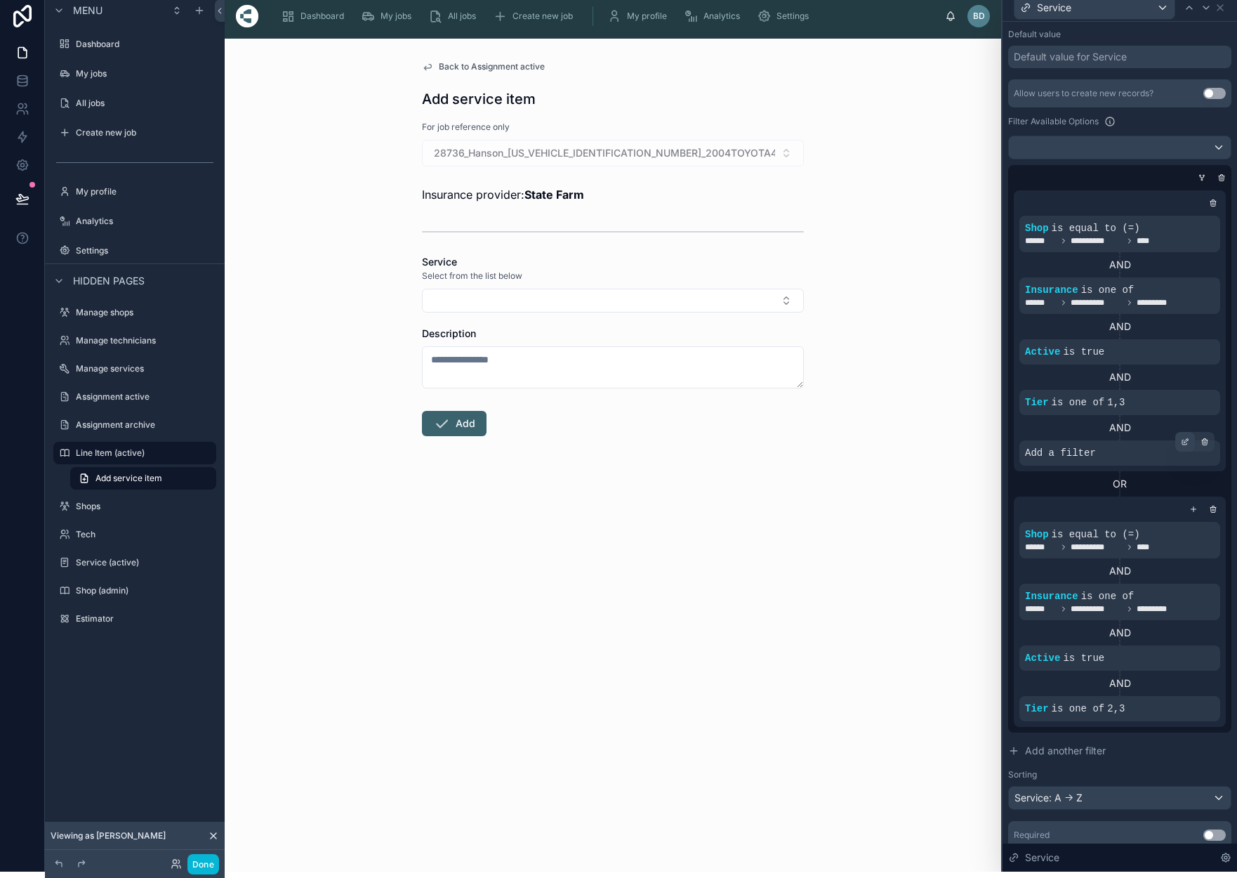
click at [1185, 438] on div at bounding box center [1186, 442] width 20 height 20
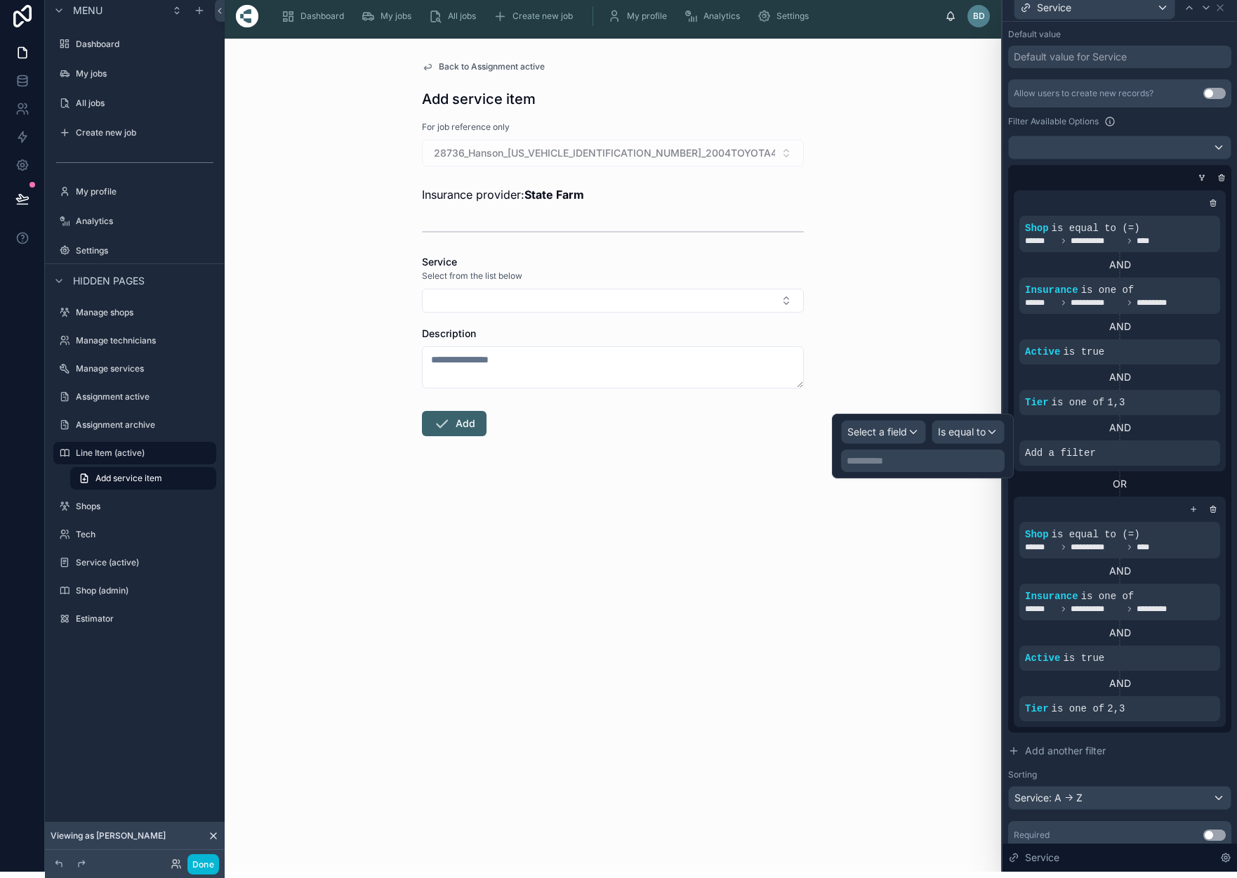
click at [916, 432] on div "Select a field" at bounding box center [884, 432] width 84 height 22
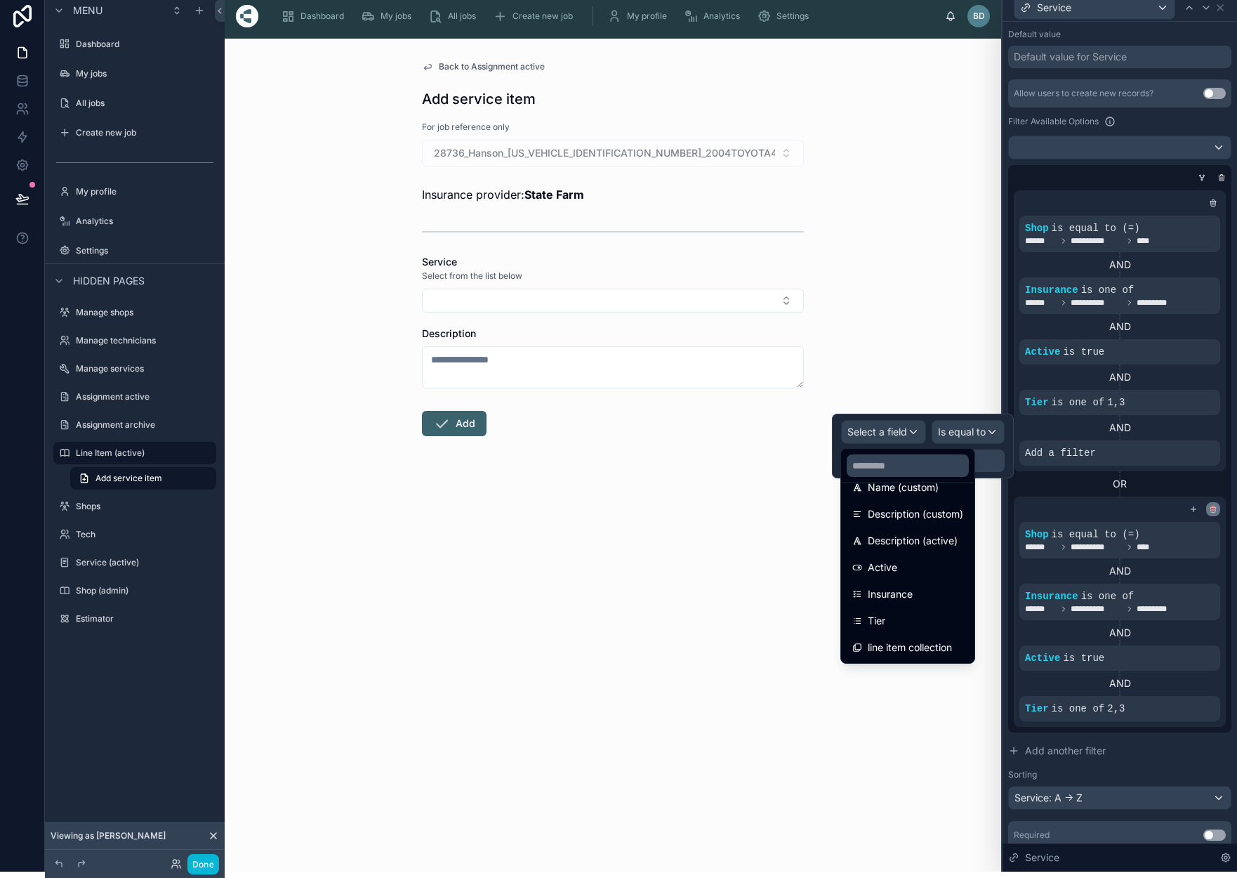
scroll to position [660, 0]
